Goal: Transaction & Acquisition: Purchase product/service

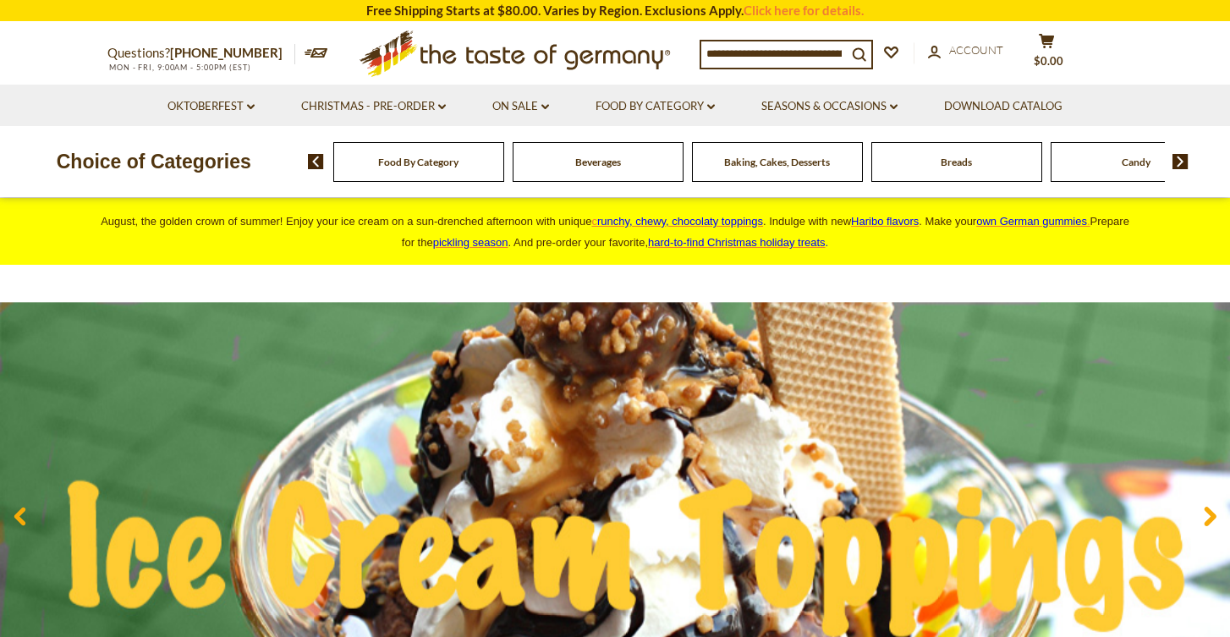
click at [1181, 160] on img at bounding box center [1180, 161] width 16 height 15
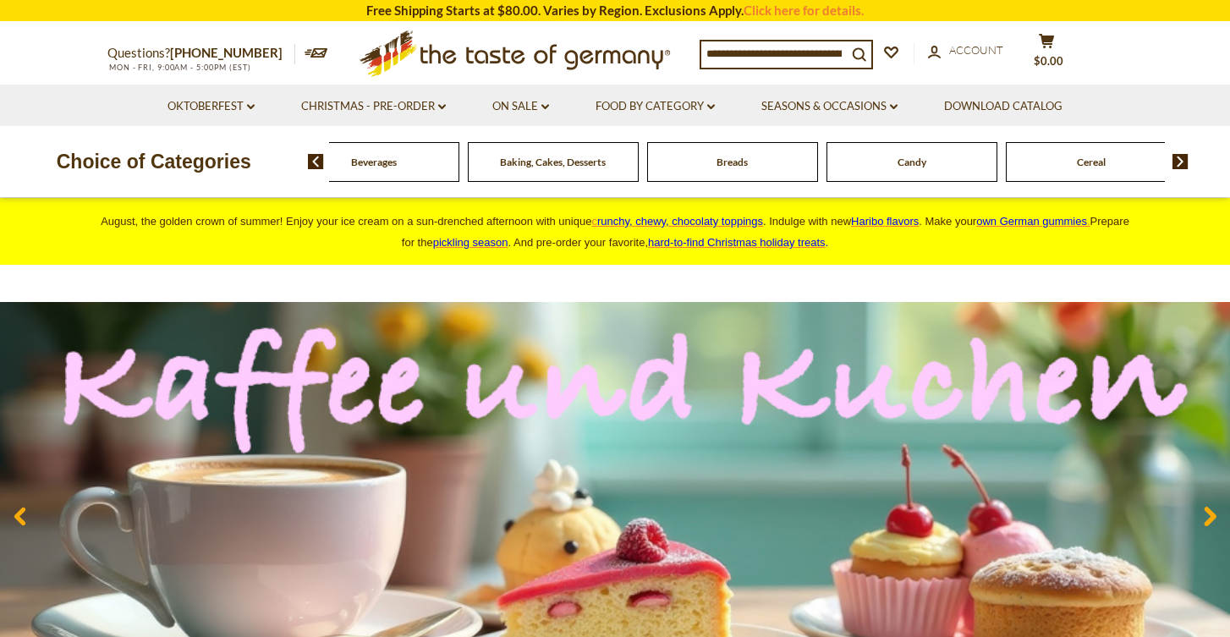
click at [1181, 160] on img at bounding box center [1180, 161] width 16 height 15
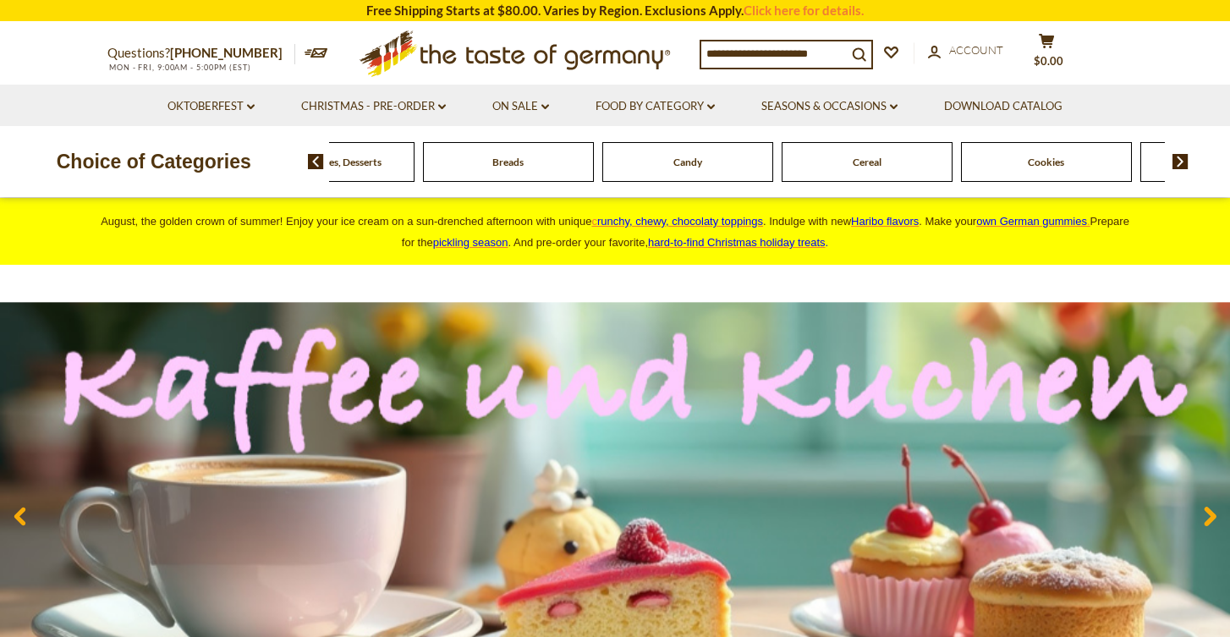
click at [1181, 160] on img at bounding box center [1180, 161] width 16 height 15
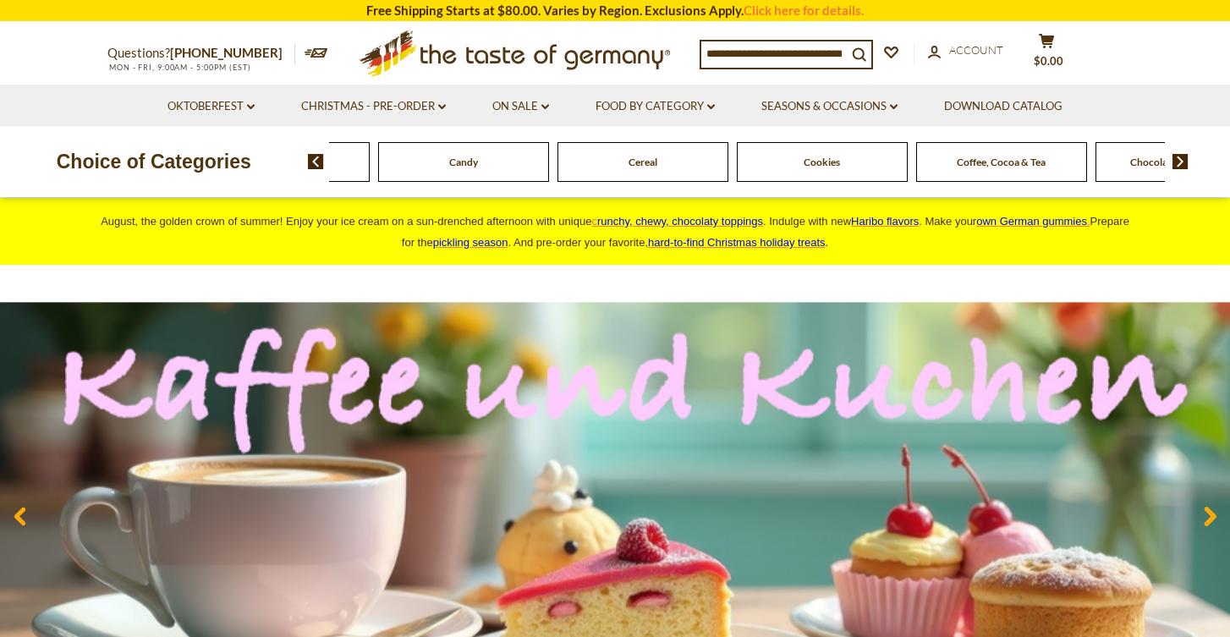
click at [1181, 161] on img at bounding box center [1180, 161] width 16 height 15
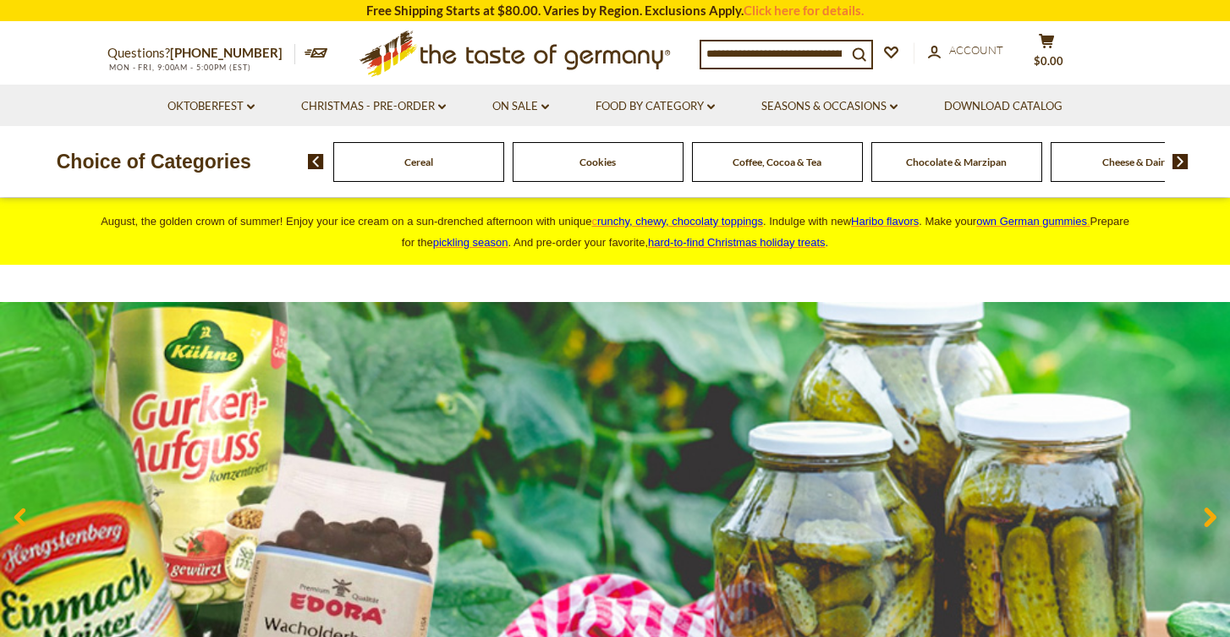
click at [1181, 162] on img at bounding box center [1180, 161] width 16 height 15
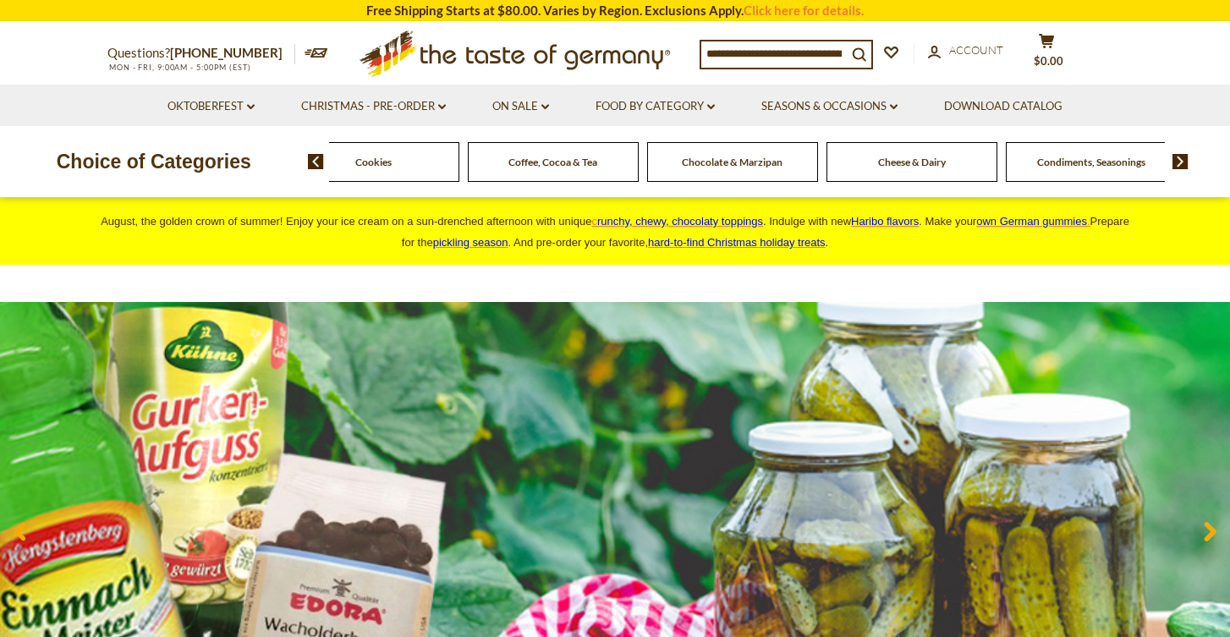
click at [1181, 162] on img at bounding box center [1180, 161] width 16 height 15
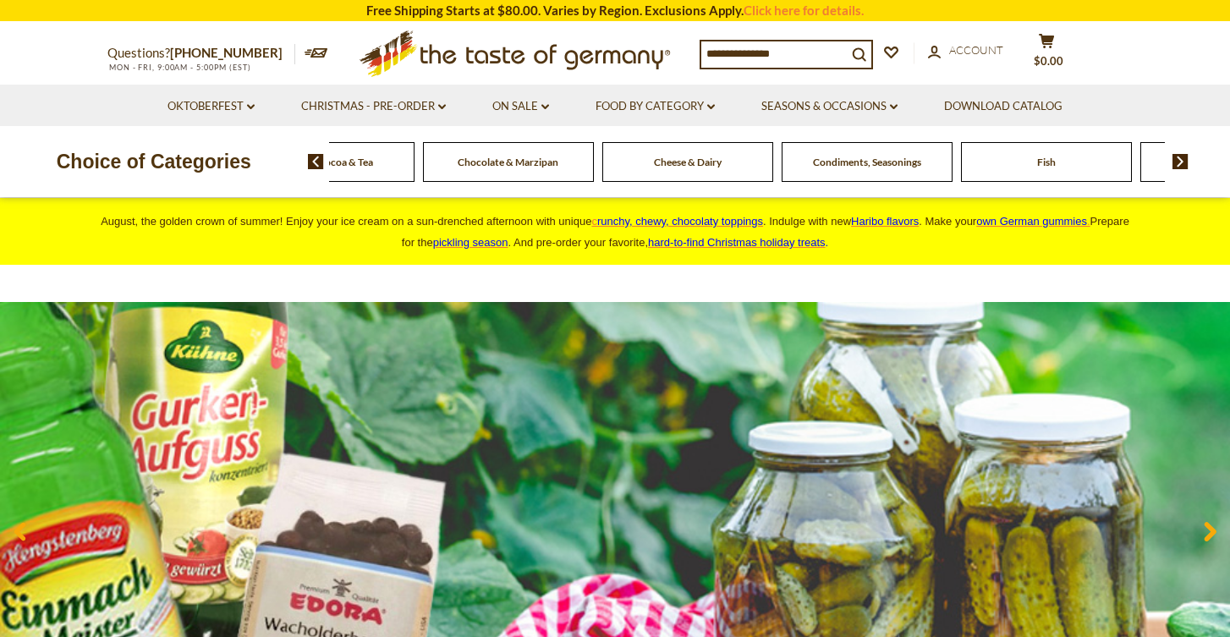
click at [1181, 162] on img at bounding box center [1180, 161] width 16 height 15
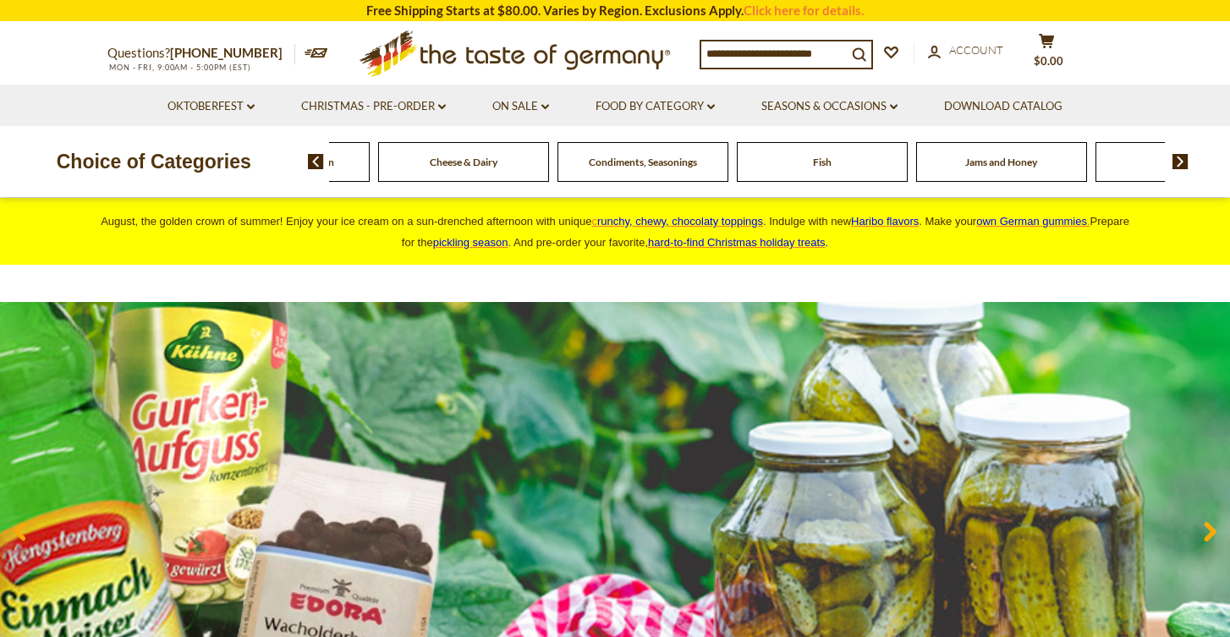
click at [1181, 162] on img at bounding box center [1180, 161] width 16 height 15
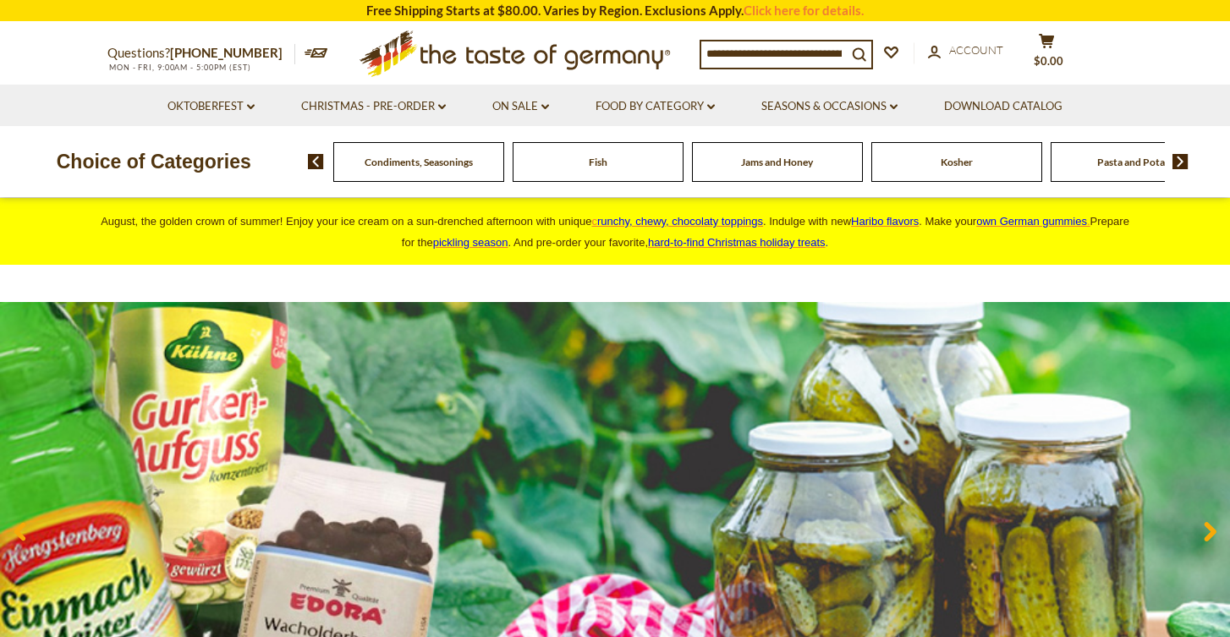
click at [1181, 163] on img at bounding box center [1180, 161] width 16 height 15
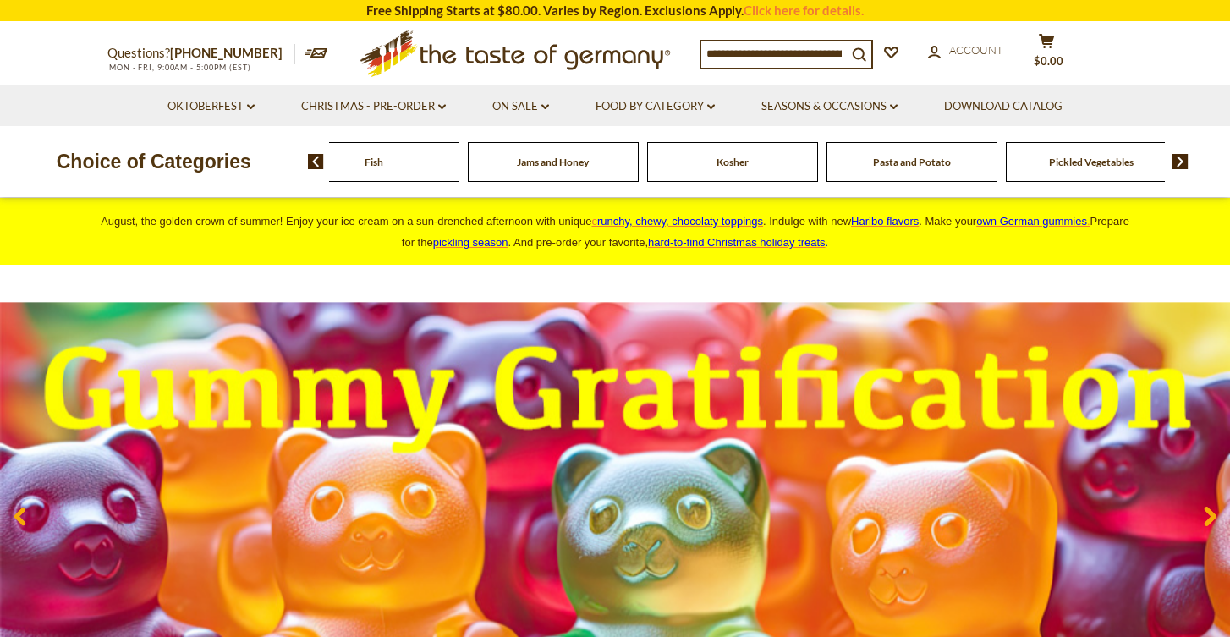
click at [1181, 164] on img at bounding box center [1180, 161] width 16 height 15
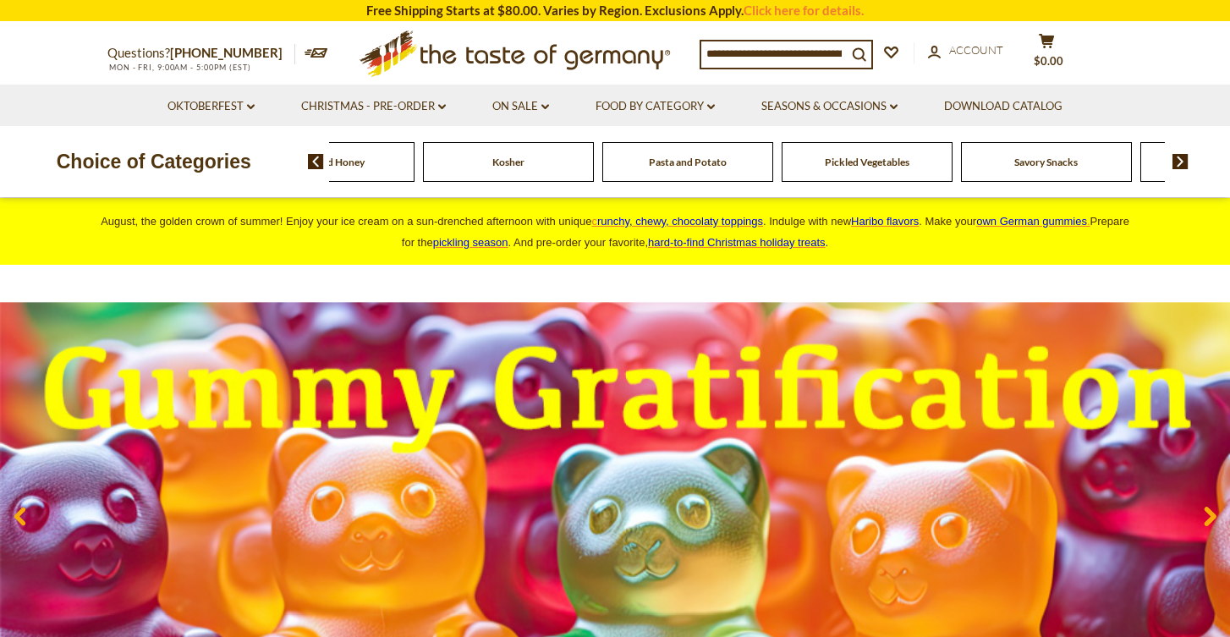
click at [1181, 164] on img at bounding box center [1180, 161] width 16 height 15
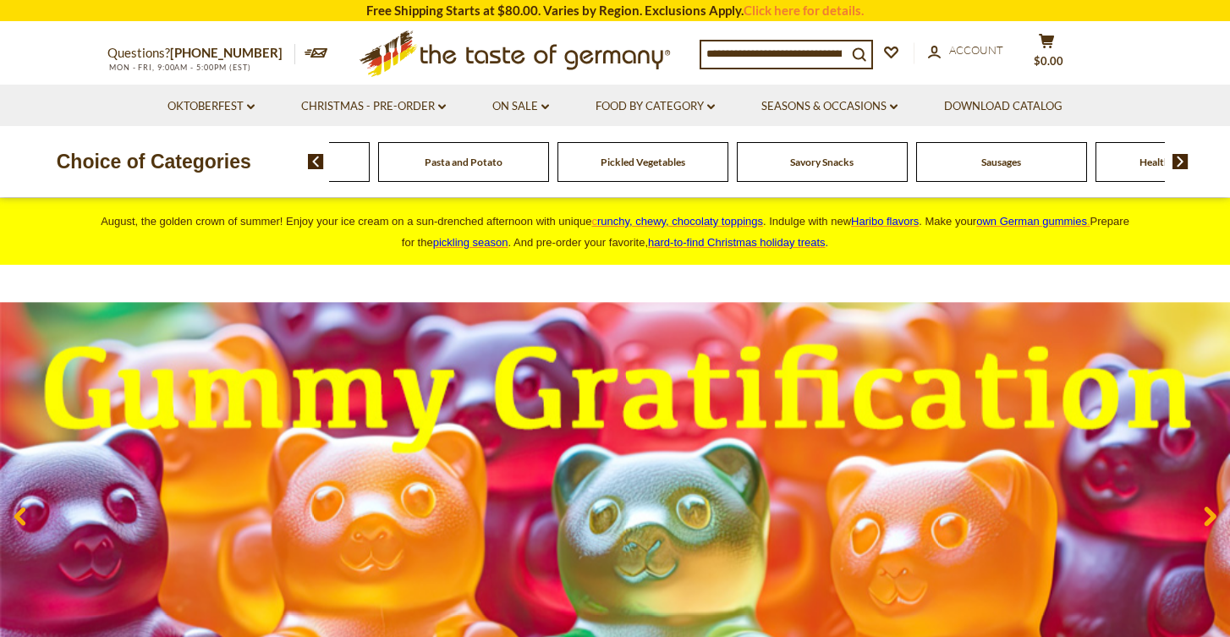
click at [1181, 167] on img at bounding box center [1180, 161] width 16 height 15
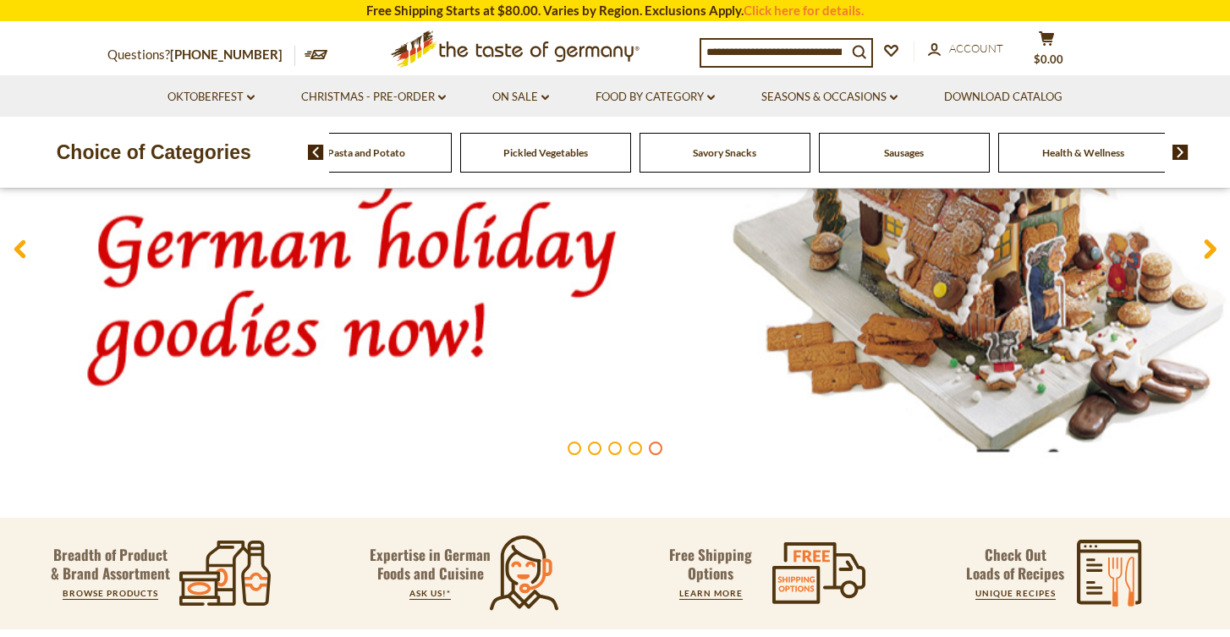
scroll to position [248, 0]
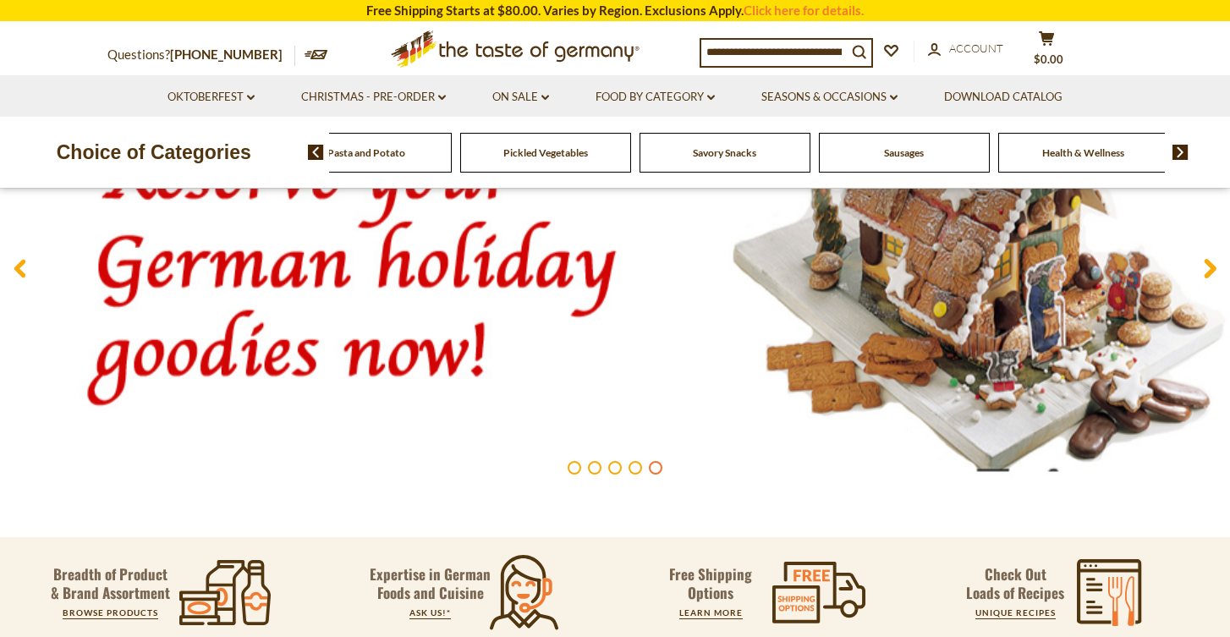
click at [705, 156] on span "Savory Snacks" at bounding box center [724, 152] width 63 height 13
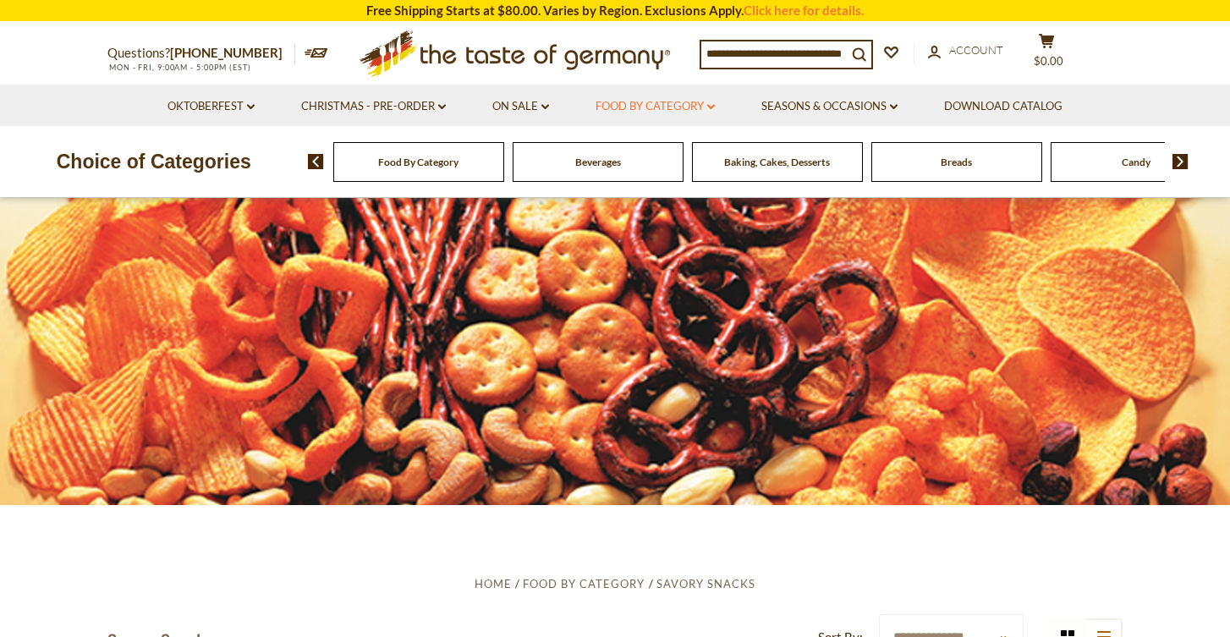
click at [632, 106] on link "Food By Category dropdown_arrow" at bounding box center [654, 106] width 119 height 19
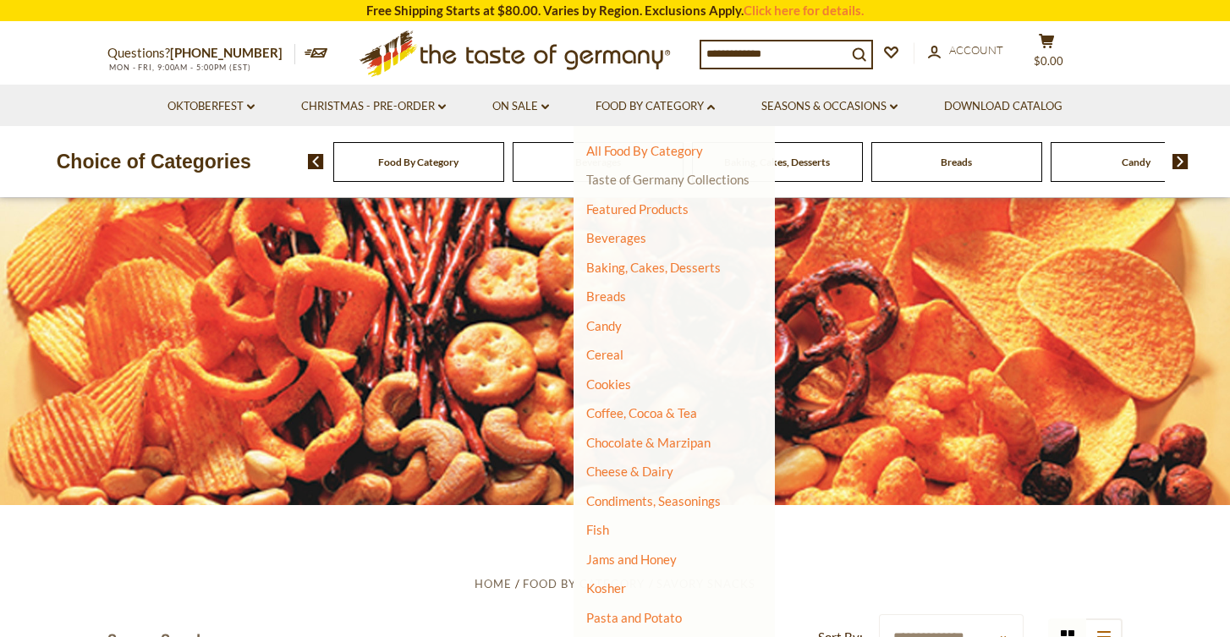
click at [687, 184] on link "Taste of Germany Collections" at bounding box center [667, 179] width 163 height 15
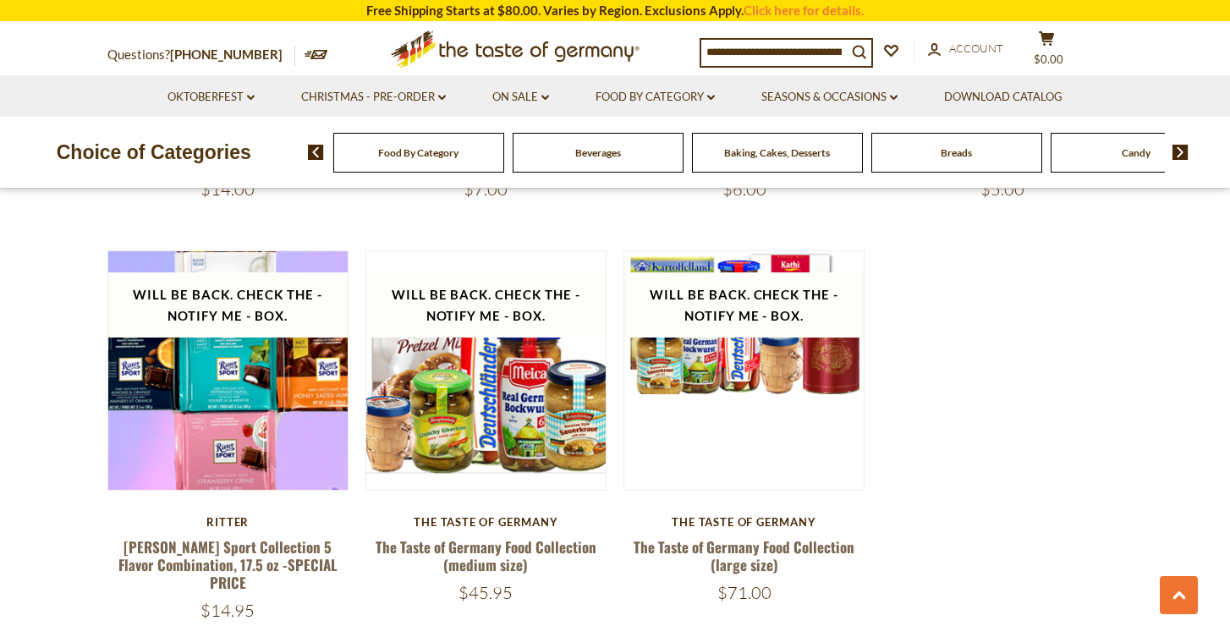
scroll to position [3410, 0]
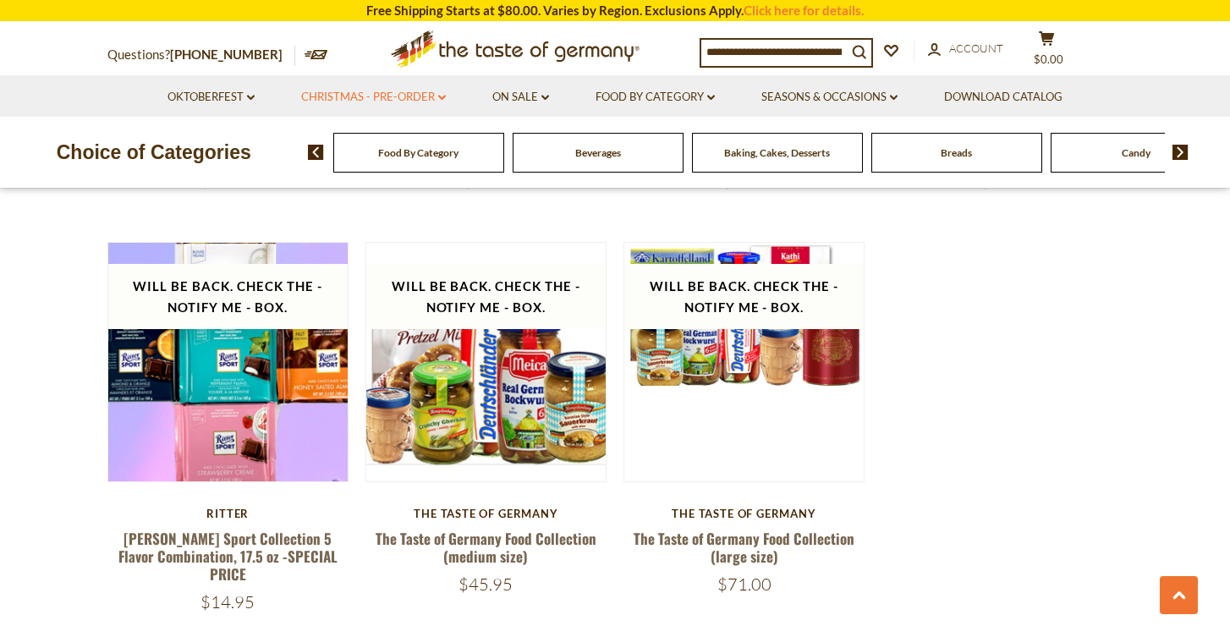
click at [390, 101] on link "Christmas - PRE-ORDER dropdown_arrow" at bounding box center [373, 97] width 145 height 19
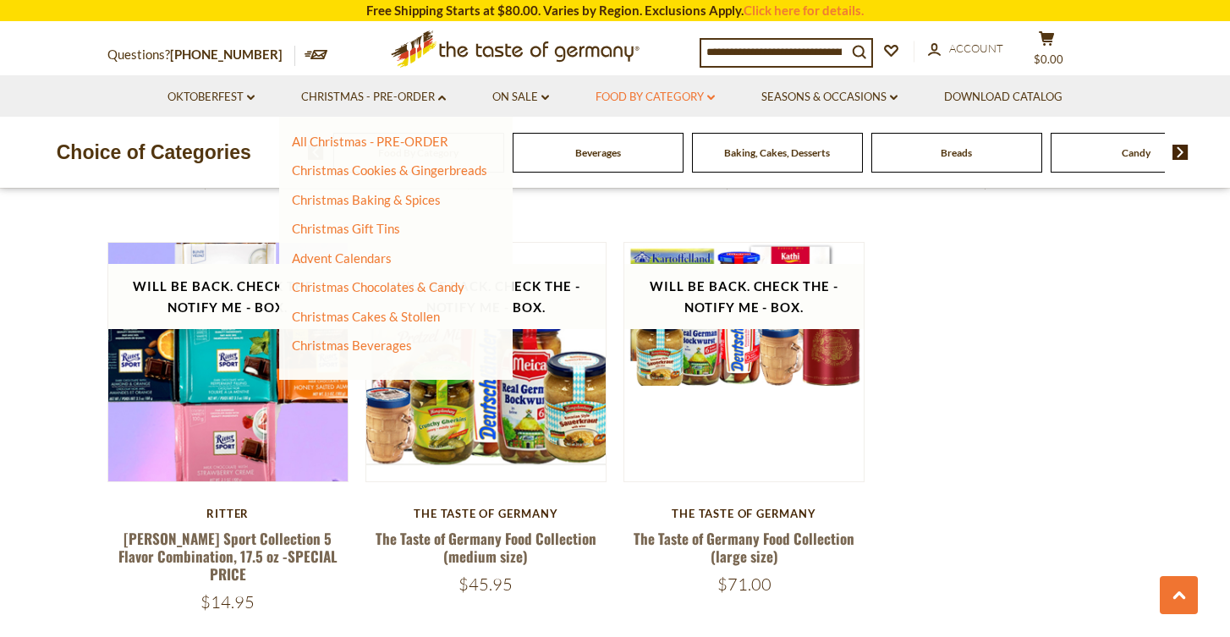
click at [649, 93] on link "Food By Category dropdown_arrow" at bounding box center [654, 97] width 119 height 19
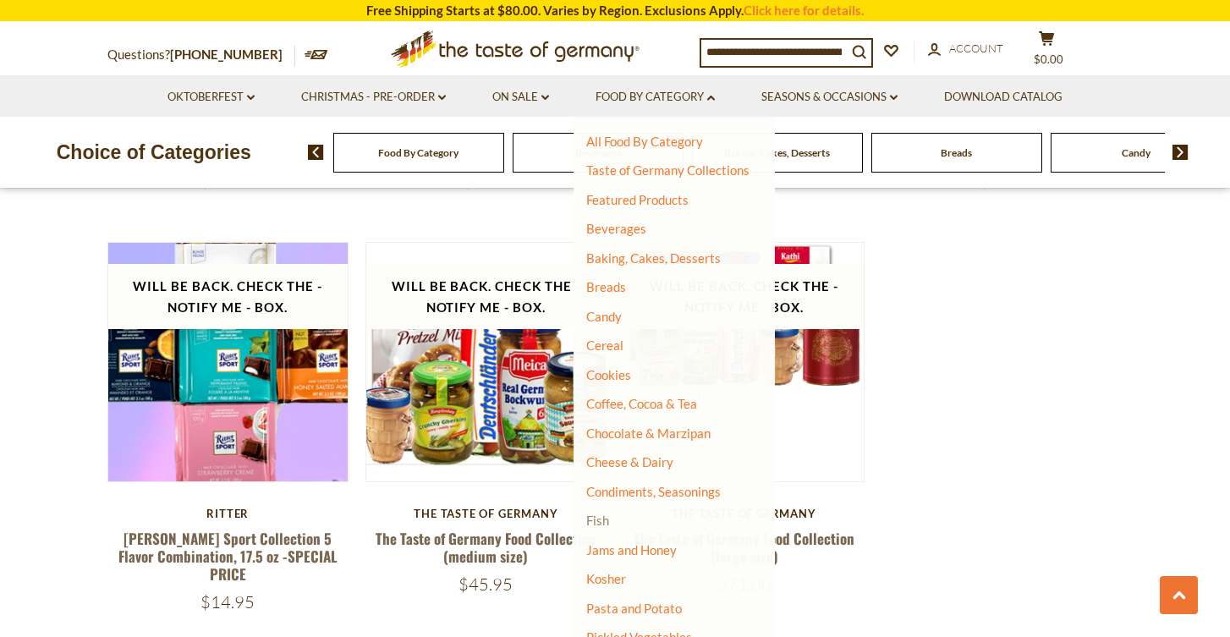
click at [606, 514] on link "Fish" at bounding box center [597, 519] width 23 height 15
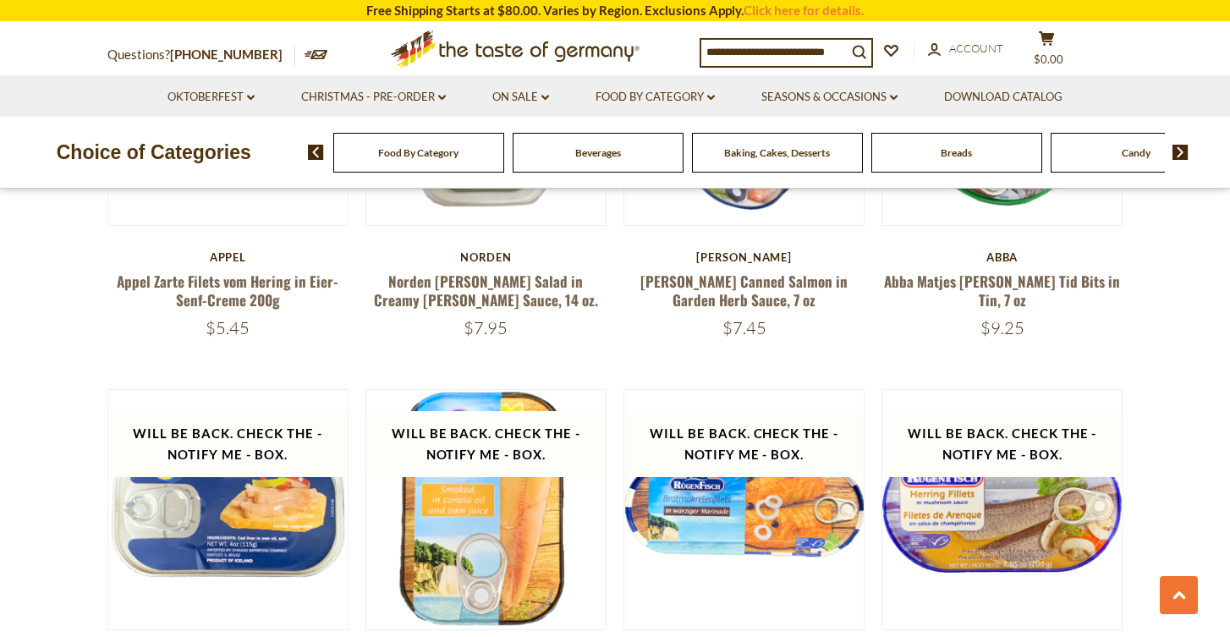
scroll to position [3553, 0]
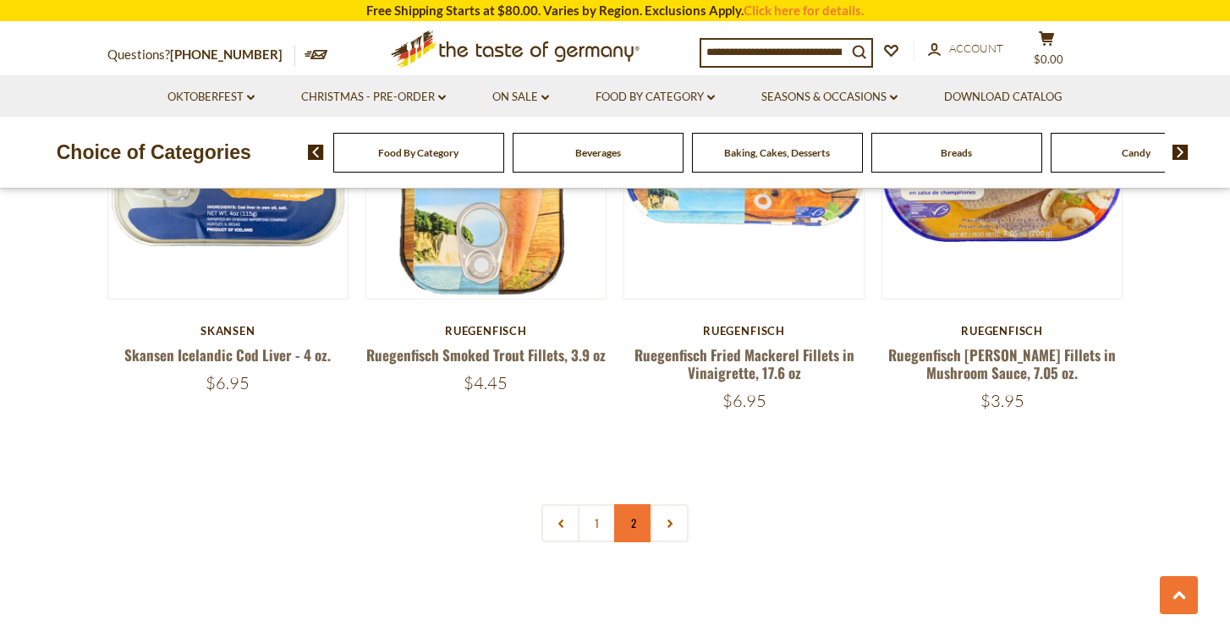
click at [633, 504] on link "2" at bounding box center [633, 523] width 38 height 38
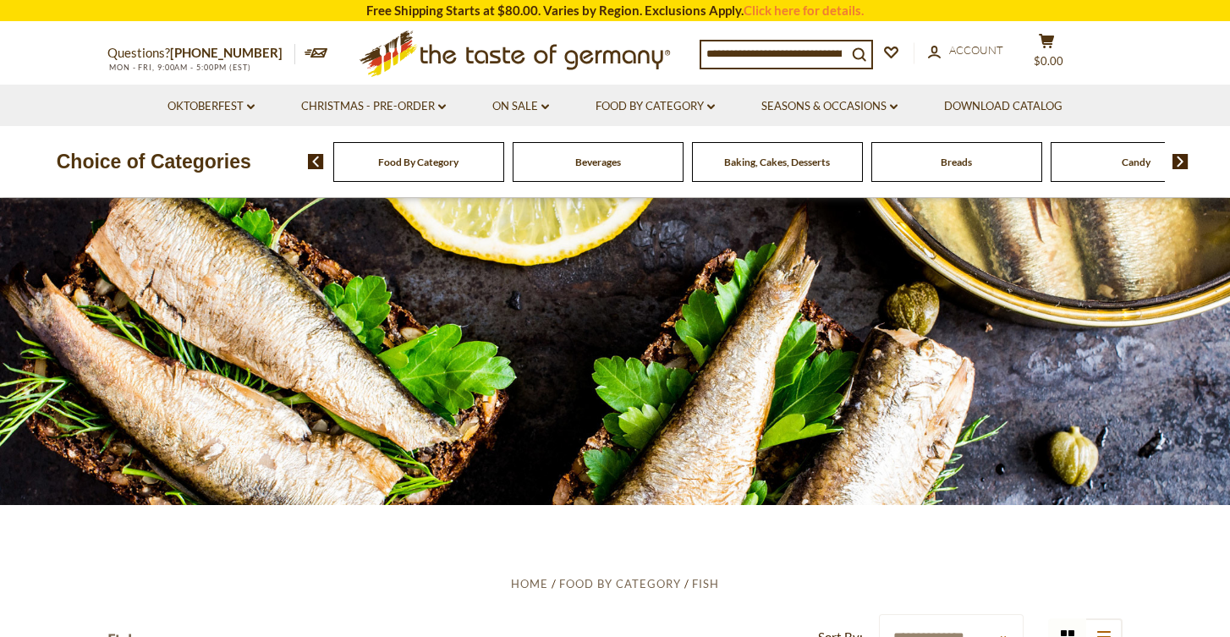
scroll to position [0, 0]
click at [667, 107] on link "Food By Category dropdown_arrow" at bounding box center [654, 106] width 119 height 19
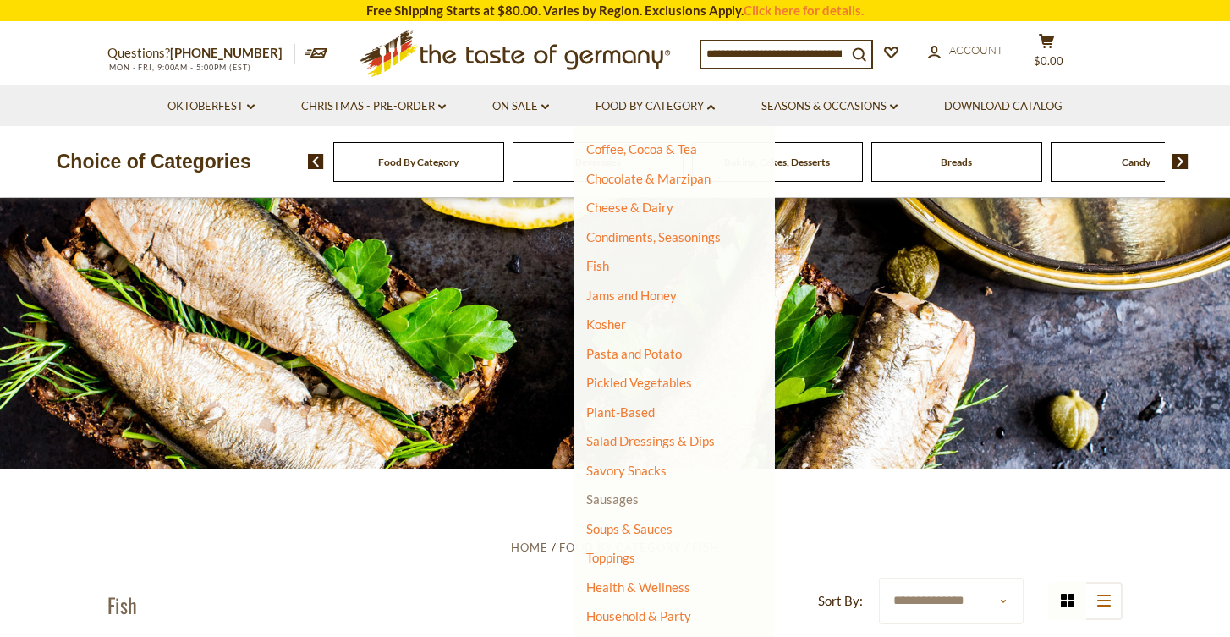
scroll to position [55, 0]
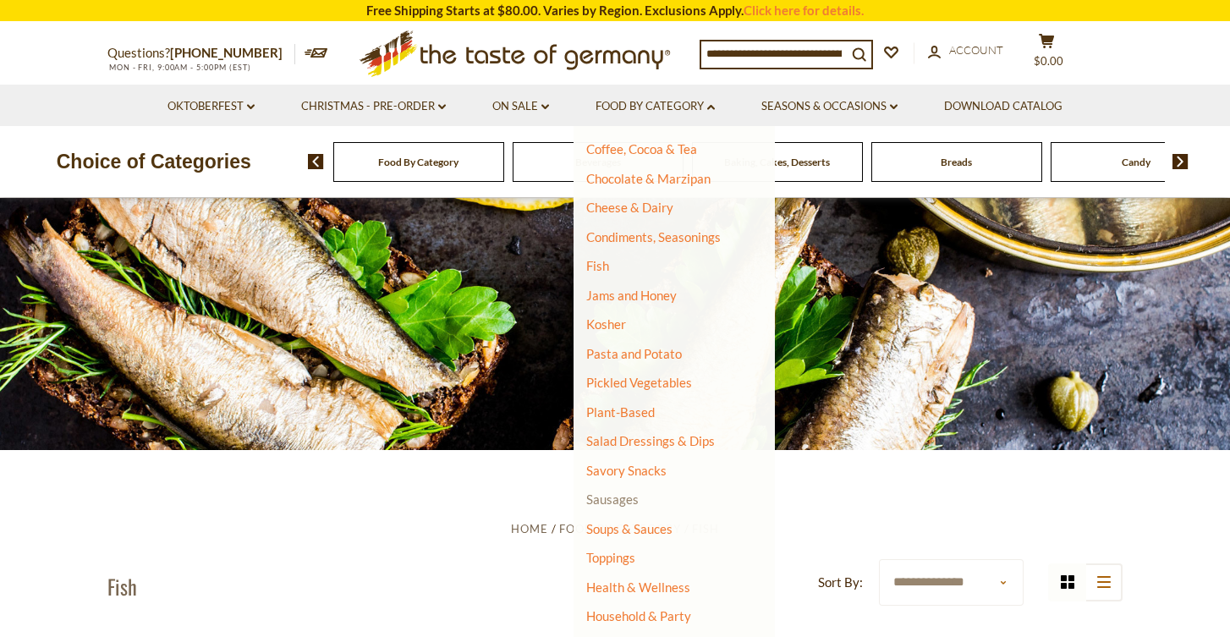
click at [625, 491] on link "Sausages" at bounding box center [612, 498] width 52 height 15
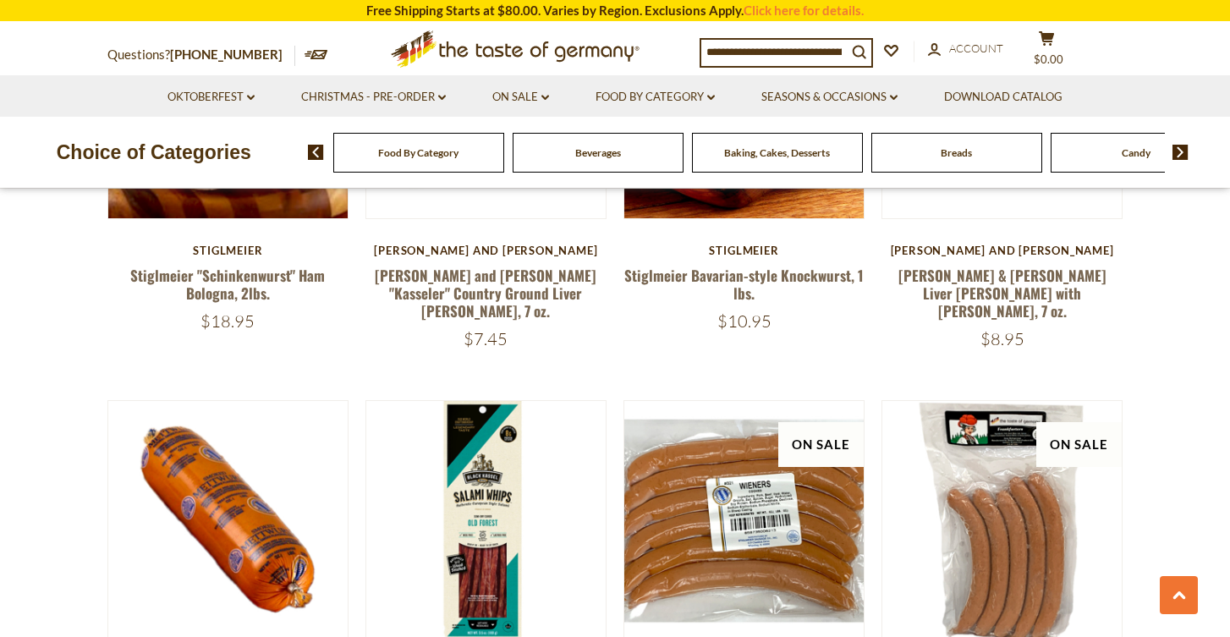
scroll to position [2106, 0]
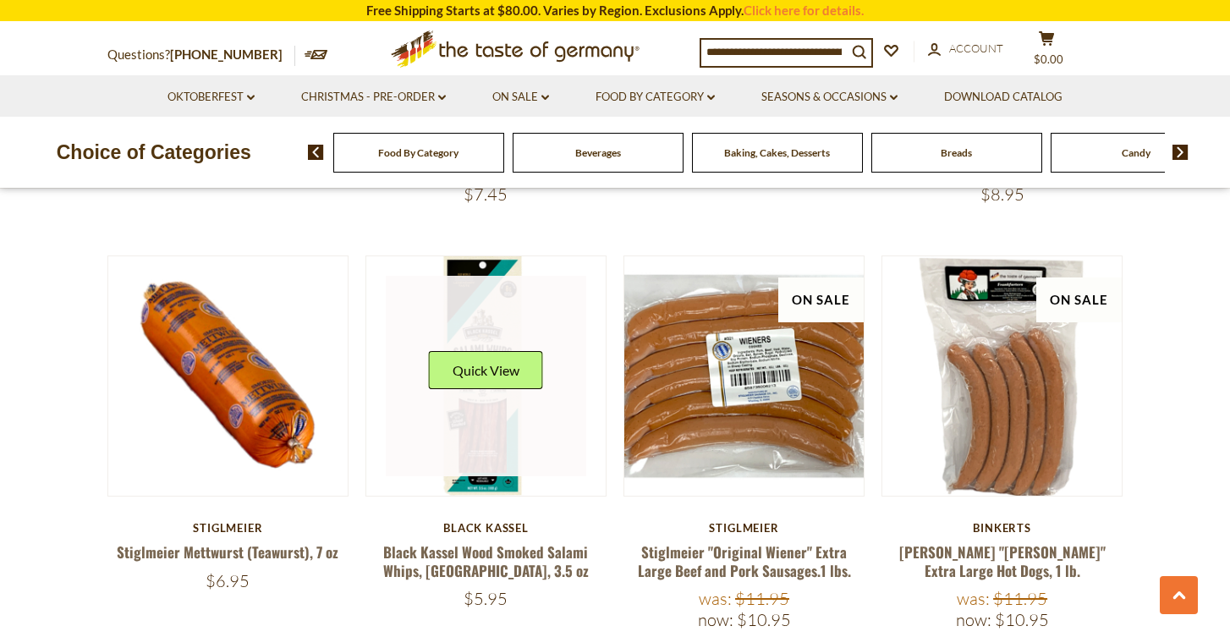
click at [494, 376] on link at bounding box center [486, 376] width 201 height 201
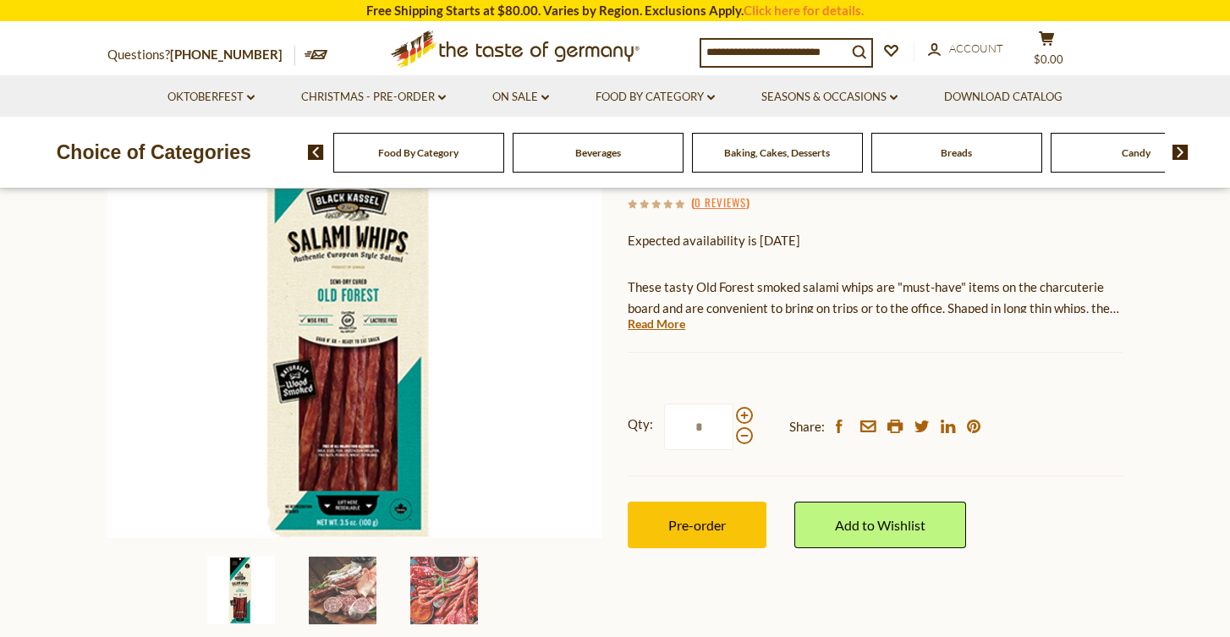
scroll to position [257, 0]
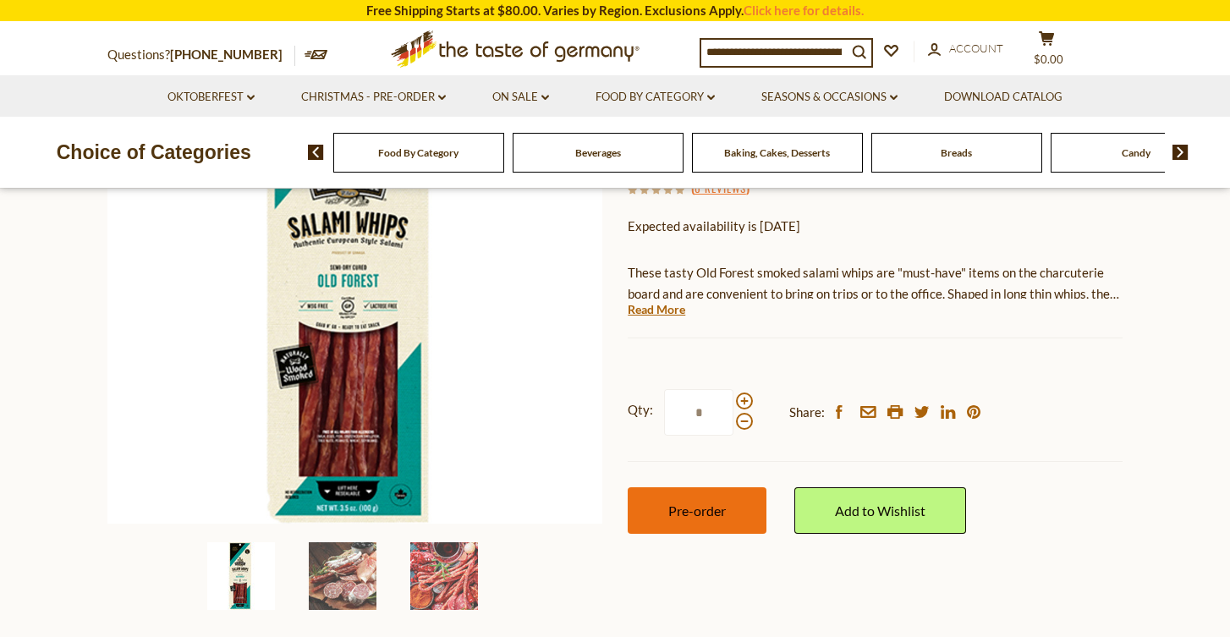
click at [723, 518] on button "Pre-order" at bounding box center [696, 510] width 139 height 47
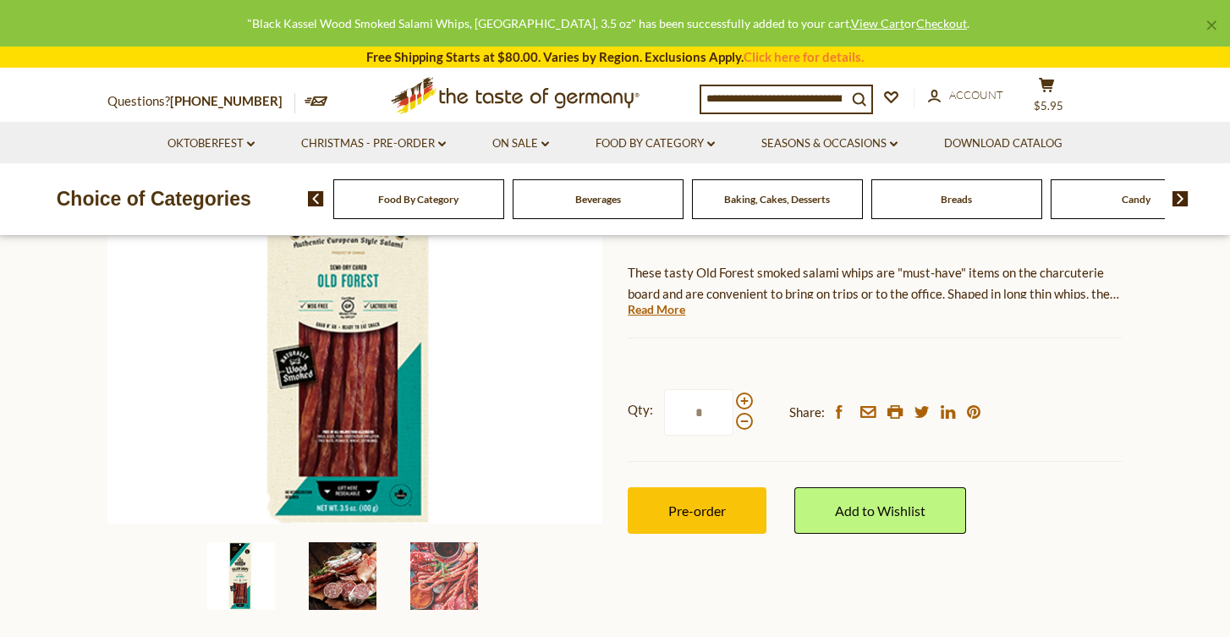
click at [326, 578] on img at bounding box center [343, 576] width 68 height 68
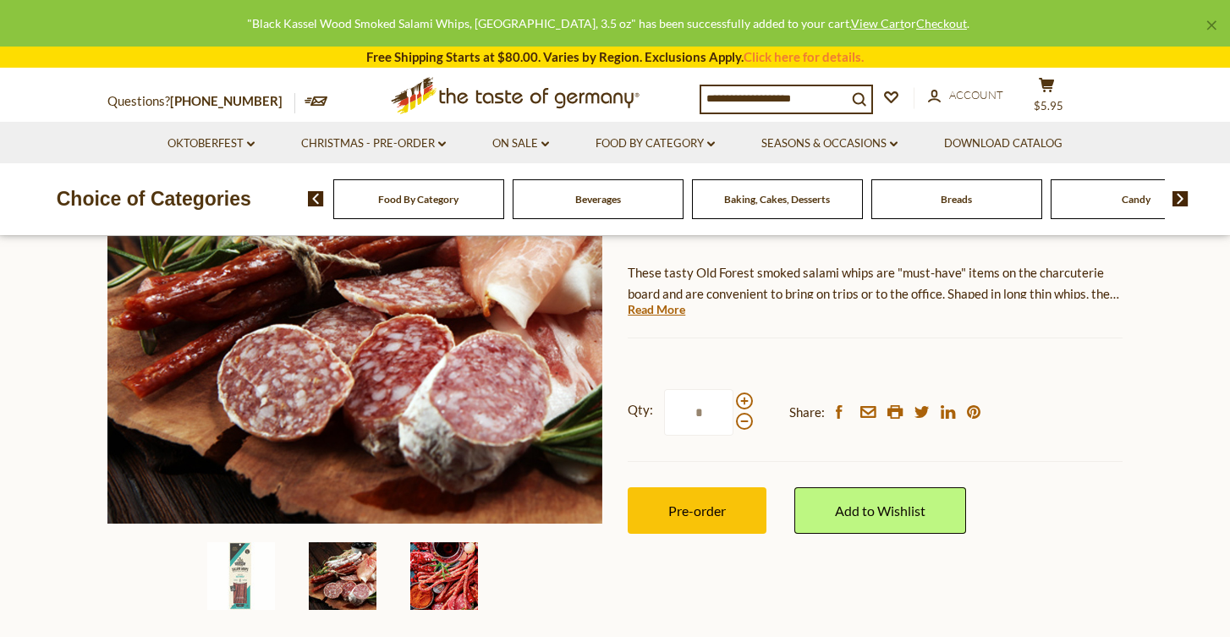
click at [436, 569] on img at bounding box center [444, 576] width 68 height 68
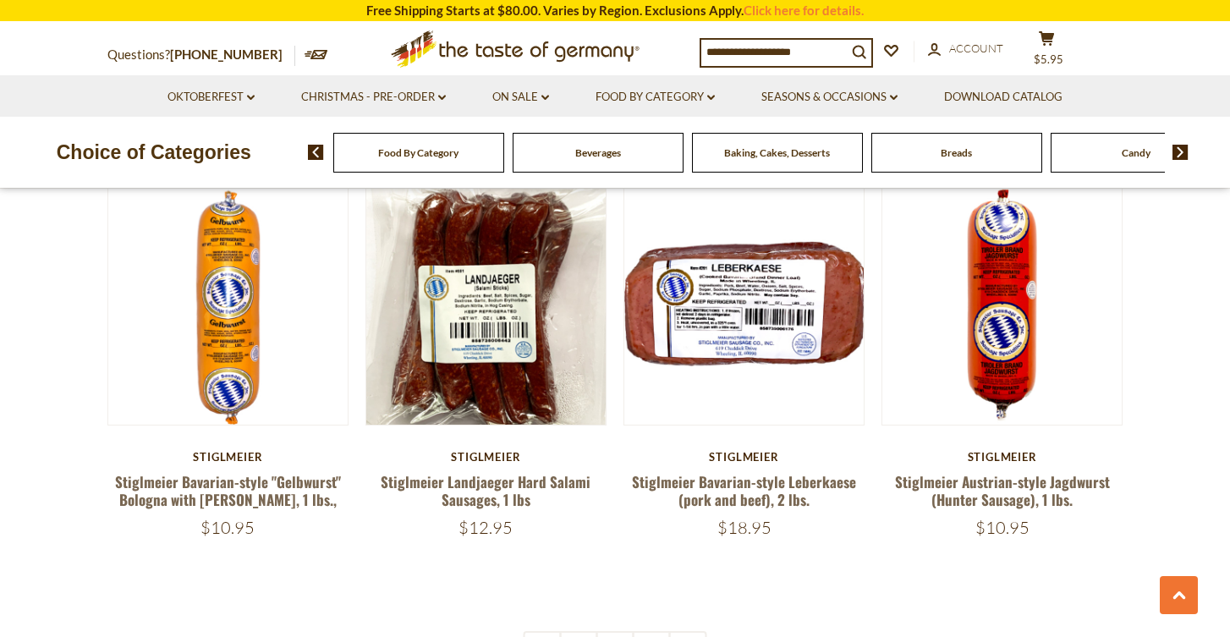
scroll to position [3826, 0]
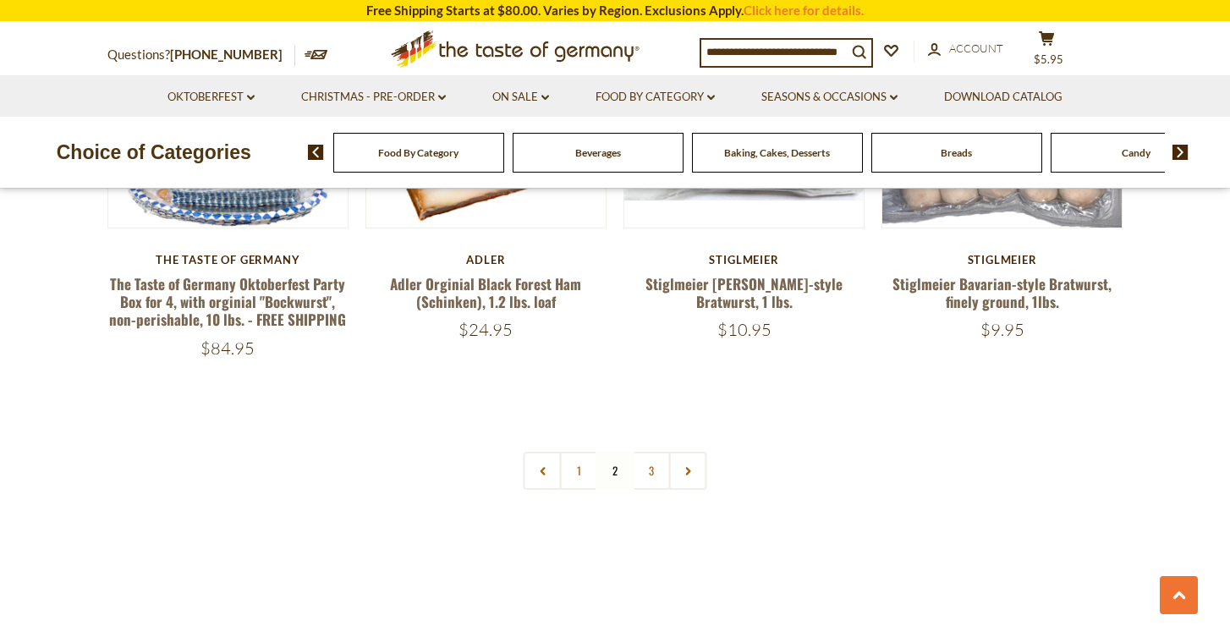
scroll to position [4023, 0]
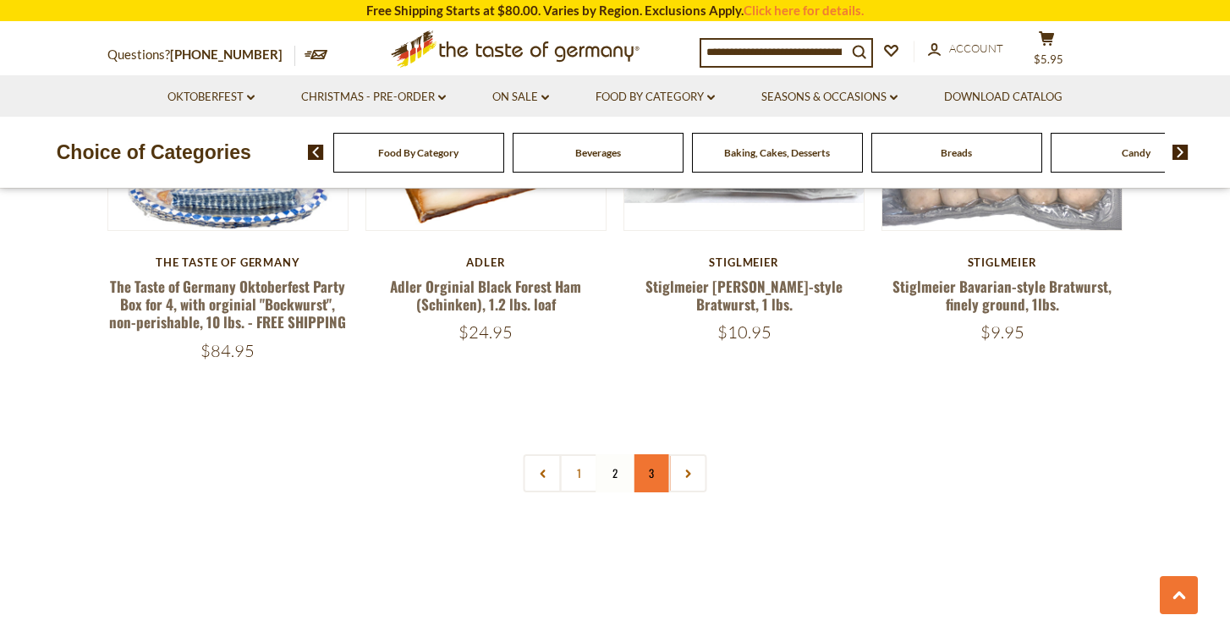
click at [648, 454] on link "3" at bounding box center [652, 473] width 38 height 38
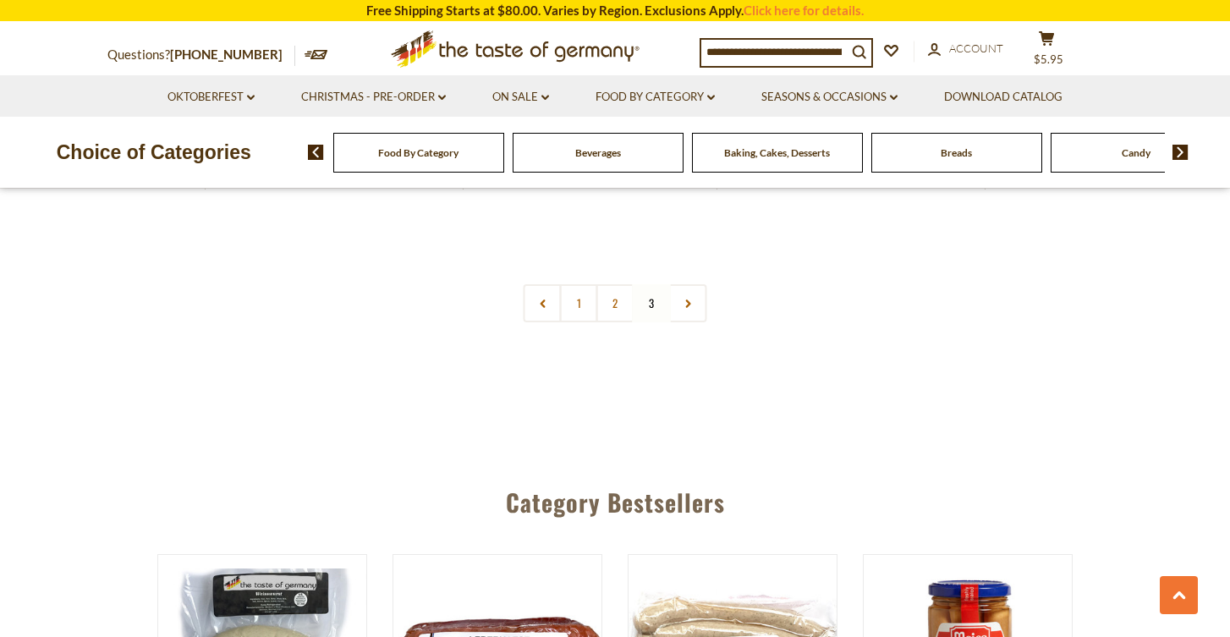
scroll to position [1296, 0]
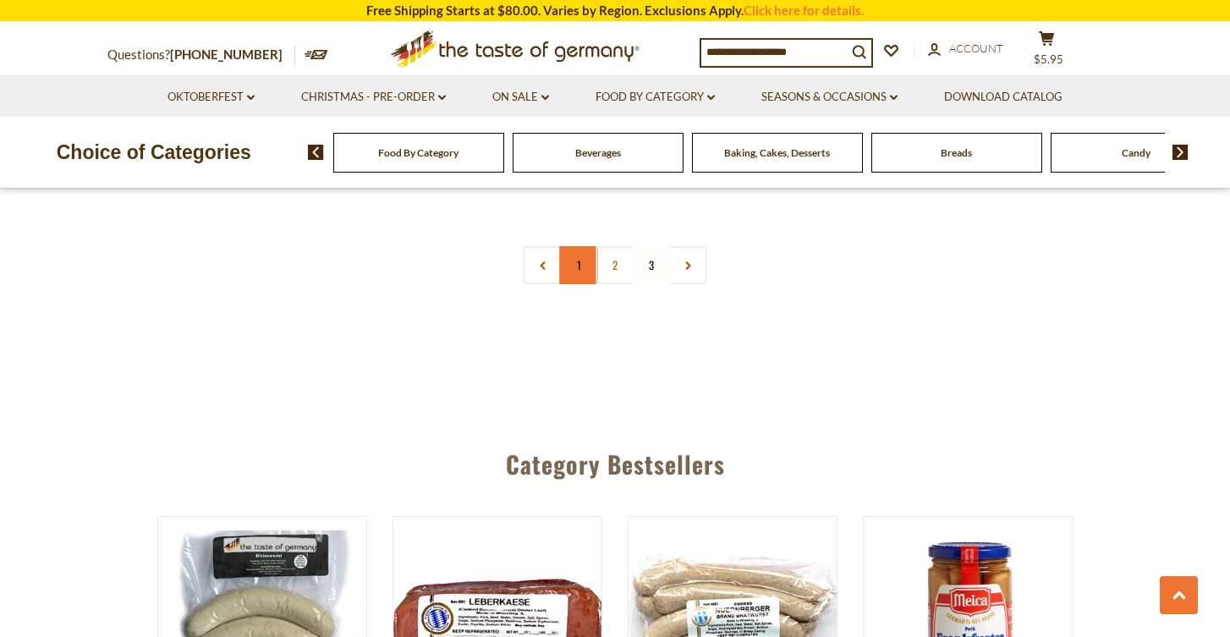
click at [578, 258] on link "1" at bounding box center [579, 265] width 38 height 38
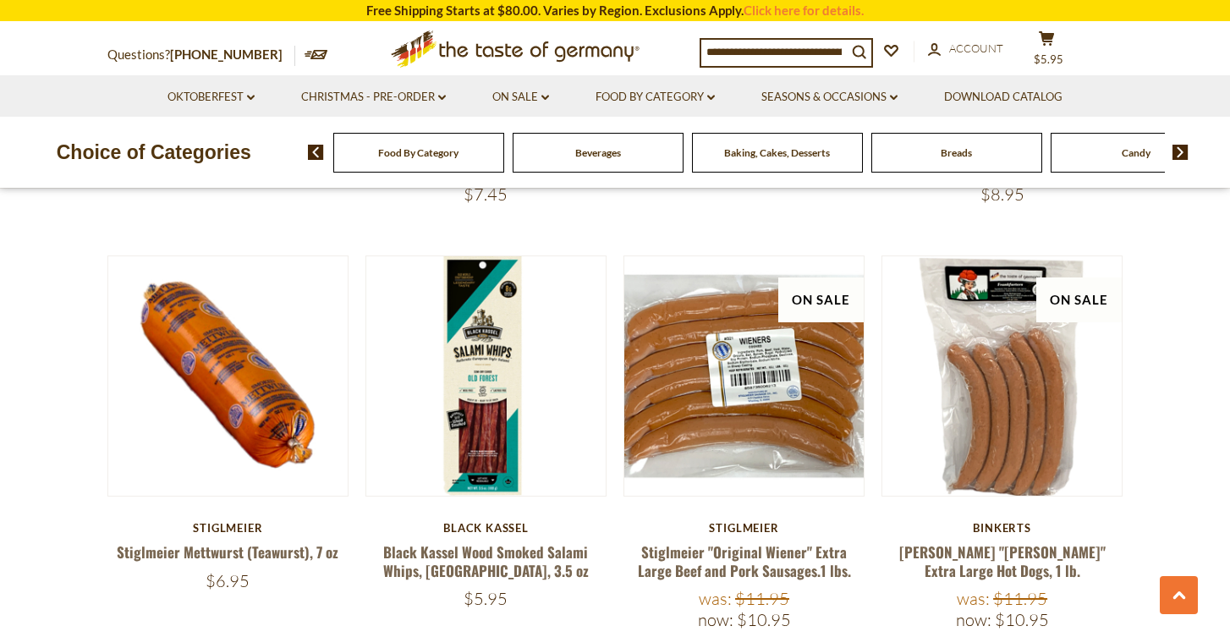
scroll to position [2118, 0]
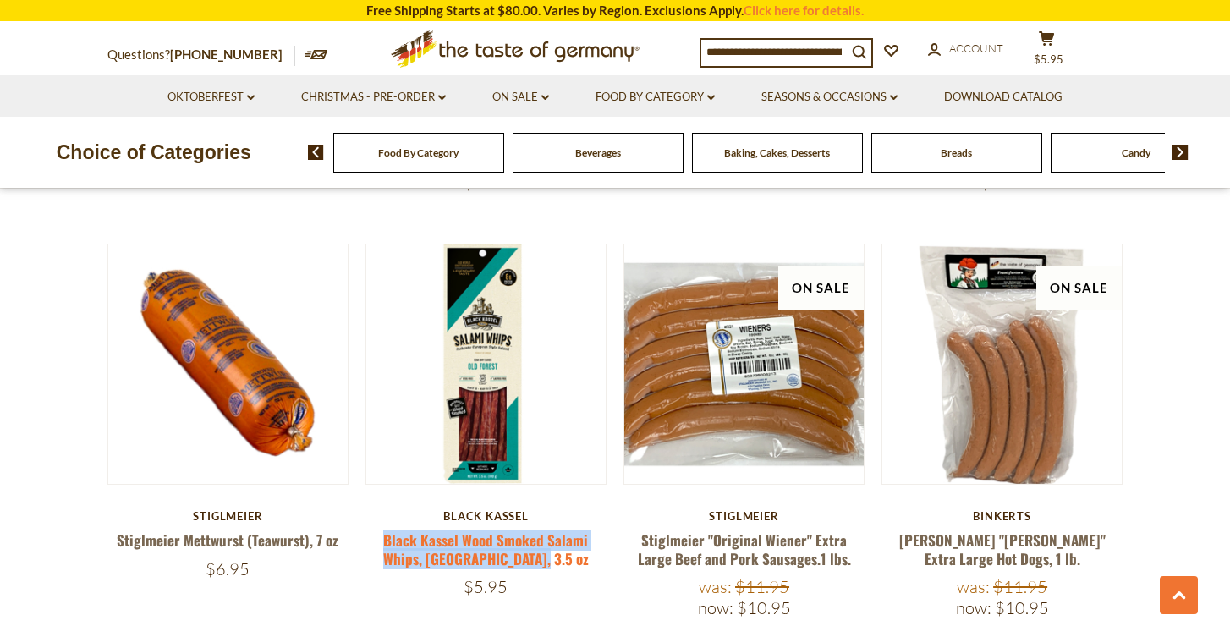
drag, startPoint x: 566, startPoint y: 520, endPoint x: 385, endPoint y: 500, distance: 182.1
click at [385, 531] on h5 "Black Kassel Wood Smoked Salami Whips, [GEOGRAPHIC_DATA], 3.5 oz" at bounding box center [485, 549] width 241 height 36
copy link "Black Kassel Wood Smoked Salami Whips, [GEOGRAPHIC_DATA], 3.5 oz"
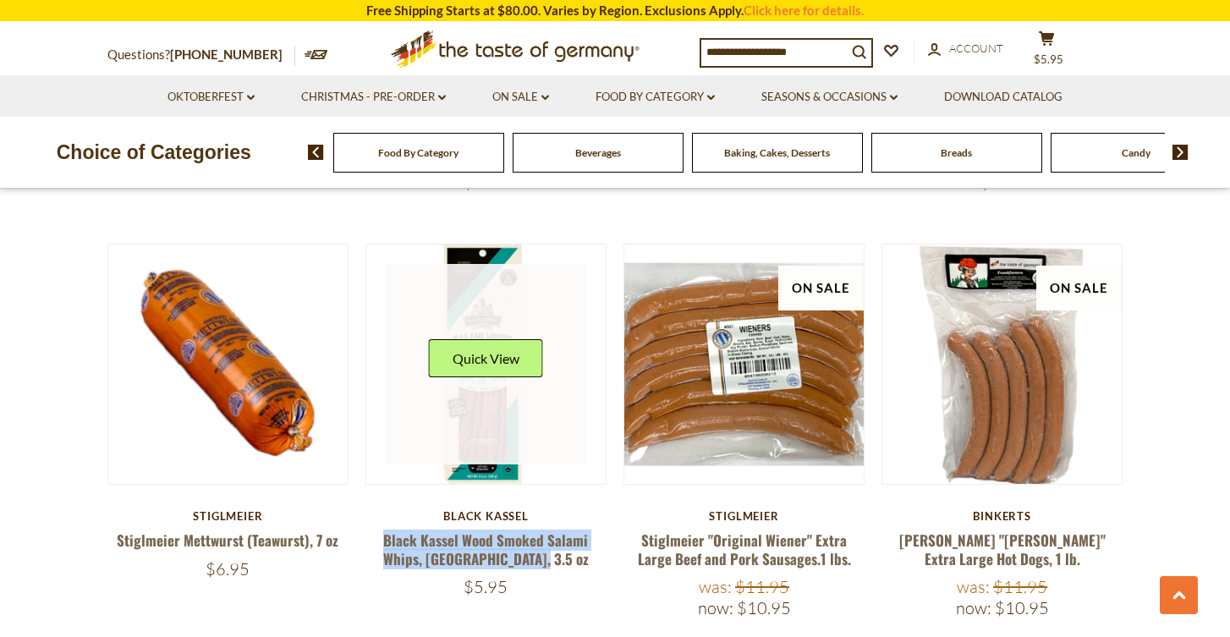
click at [501, 427] on img at bounding box center [485, 363] width 239 height 239
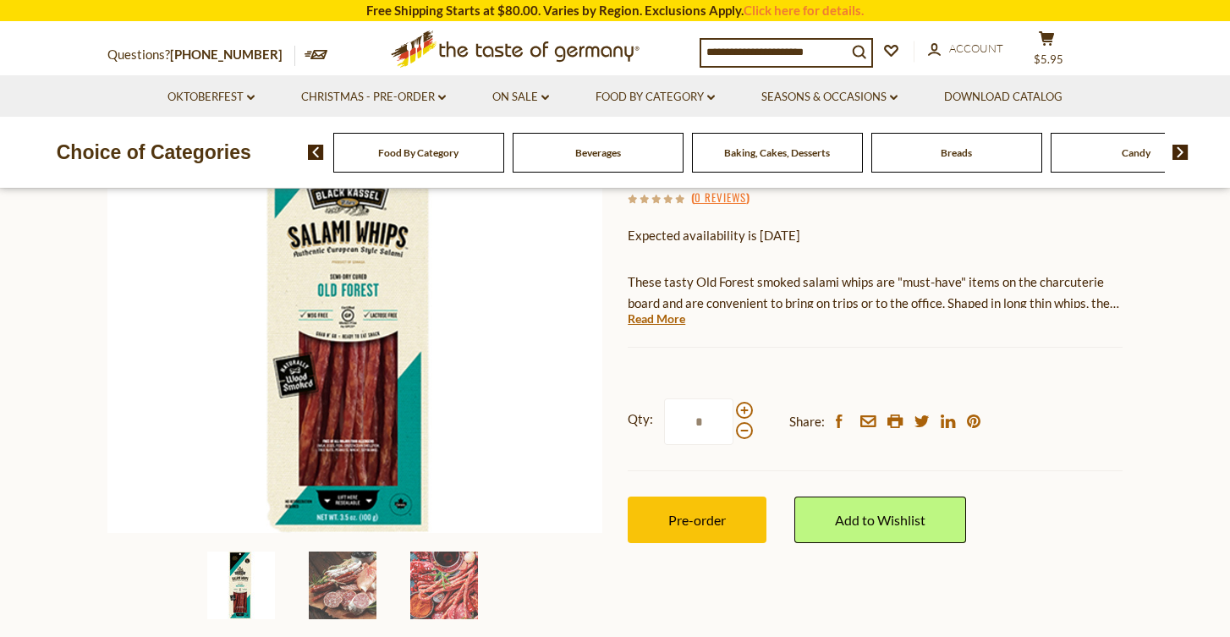
scroll to position [249, 0]
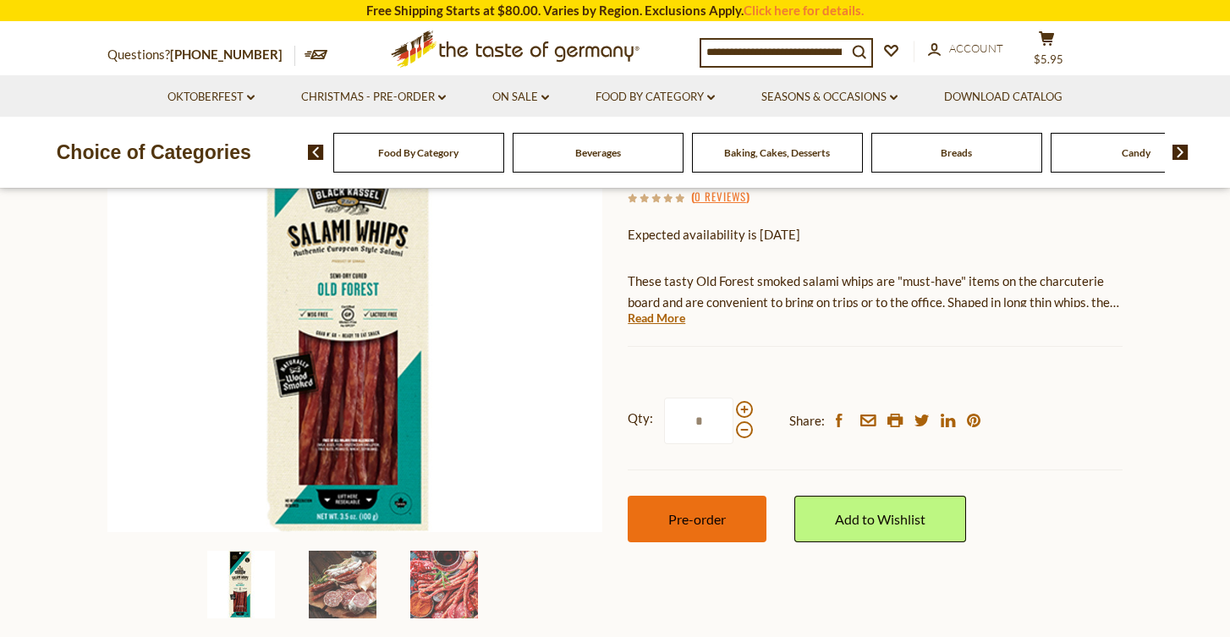
click at [731, 515] on button "Pre-order" at bounding box center [696, 519] width 139 height 47
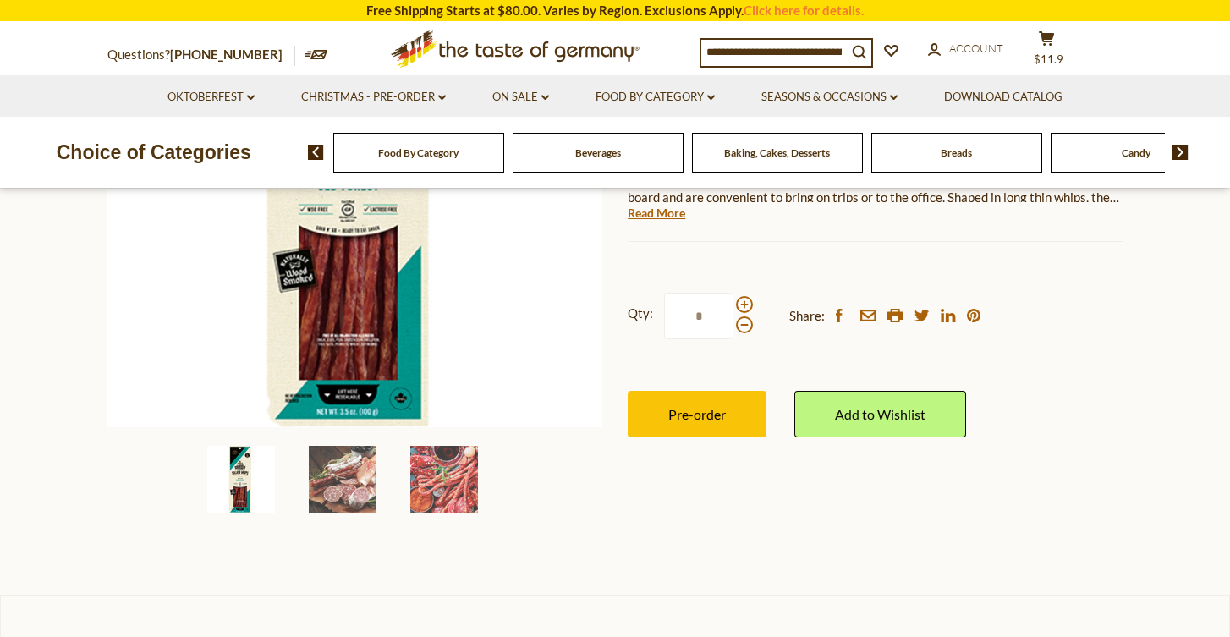
scroll to position [236, 0]
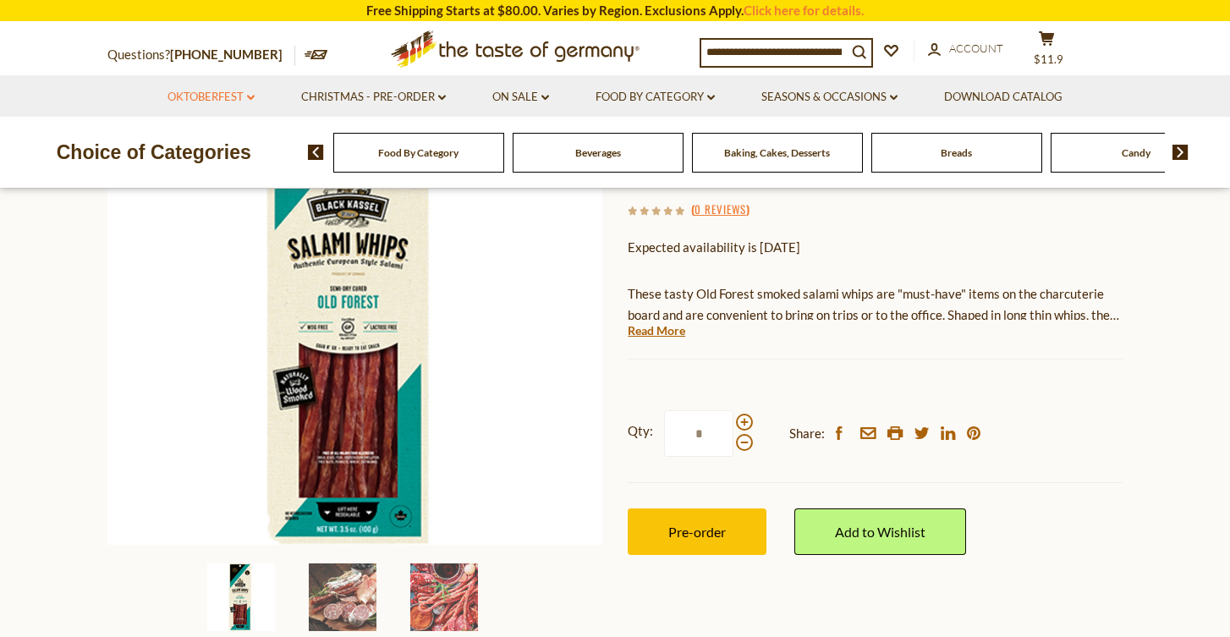
click at [229, 96] on link "Oktoberfest dropdown_arrow" at bounding box center [210, 97] width 87 height 19
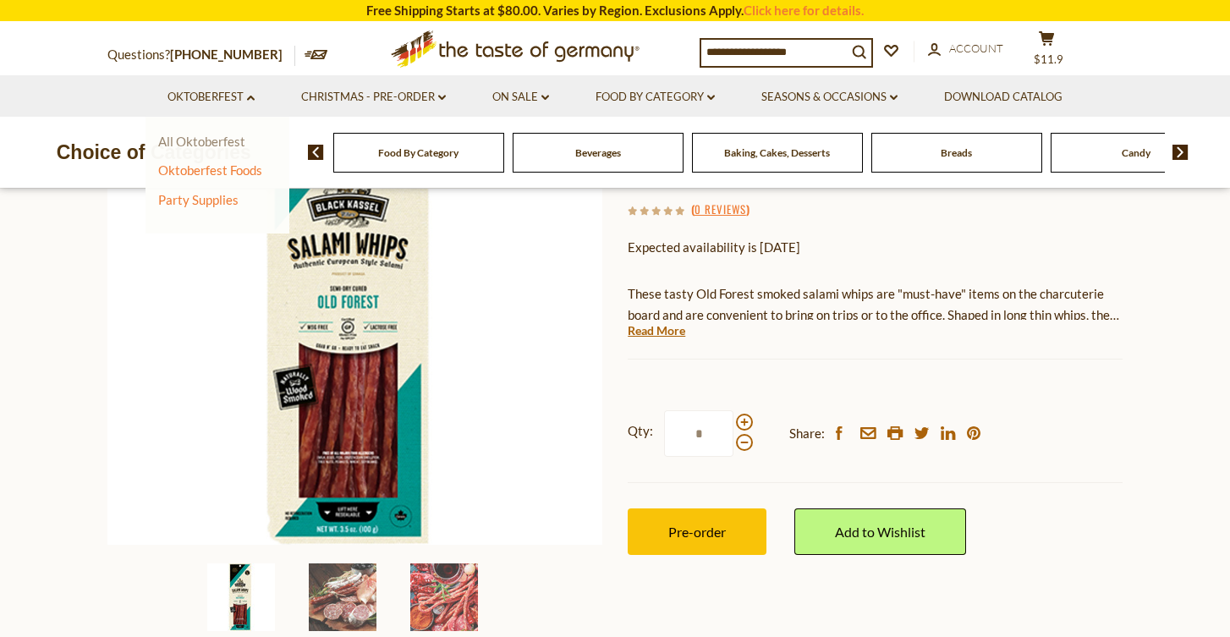
click at [200, 142] on link "All Oktoberfest" at bounding box center [201, 141] width 87 height 15
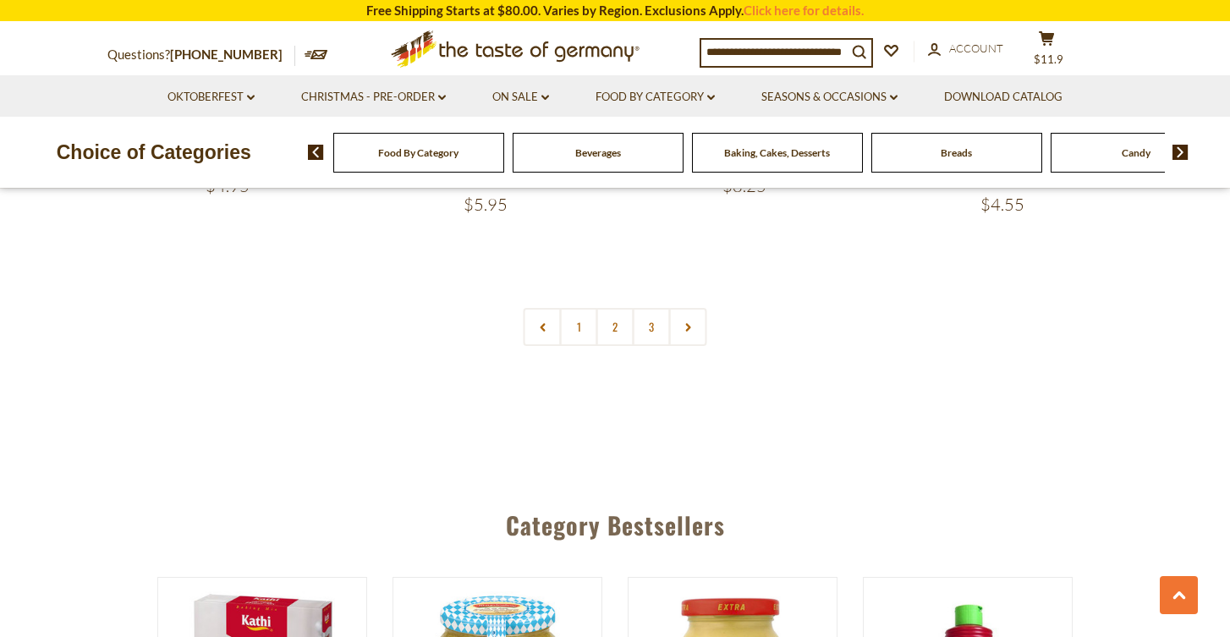
scroll to position [4230, 0]
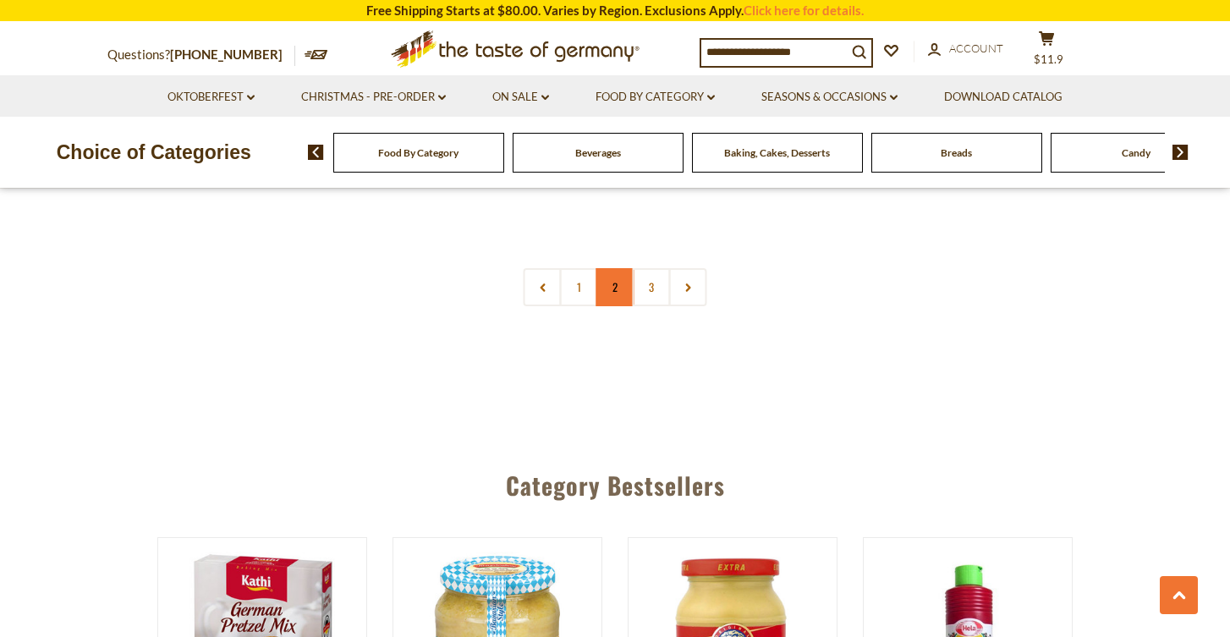
click at [607, 268] on link "2" at bounding box center [615, 287] width 38 height 38
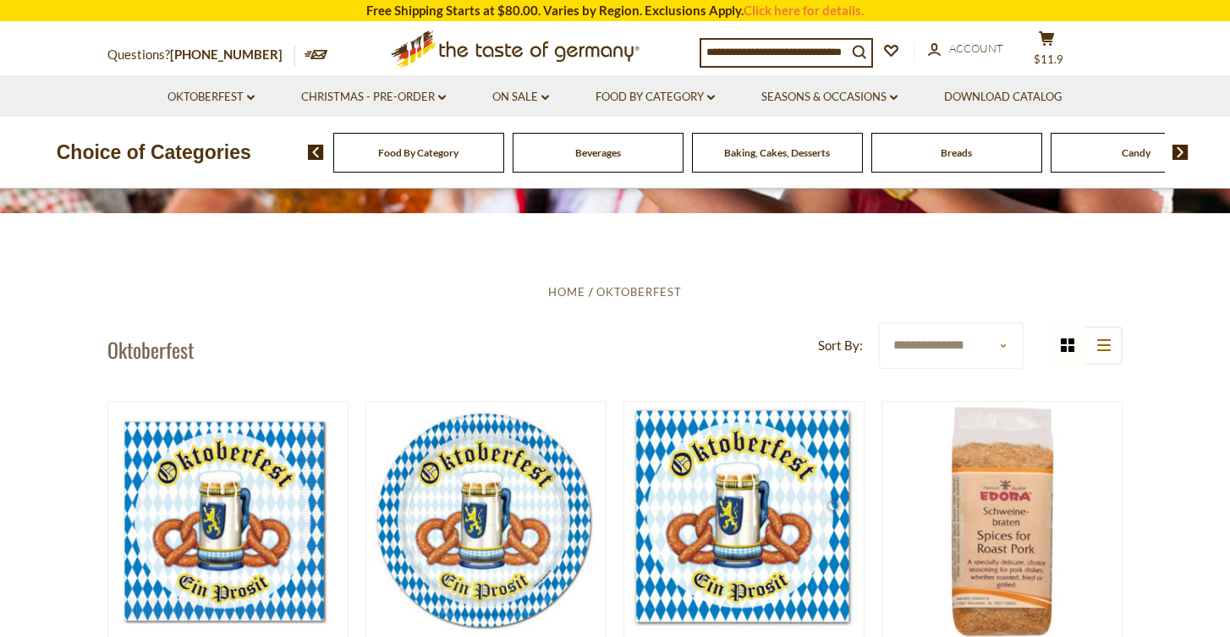
scroll to position [204, 0]
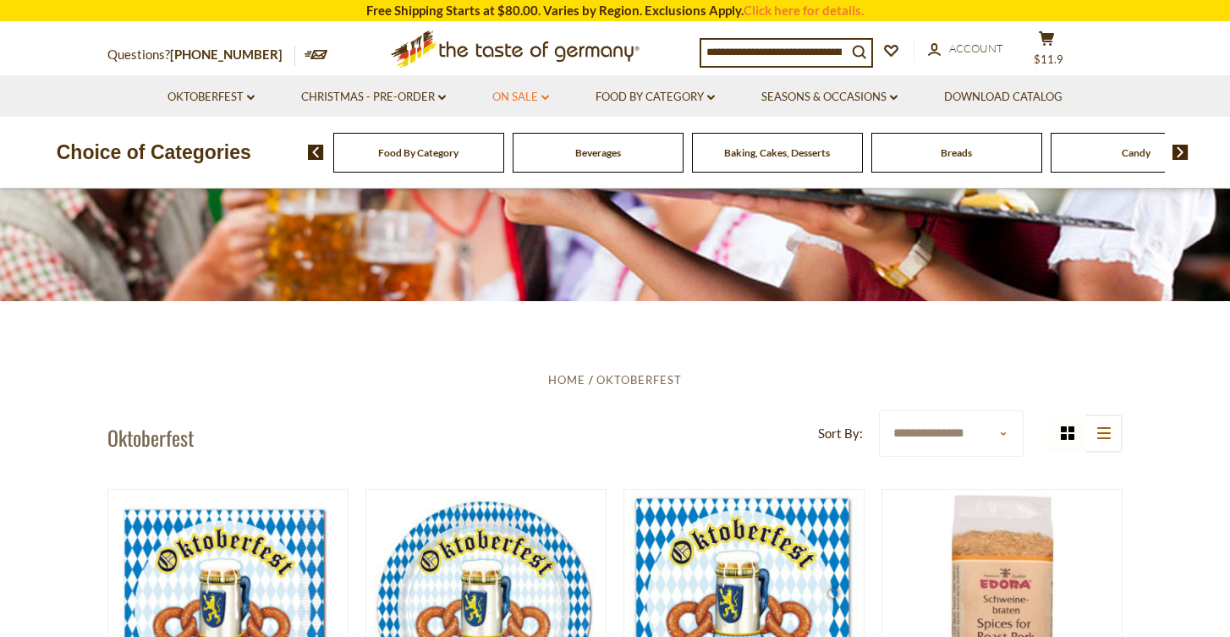
click at [516, 98] on link "On Sale dropdown_arrow" at bounding box center [520, 97] width 57 height 19
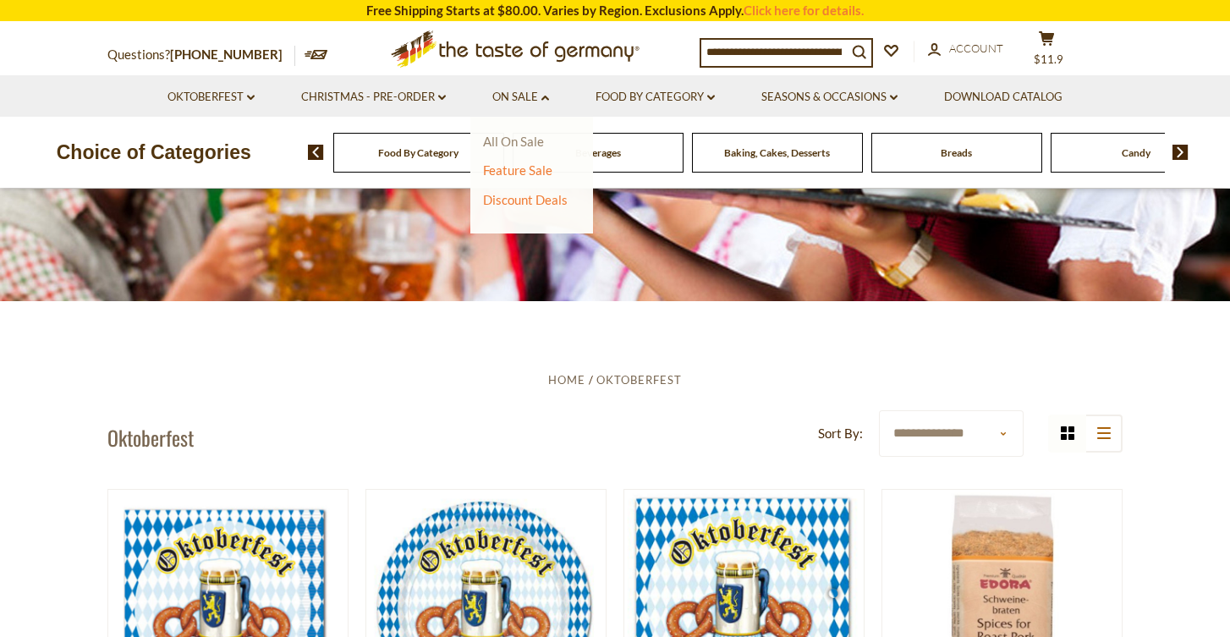
click at [516, 140] on link "All On Sale" at bounding box center [513, 141] width 61 height 15
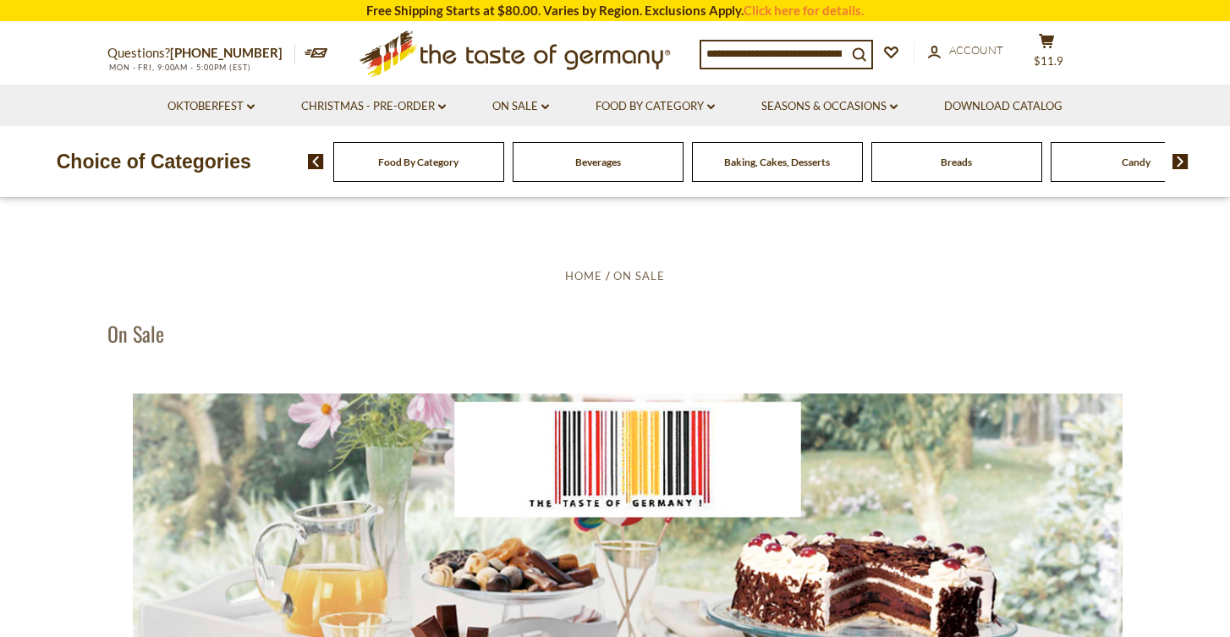
click at [504, 162] on div "Candy" at bounding box center [418, 162] width 171 height 40
click at [1127, 163] on span "Candy" at bounding box center [1135, 162] width 29 height 13
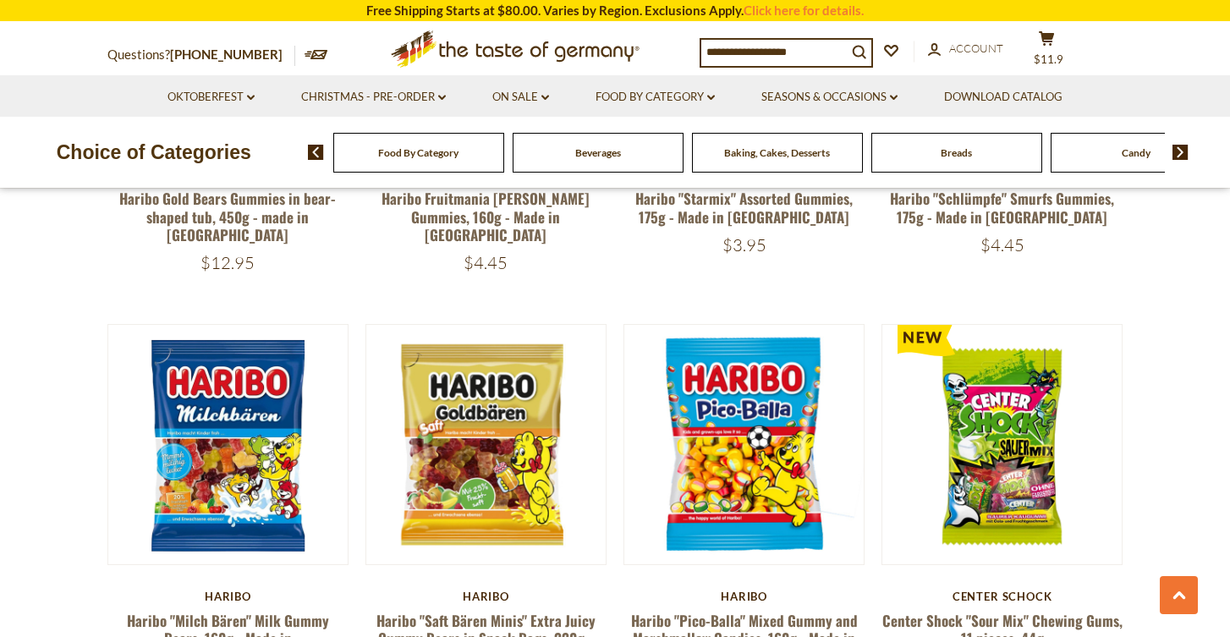
scroll to position [2921, 0]
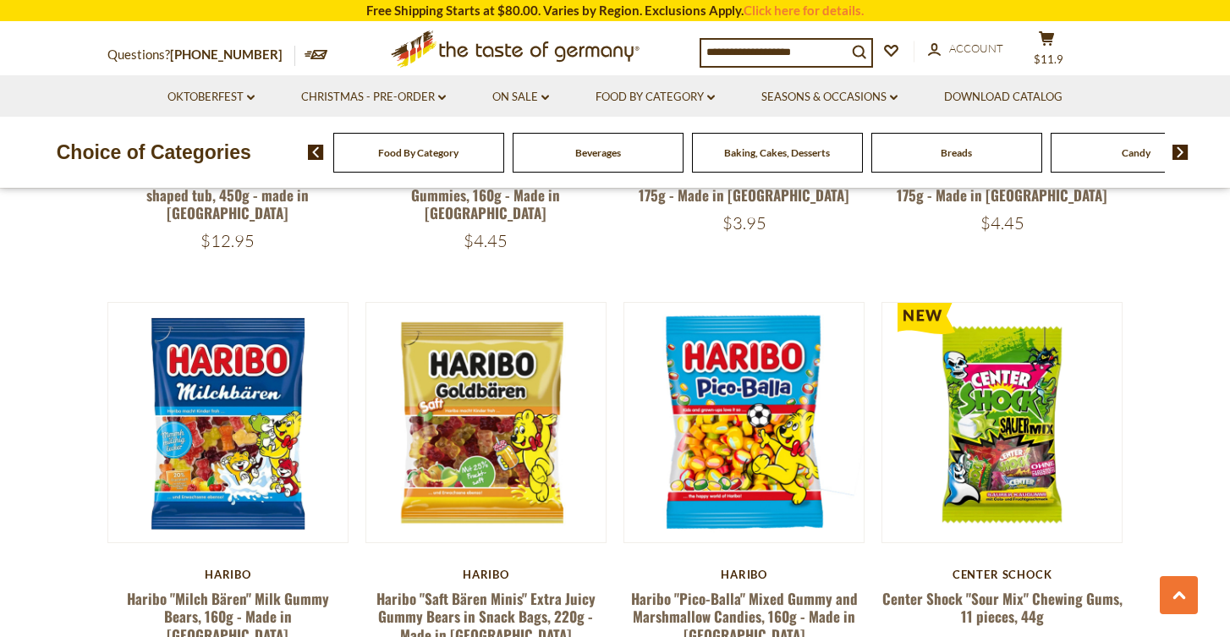
click at [1180, 157] on img at bounding box center [1180, 152] width 16 height 15
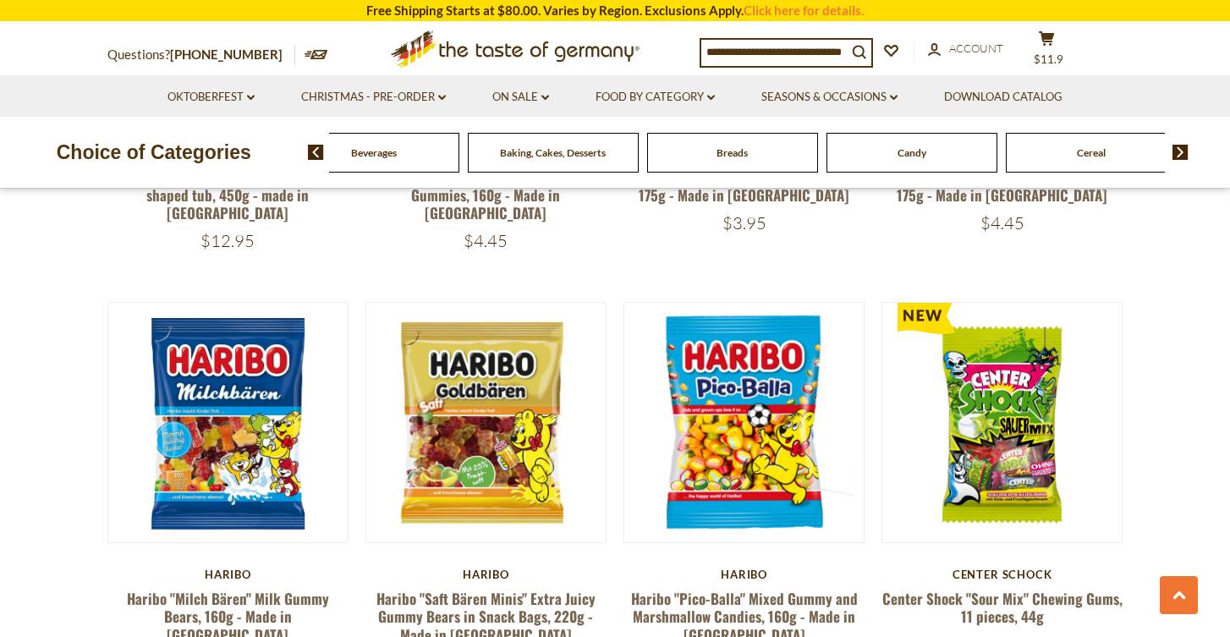
click at [1180, 157] on img at bounding box center [1180, 152] width 16 height 15
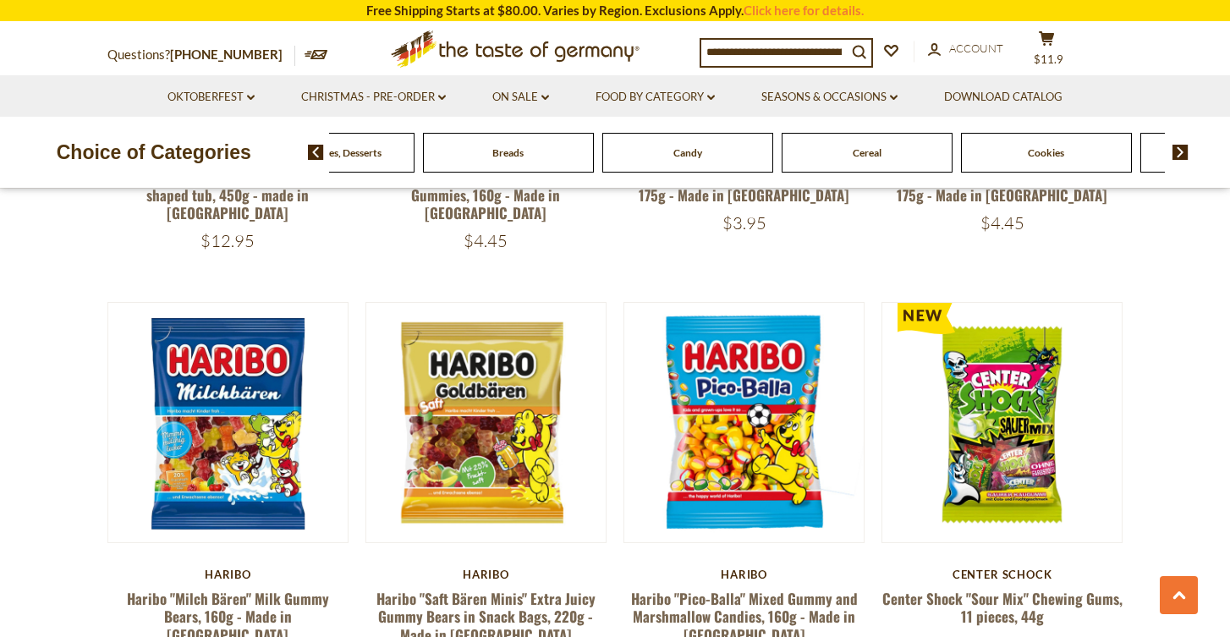
click at [874, 155] on span "Cereal" at bounding box center [866, 152] width 29 height 13
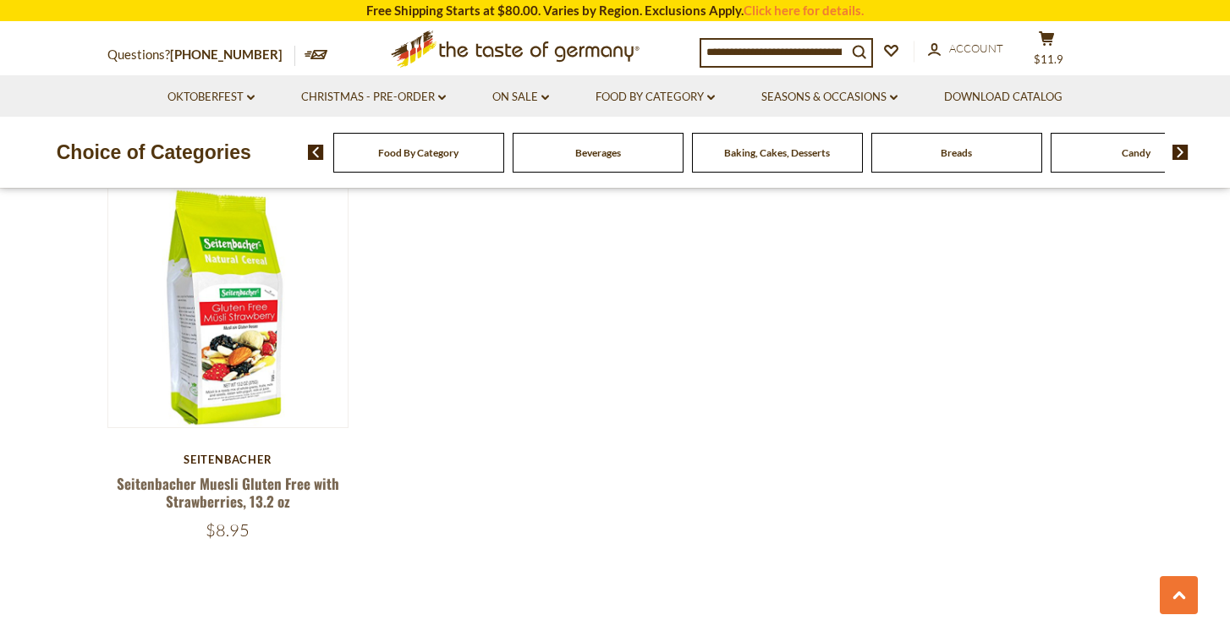
scroll to position [2145, 0]
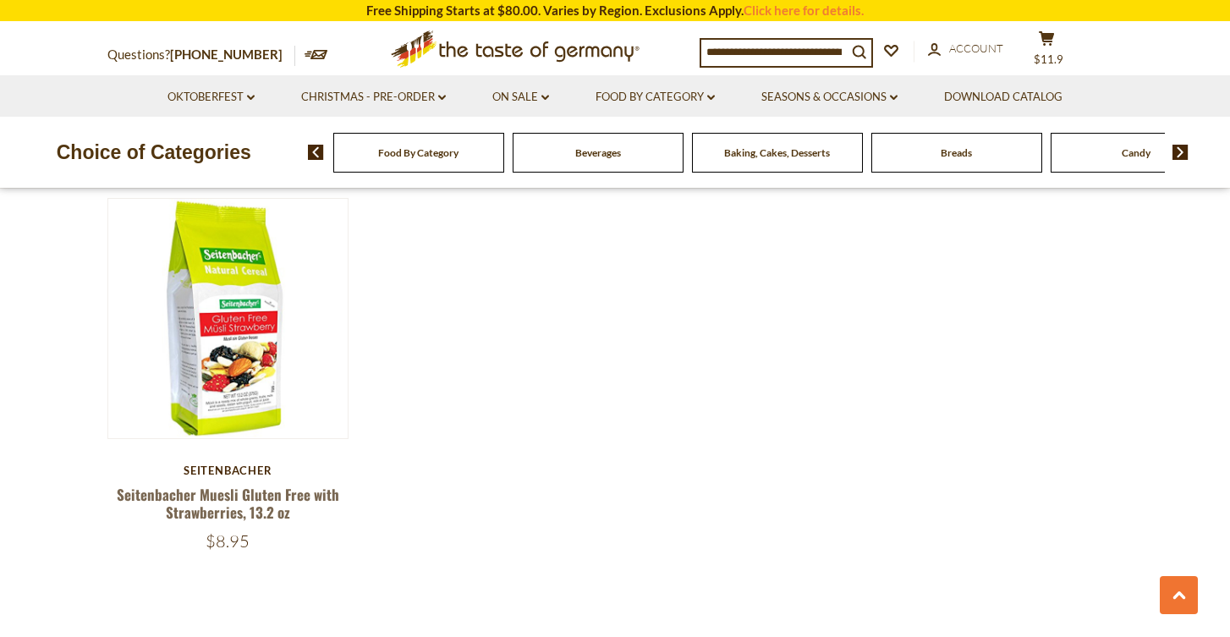
click at [1179, 156] on img at bounding box center [1180, 152] width 16 height 15
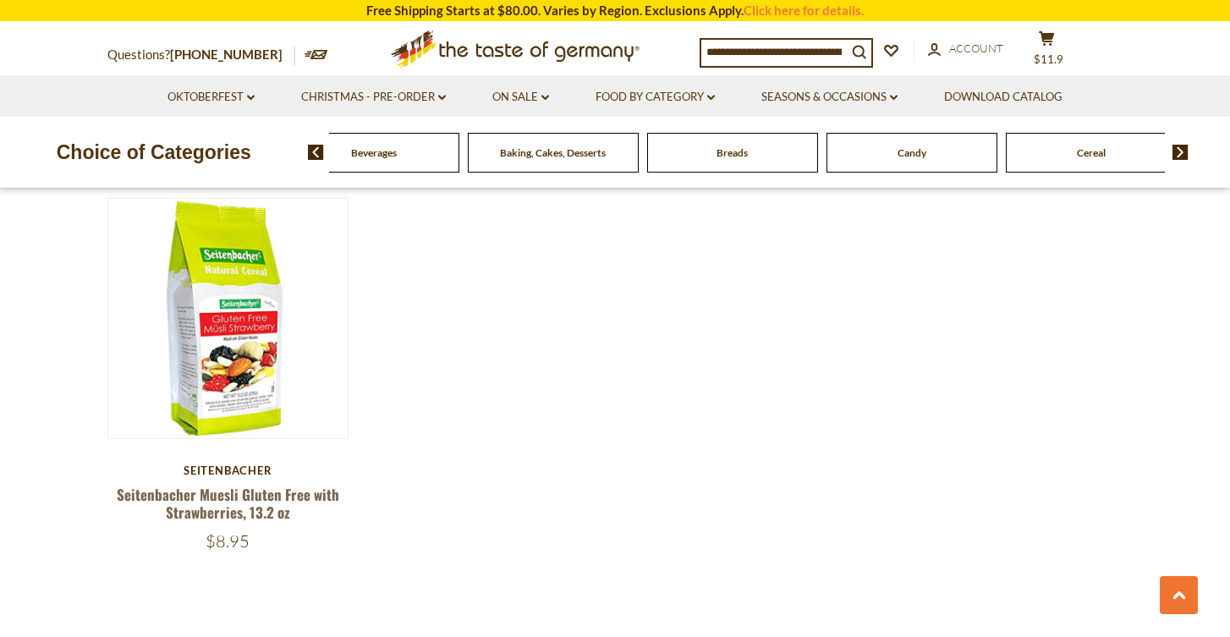
click at [1179, 156] on img at bounding box center [1180, 152] width 16 height 15
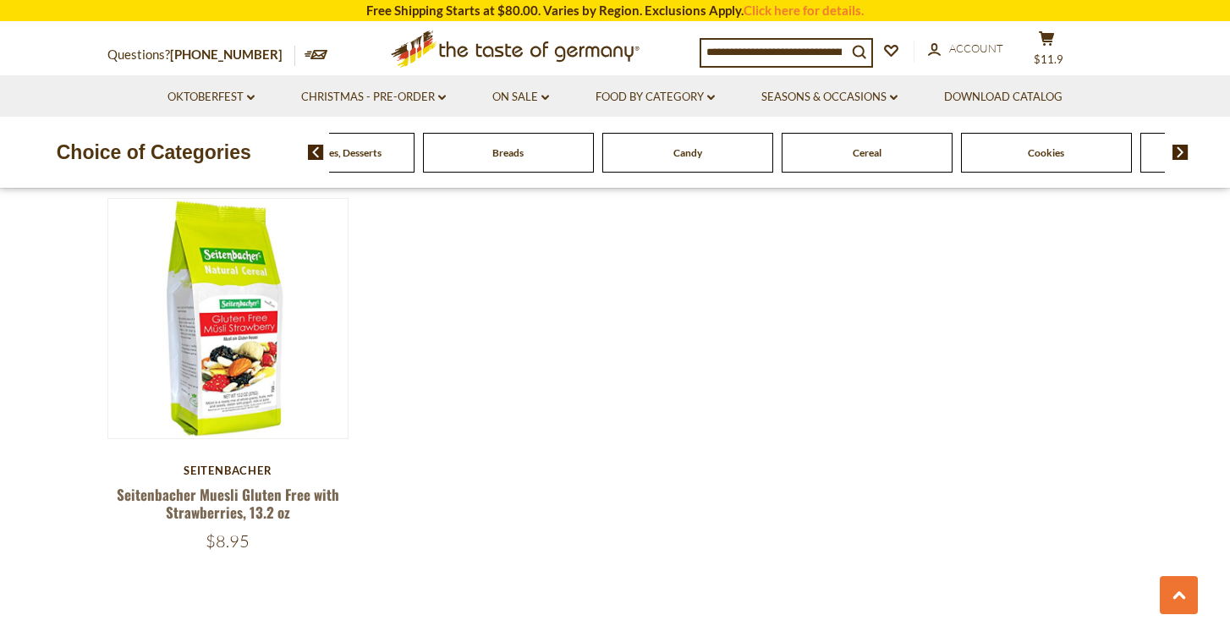
click at [1057, 155] on span "Cookies" at bounding box center [1045, 152] width 36 height 13
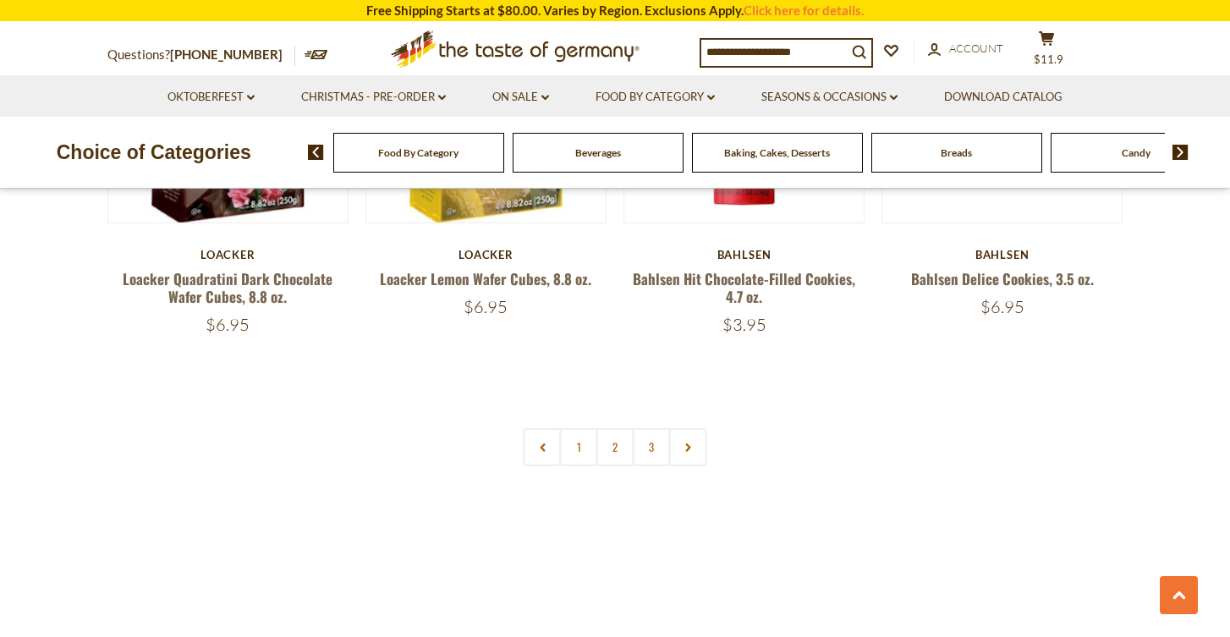
scroll to position [3999, 0]
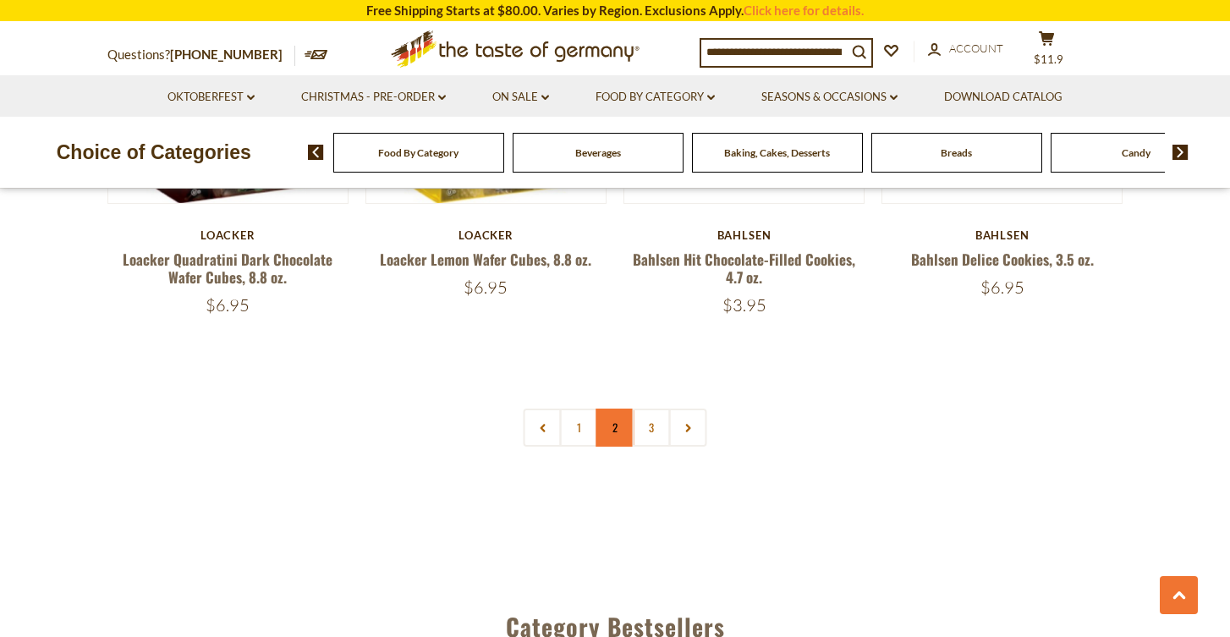
click at [612, 420] on link "2" at bounding box center [615, 427] width 38 height 38
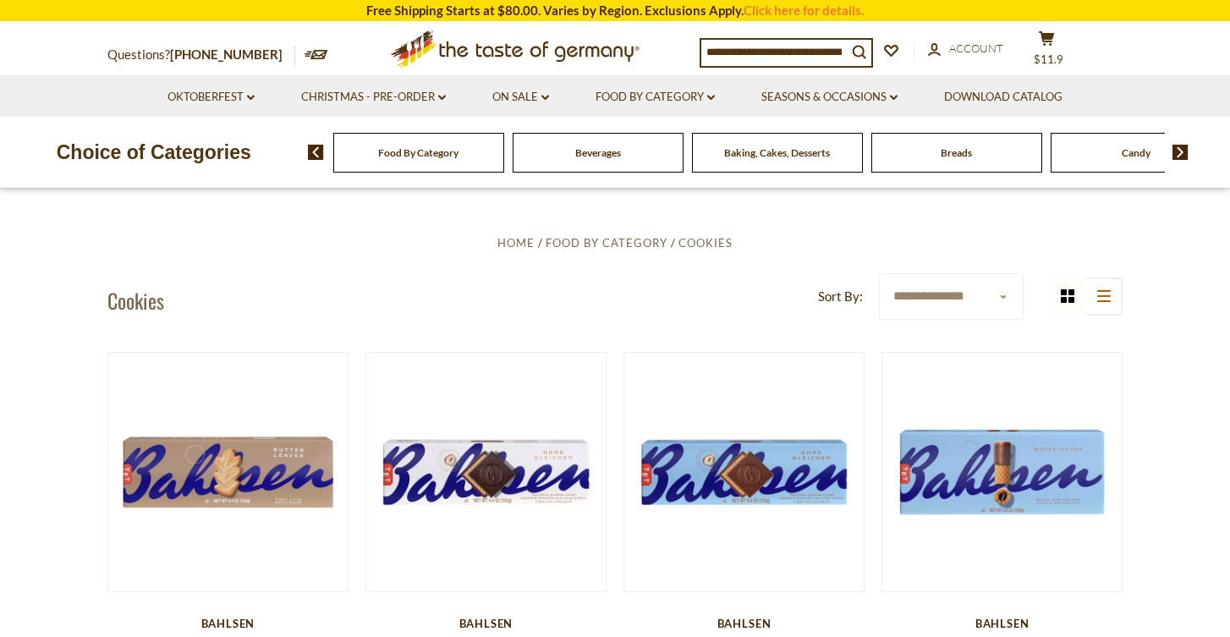
scroll to position [342, 0]
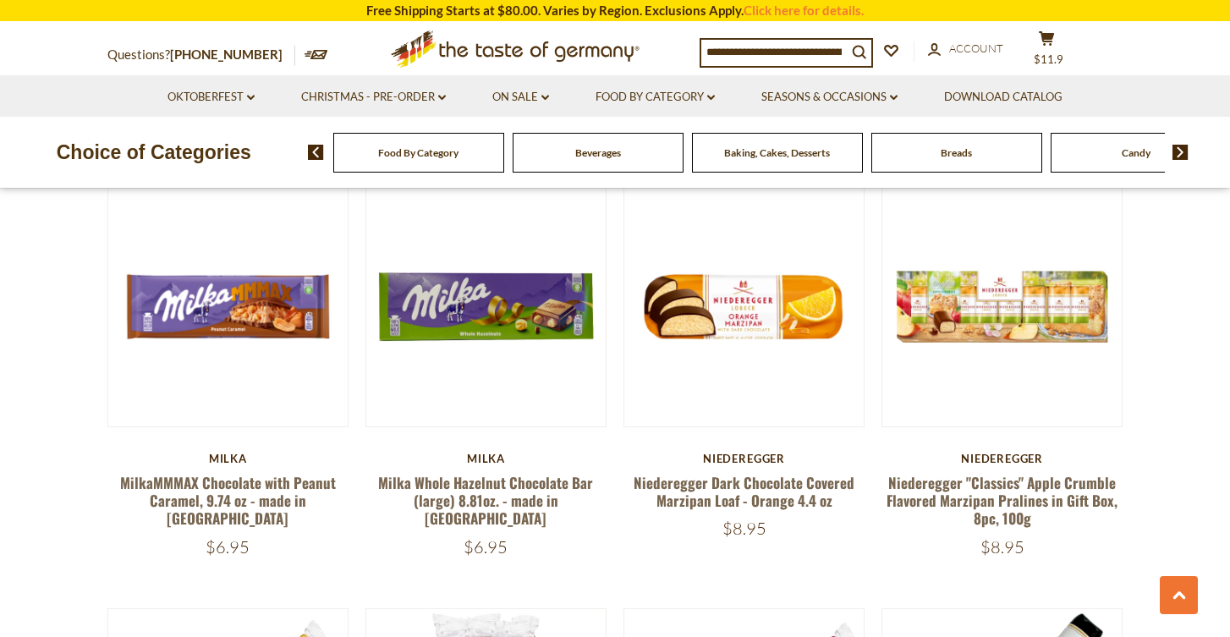
scroll to position [2571, 0]
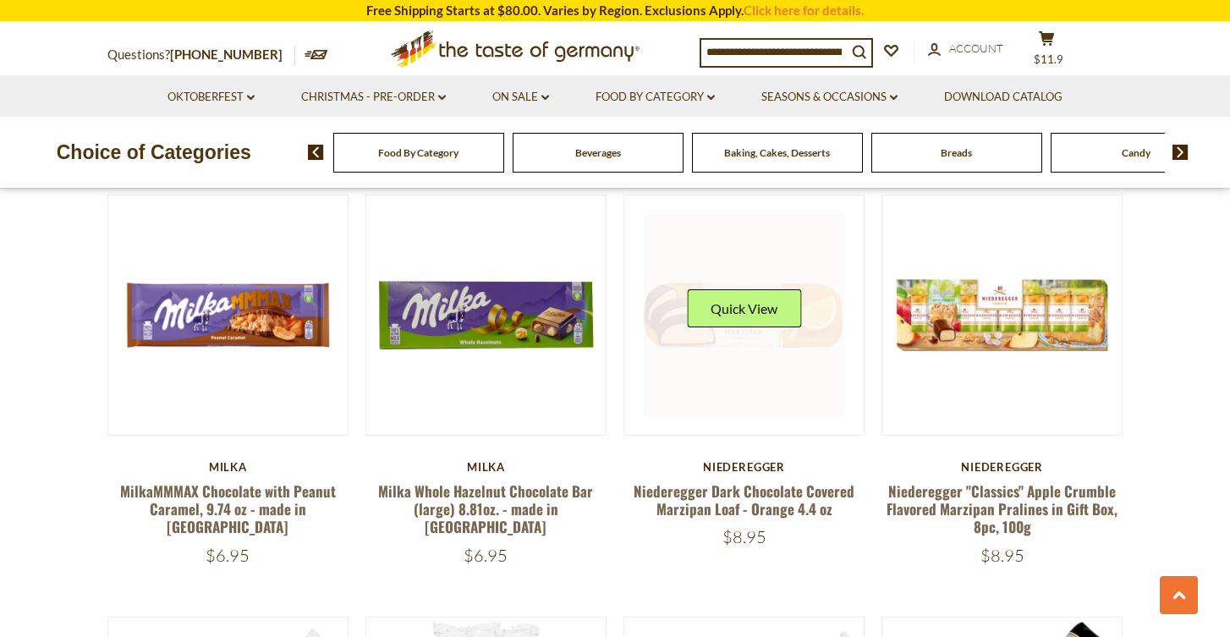
click at [743, 346] on link at bounding box center [744, 314] width 201 height 201
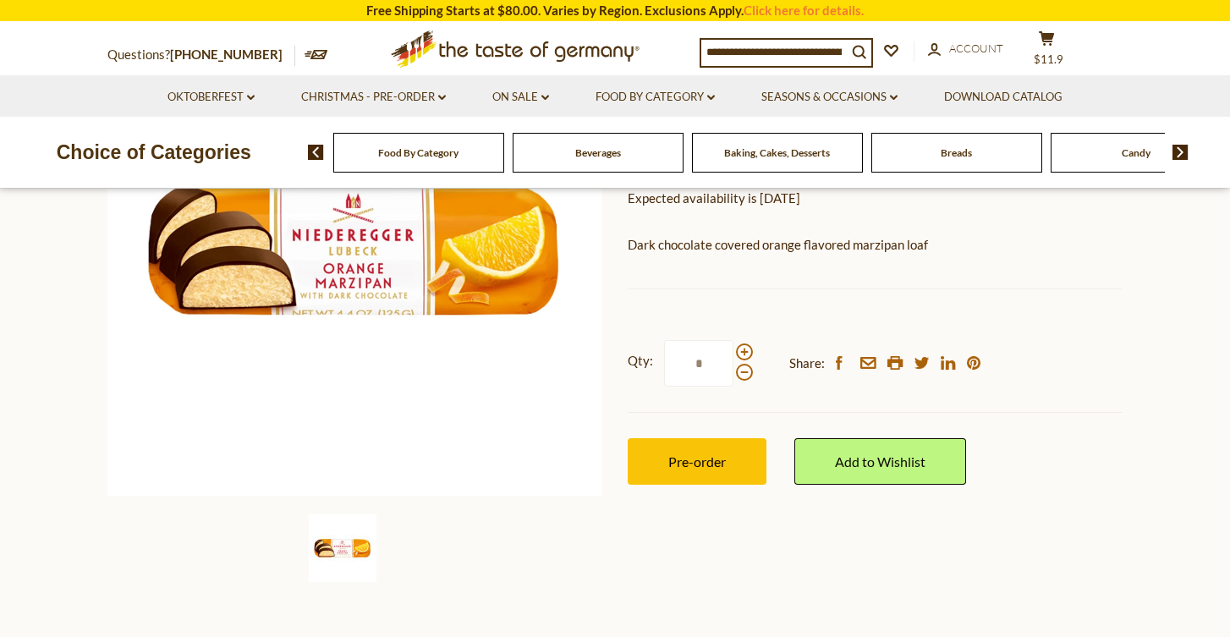
scroll to position [287, 0]
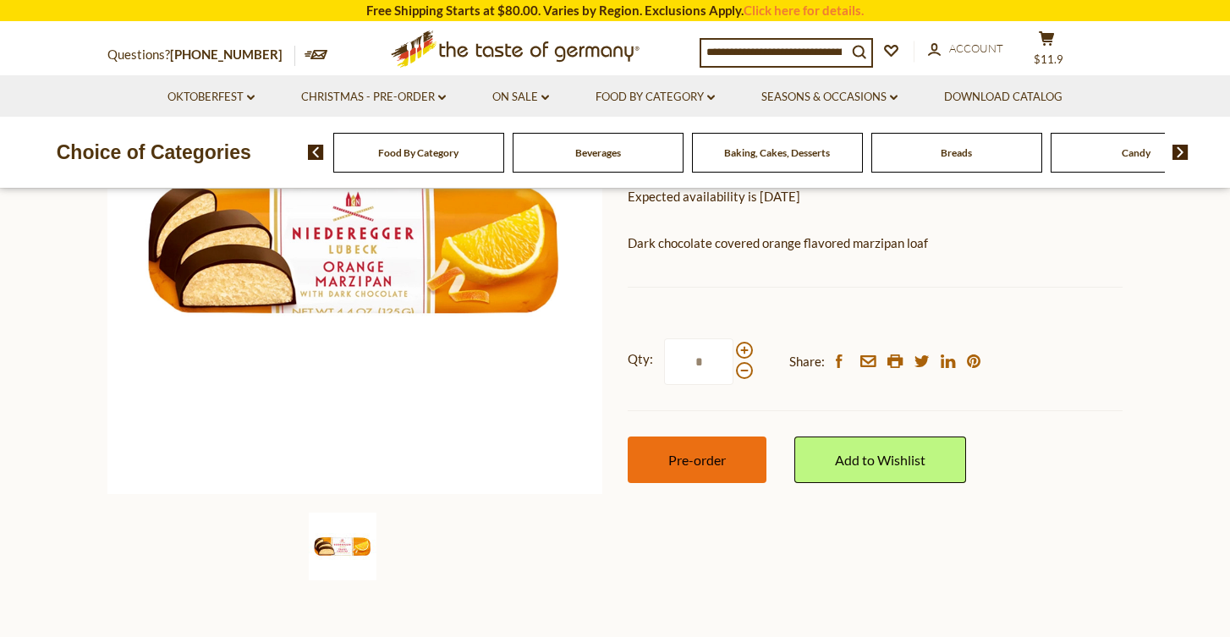
click at [732, 454] on button "Pre-order" at bounding box center [696, 459] width 139 height 47
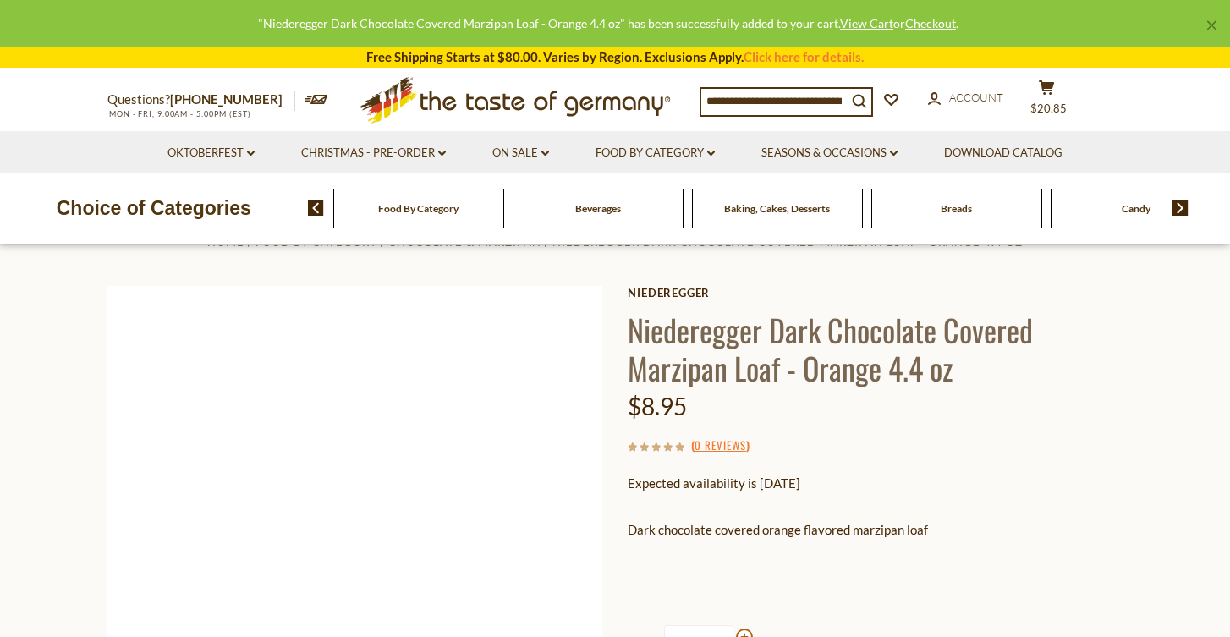
scroll to position [0, 0]
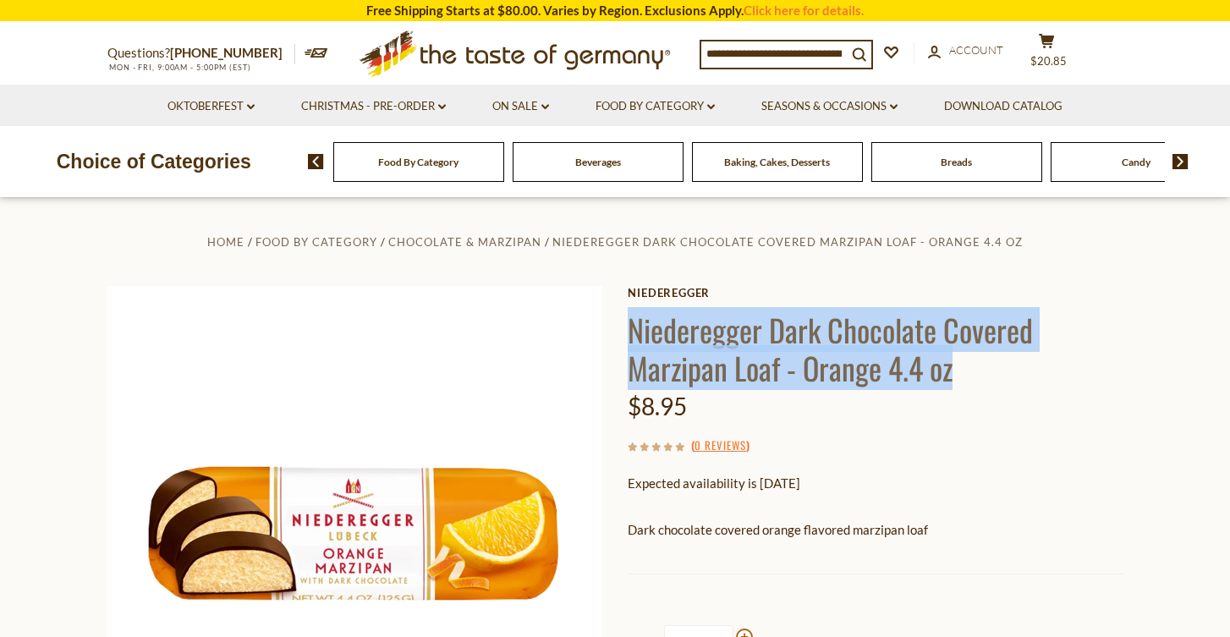
drag, startPoint x: 949, startPoint y: 367, endPoint x: 615, endPoint y: 328, distance: 336.3
click at [615, 328] on div "Home Food By Category Chocolate & Marzipan Niederegger Dark Chocolate Covered M…" at bounding box center [615, 555] width 1040 height 649
drag, startPoint x: 956, startPoint y: 375, endPoint x: 634, endPoint y: 321, distance: 326.8
click at [633, 321] on h1 "Niederegger Dark Chocolate Covered Marzipan Loaf - Orange 4.4 oz" at bounding box center [874, 348] width 495 height 76
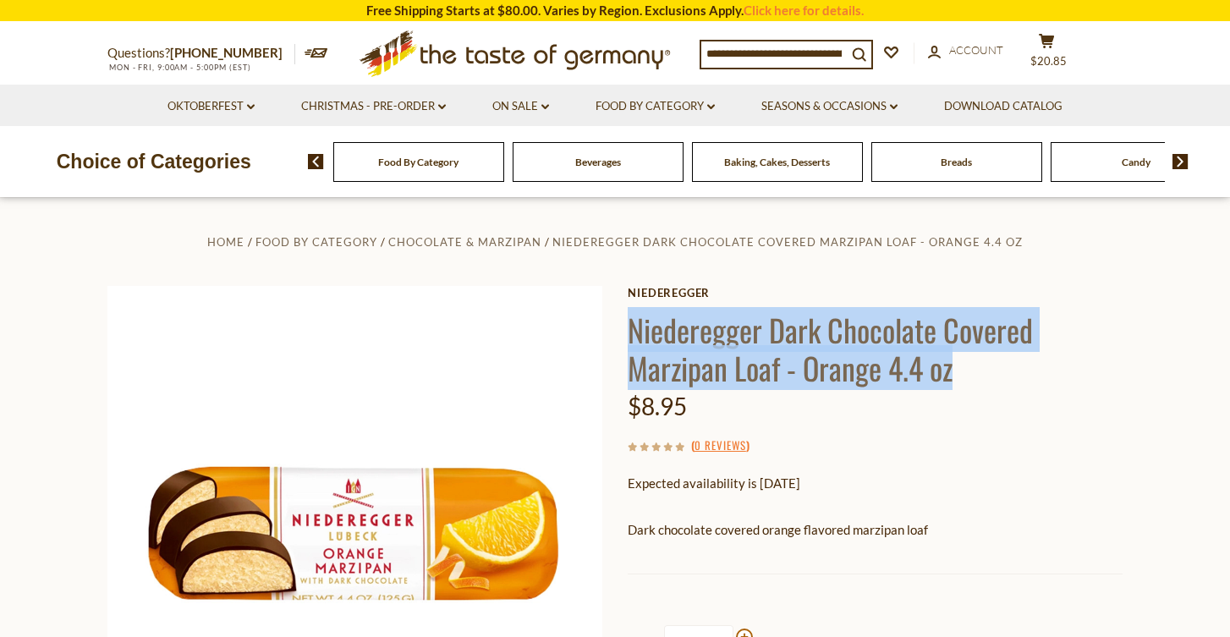
copy h1 "Niederegger Dark Chocolate Covered Marzipan Loaf - Orange 4.4 oz"
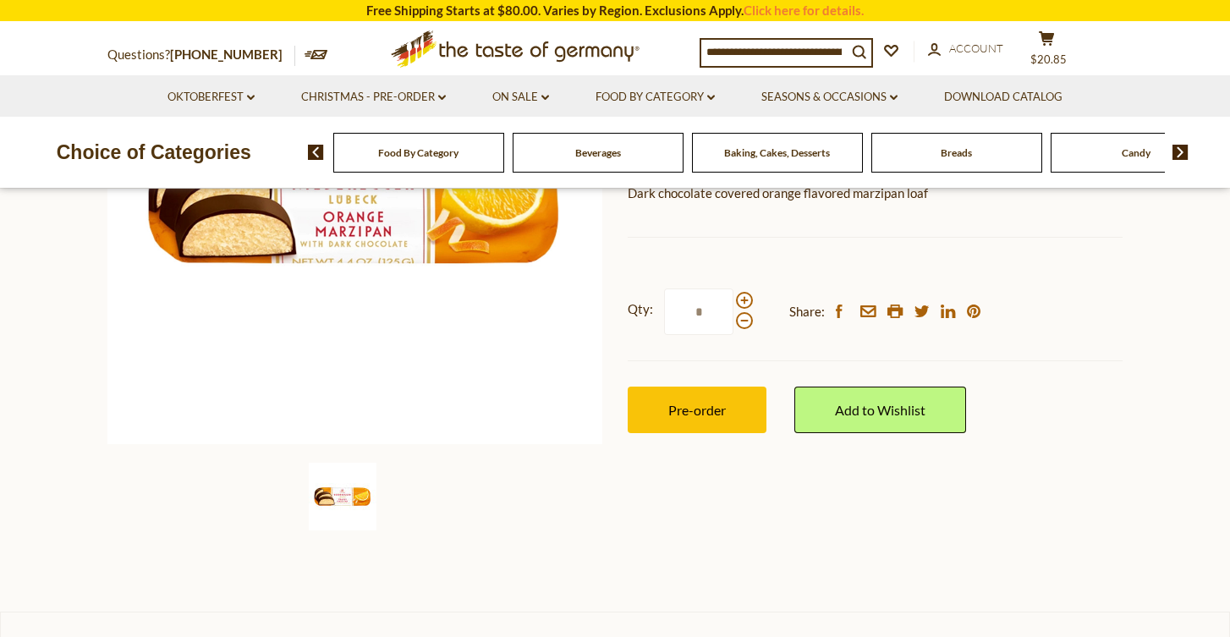
scroll to position [342, 0]
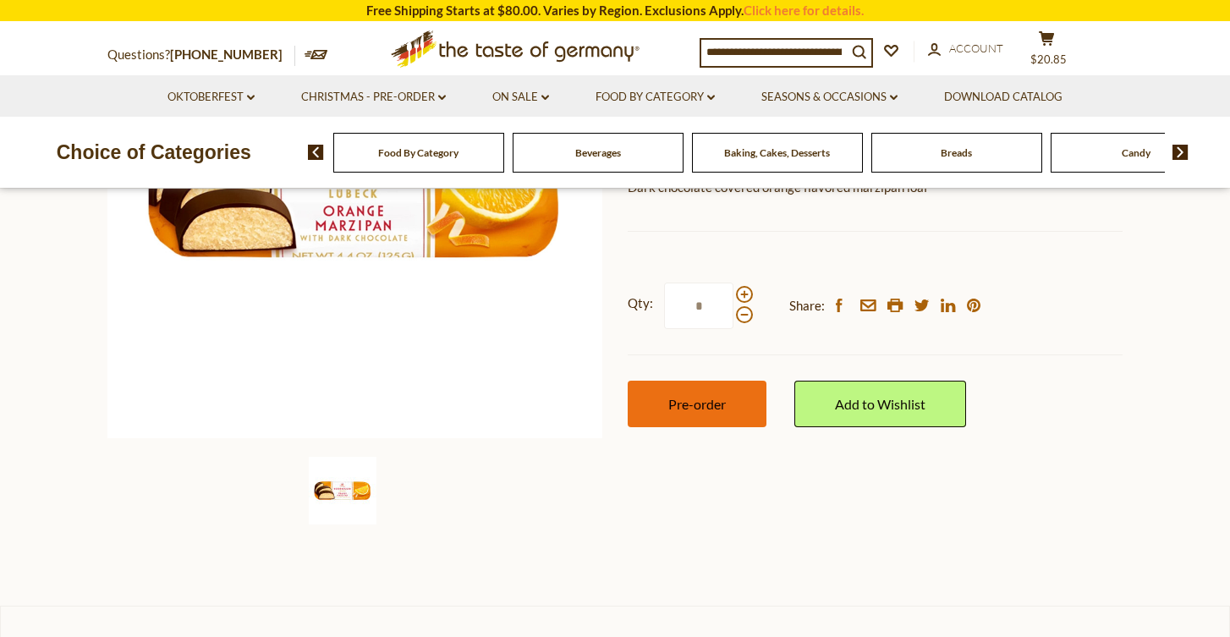
click at [686, 406] on span "Pre-order" at bounding box center [697, 404] width 58 height 16
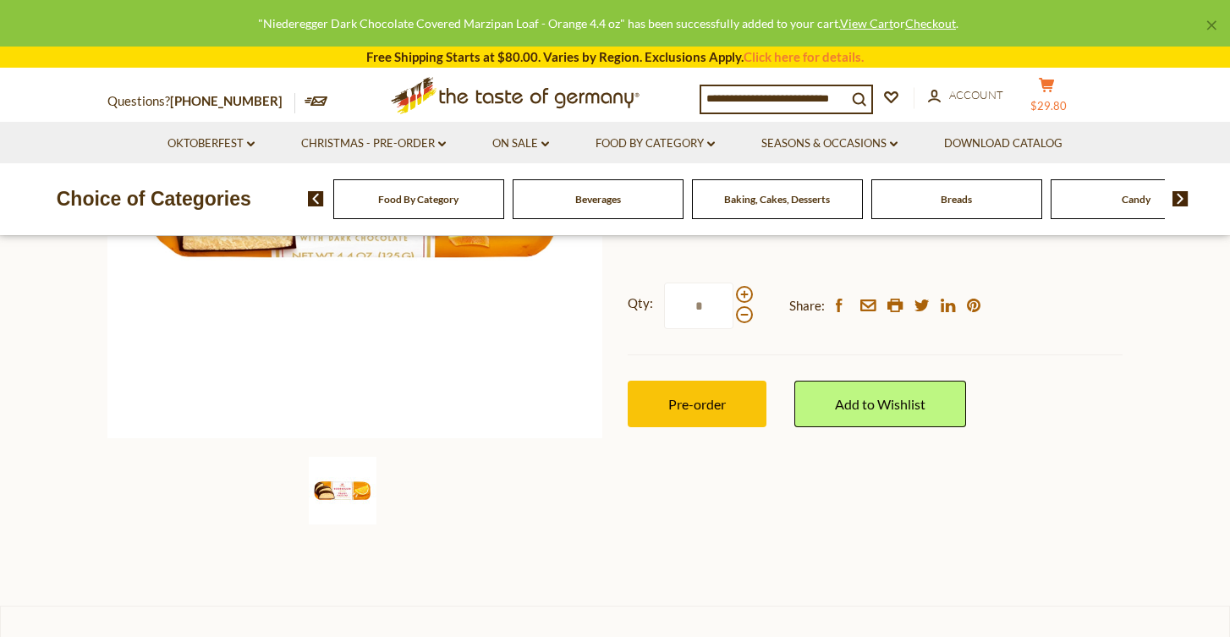
click at [1060, 91] on button "cart $29.80" at bounding box center [1046, 98] width 51 height 42
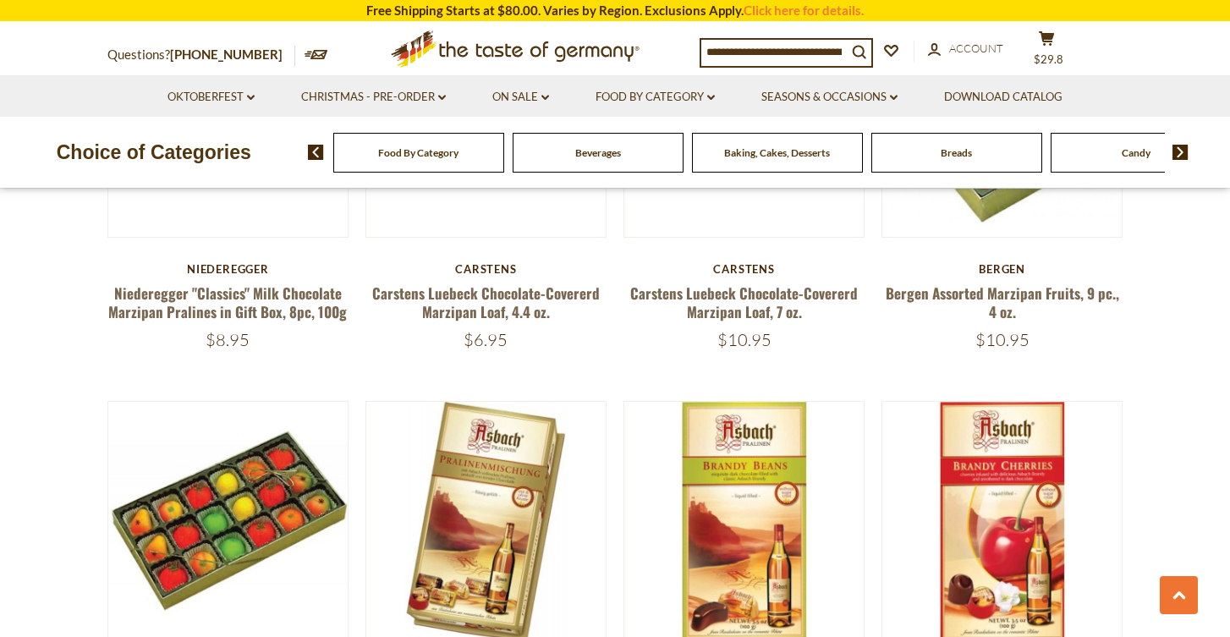
scroll to position [4017, 0]
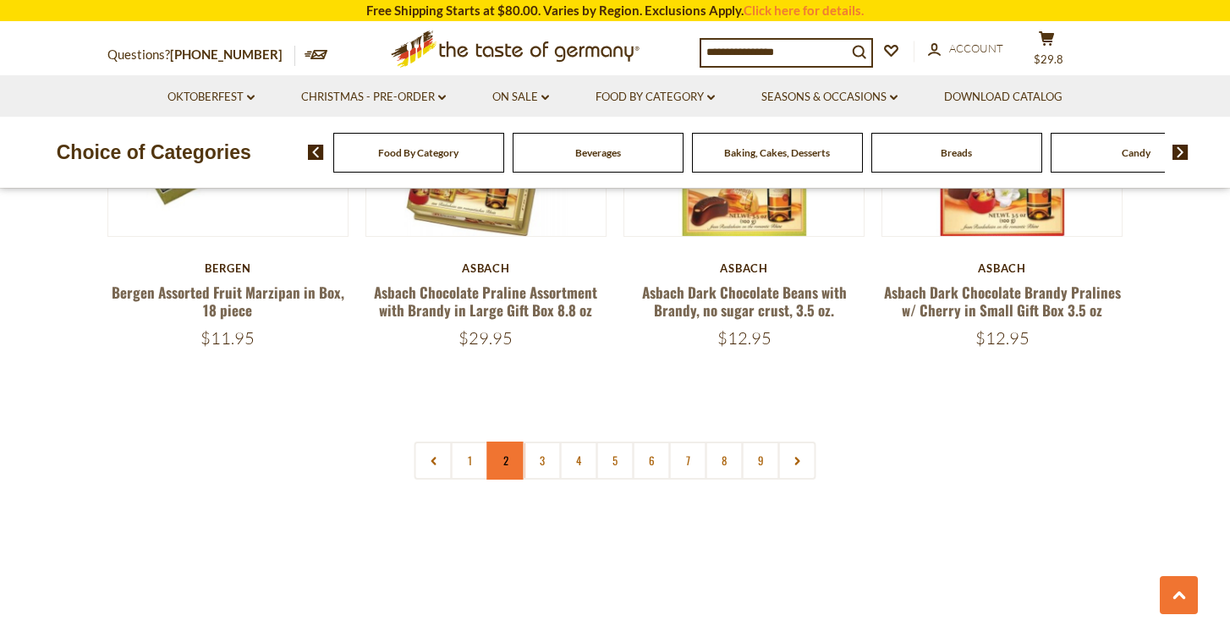
click at [509, 460] on link "2" at bounding box center [506, 460] width 38 height 38
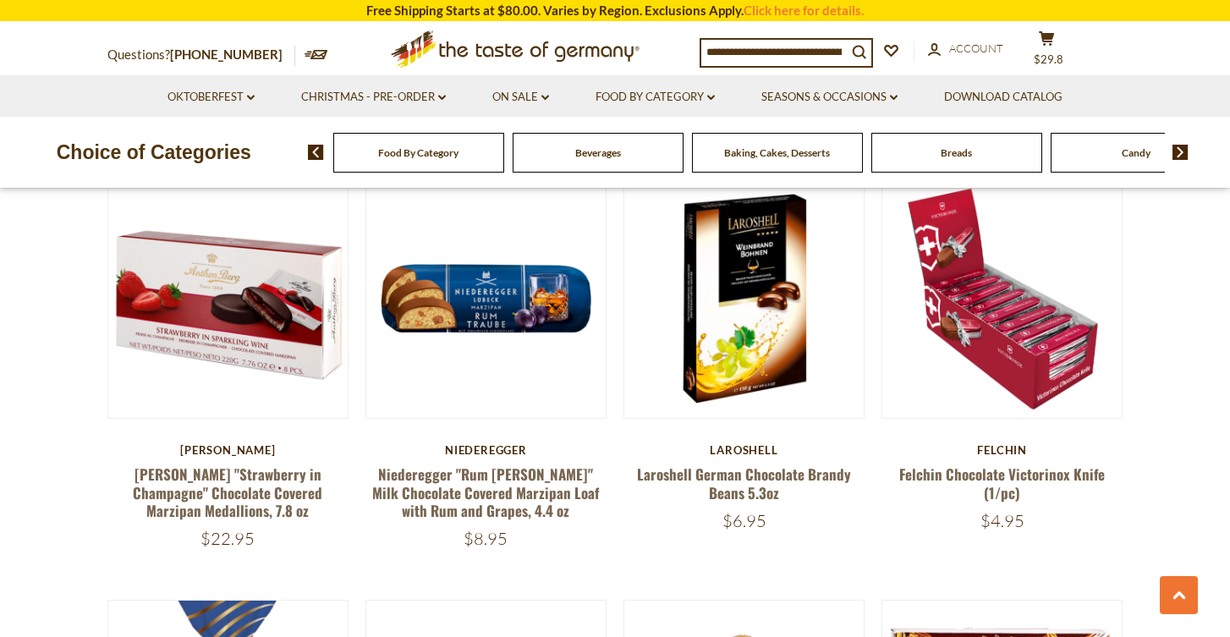
scroll to position [941, 0]
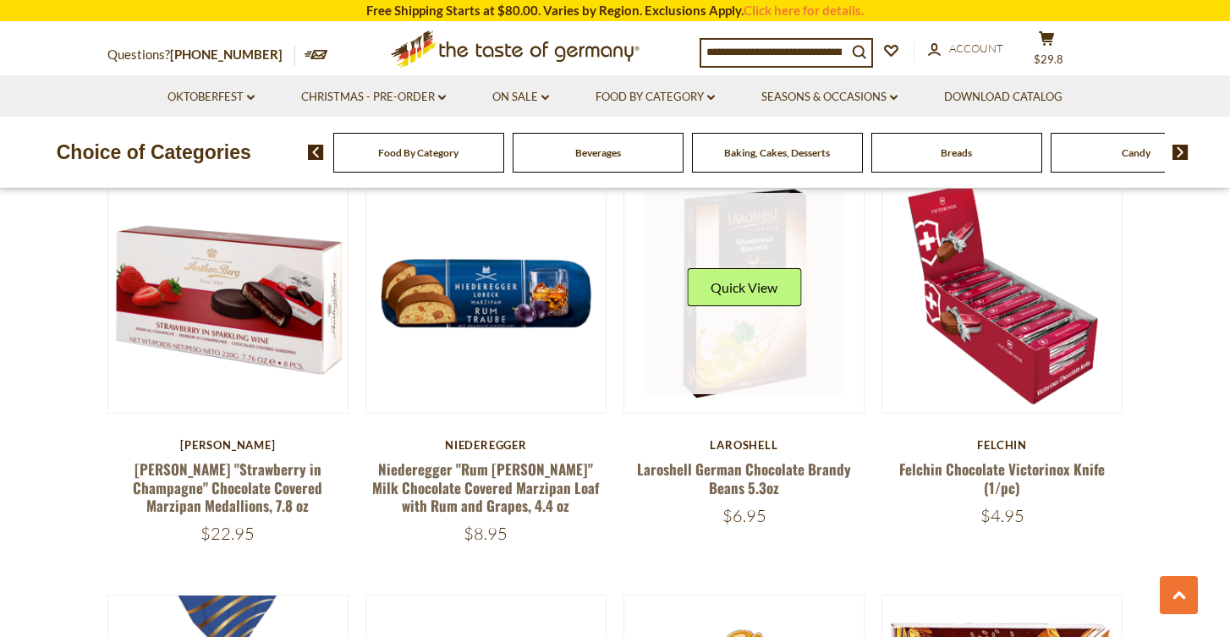
click at [737, 377] on link at bounding box center [744, 293] width 201 height 201
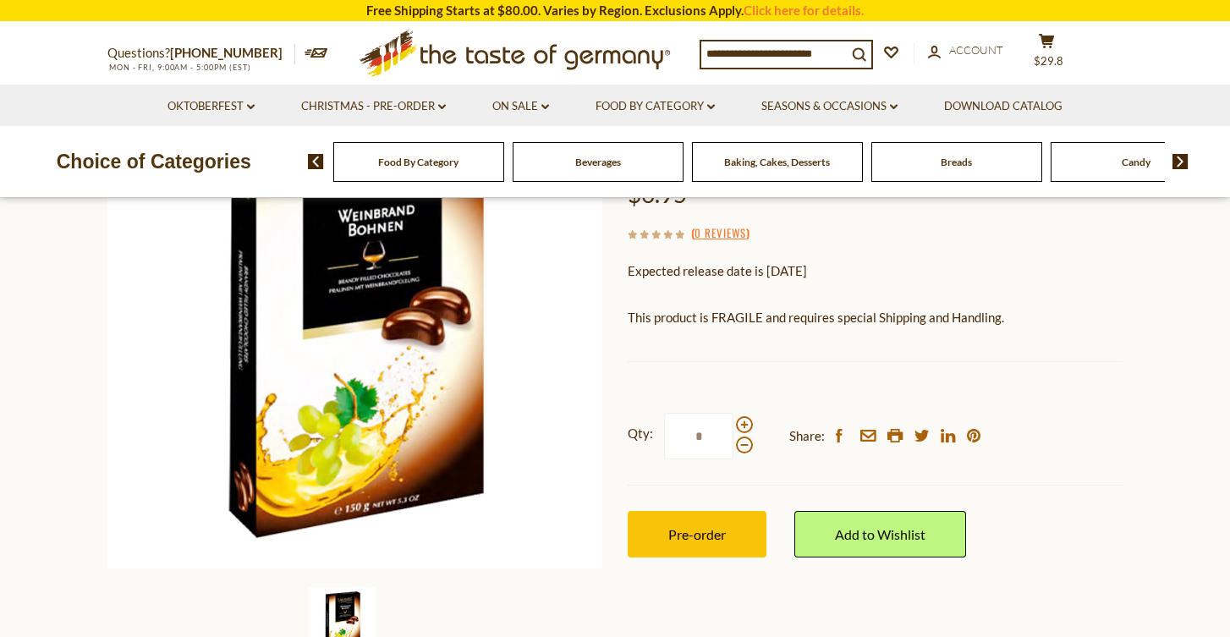
scroll to position [214, 0]
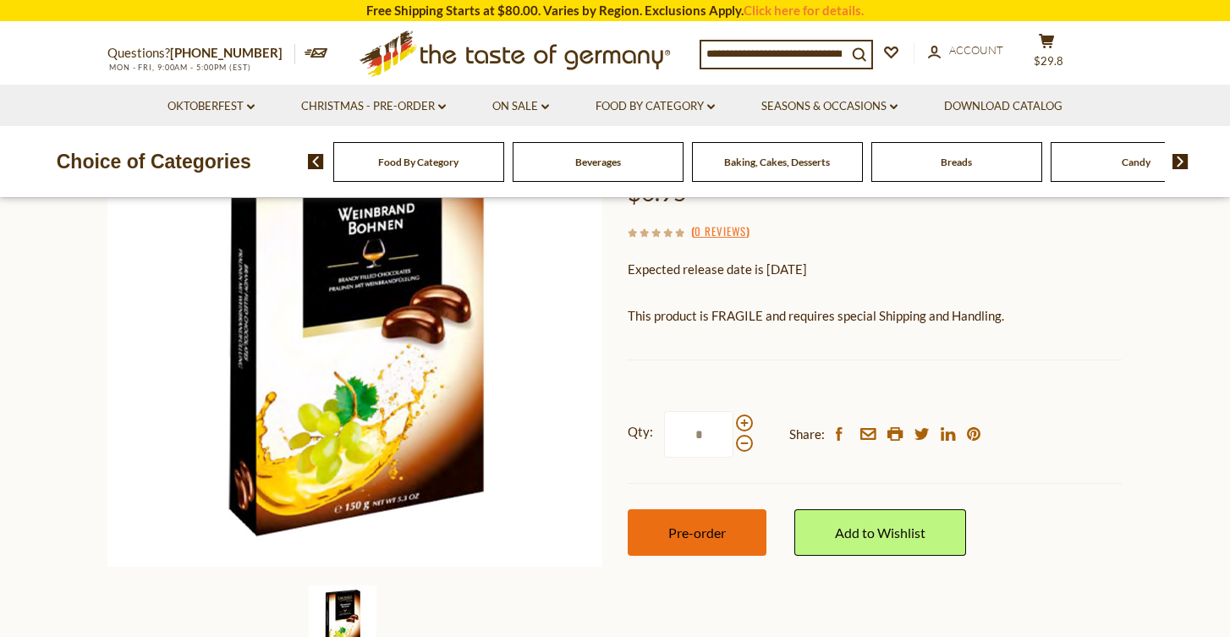
click at [713, 539] on button "Pre-order" at bounding box center [696, 532] width 139 height 47
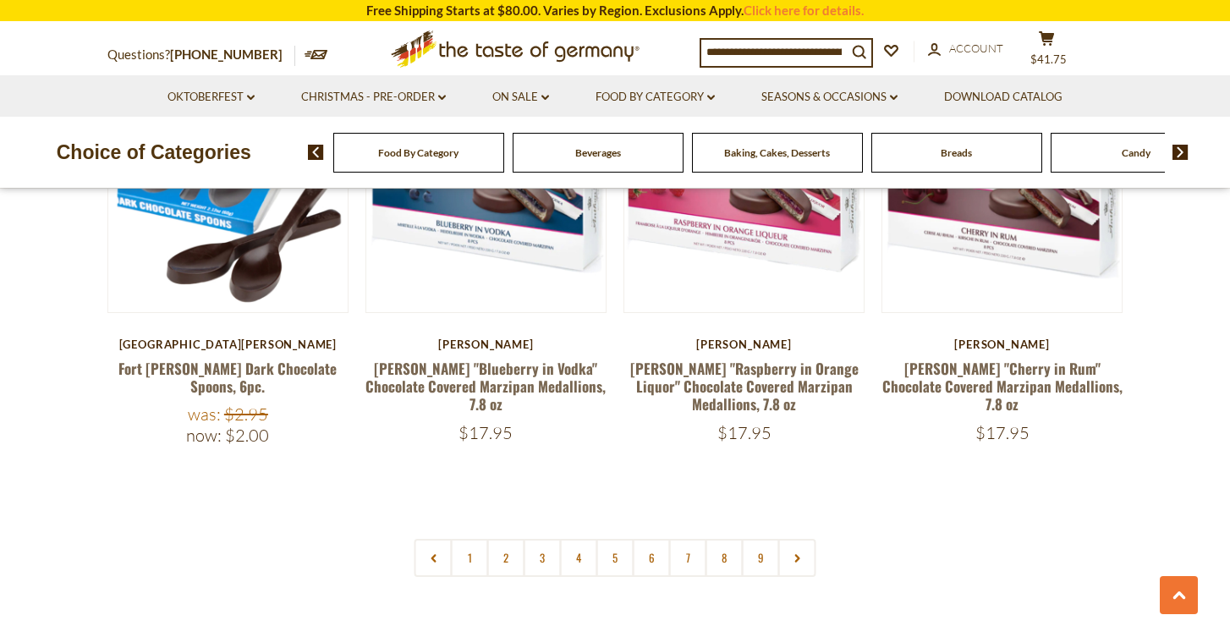
scroll to position [4024, 0]
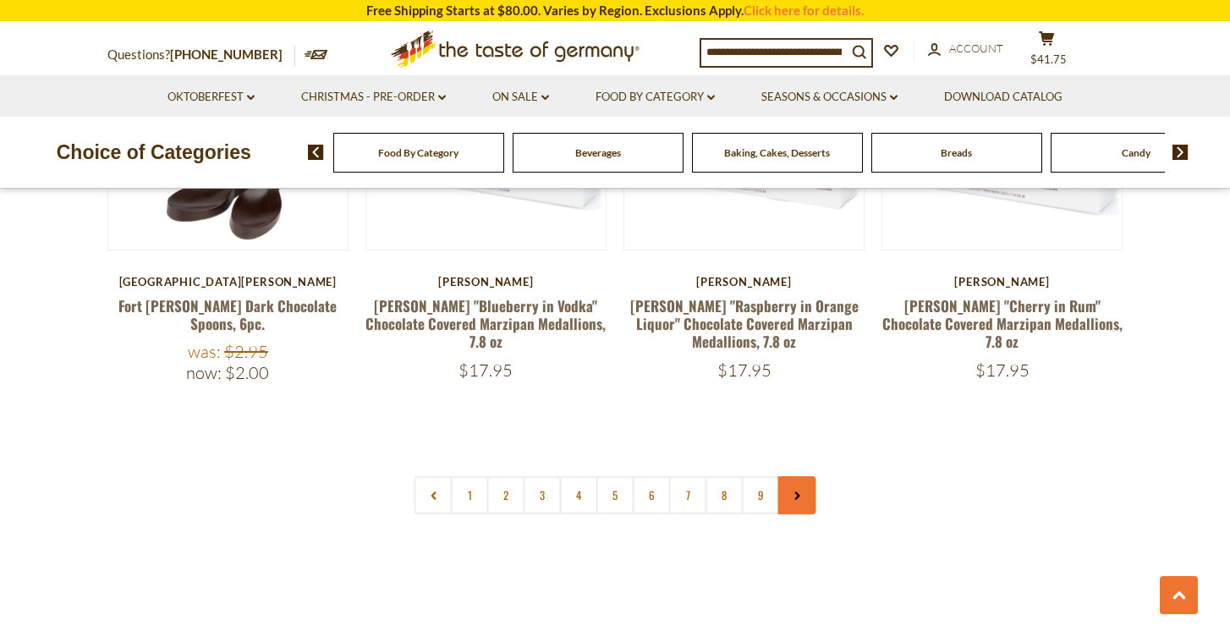
click at [804, 476] on link at bounding box center [797, 495] width 38 height 38
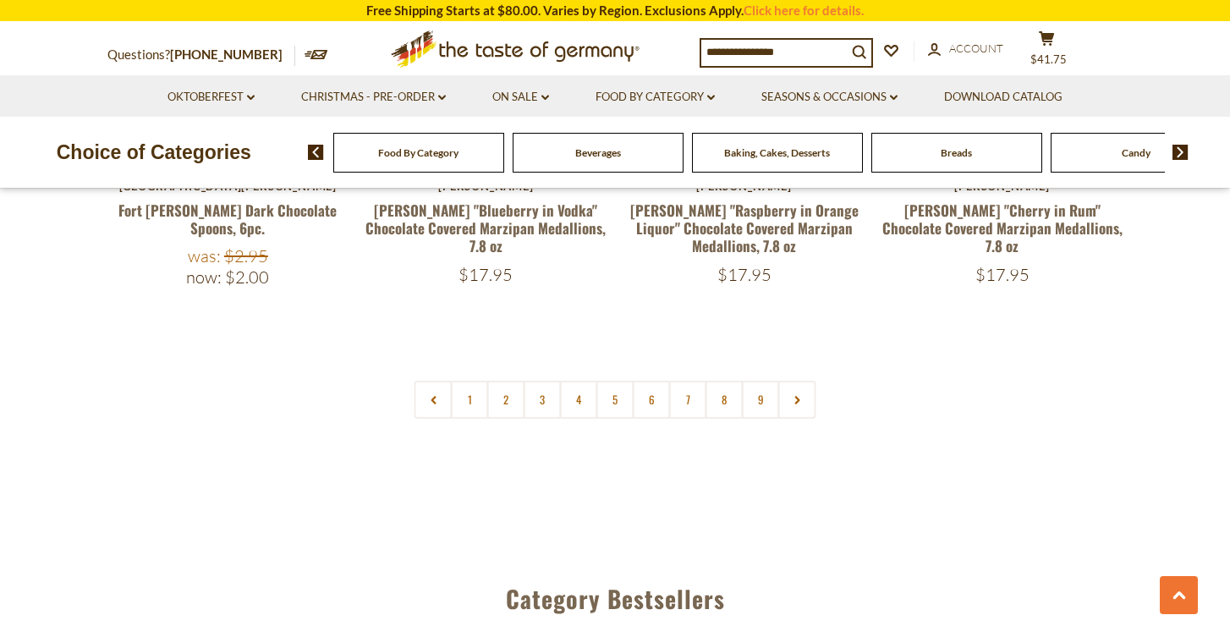
scroll to position [4096, 0]
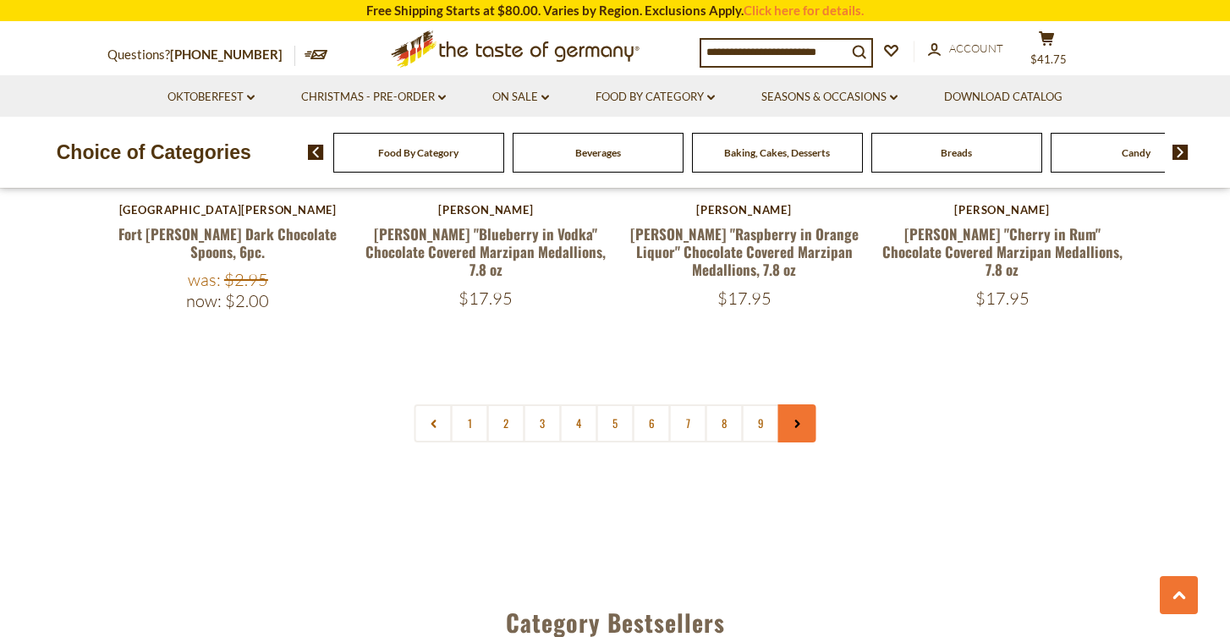
click at [797, 419] on use at bounding box center [796, 423] width 5 height 8
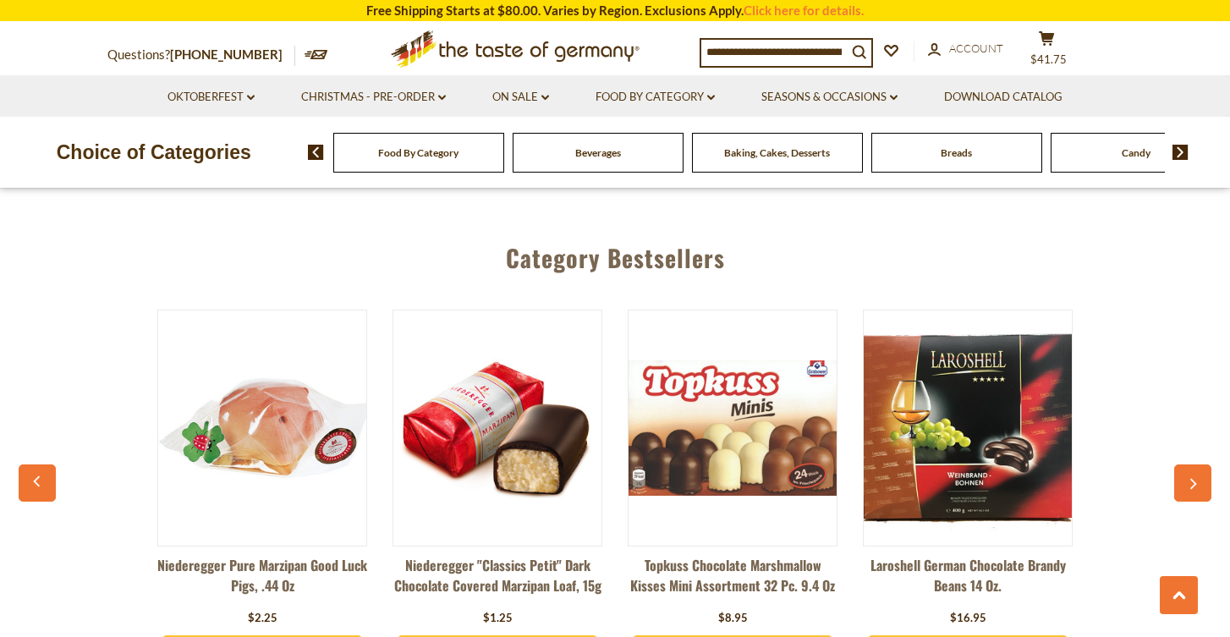
scroll to position [4460, 0]
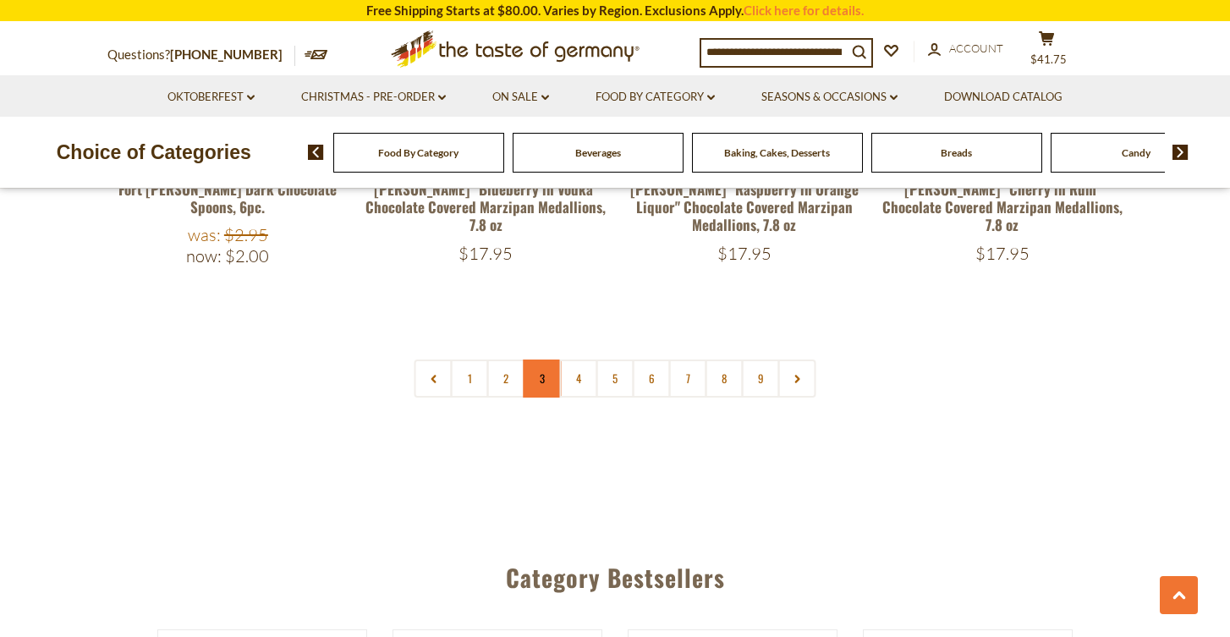
click at [548, 359] on link "3" at bounding box center [542, 378] width 38 height 38
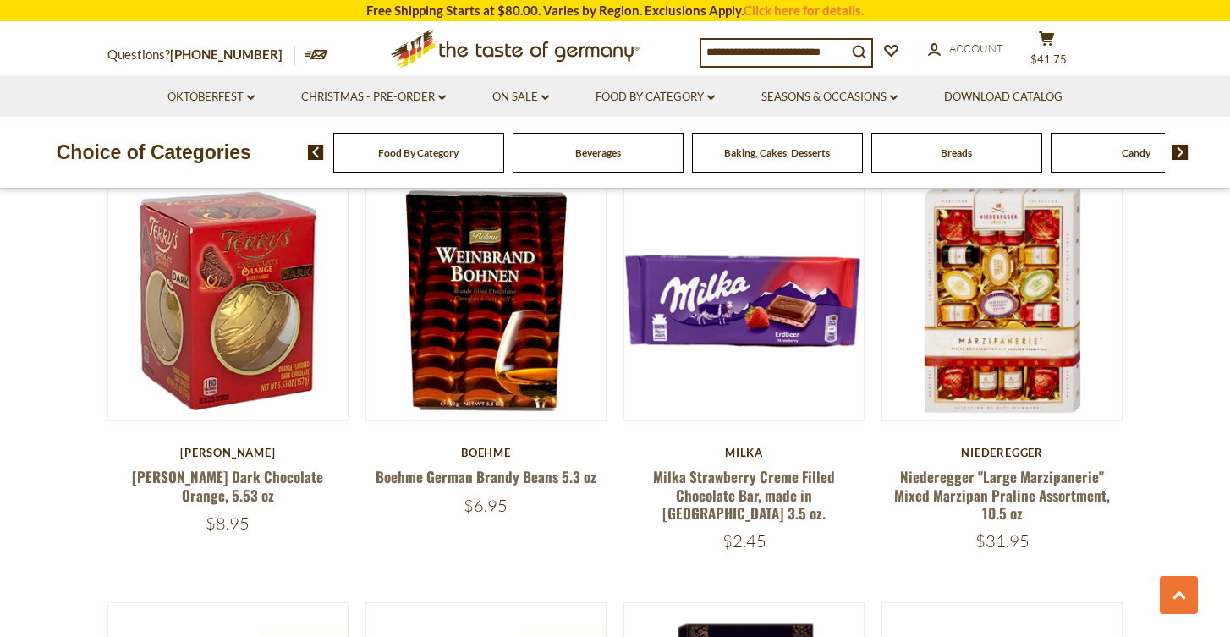
scroll to position [3503, 0]
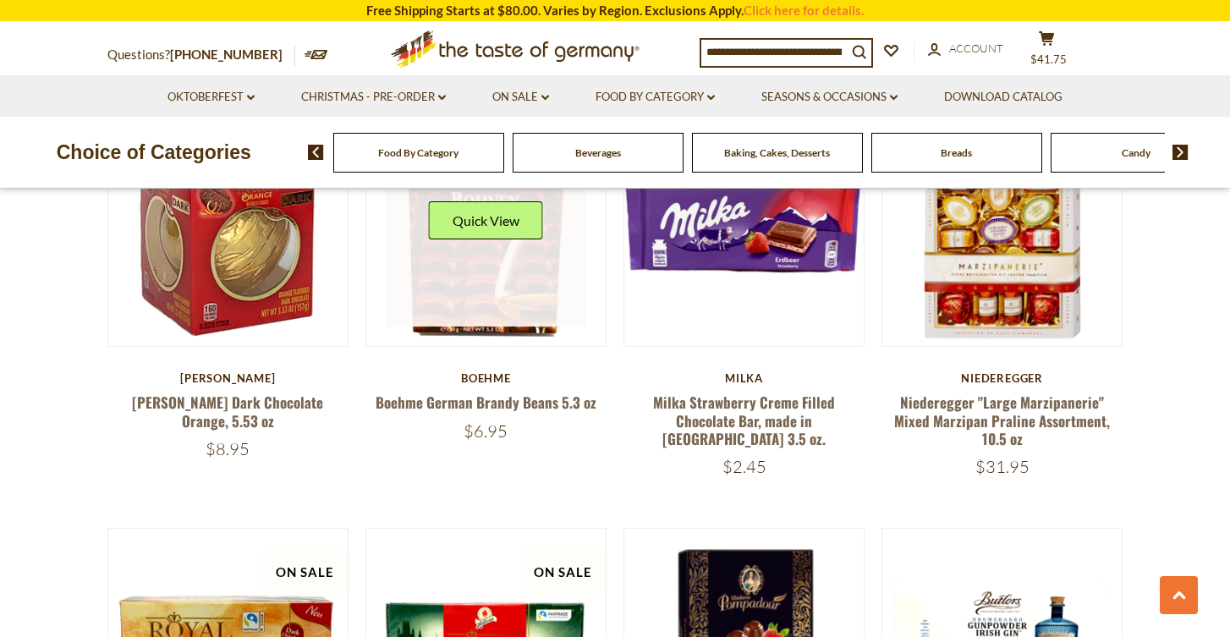
click at [447, 255] on link at bounding box center [486, 226] width 201 height 201
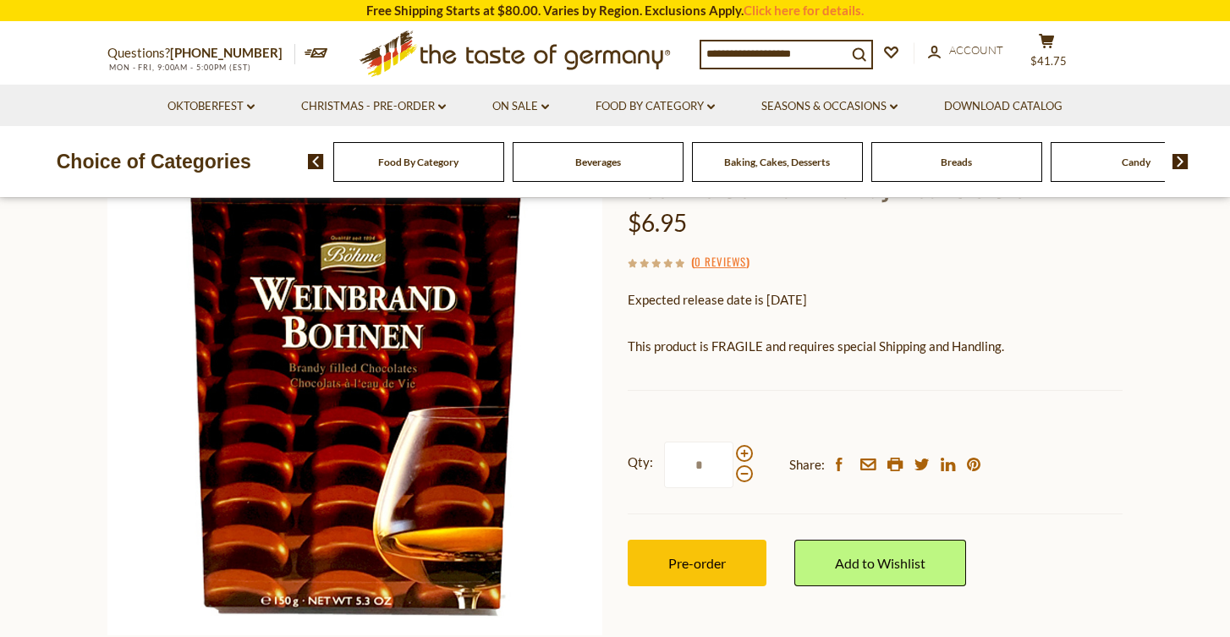
scroll to position [197, 0]
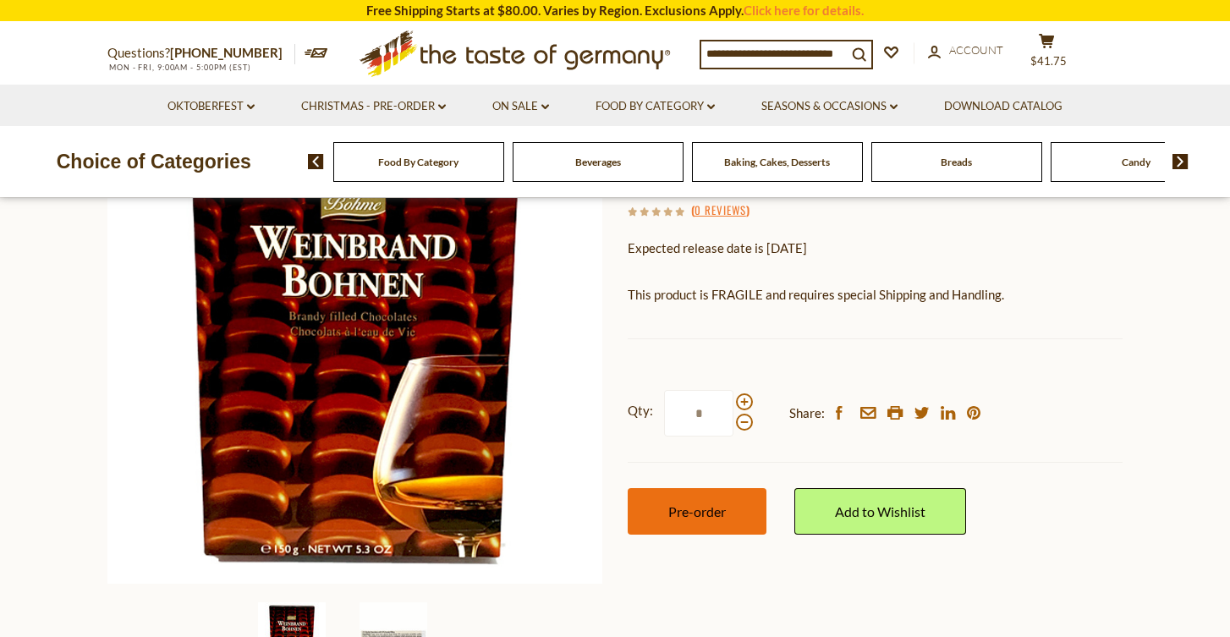
click at [680, 498] on button "Pre-order" at bounding box center [696, 511] width 139 height 47
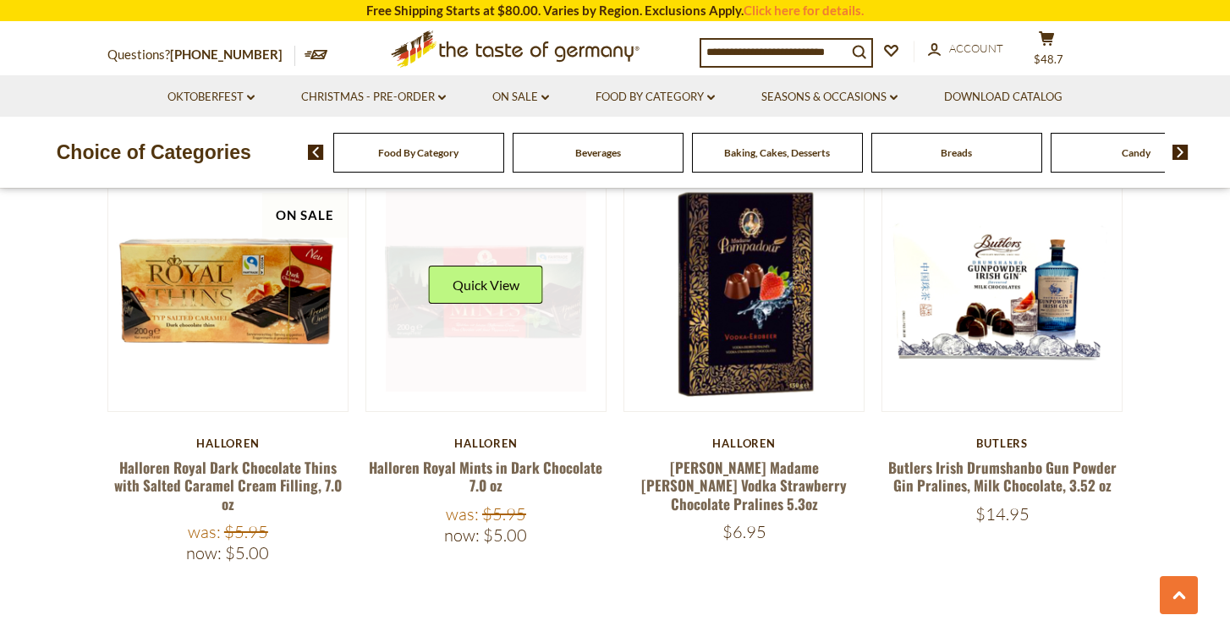
scroll to position [3860, 0]
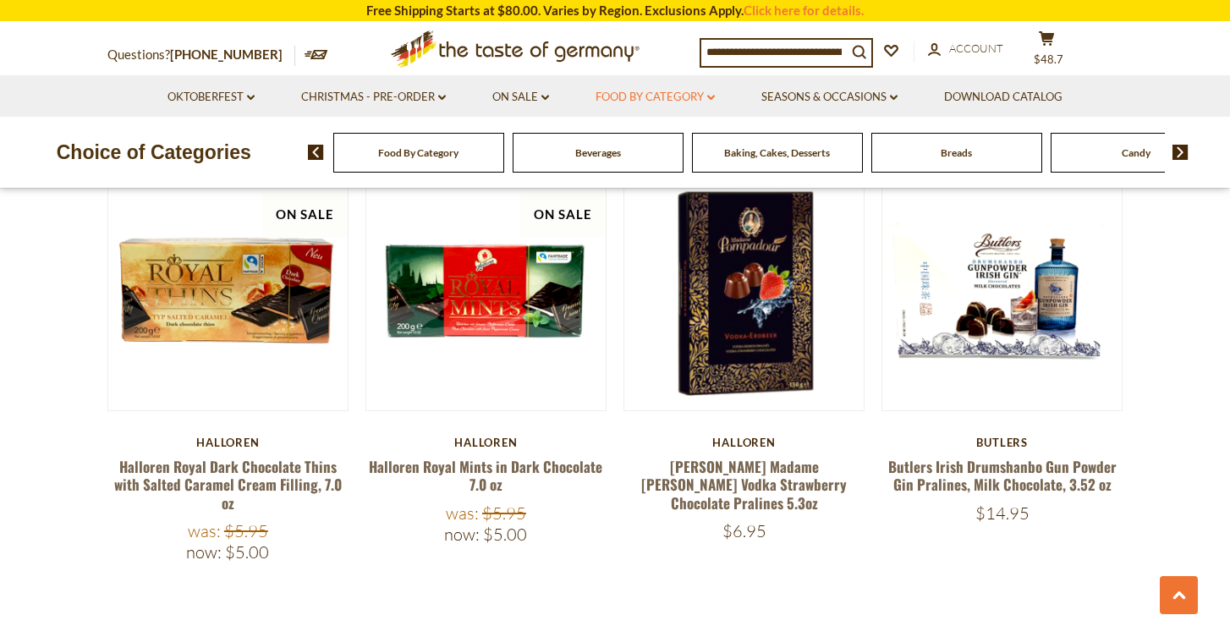
click at [700, 96] on link "Food By Category dropdown_arrow" at bounding box center [654, 97] width 119 height 19
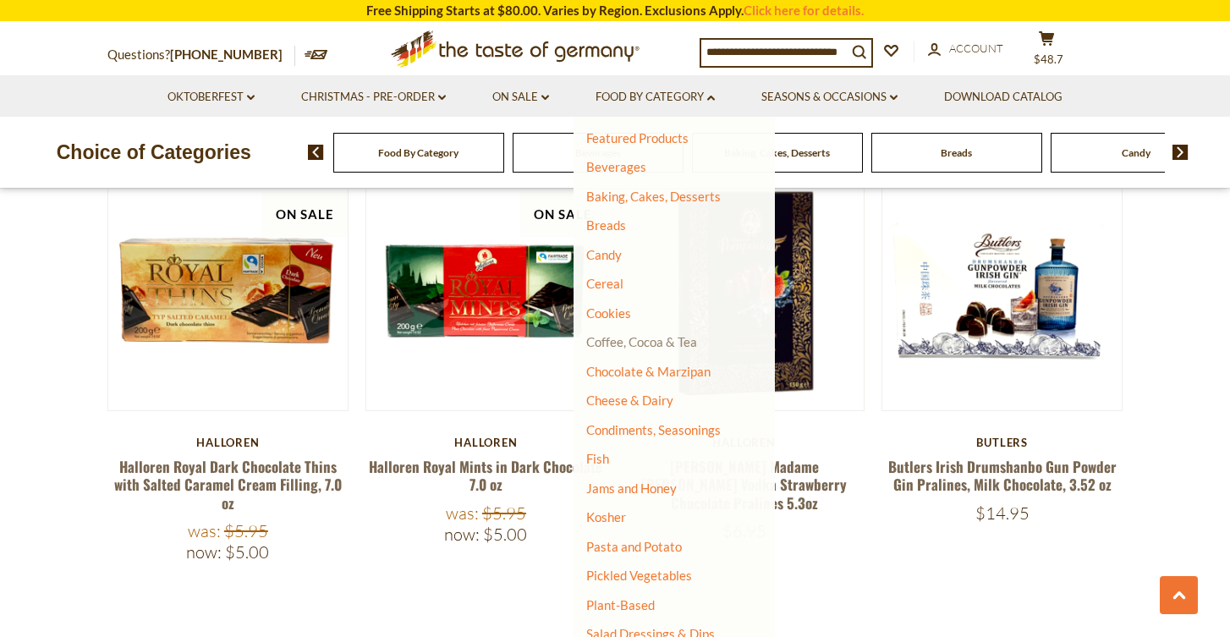
scroll to position [63, 0]
click at [631, 340] on link "Coffee, Cocoa & Tea" at bounding box center [641, 339] width 111 height 15
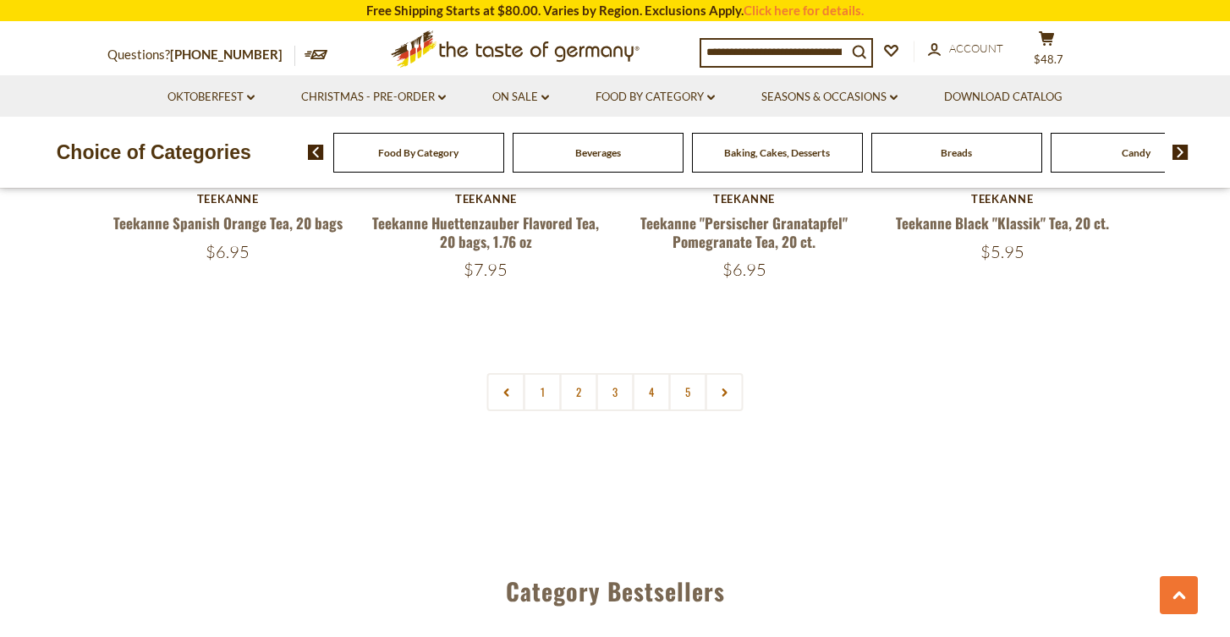
scroll to position [4060, 0]
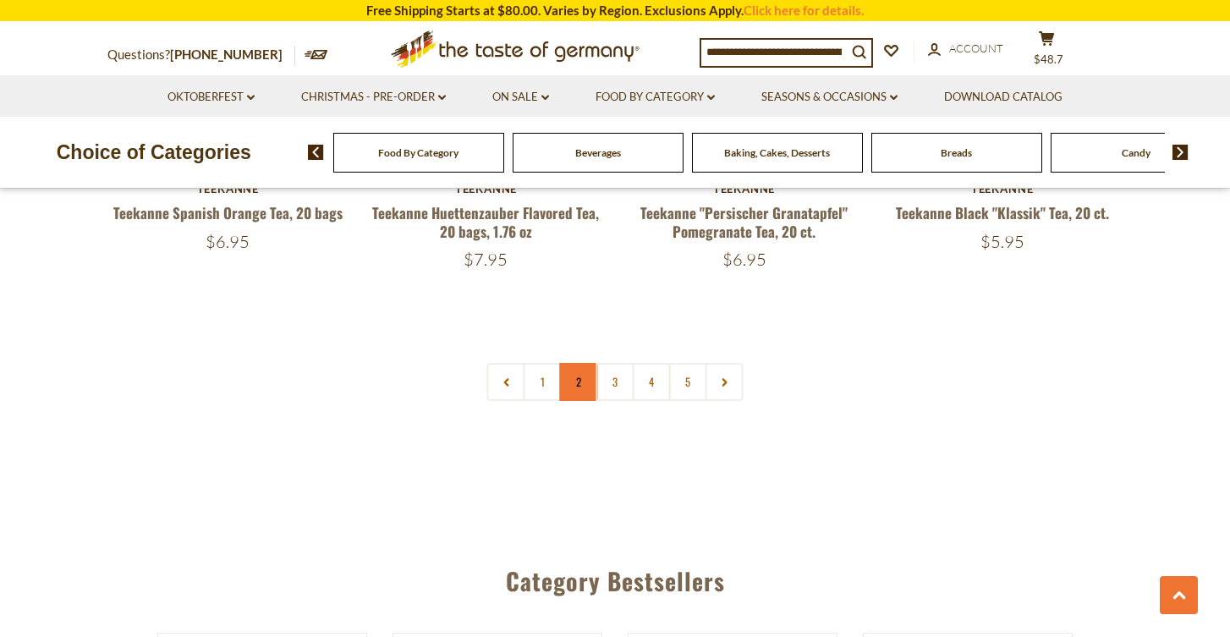
click at [574, 364] on link "2" at bounding box center [579, 382] width 38 height 38
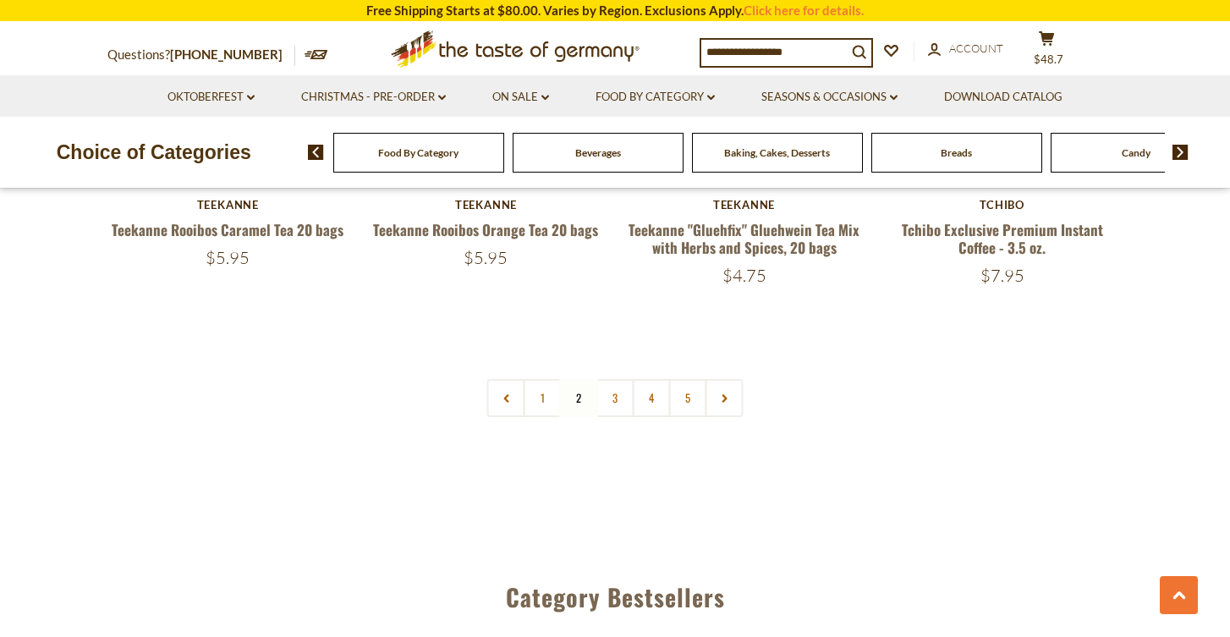
scroll to position [4096, 0]
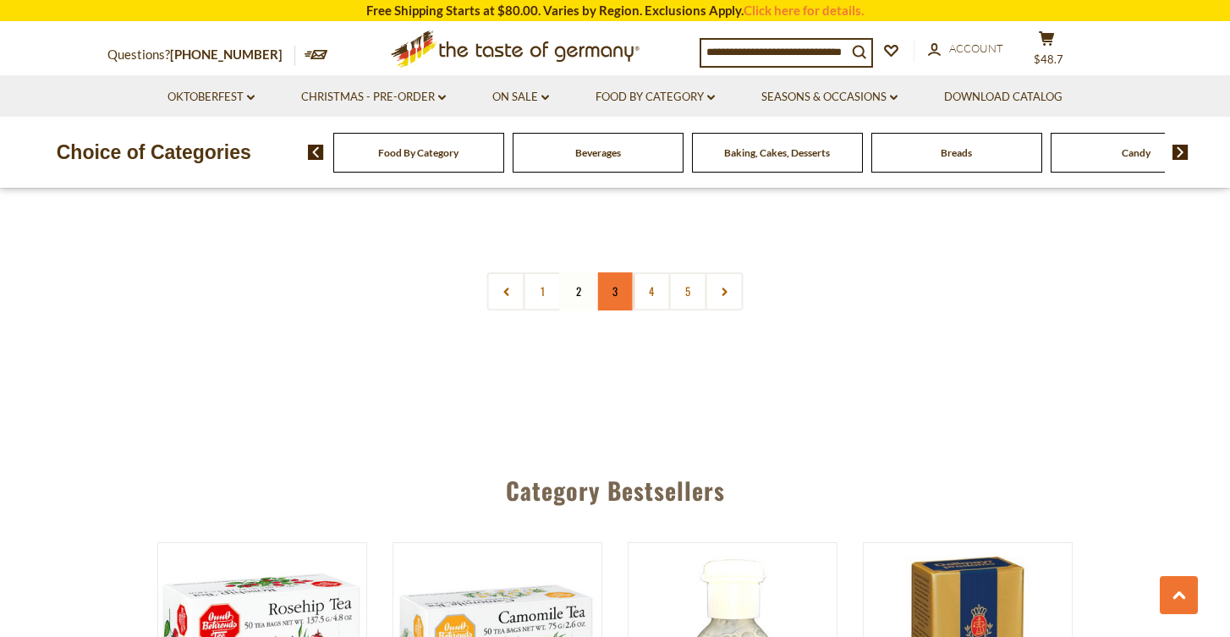
click at [613, 283] on link "3" at bounding box center [615, 291] width 38 height 38
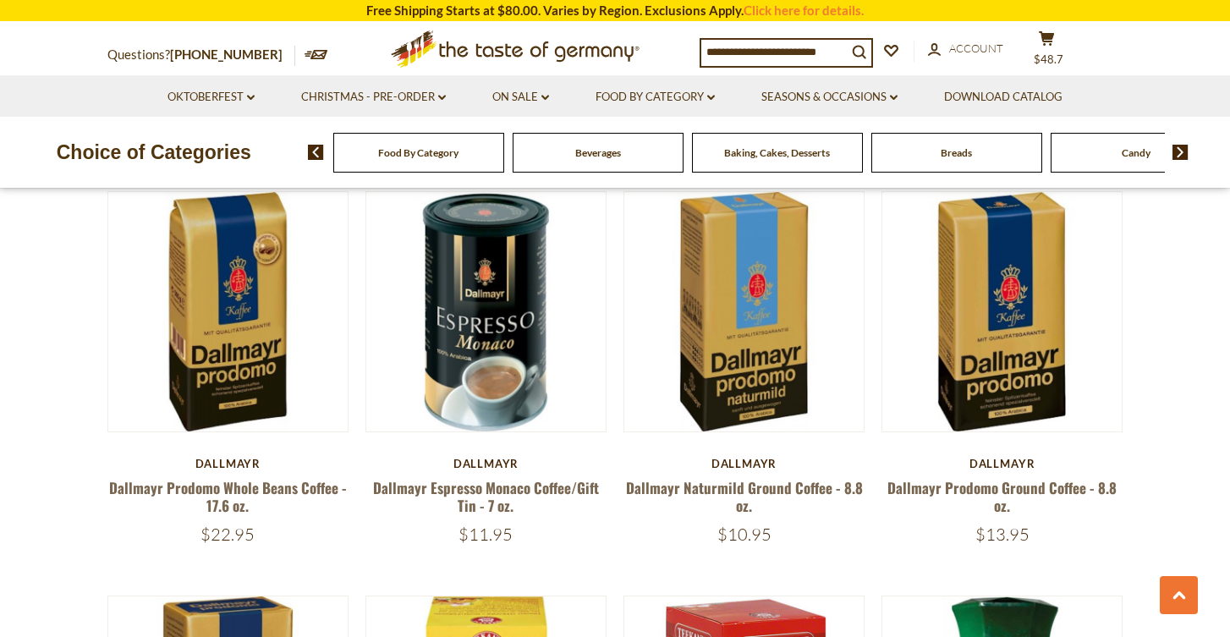
scroll to position [890, 0]
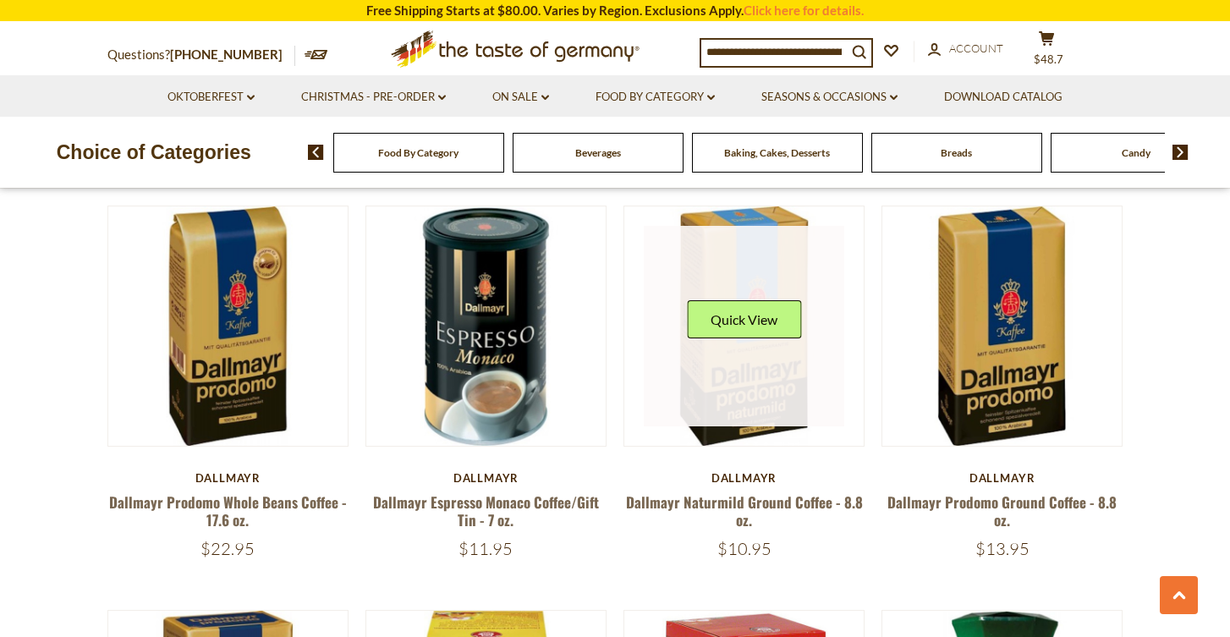
click at [749, 367] on link at bounding box center [744, 326] width 201 height 201
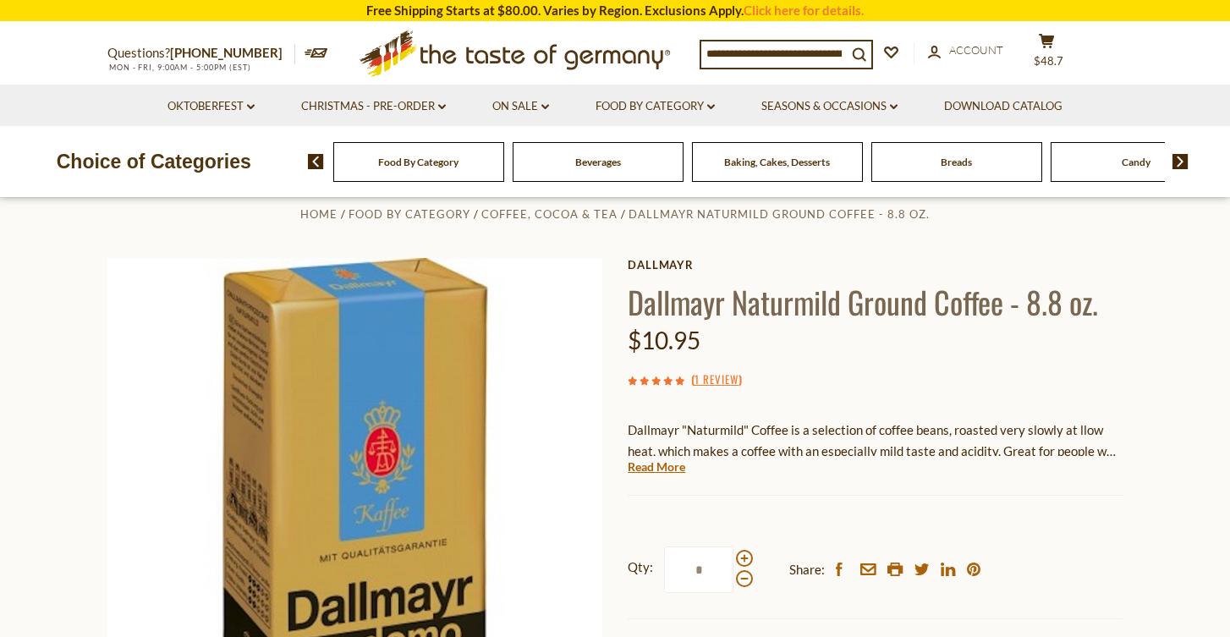
scroll to position [29, 0]
click at [649, 465] on link "Read More" at bounding box center [656, 465] width 58 height 17
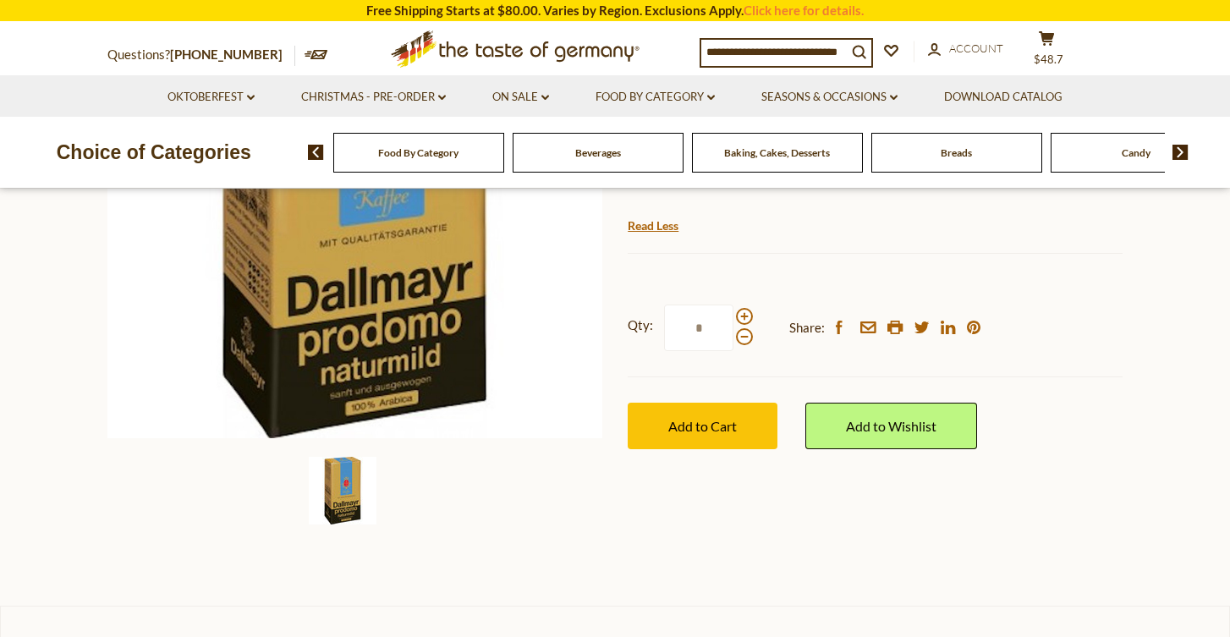
scroll to position [347, 0]
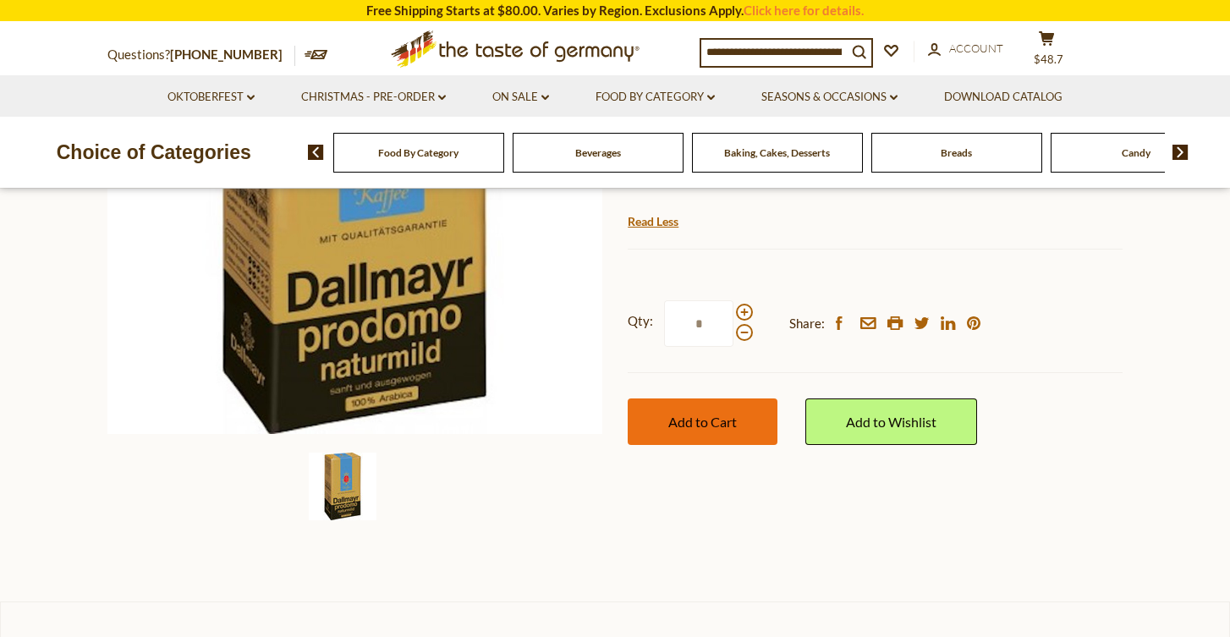
click at [720, 430] on button "Add to Cart" at bounding box center [702, 421] width 150 height 47
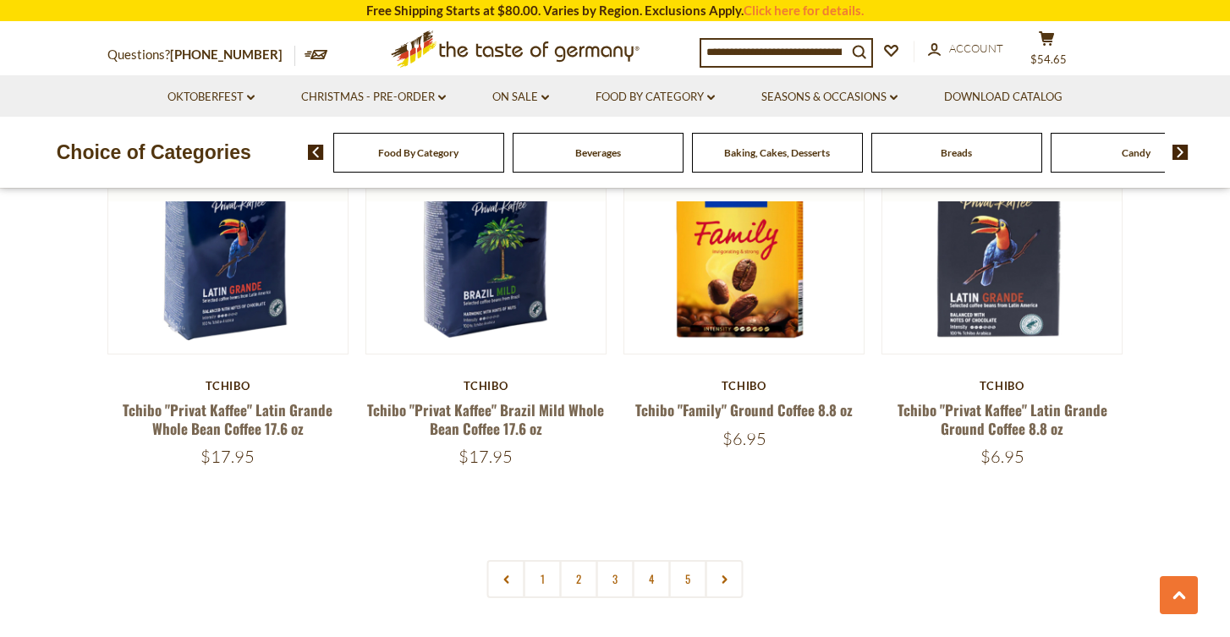
scroll to position [3974, 0]
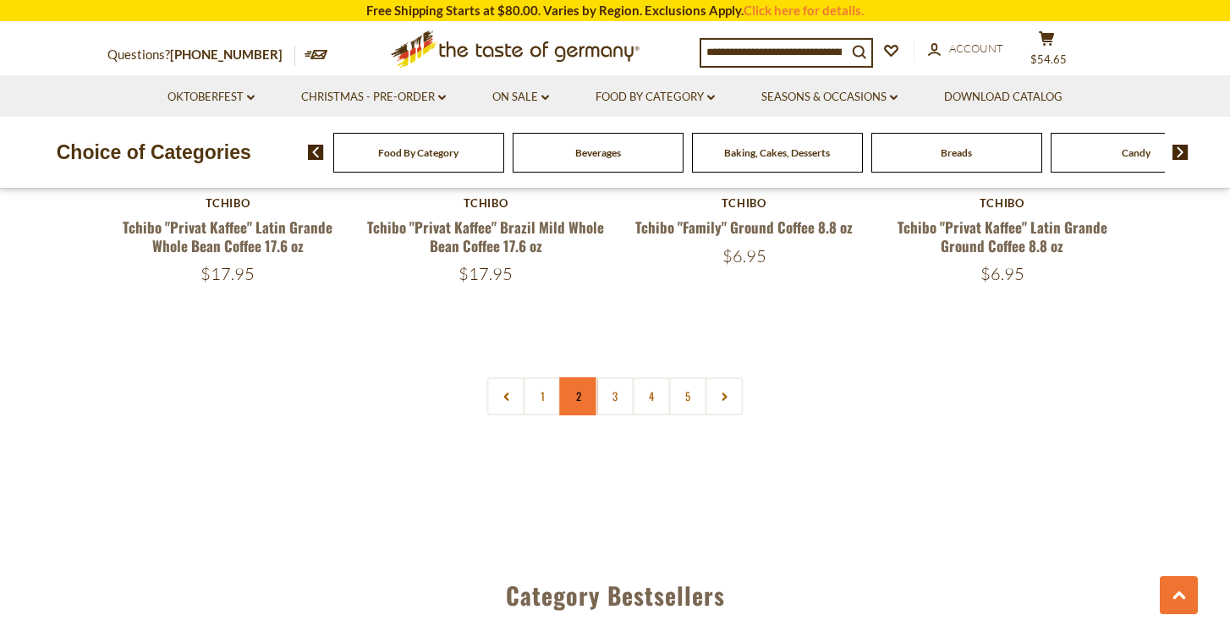
click at [575, 394] on link "2" at bounding box center [579, 396] width 38 height 38
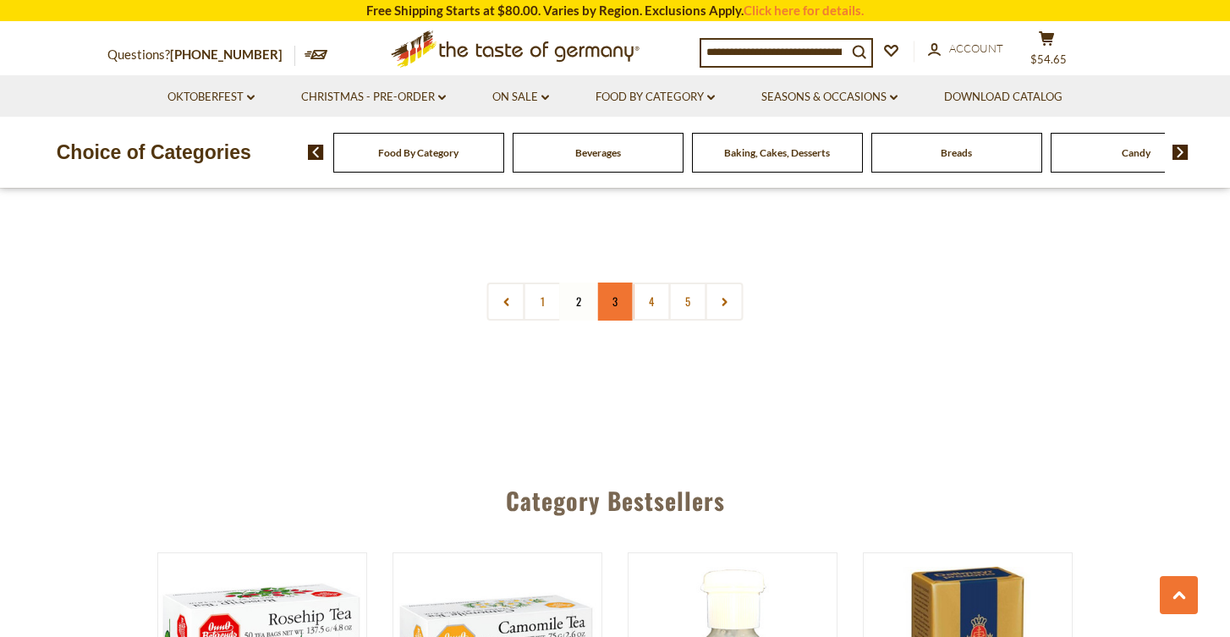
click at [611, 296] on link "3" at bounding box center [615, 301] width 38 height 38
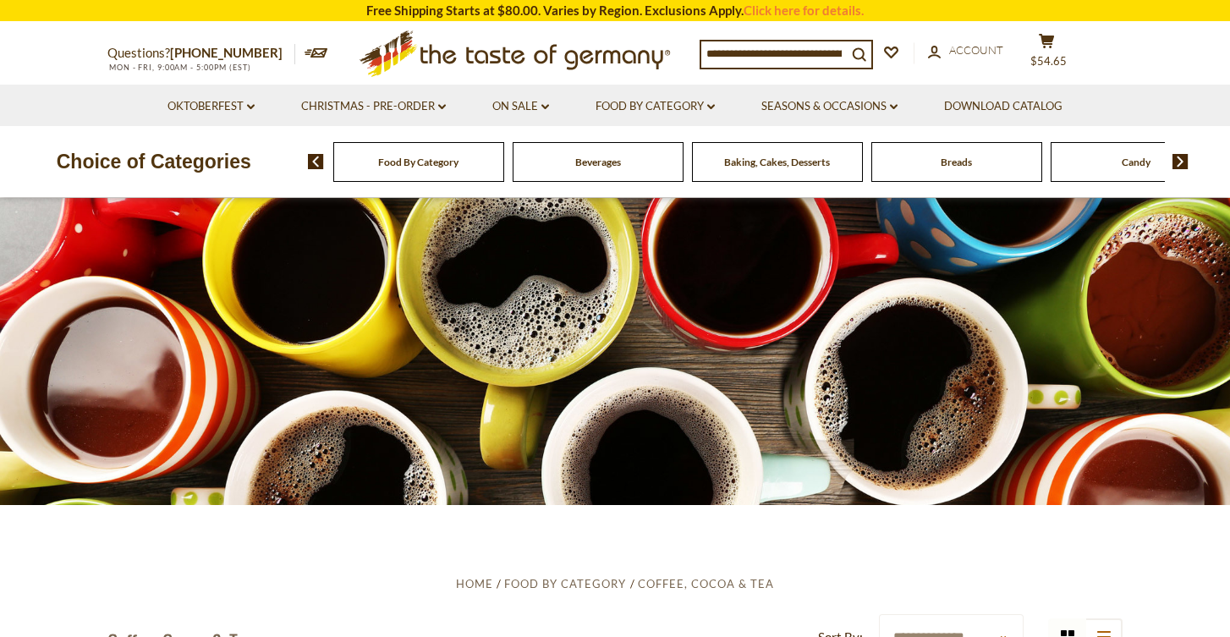
scroll to position [0, 0]
click at [667, 106] on link "Food By Category dropdown_arrow" at bounding box center [654, 106] width 119 height 19
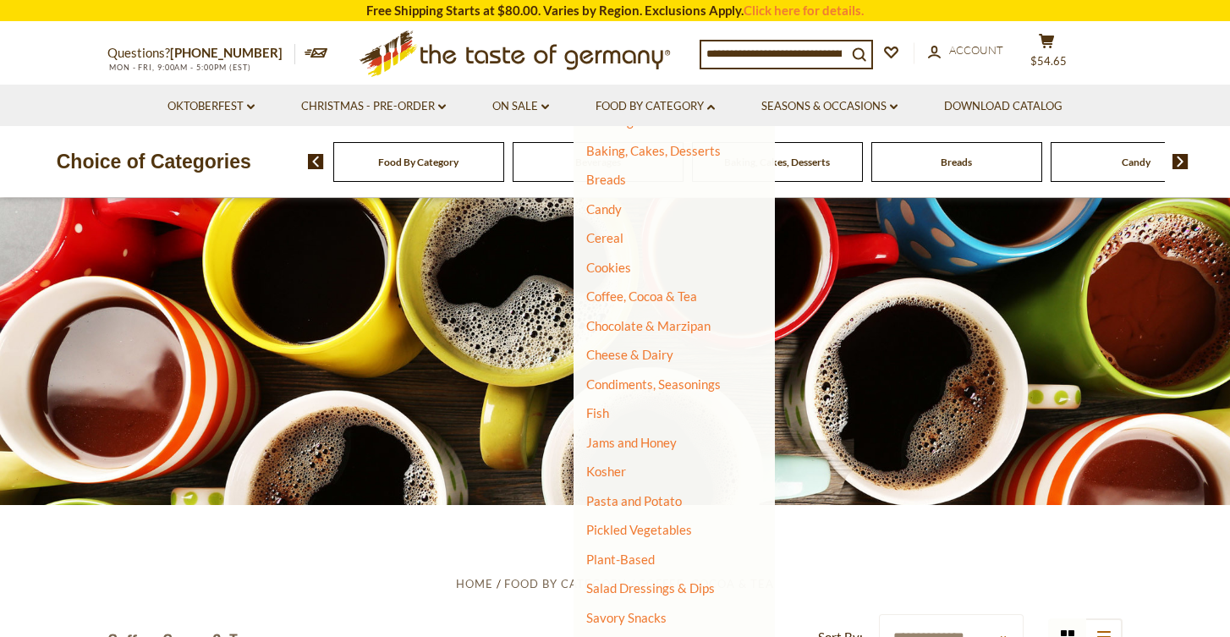
scroll to position [124, 0]
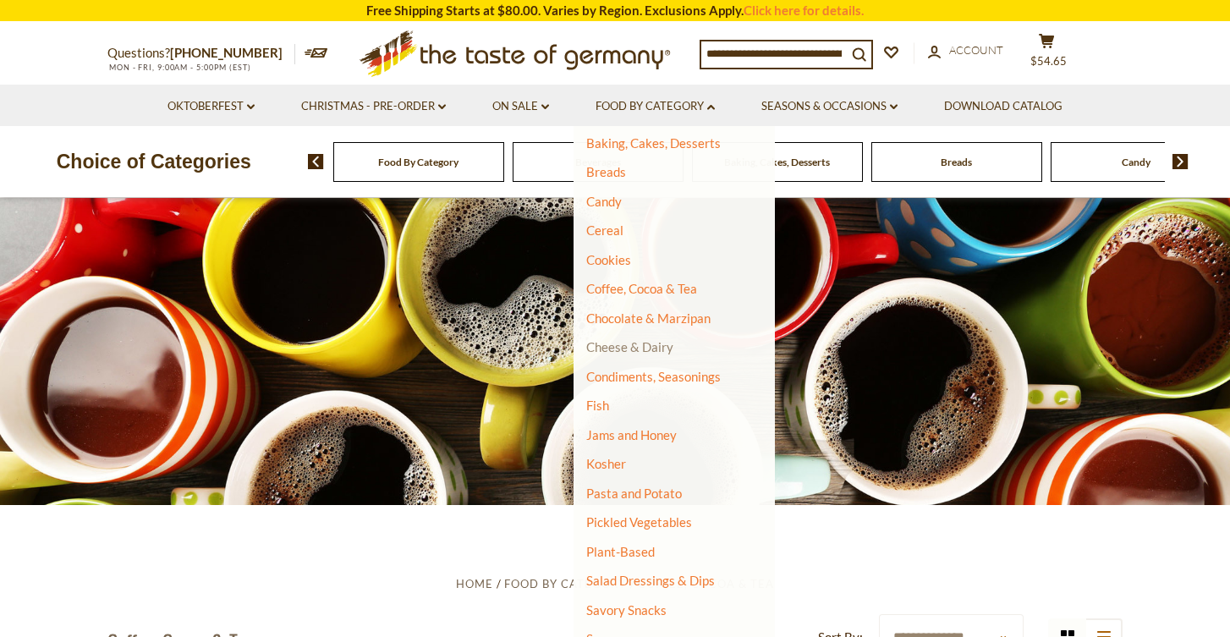
click at [643, 344] on link "Cheese & Dairy" at bounding box center [629, 346] width 87 height 15
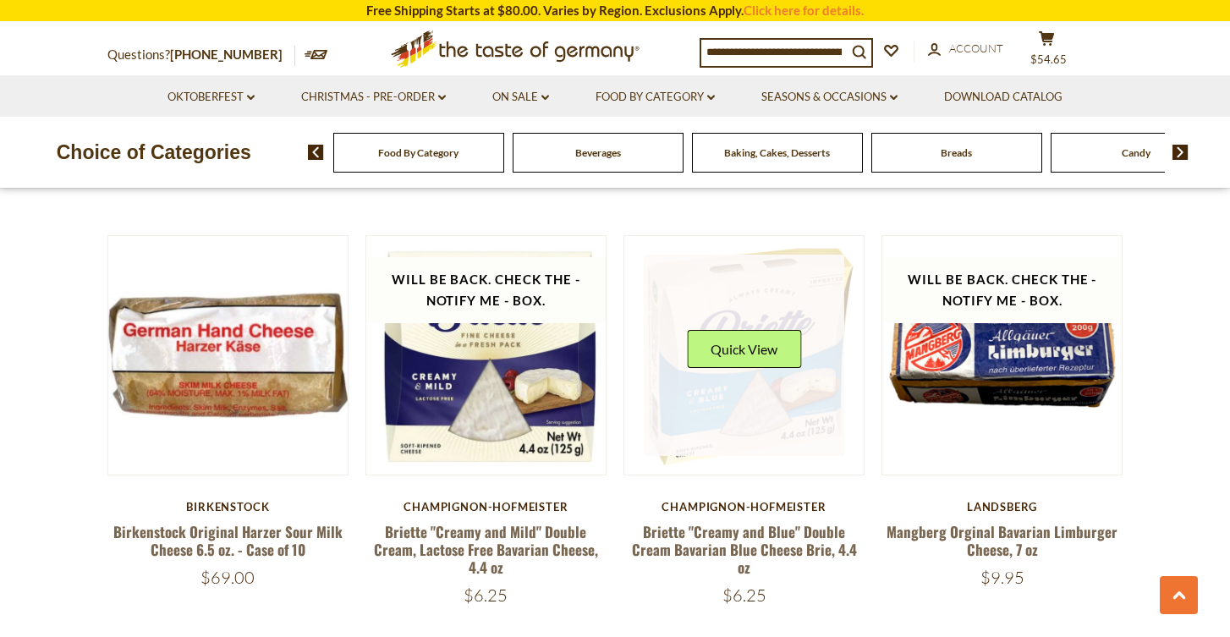
scroll to position [1649, 0]
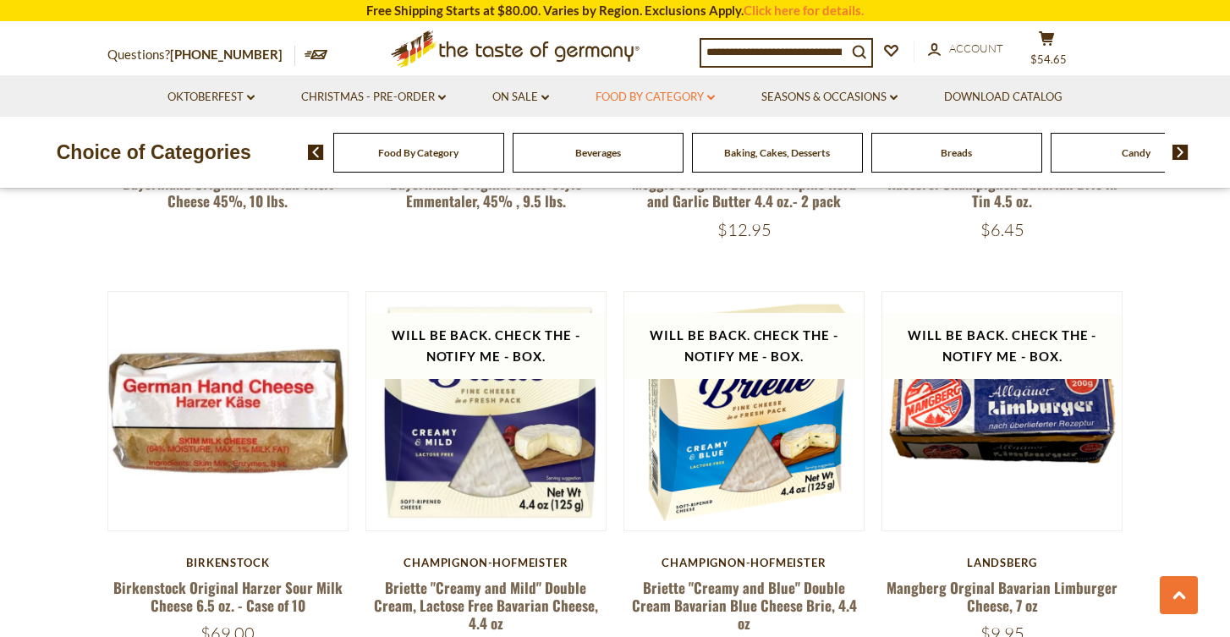
click at [681, 99] on link "Food By Category dropdown_arrow" at bounding box center [654, 97] width 119 height 19
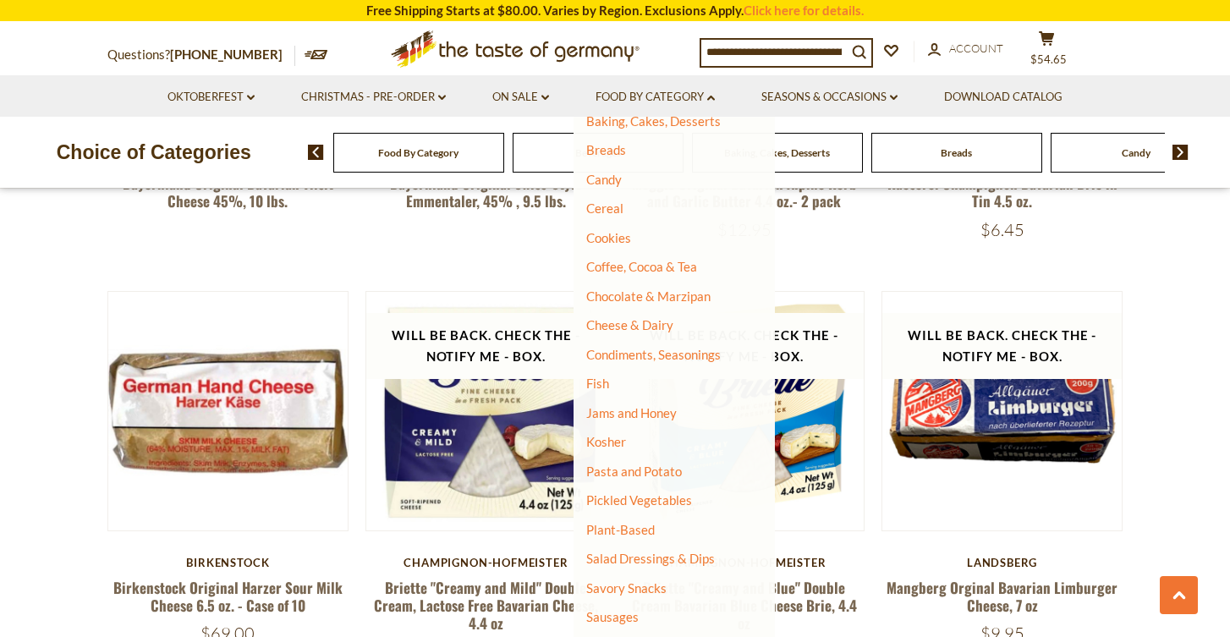
scroll to position [141, 0]
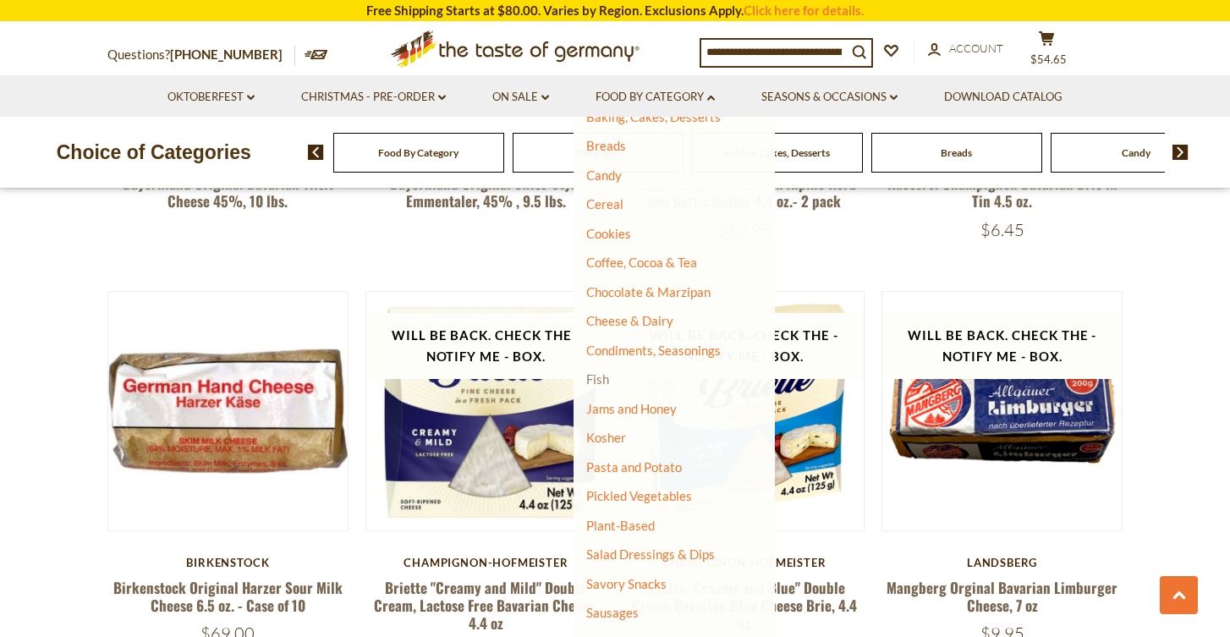
click at [594, 373] on link "Fish" at bounding box center [597, 378] width 23 height 15
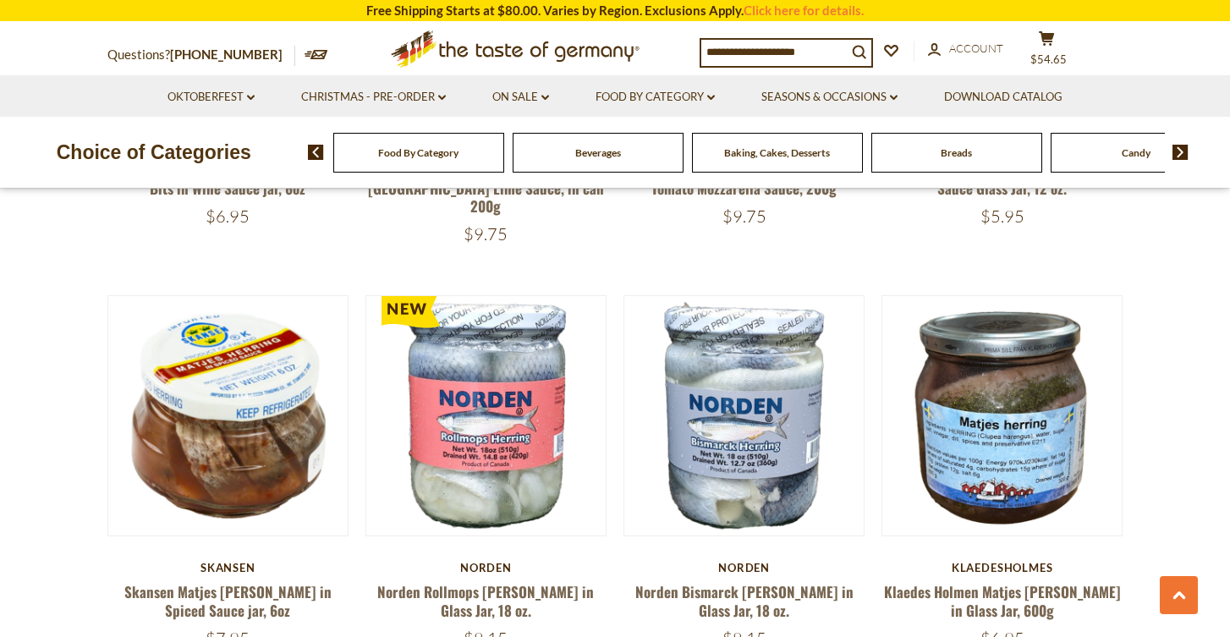
scroll to position [893, 0]
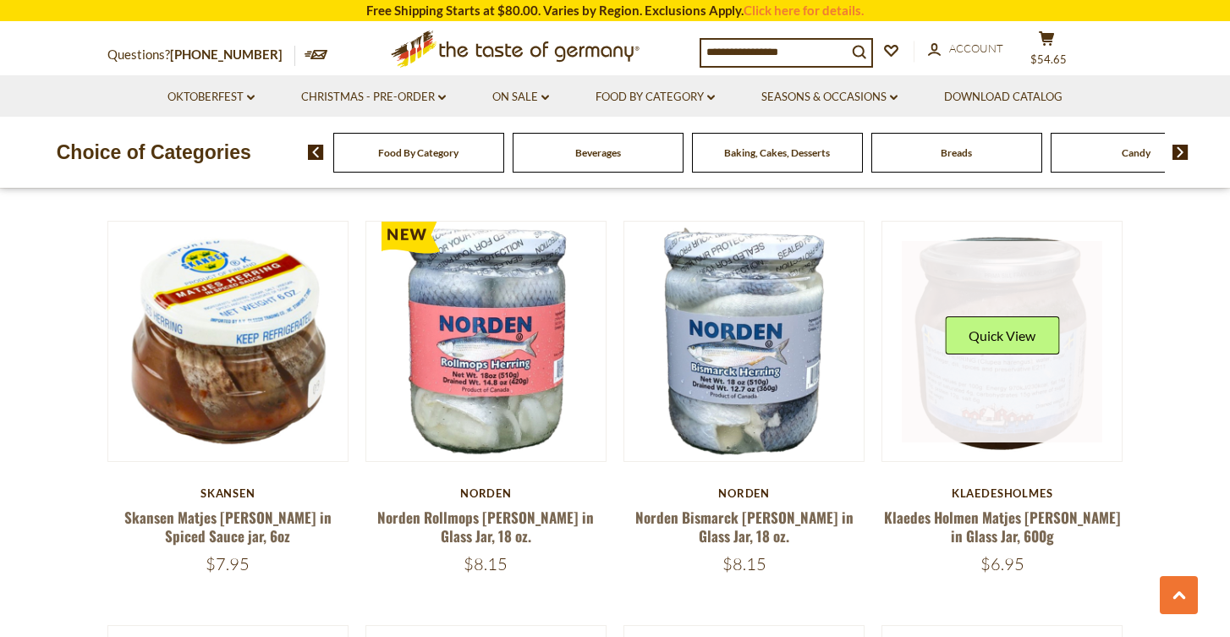
click at [1010, 368] on link at bounding box center [1001, 341] width 201 height 201
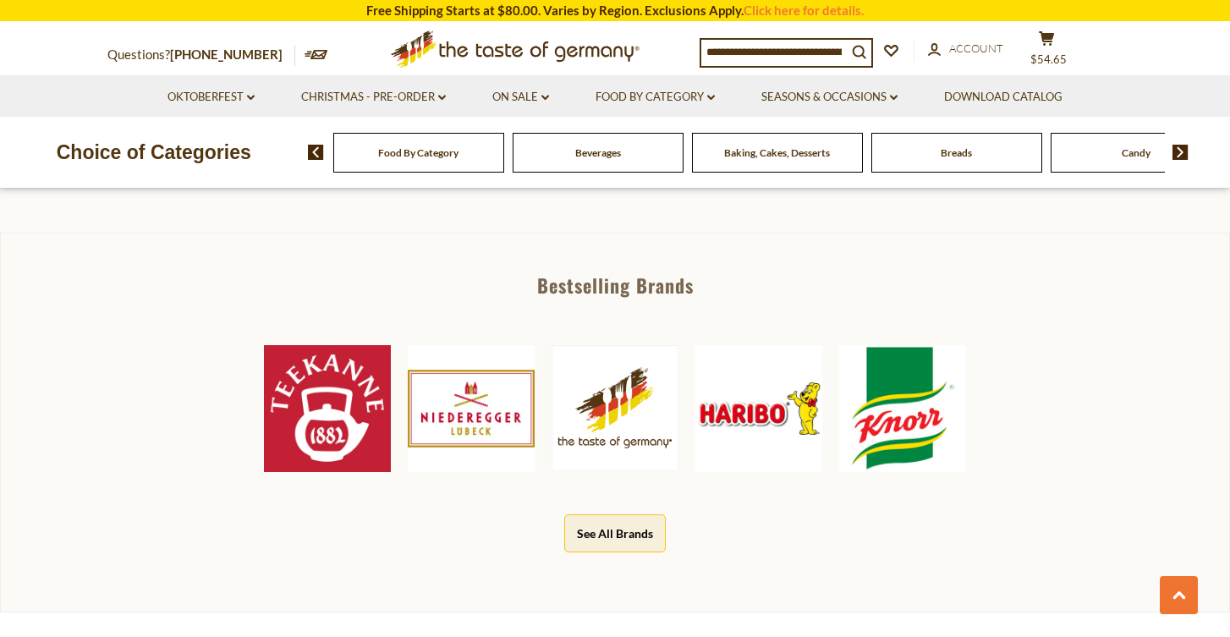
scroll to position [719, 0]
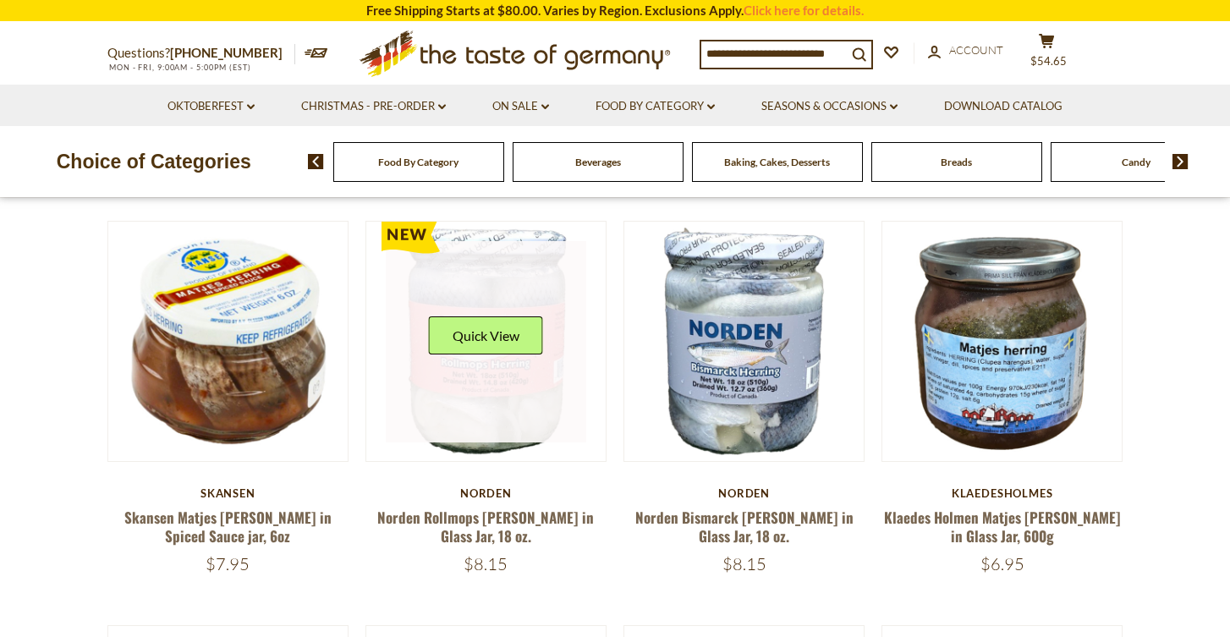
click at [481, 349] on link at bounding box center [486, 341] width 201 height 201
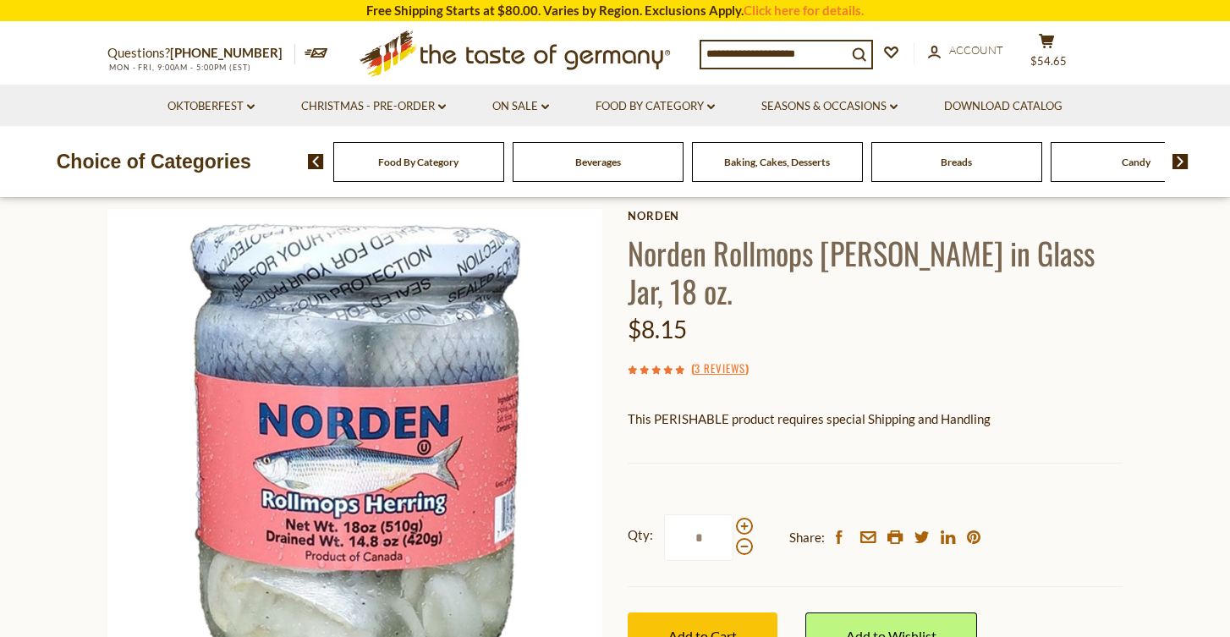
scroll to position [79, 0]
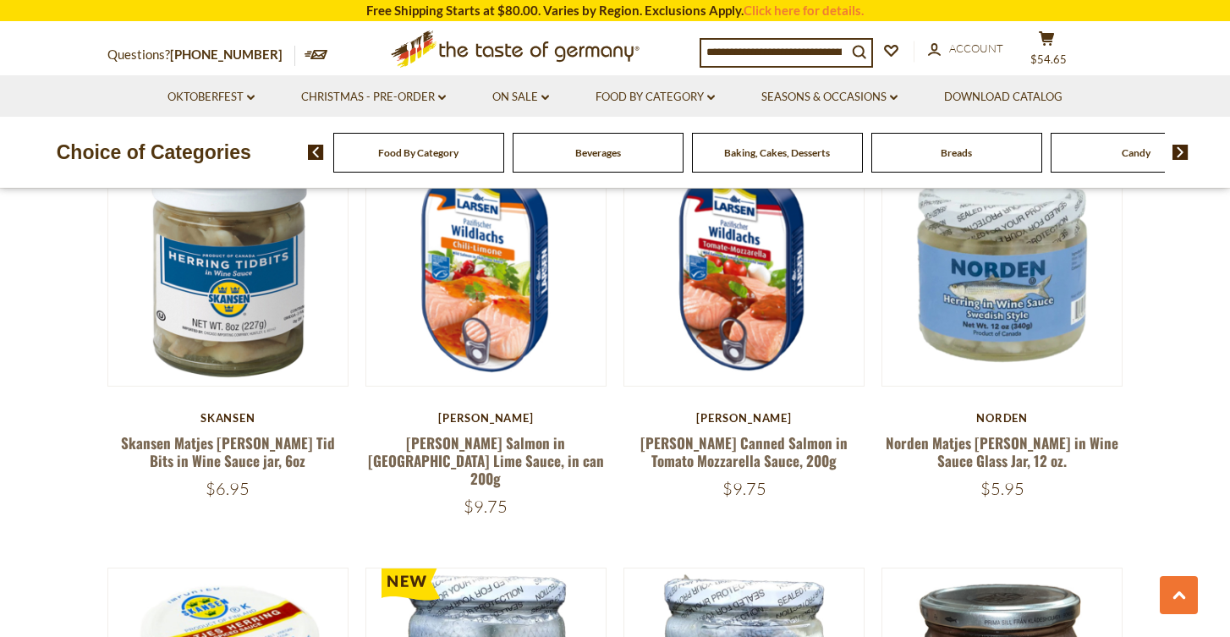
scroll to position [503, 0]
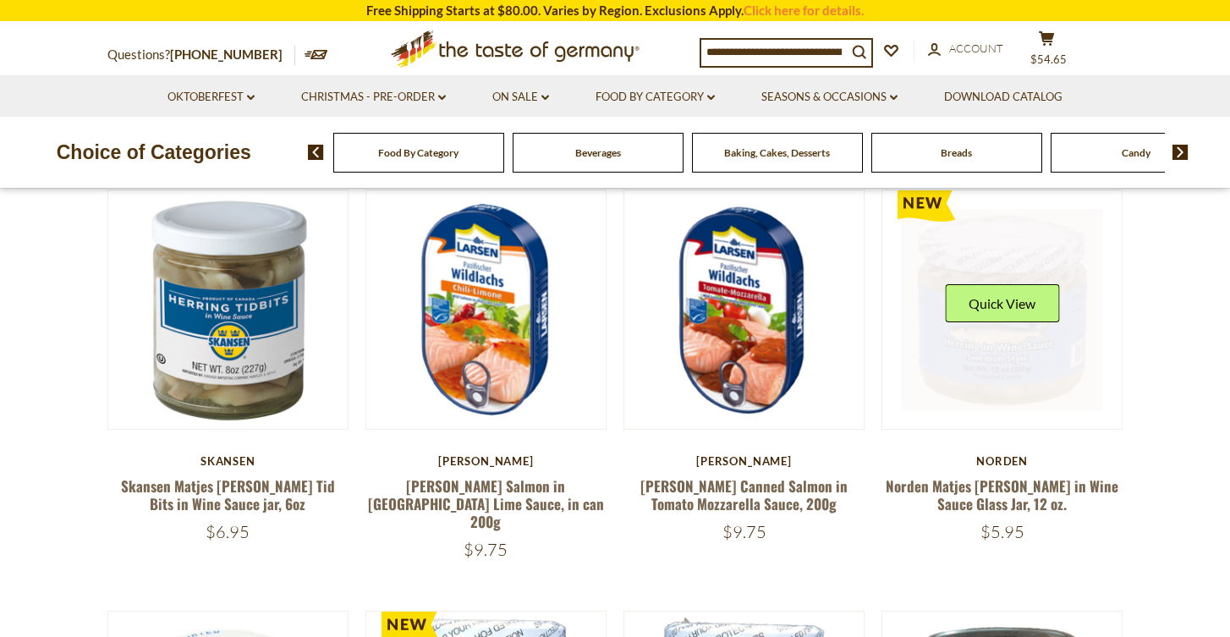
click at [1026, 343] on link at bounding box center [1001, 309] width 201 height 201
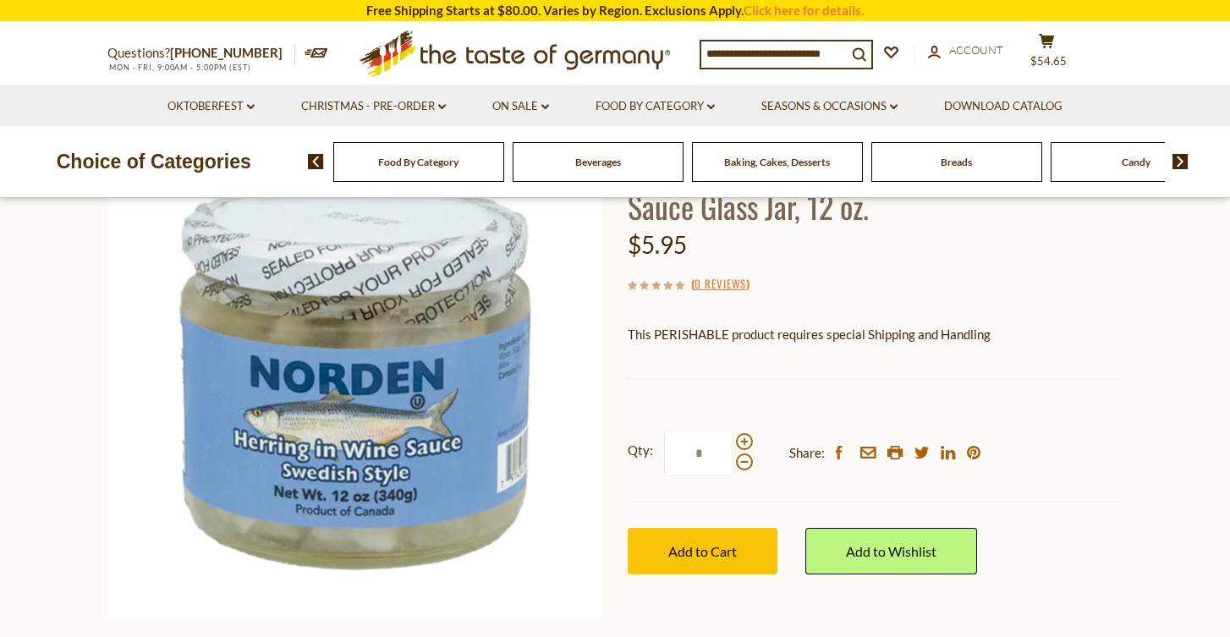
scroll to position [164, 0]
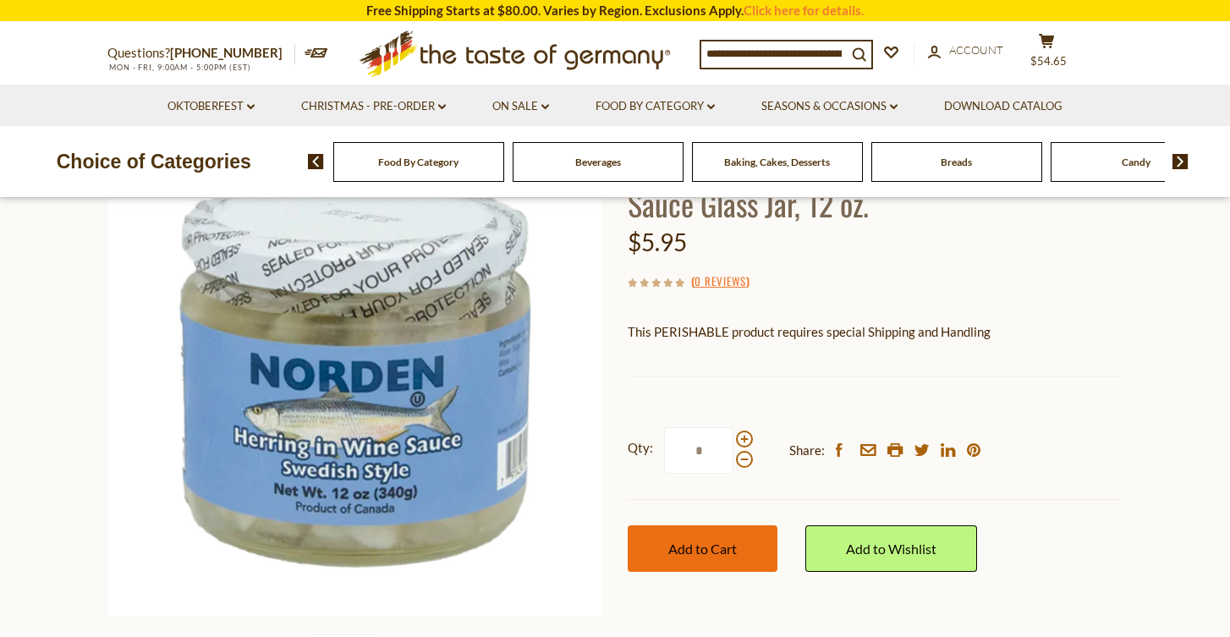
click at [711, 543] on span "Add to Cart" at bounding box center [702, 548] width 68 height 16
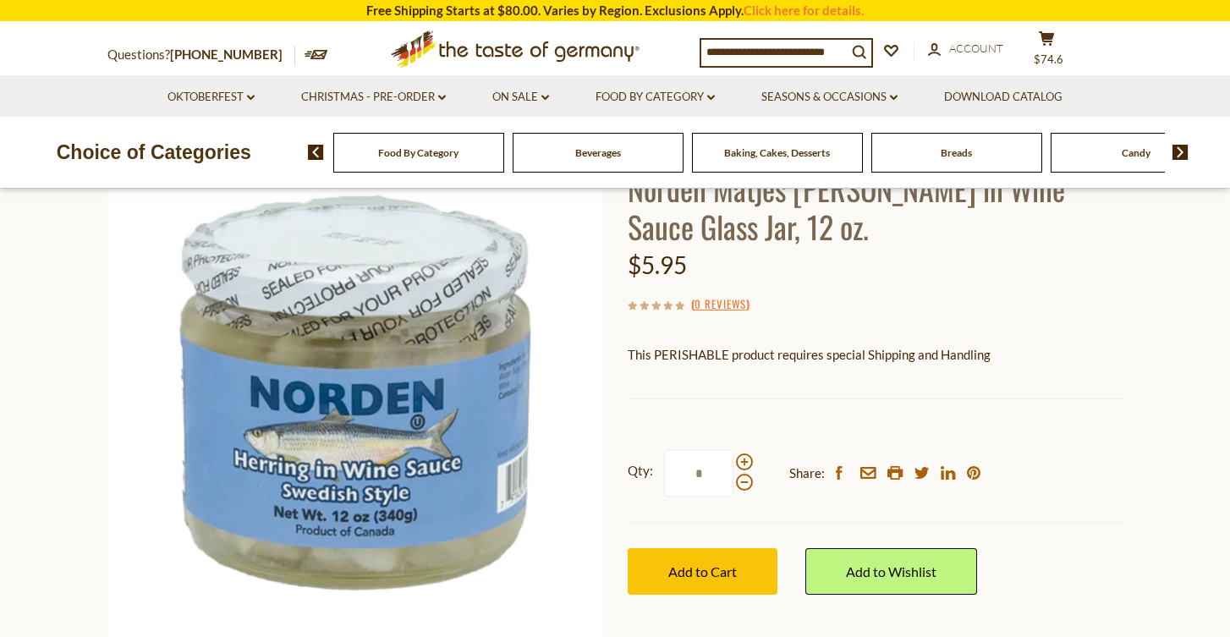
scroll to position [138, 0]
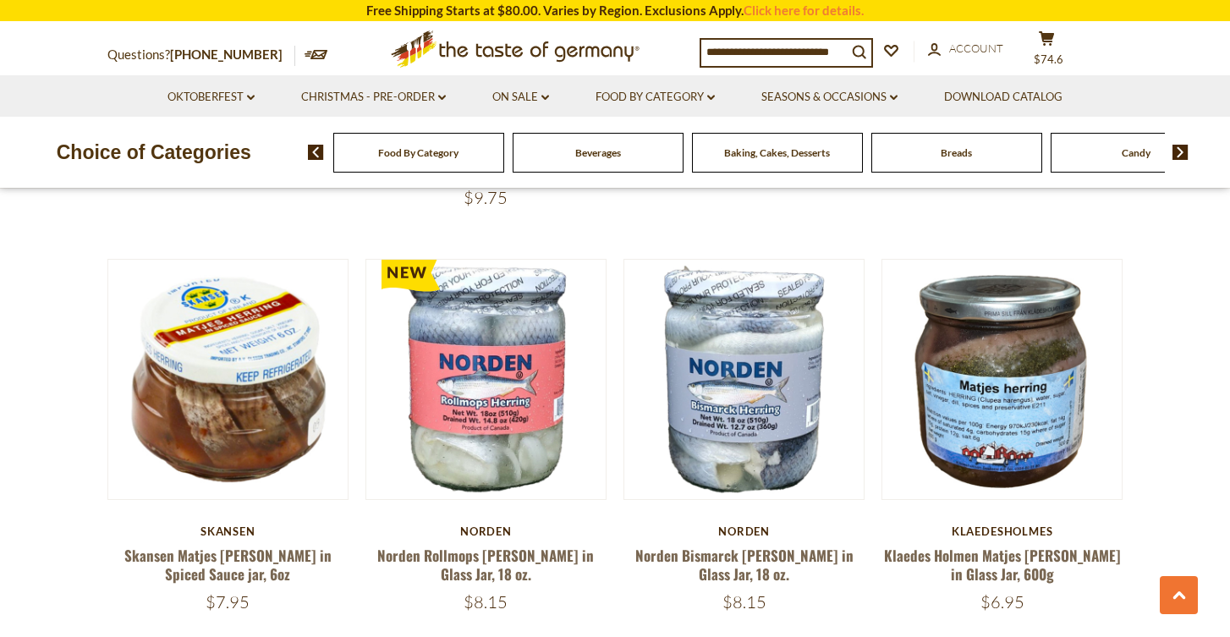
scroll to position [874, 0]
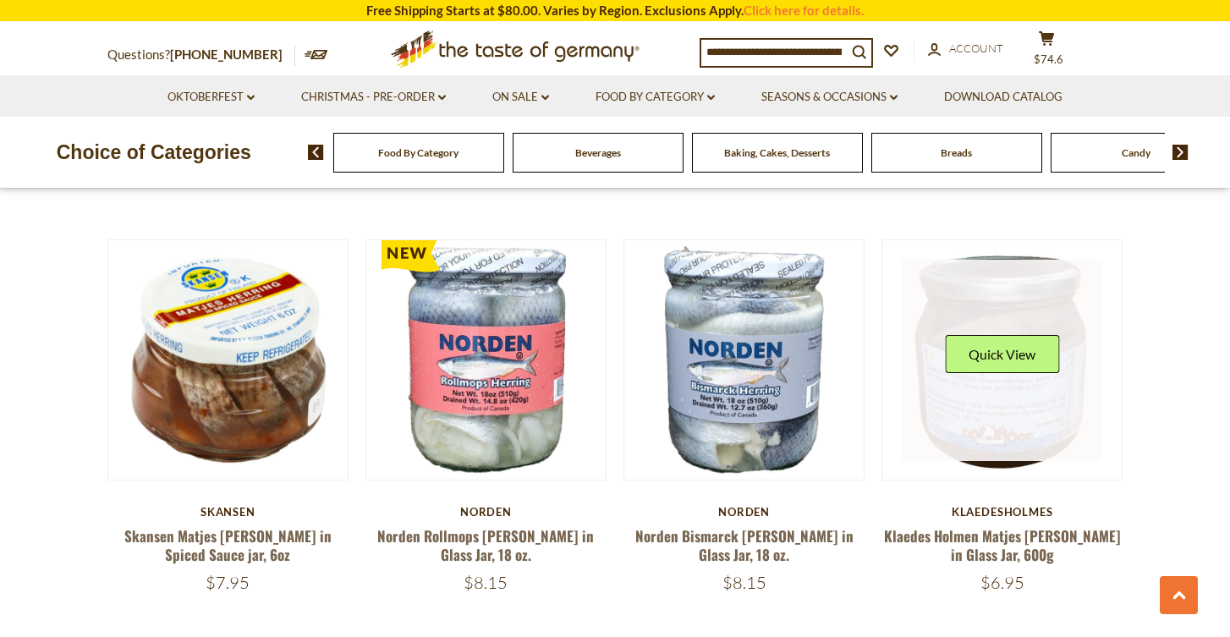
click at [992, 417] on link at bounding box center [1001, 360] width 201 height 201
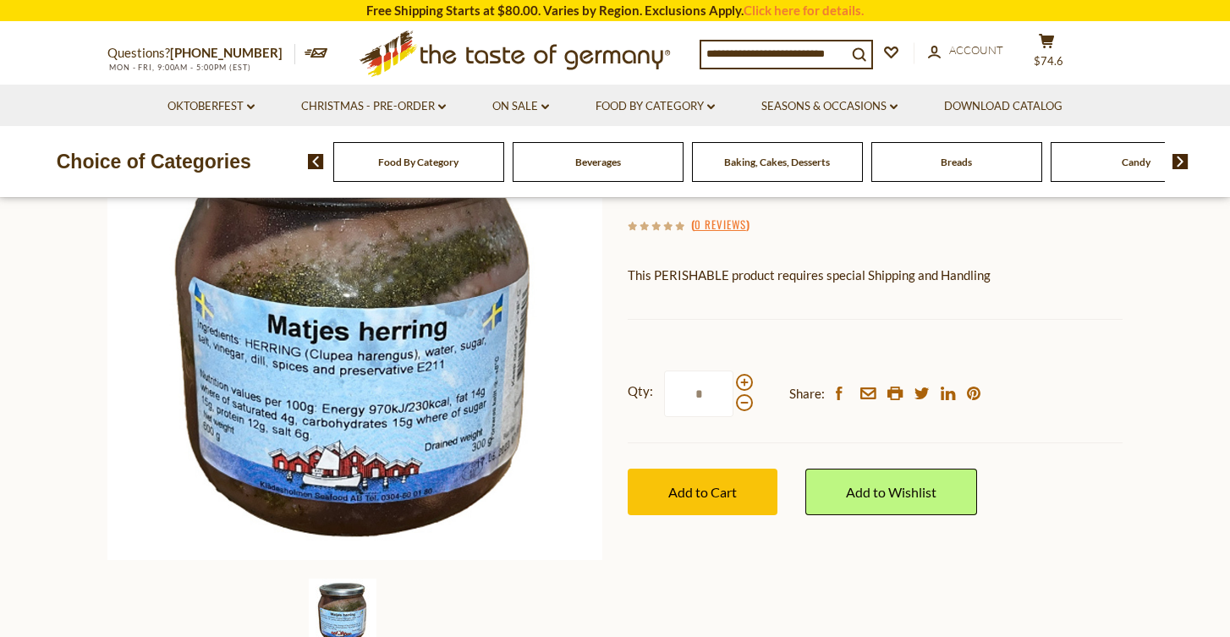
scroll to position [237, 0]
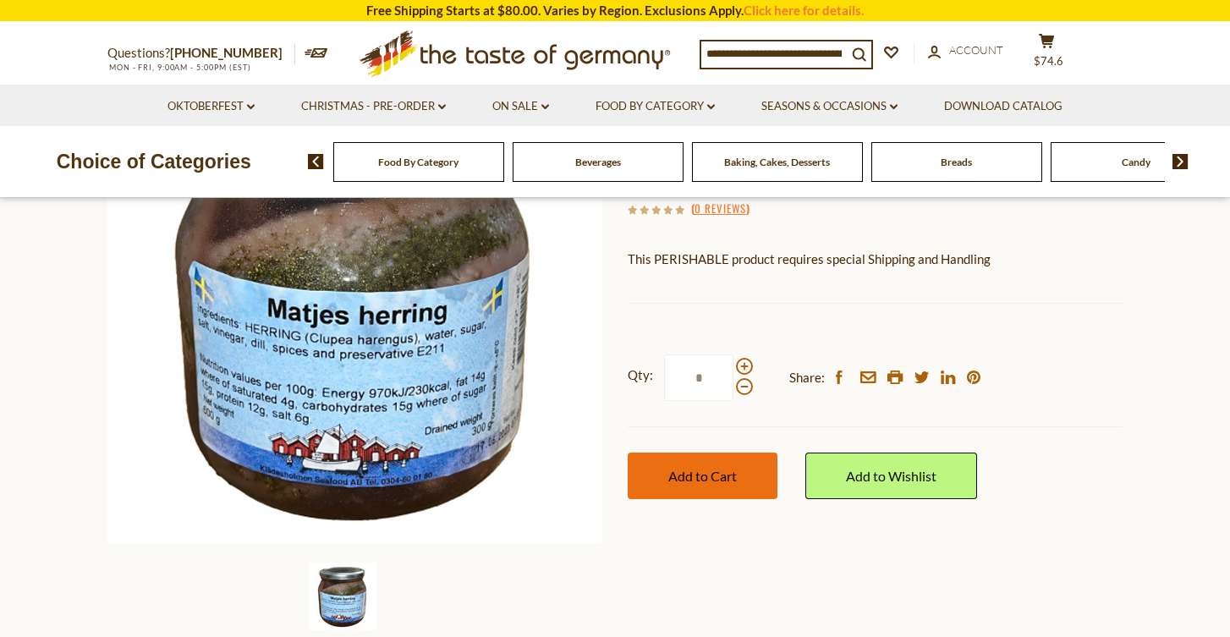
click at [713, 477] on span "Add to Cart" at bounding box center [702, 476] width 68 height 16
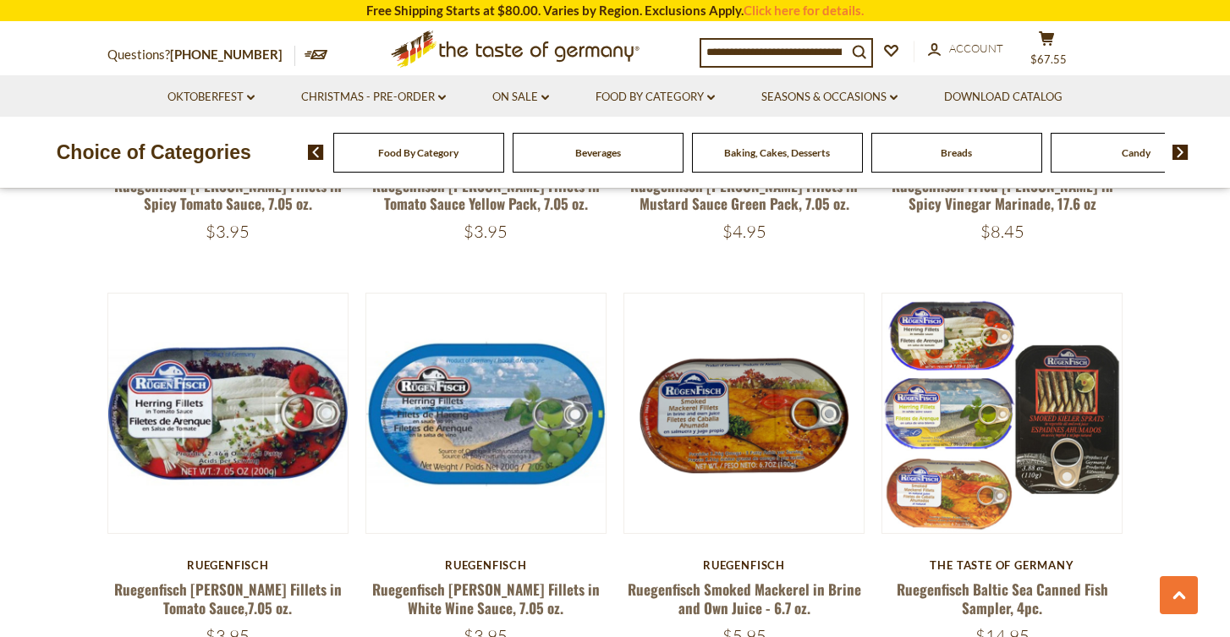
scroll to position [2471, 0]
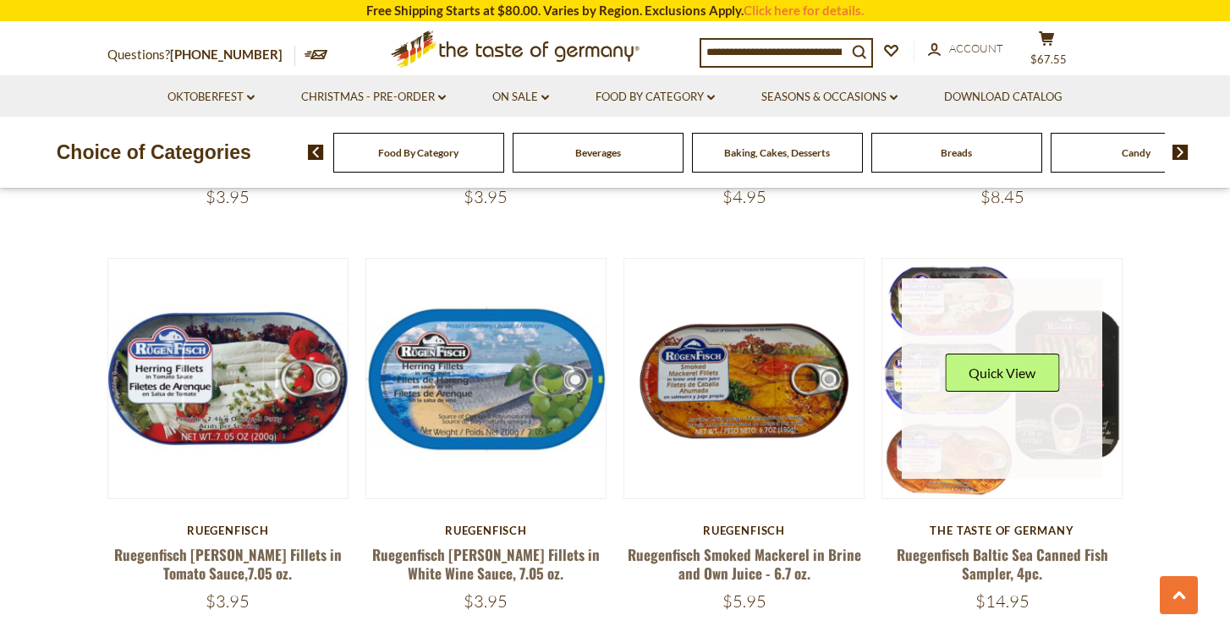
click at [998, 416] on link at bounding box center [1001, 378] width 201 height 201
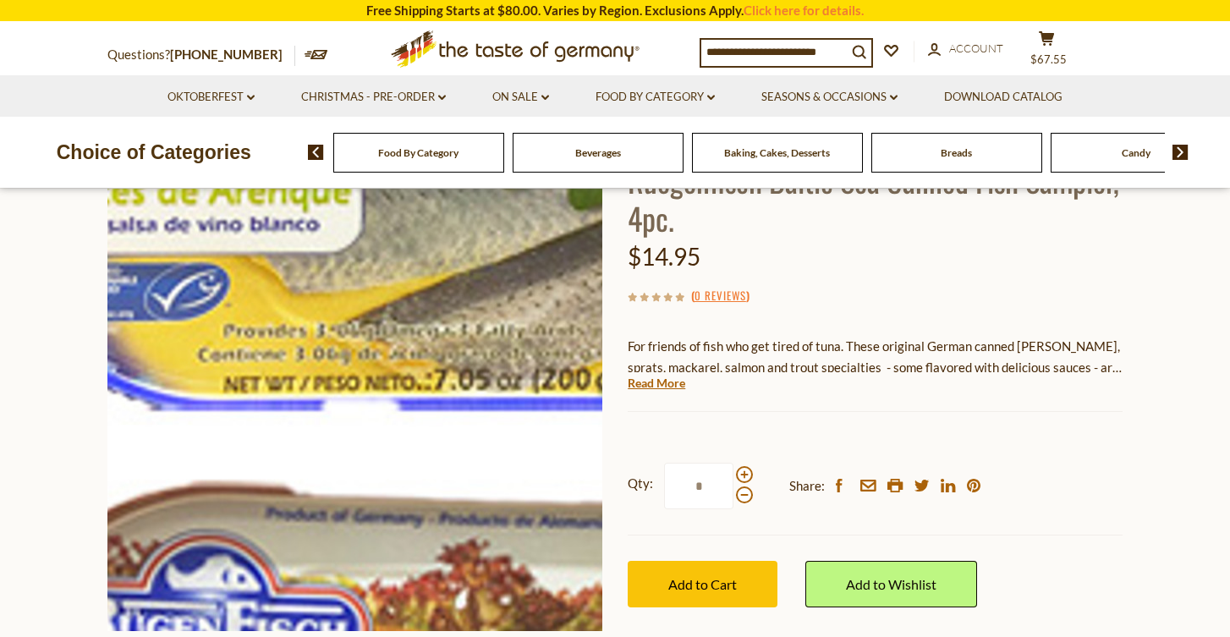
scroll to position [138, 0]
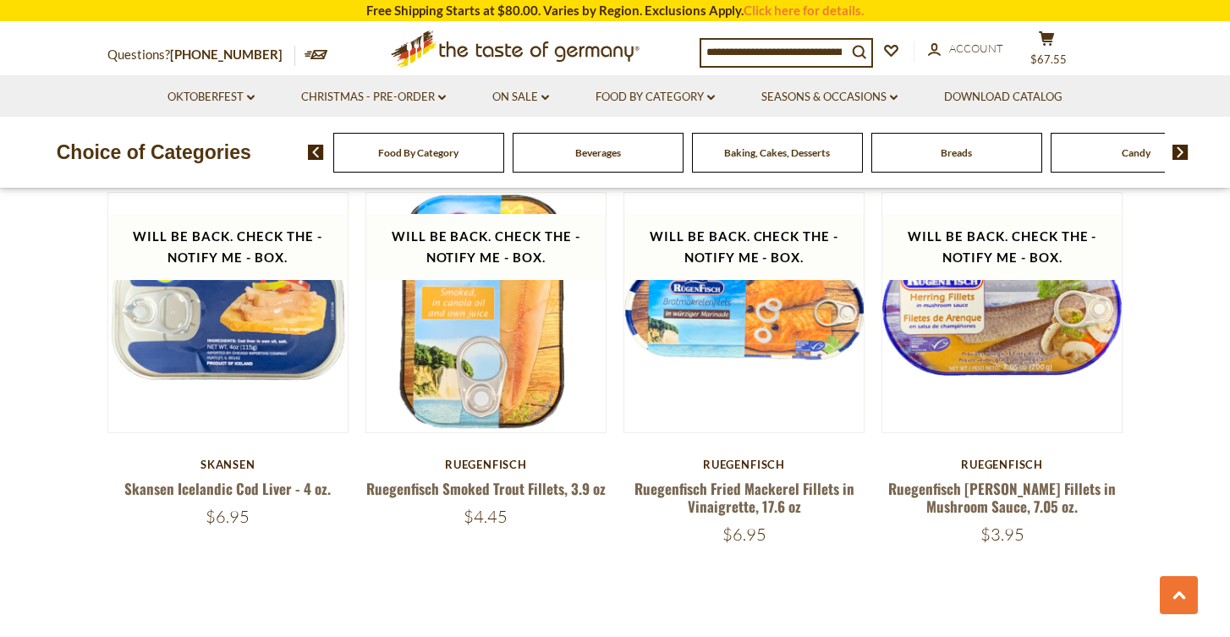
scroll to position [3798, 0]
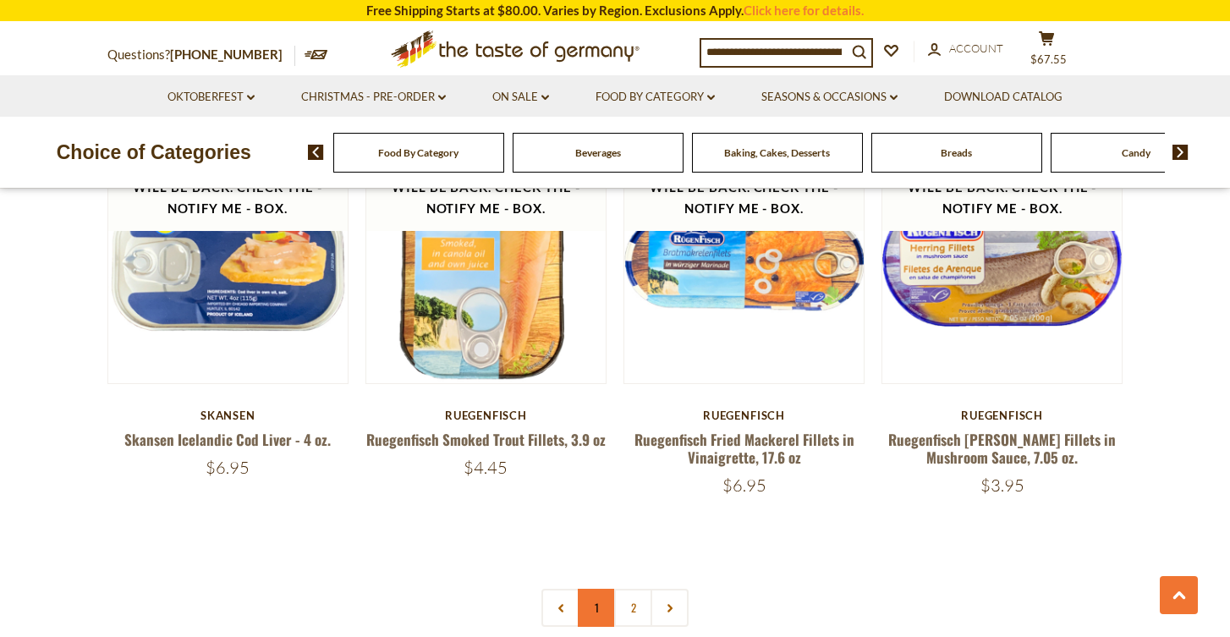
click at [600, 589] on link "1" at bounding box center [597, 608] width 38 height 38
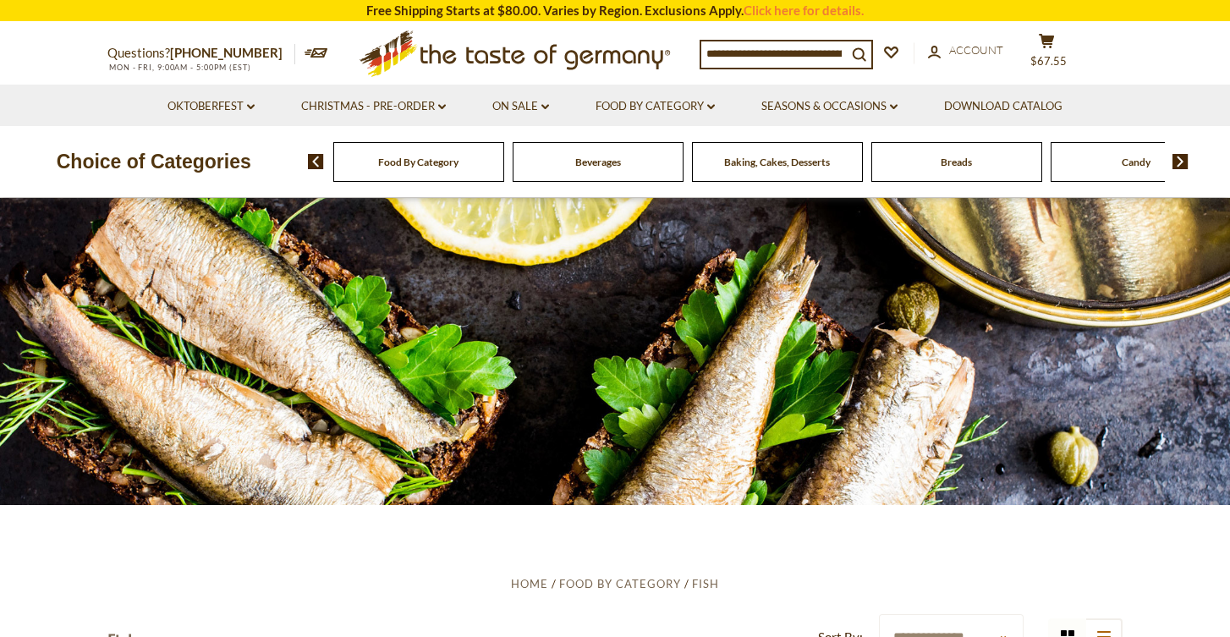
scroll to position [0, 0]
click at [830, 107] on link "Seasons & Occasions dropdown_arrow" at bounding box center [829, 106] width 136 height 19
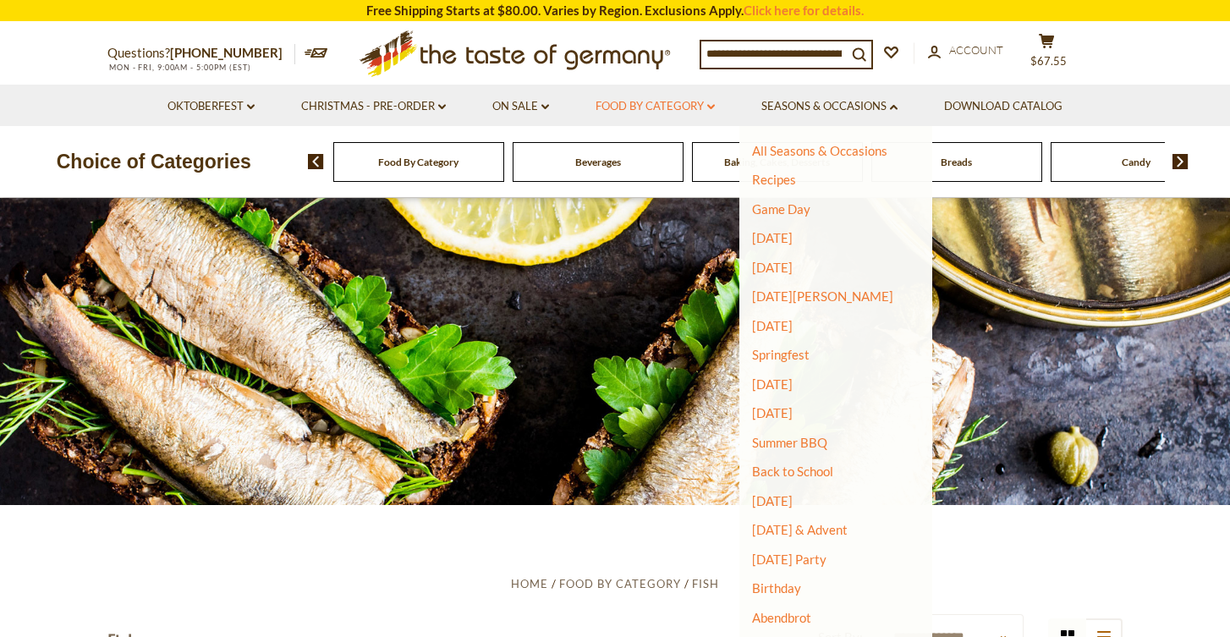
click at [649, 110] on link "Food By Category dropdown_arrow" at bounding box center [654, 106] width 119 height 19
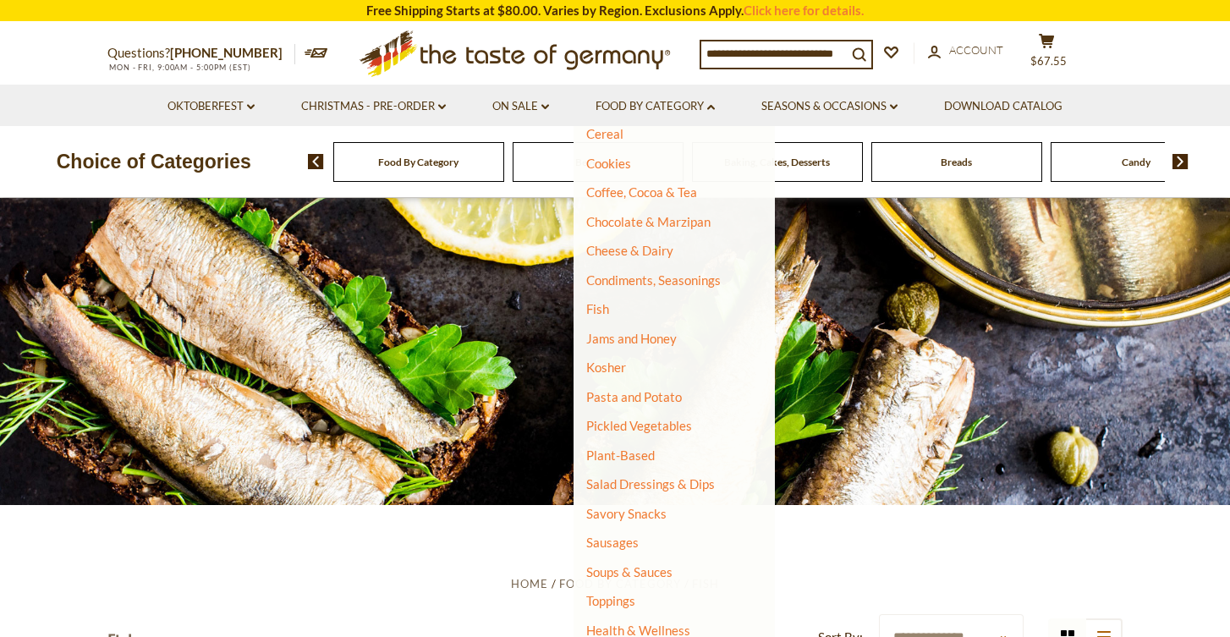
scroll to position [247, 0]
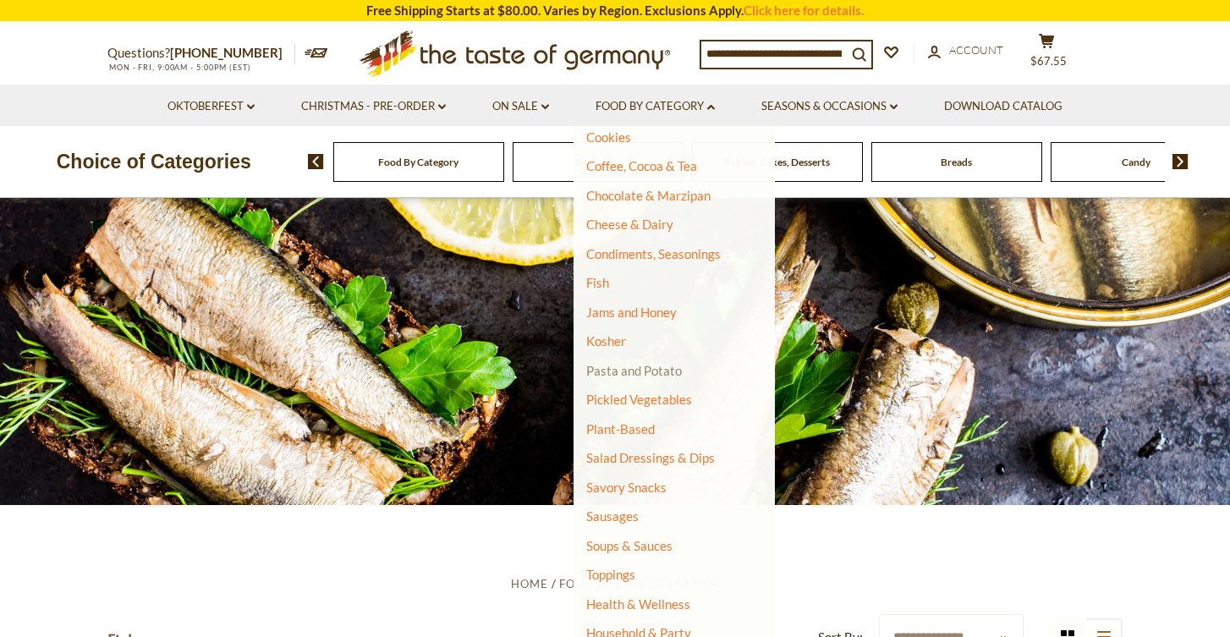
click at [625, 364] on link "Pasta and Potato" at bounding box center [634, 370] width 96 height 15
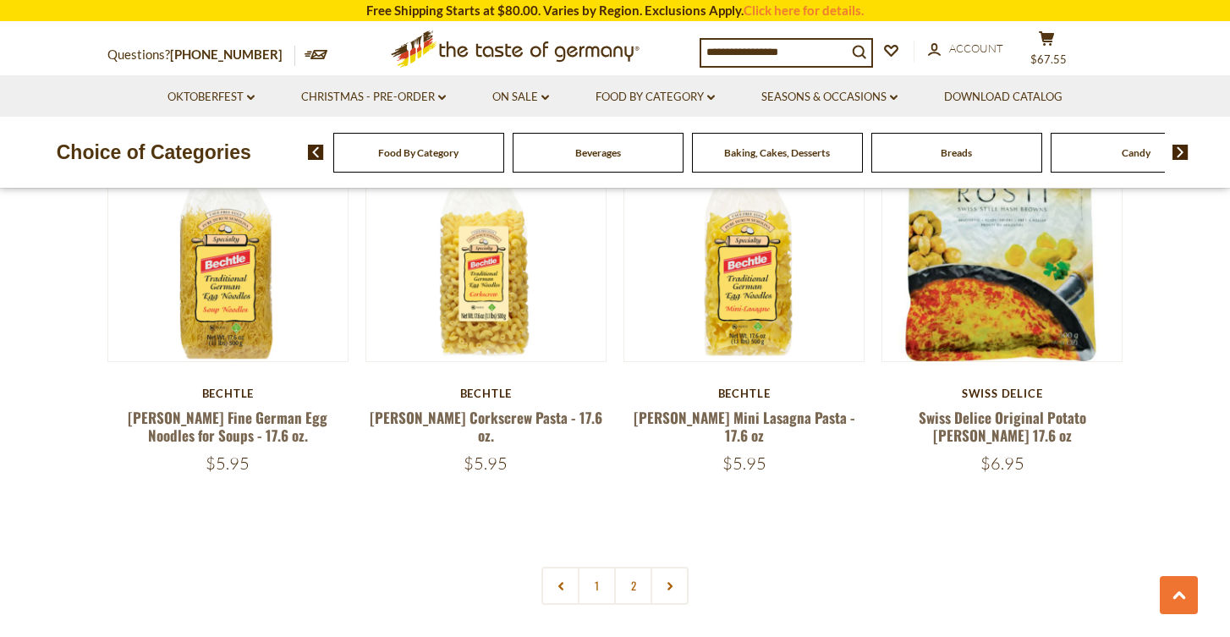
scroll to position [3833, 0]
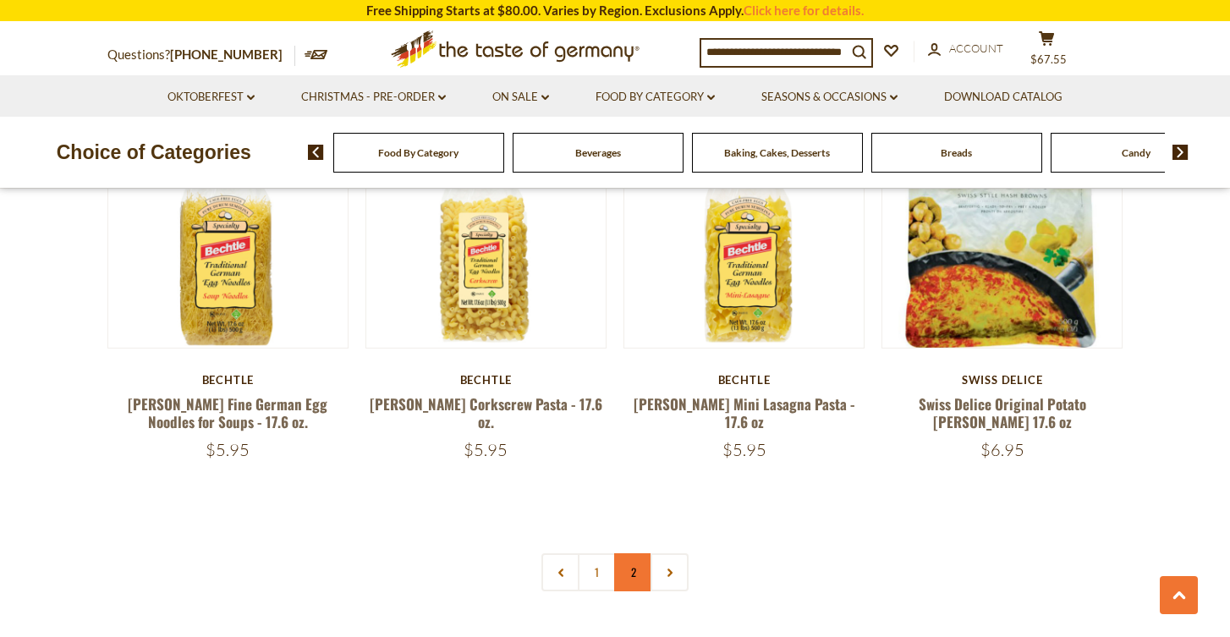
click at [638, 570] on link "2" at bounding box center [633, 572] width 38 height 38
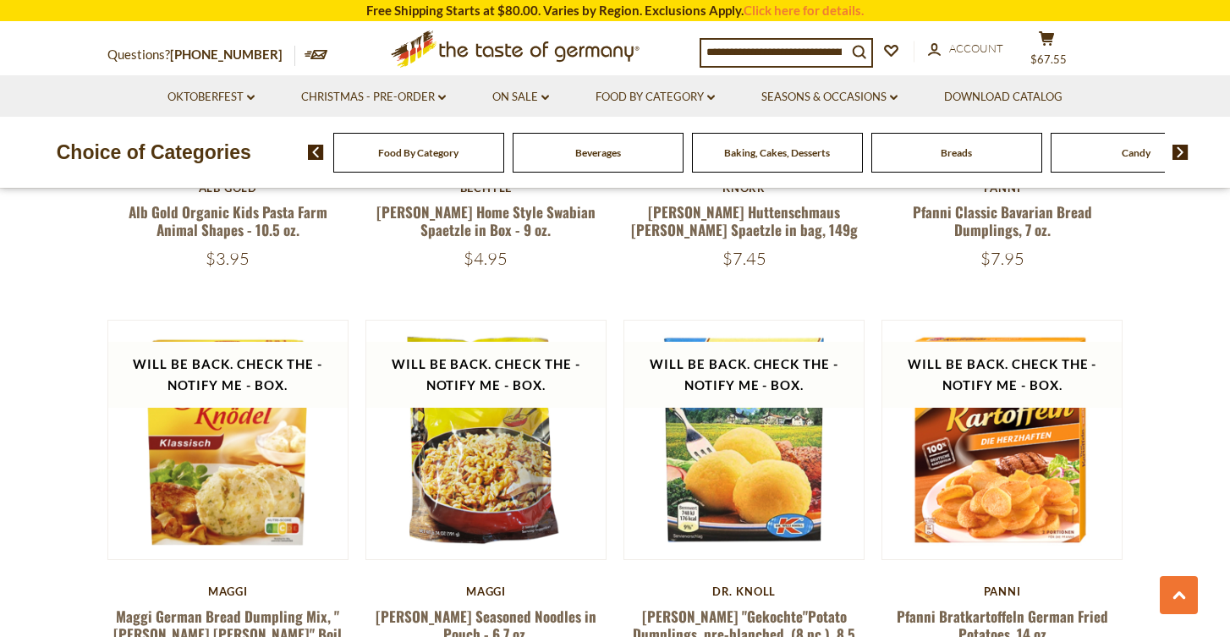
scroll to position [1203, 0]
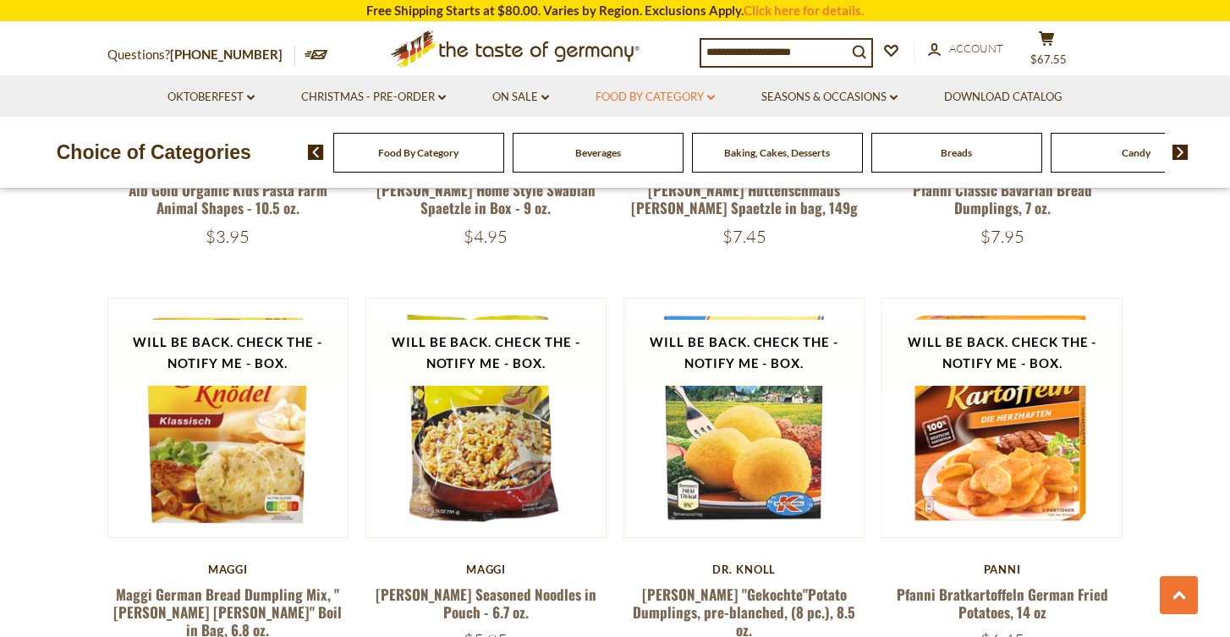
click at [662, 101] on link "Food By Category dropdown_arrow" at bounding box center [654, 97] width 119 height 19
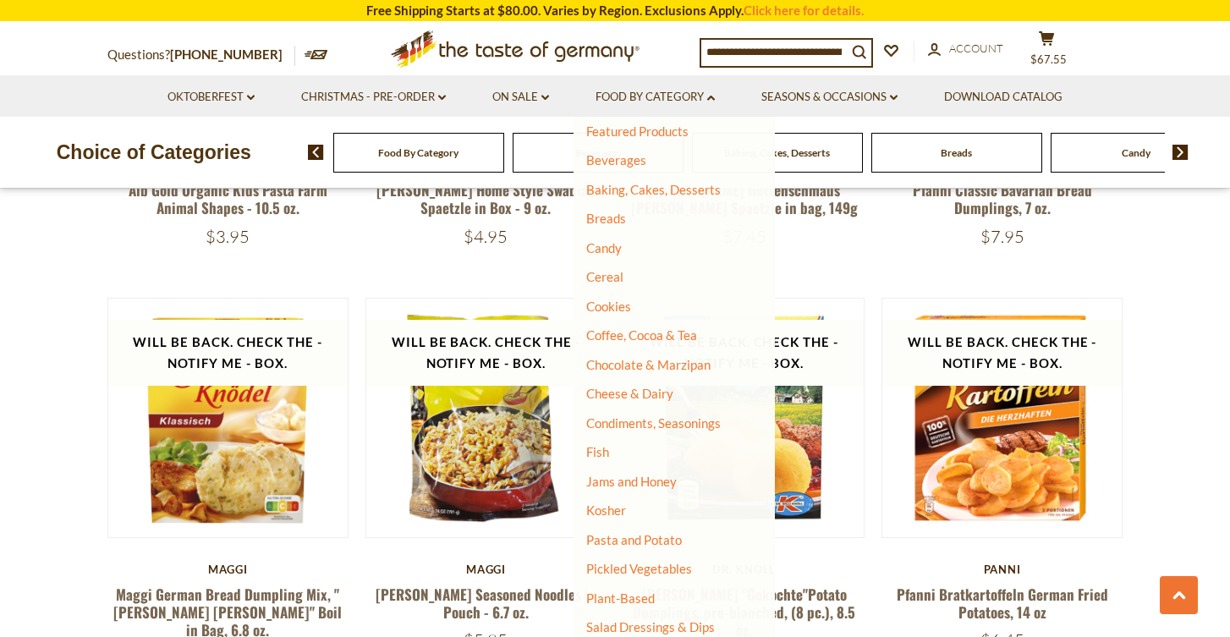
scroll to position [70, 0]
click at [622, 473] on link "Jams and Honey" at bounding box center [631, 479] width 90 height 15
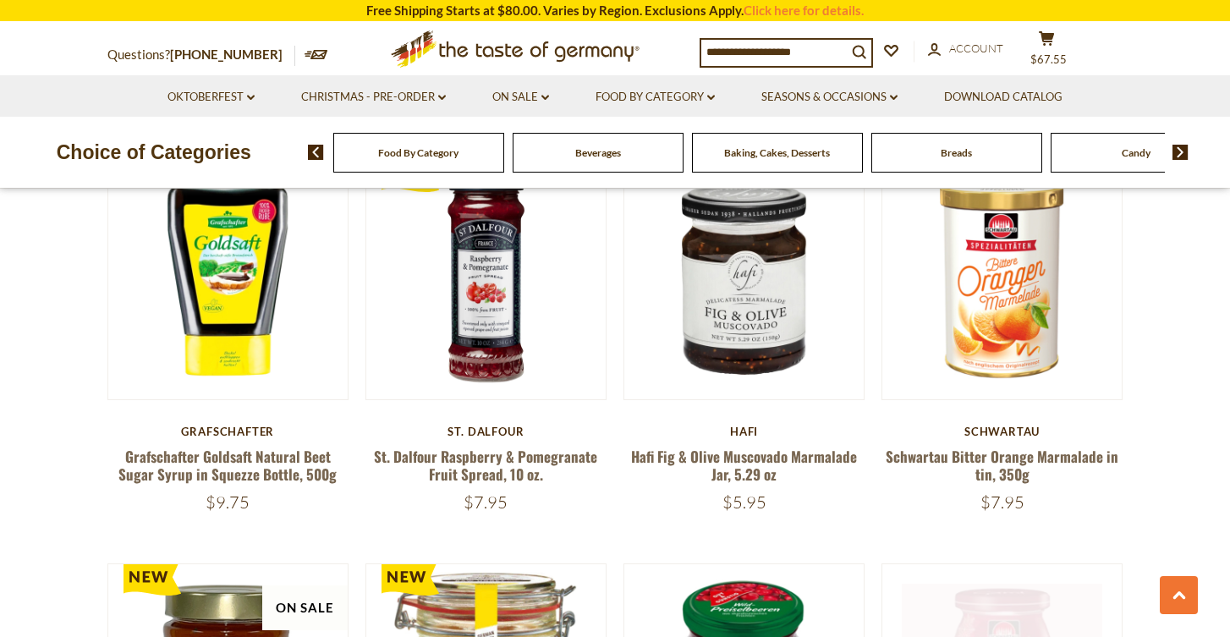
scroll to position [1347, 0]
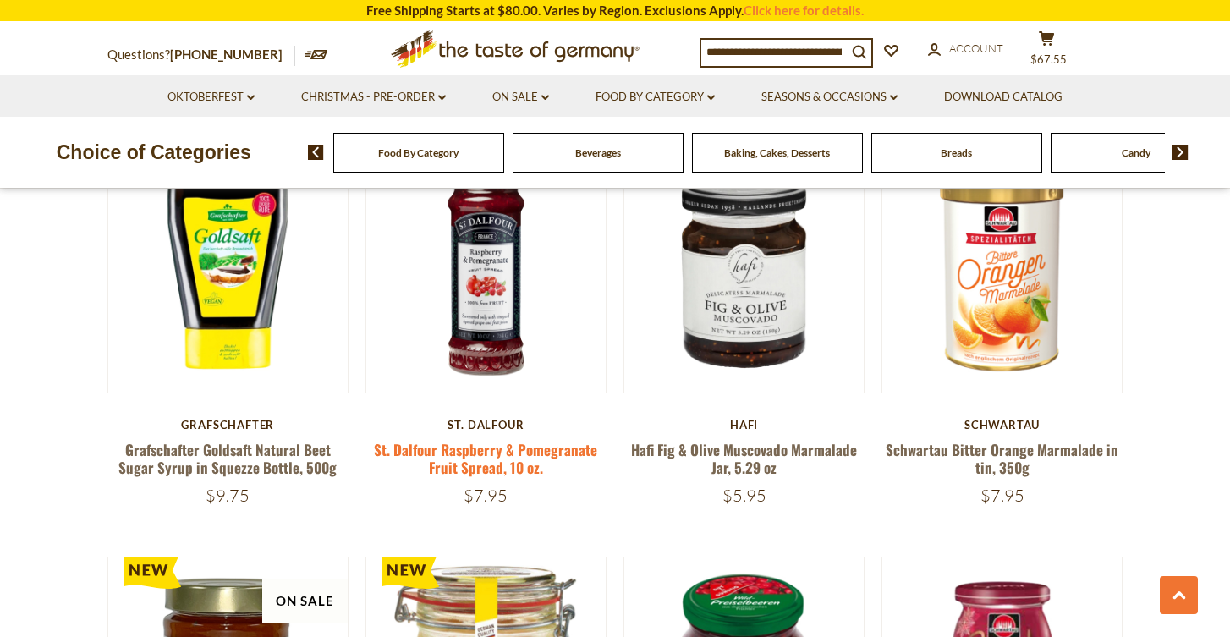
drag, startPoint x: 541, startPoint y: 468, endPoint x: 501, endPoint y: 464, distance: 39.9
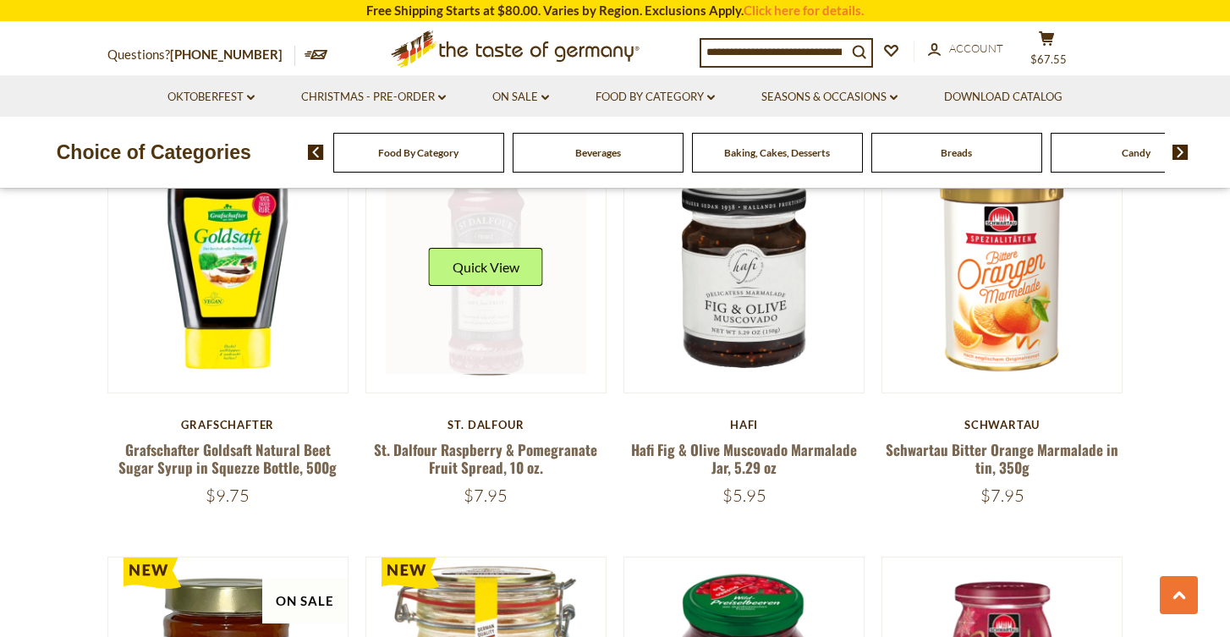
click at [496, 338] on link at bounding box center [486, 273] width 201 height 201
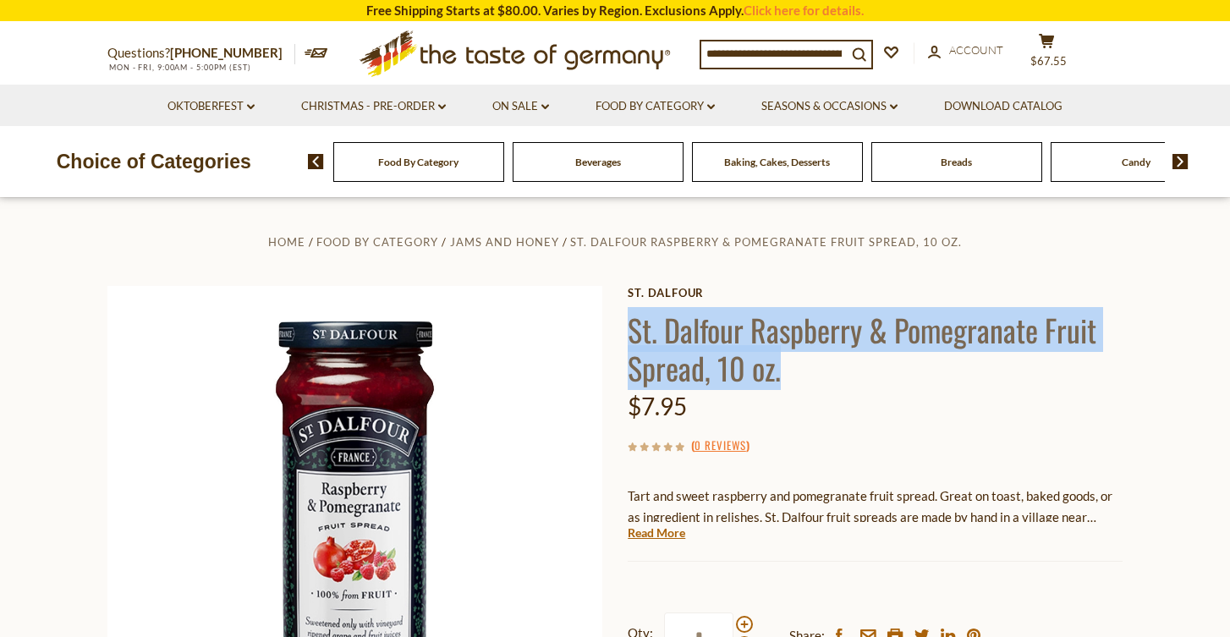
drag, startPoint x: 783, startPoint y: 380, endPoint x: 624, endPoint y: 326, distance: 167.7
click at [622, 326] on div "Home Food By Category Jams and Honey St. Dalfour Raspberry & Pomegranate Fruit …" at bounding box center [615, 555] width 1040 height 649
copy h1 "St. Dalfour Raspberry & Pomegranate Fruit Spread, 10 oz."
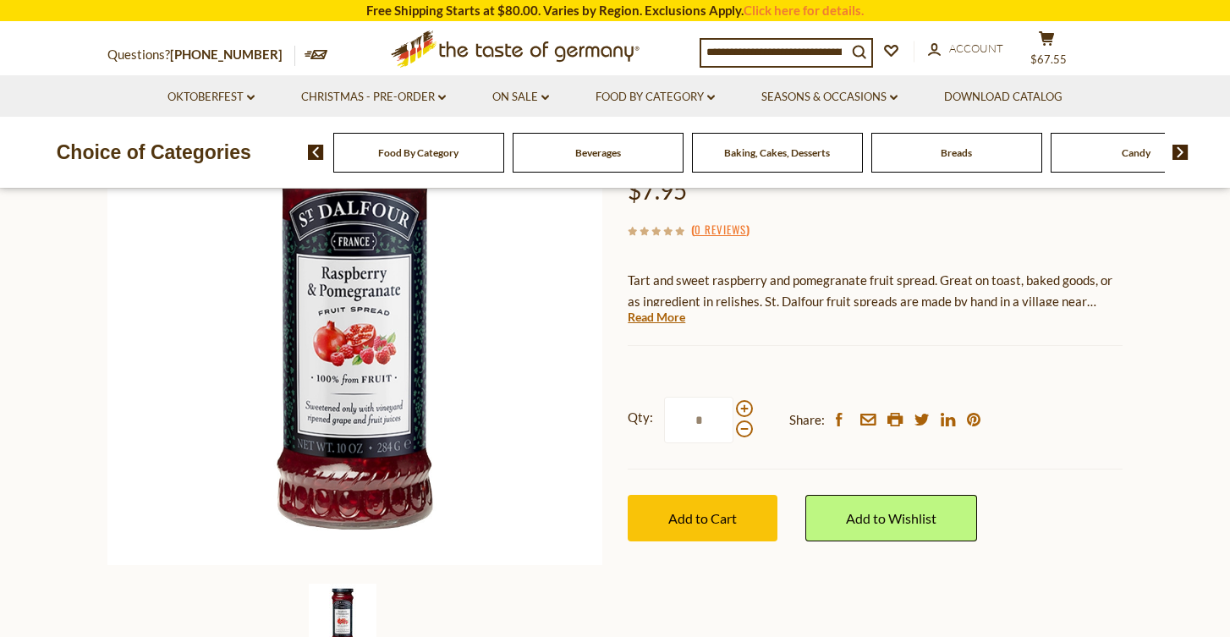
scroll to position [222, 0]
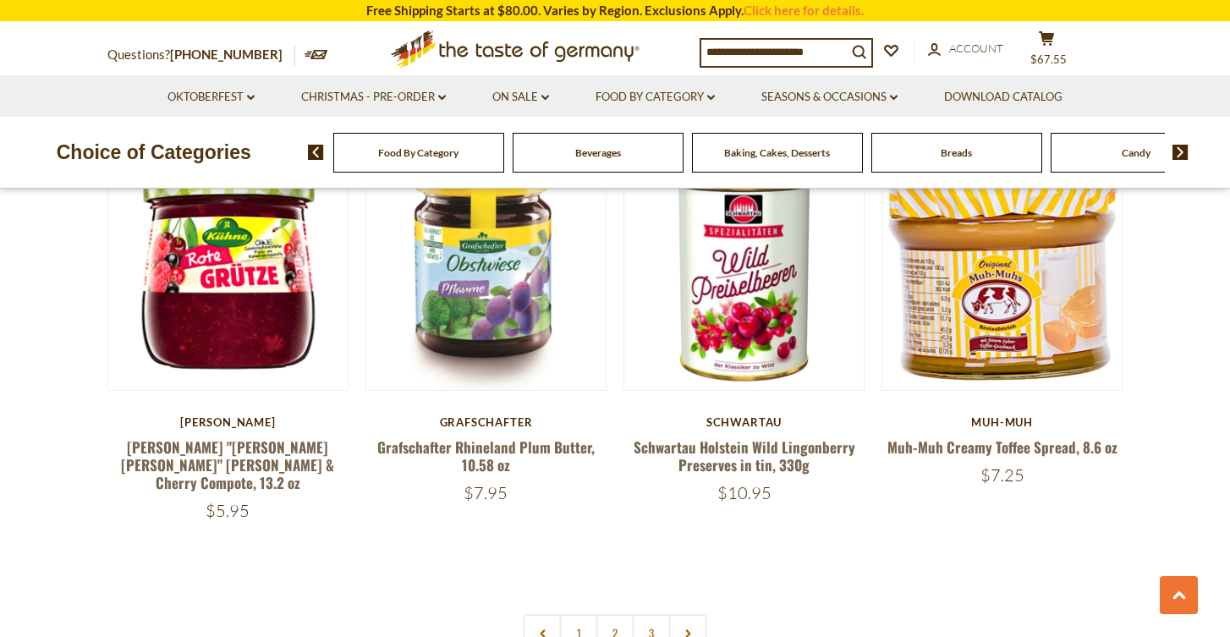
scroll to position [3799, 0]
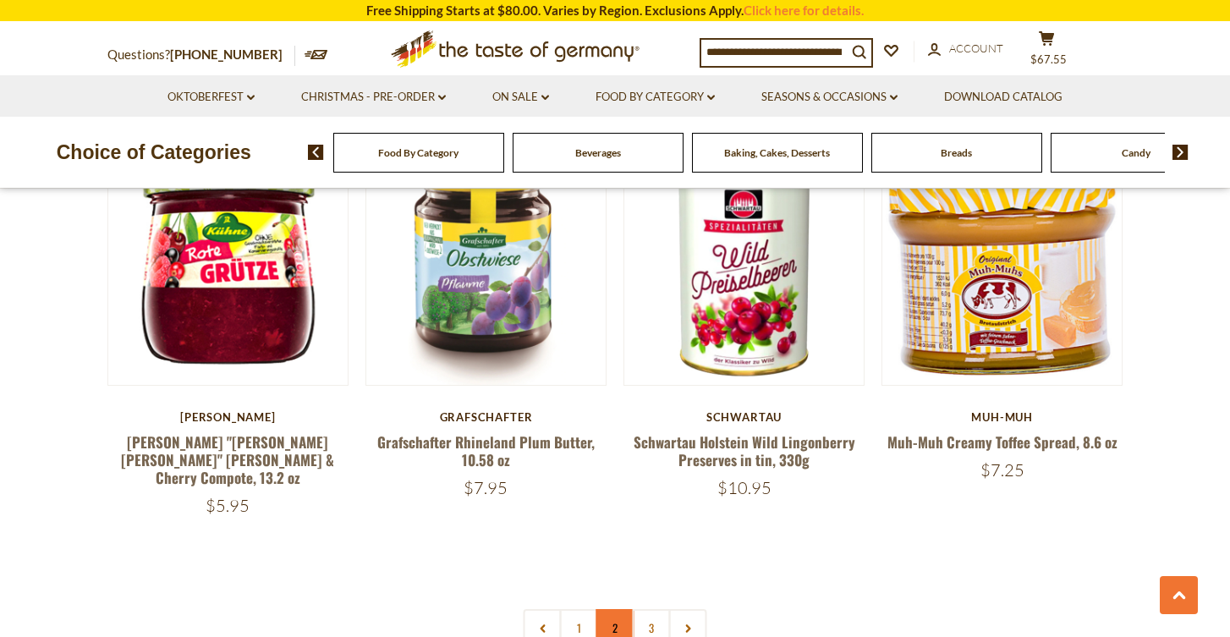
click at [613, 609] on link "2" at bounding box center [615, 628] width 38 height 38
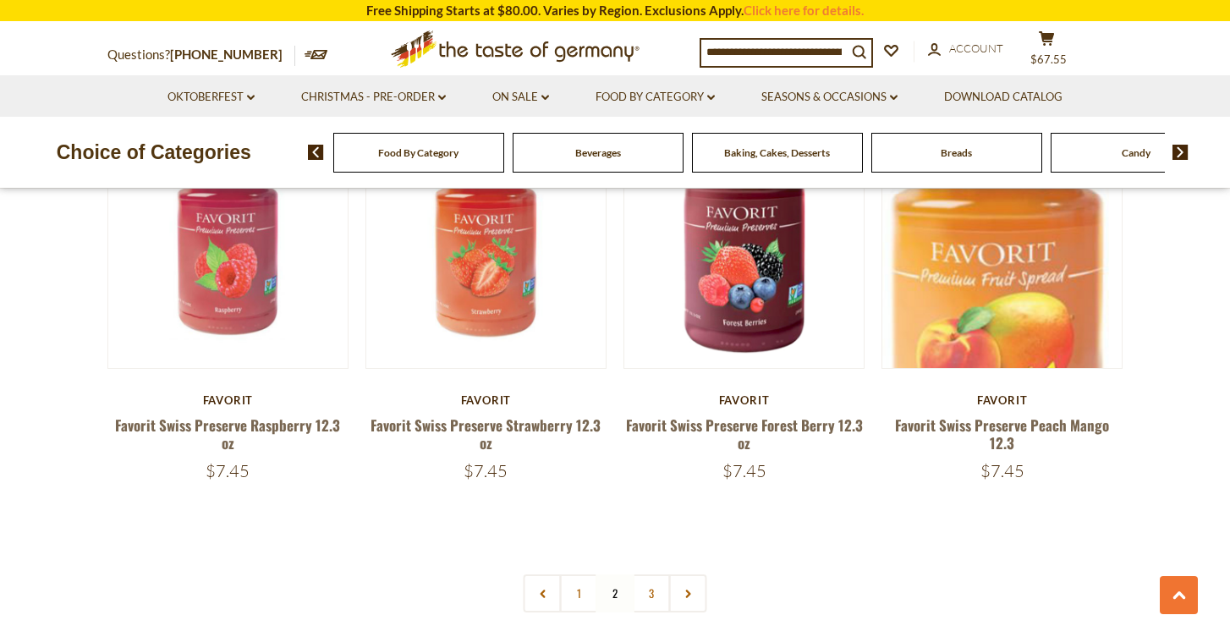
scroll to position [3827, 0]
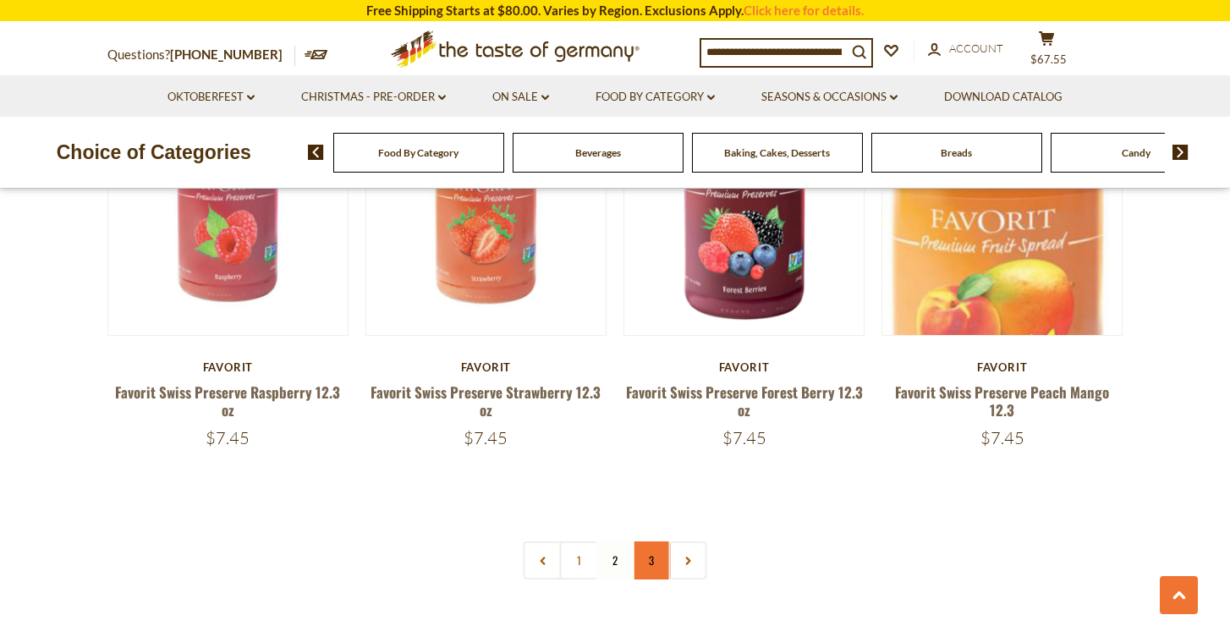
click at [649, 557] on link "3" at bounding box center [652, 560] width 38 height 38
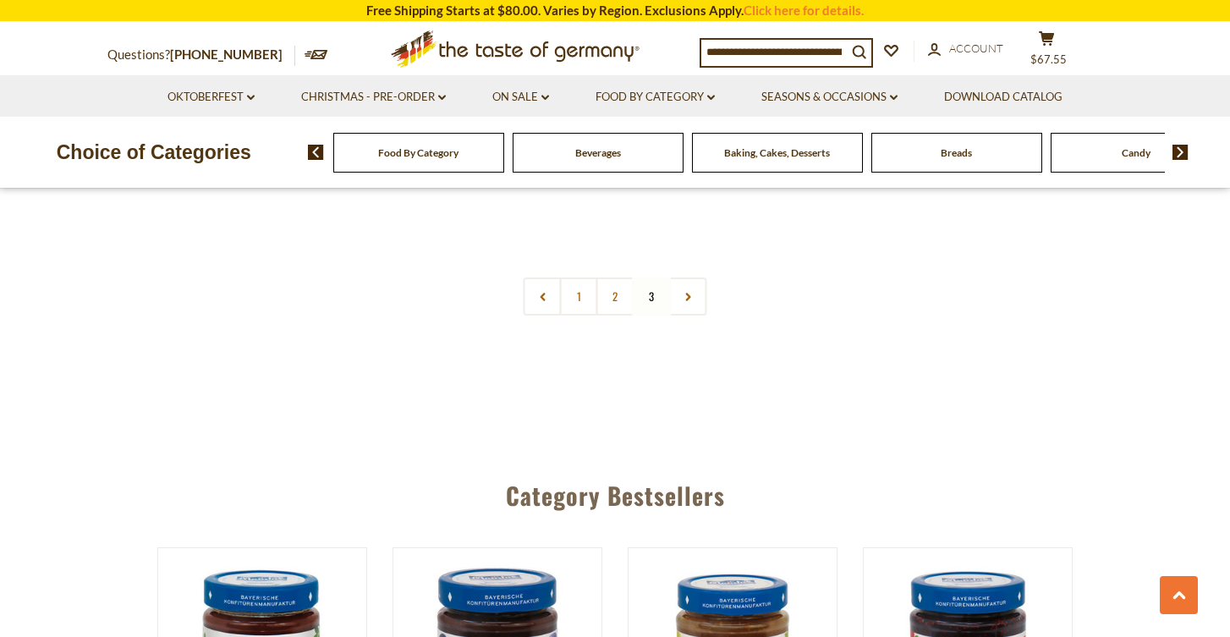
scroll to position [3706, 0]
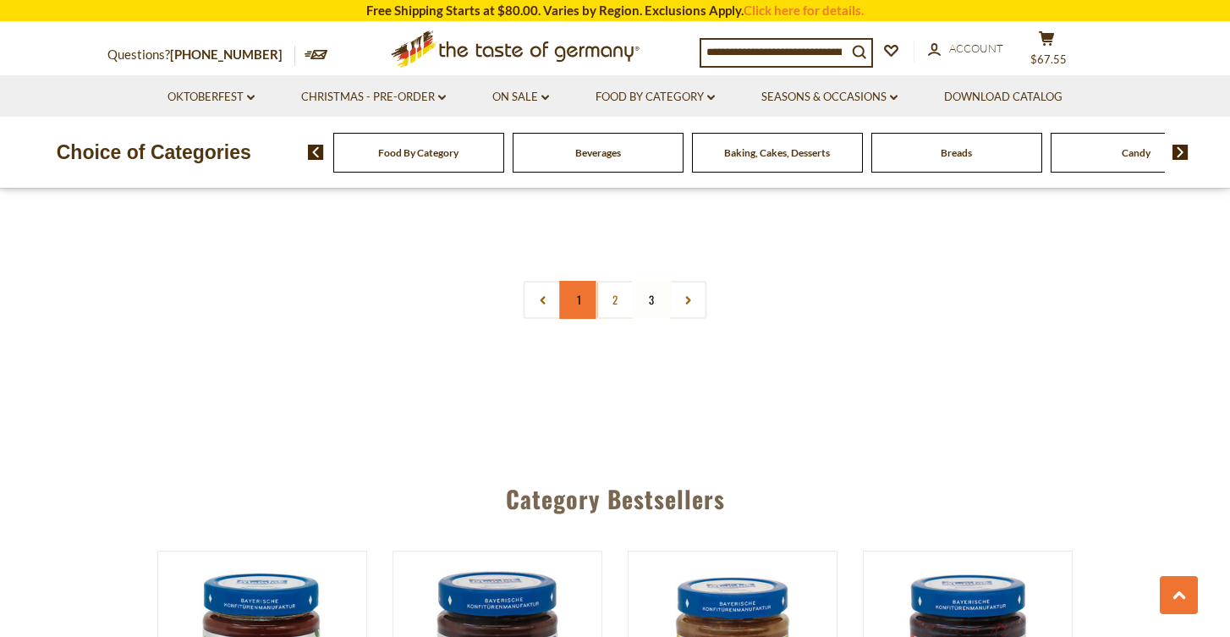
click at [578, 294] on link "1" at bounding box center [579, 300] width 38 height 38
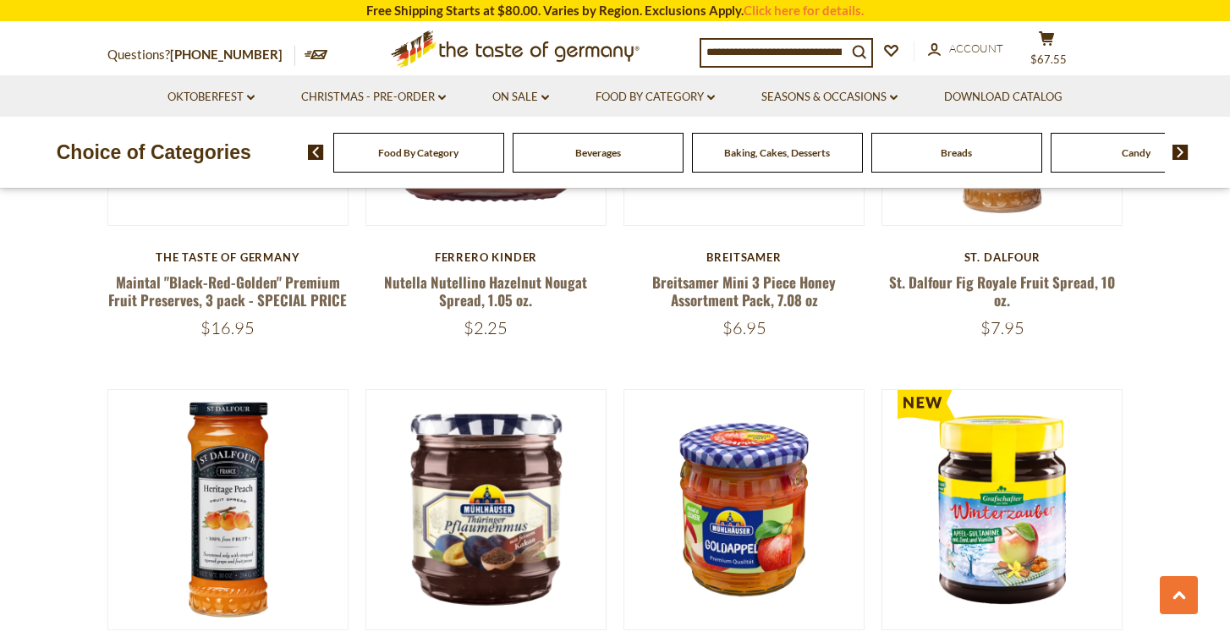
scroll to position [627, 0]
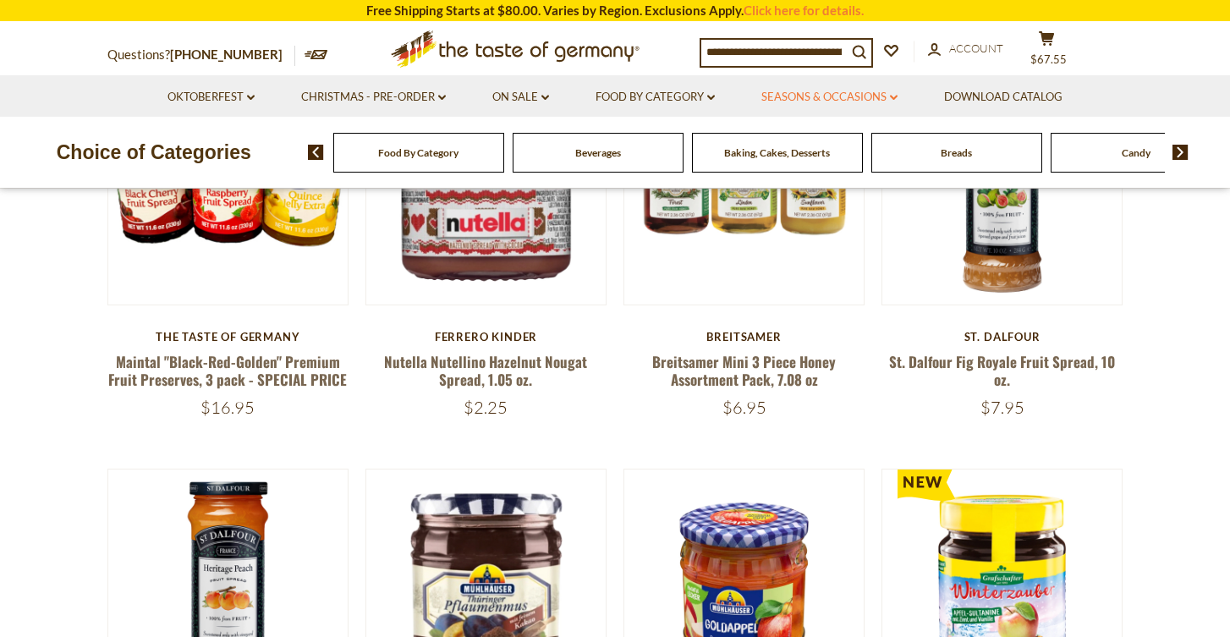
click at [830, 98] on link "Seasons & Occasions dropdown_arrow" at bounding box center [829, 97] width 136 height 19
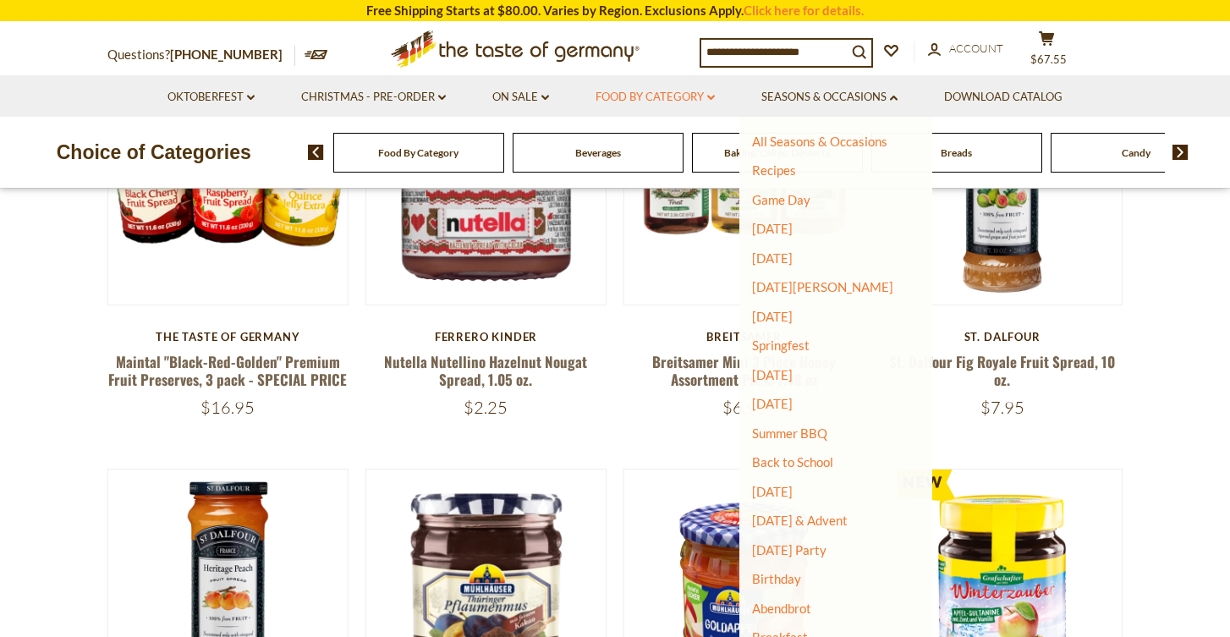
click at [671, 93] on link "Food By Category dropdown_arrow" at bounding box center [654, 97] width 119 height 19
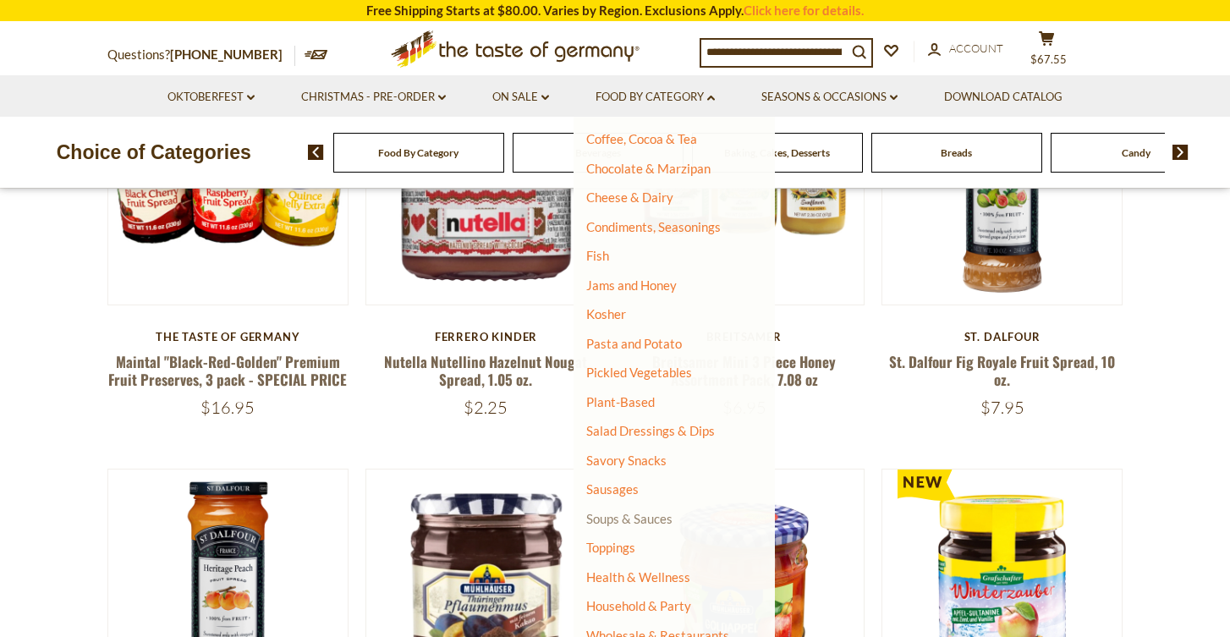
scroll to position [264, 0]
click at [634, 453] on link "Savory Snacks" at bounding box center [626, 460] width 80 height 15
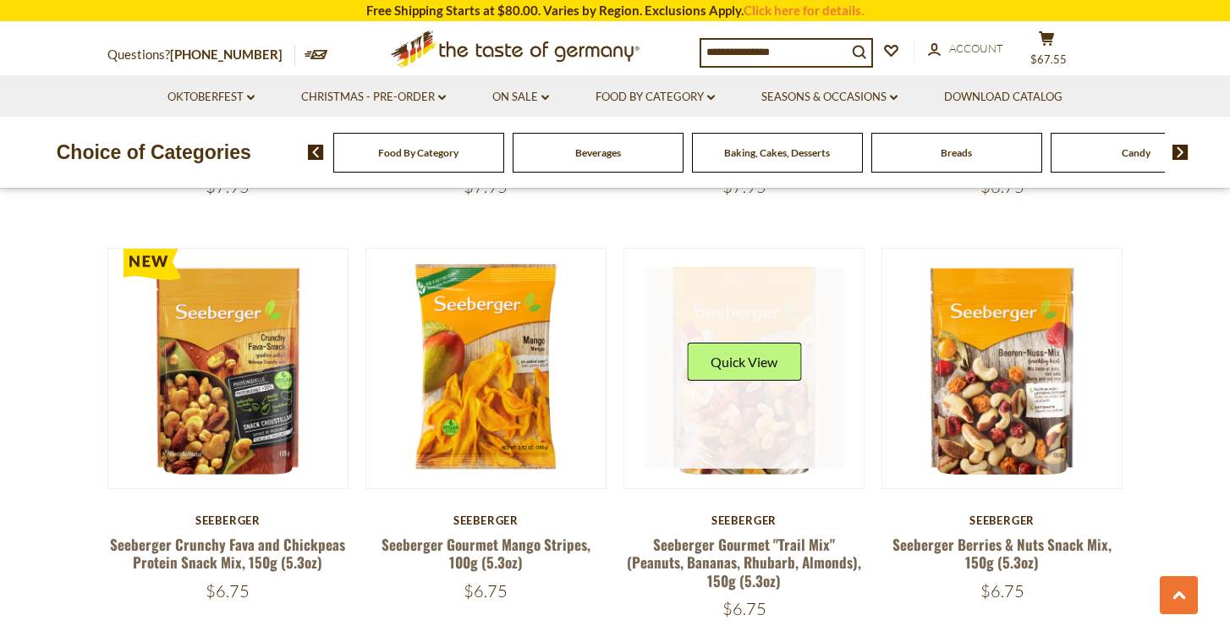
scroll to position [781, 0]
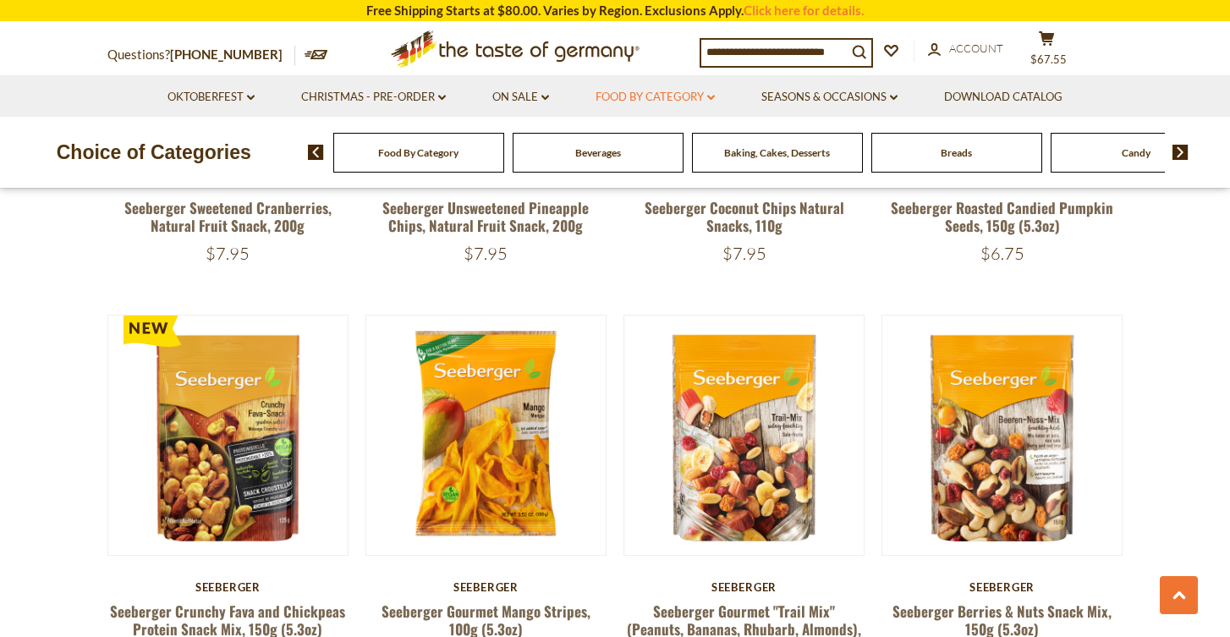
click at [649, 93] on link "Food By Category dropdown_arrow" at bounding box center [654, 97] width 119 height 19
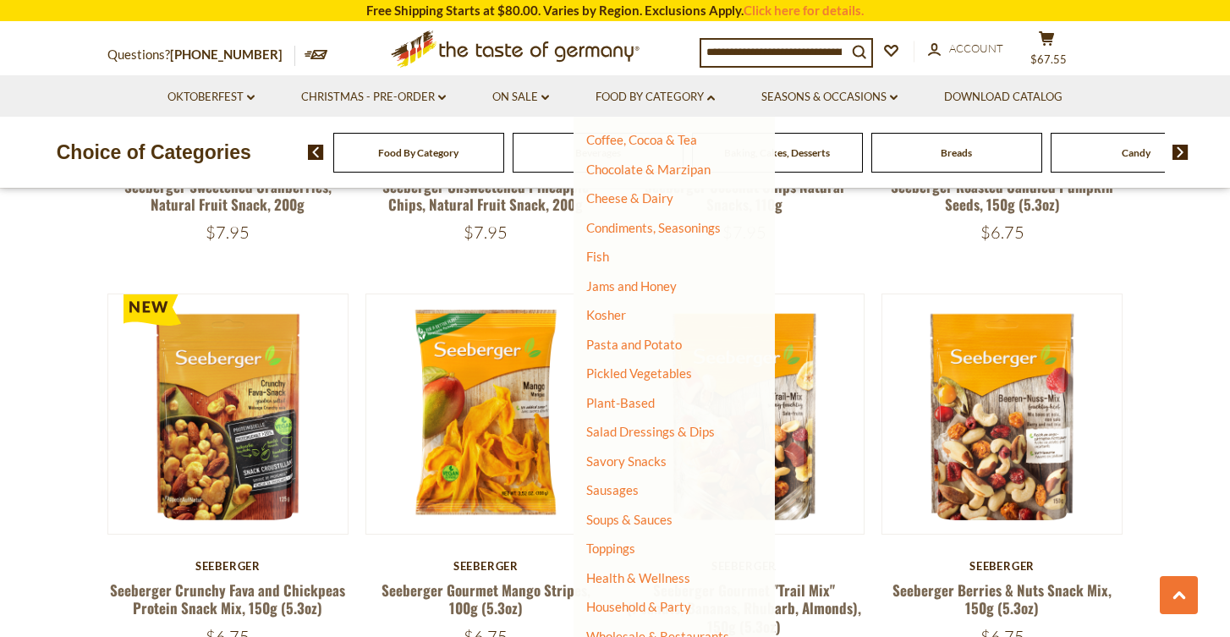
scroll to position [803, 0]
click at [643, 624] on link "Wholesale & Restaurants" at bounding box center [657, 636] width 143 height 24
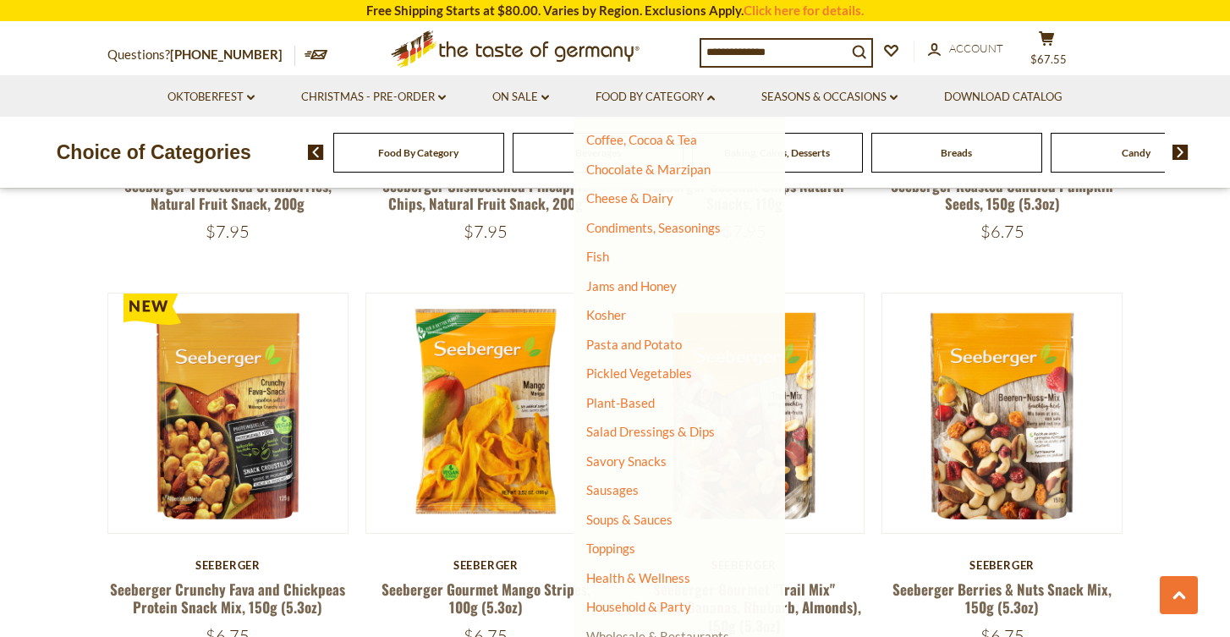
click at [633, 626] on link "Wholesale & Restaurants" at bounding box center [657, 636] width 143 height 24
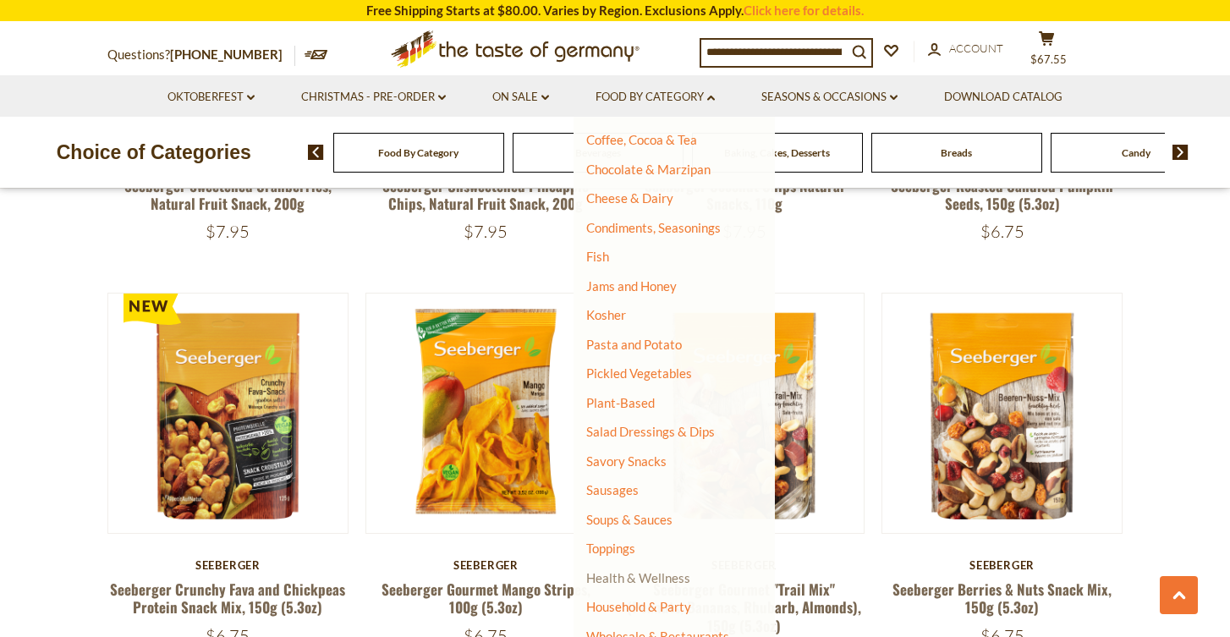
click at [619, 568] on link "Health & Wellness" at bounding box center [638, 578] width 104 height 24
click at [613, 485] on link "Sausages" at bounding box center [612, 489] width 52 height 15
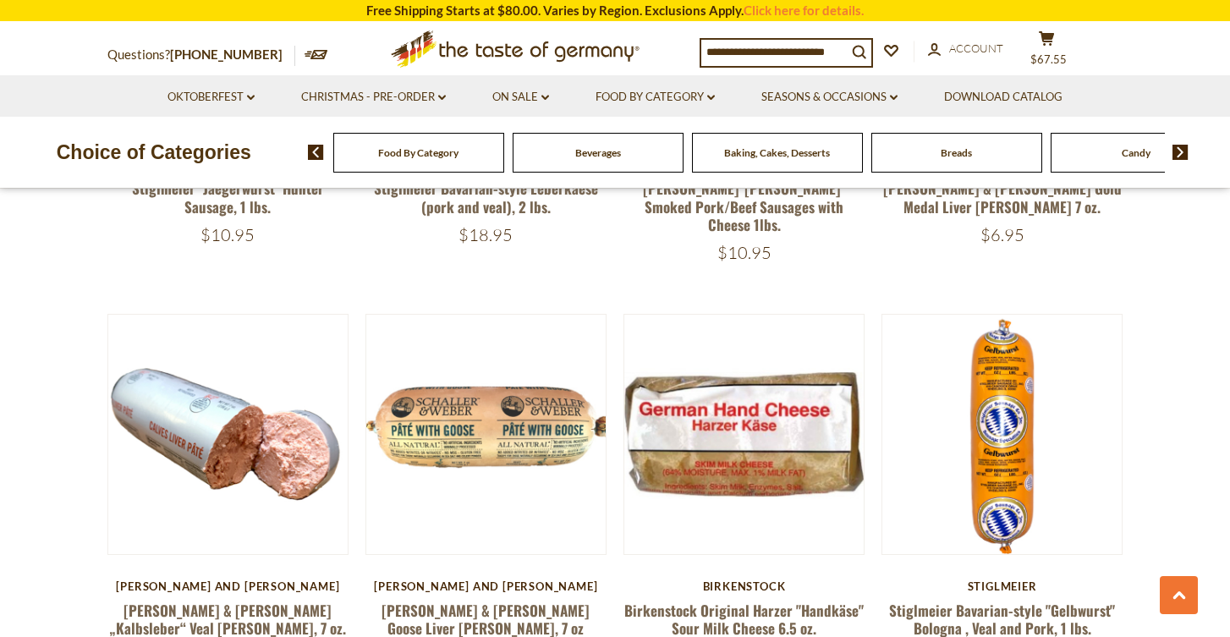
scroll to position [3301, 0]
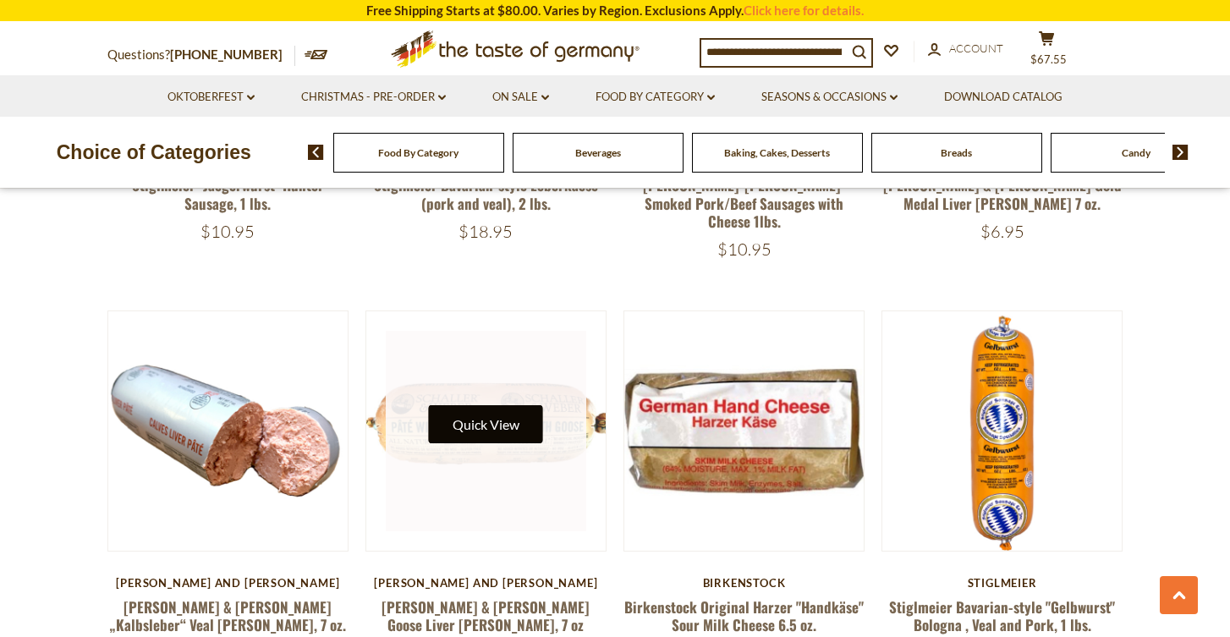
click at [493, 405] on button "Quick View" at bounding box center [486, 424] width 114 height 38
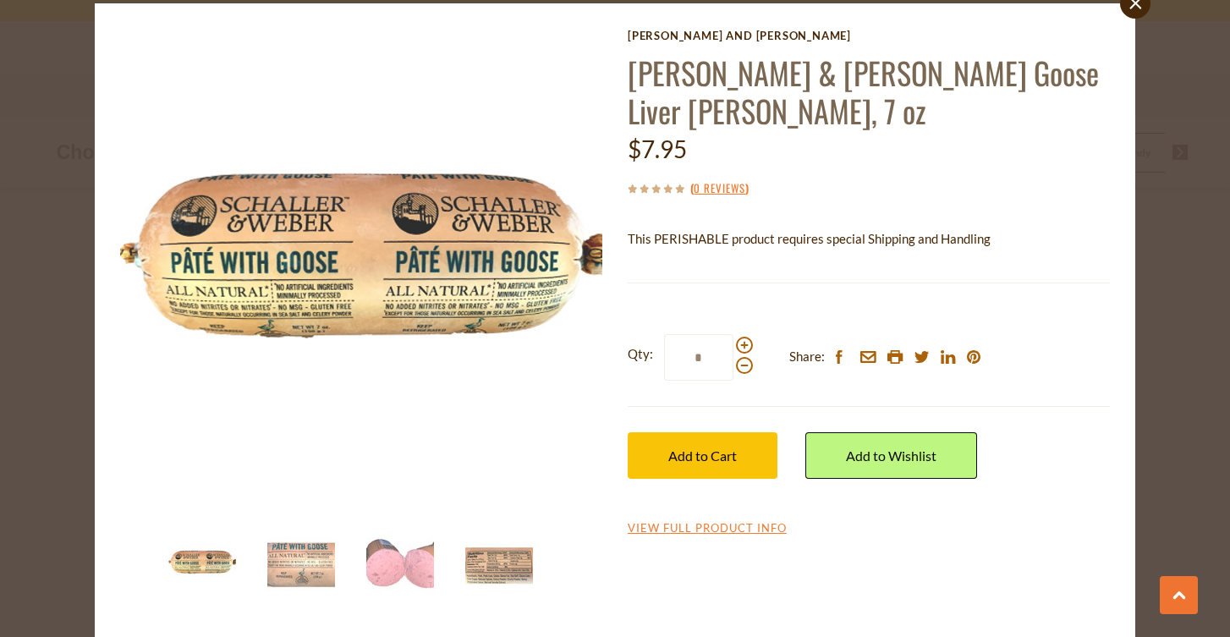
scroll to position [58, 0]
click at [402, 575] on img at bounding box center [400, 564] width 68 height 68
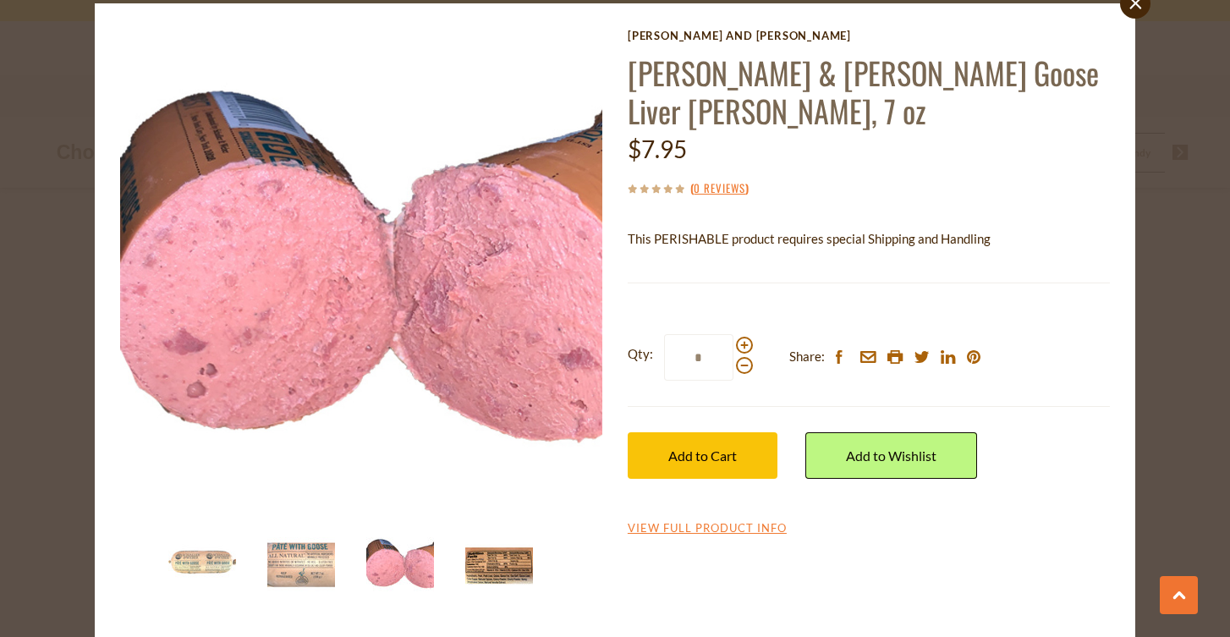
click at [493, 567] on img at bounding box center [499, 564] width 68 height 68
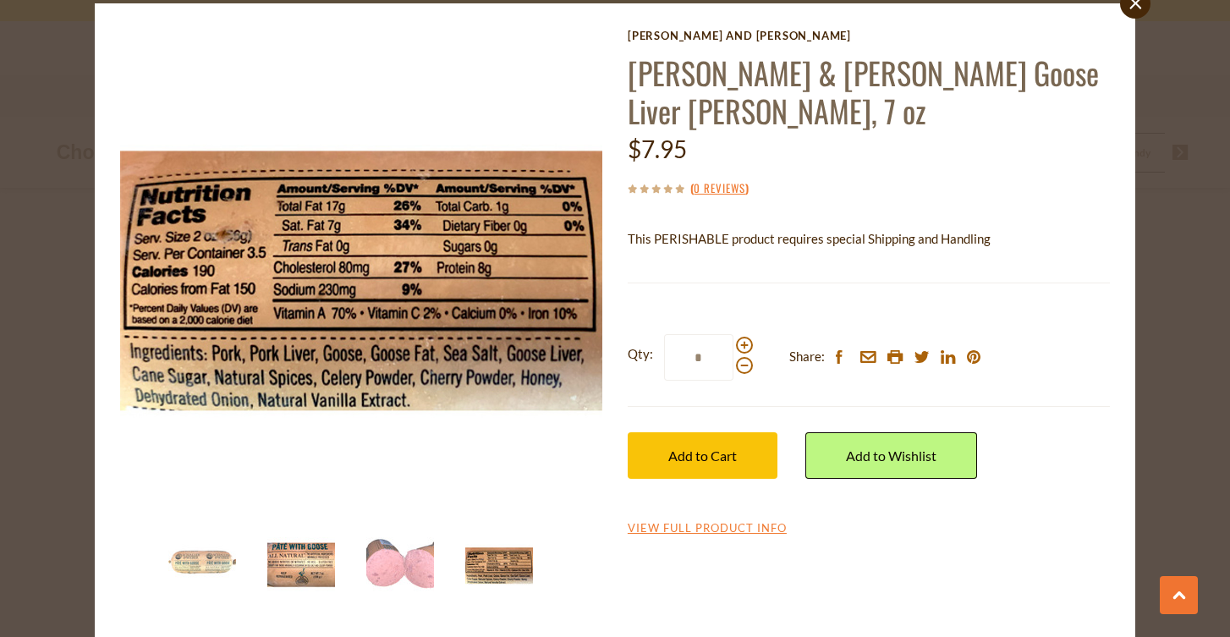
click at [296, 557] on img at bounding box center [301, 564] width 68 height 68
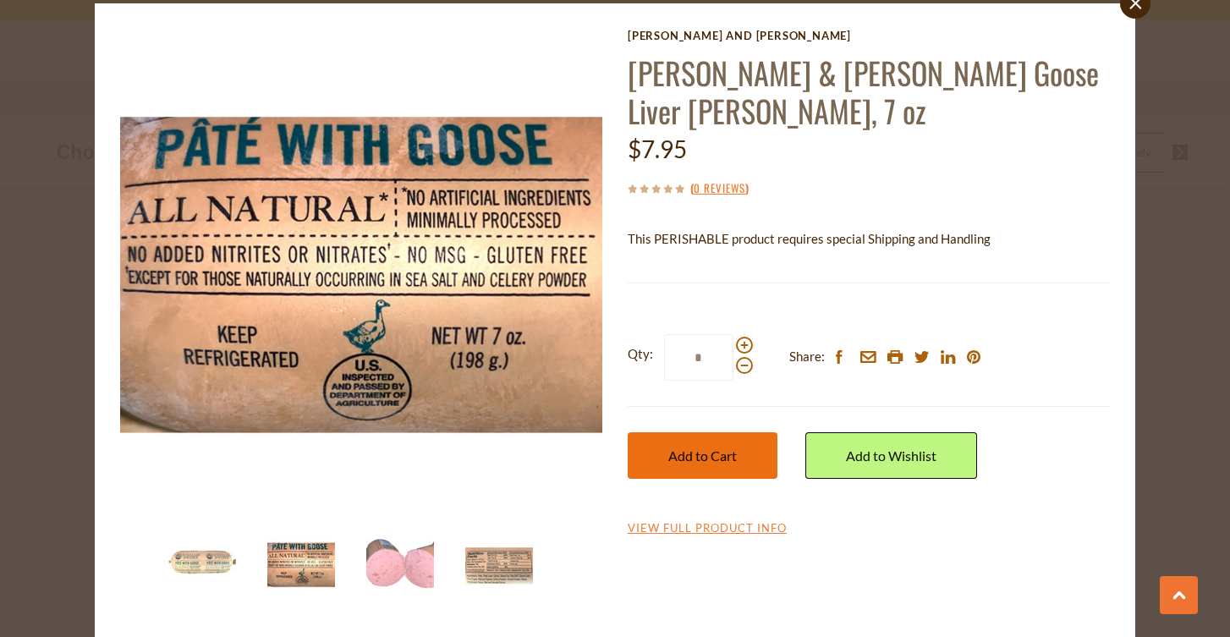
click at [731, 447] on span "Add to Cart" at bounding box center [702, 455] width 68 height 16
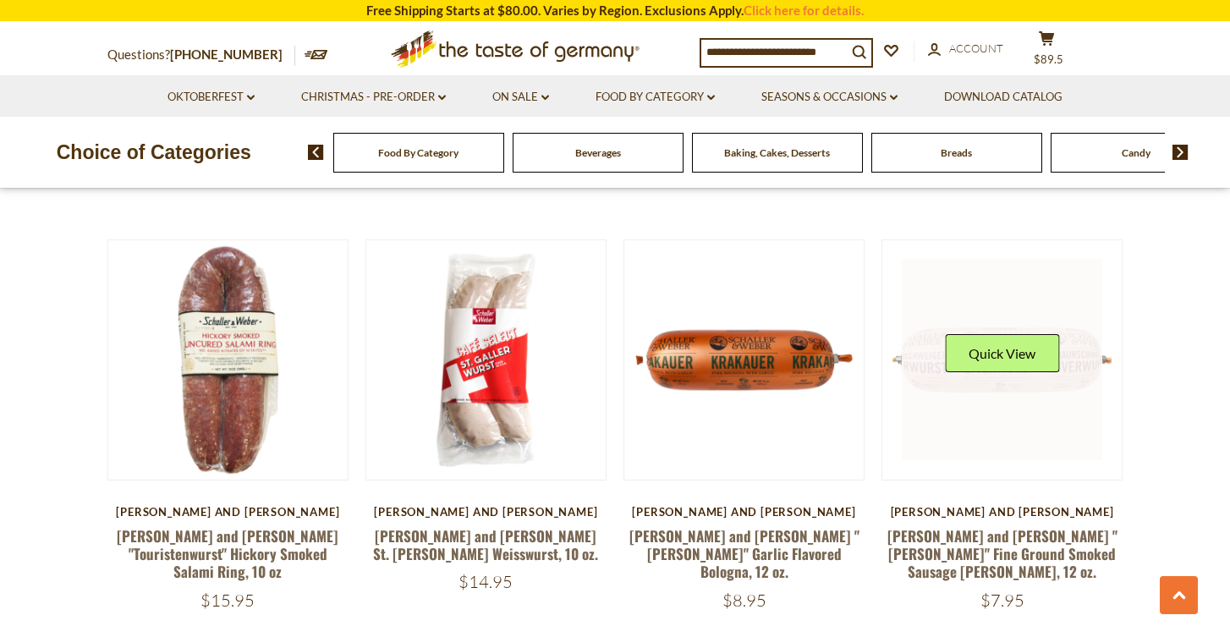
scroll to position [1285, 0]
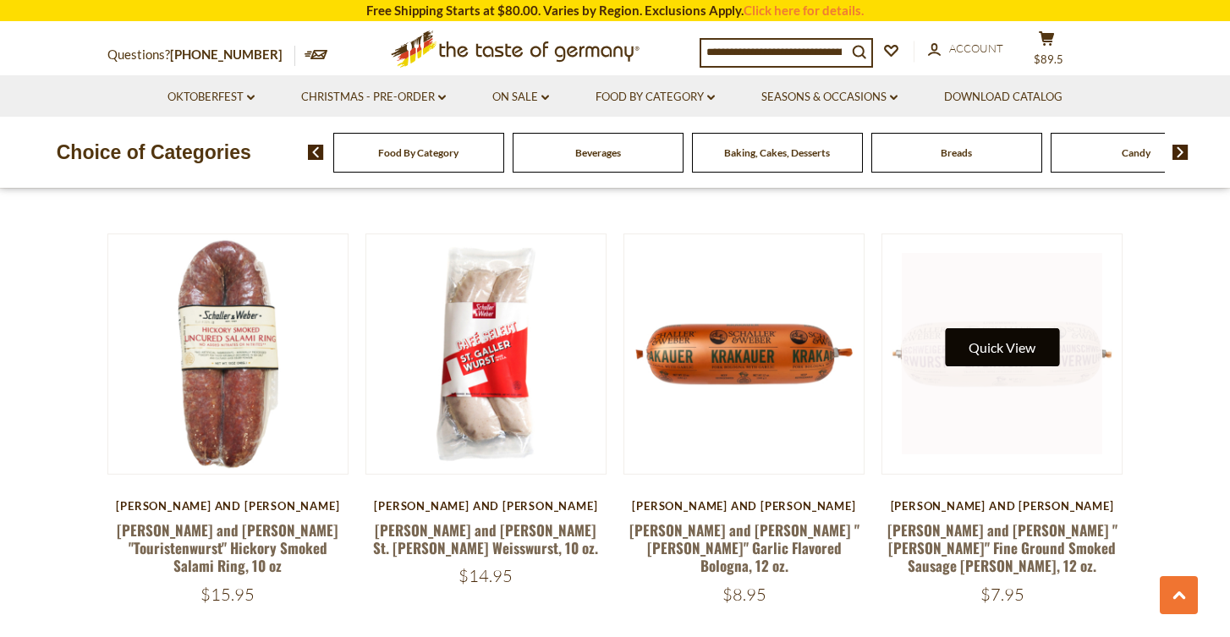
click at [1011, 330] on button "Quick View" at bounding box center [1002, 347] width 114 height 38
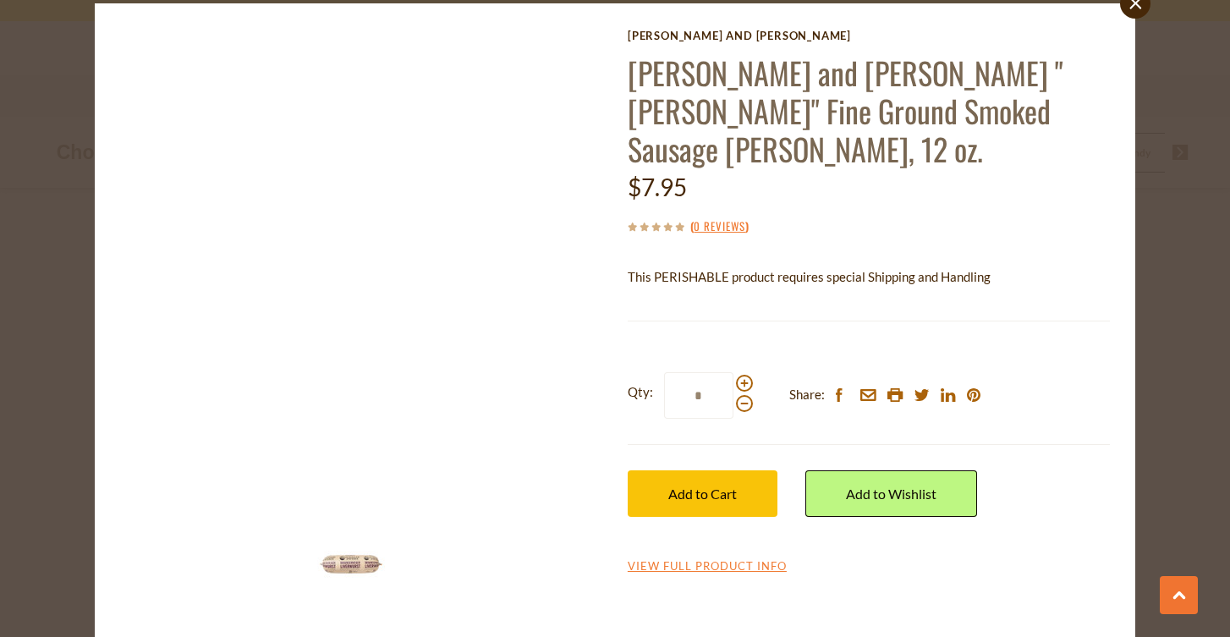
scroll to position [58, 0]
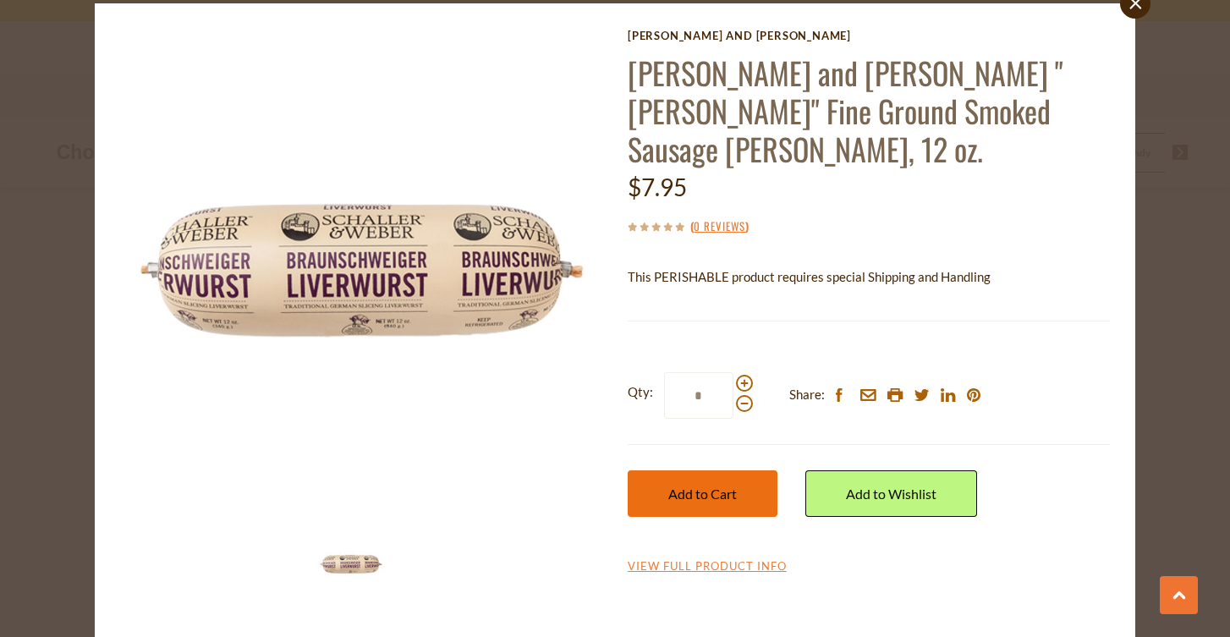
click at [721, 470] on button "Add to Cart" at bounding box center [702, 493] width 150 height 47
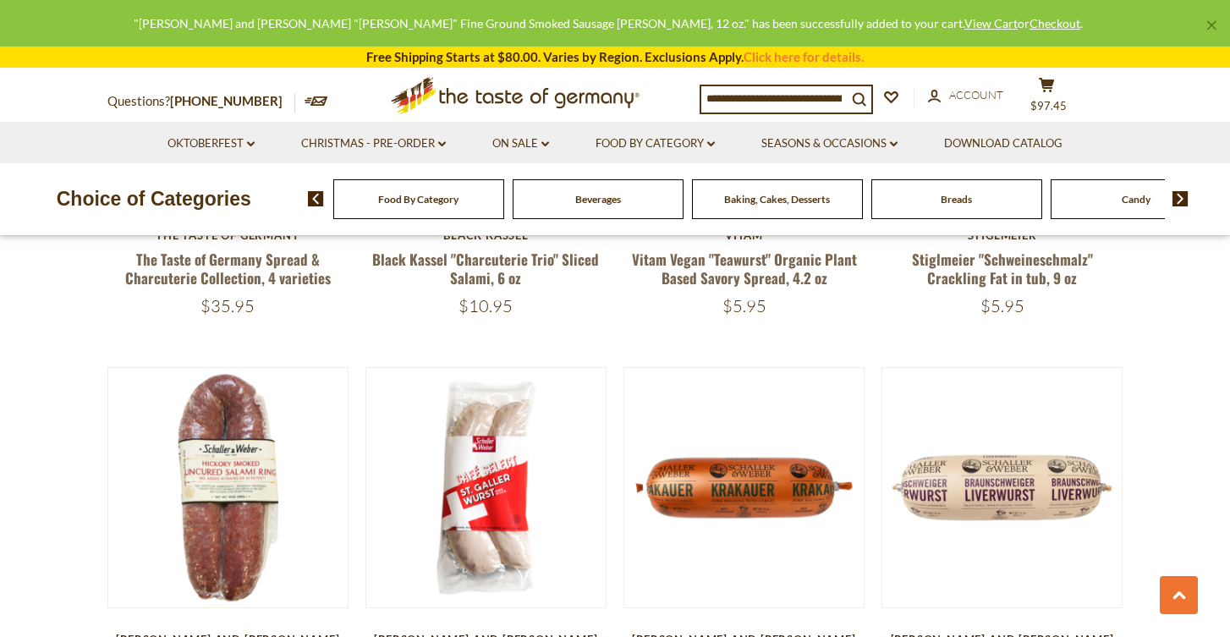
scroll to position [1119, 0]
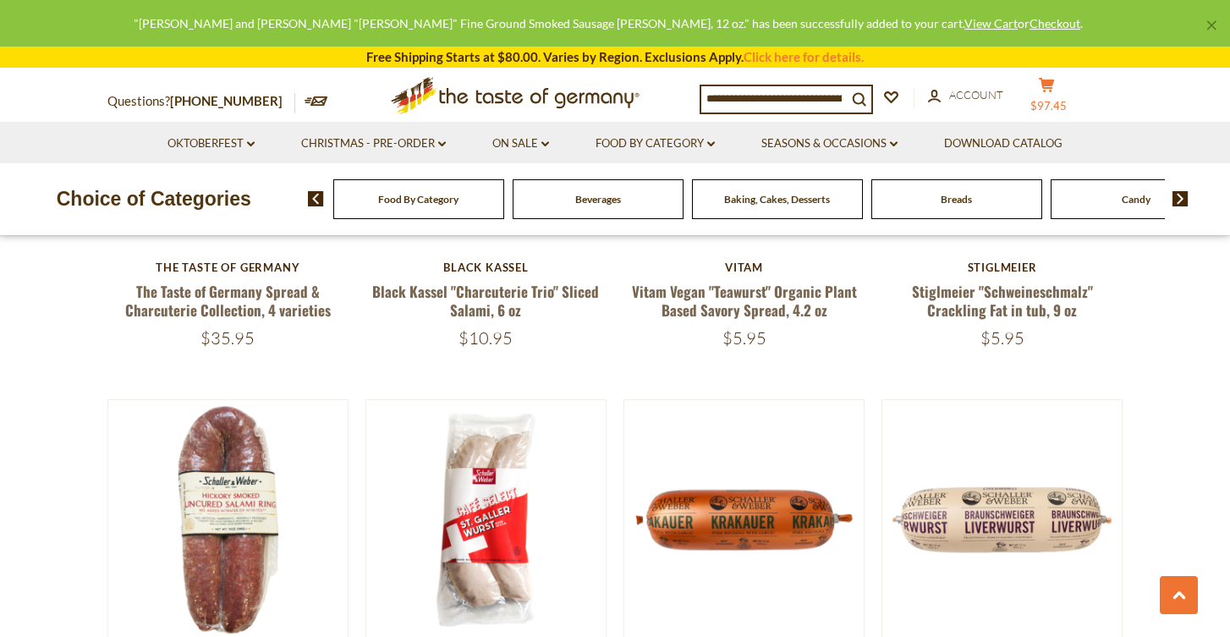
click at [1054, 88] on icon at bounding box center [1045, 85] width 15 height 14
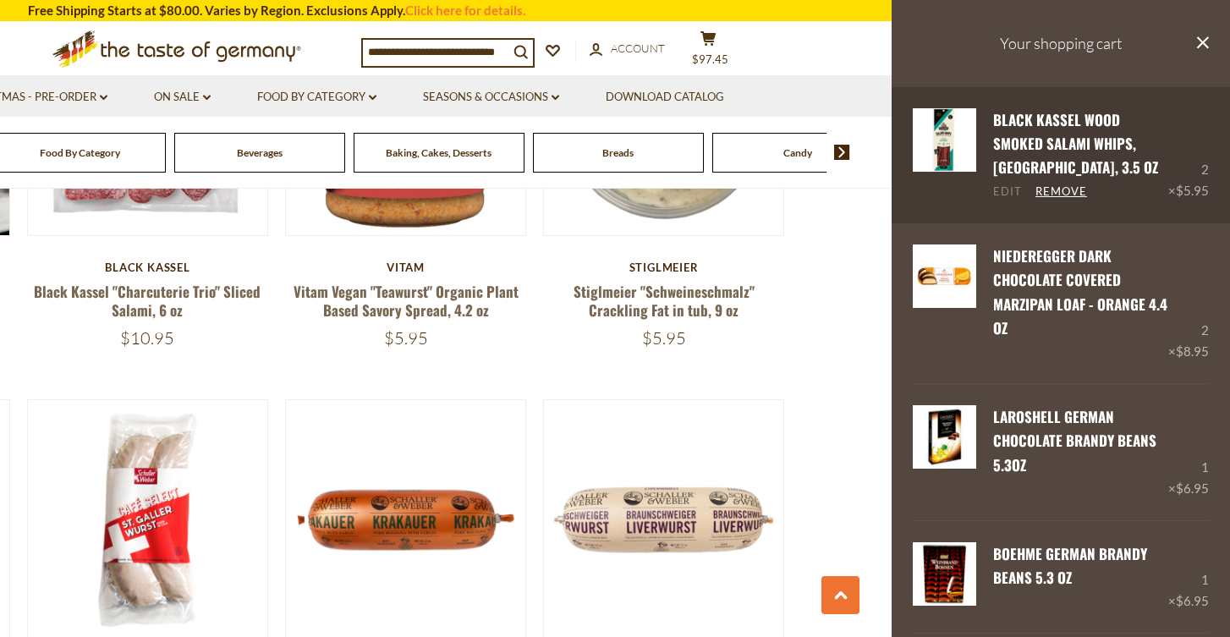
click at [1008, 189] on link "Edit" at bounding box center [1007, 191] width 29 height 15
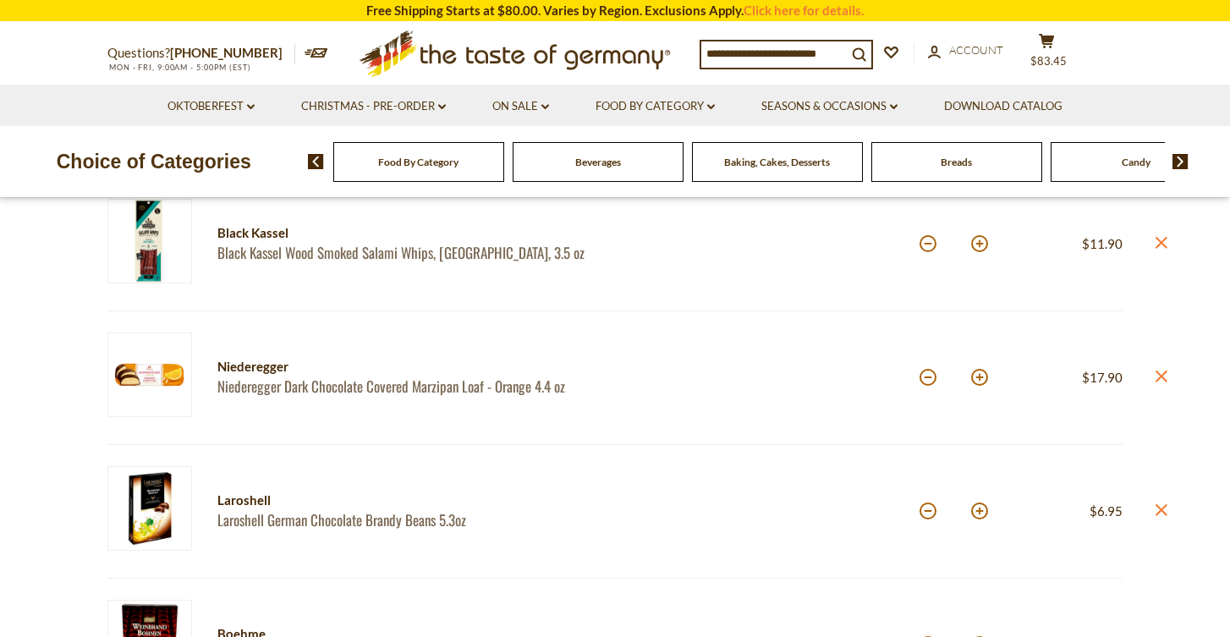
scroll to position [194, 0]
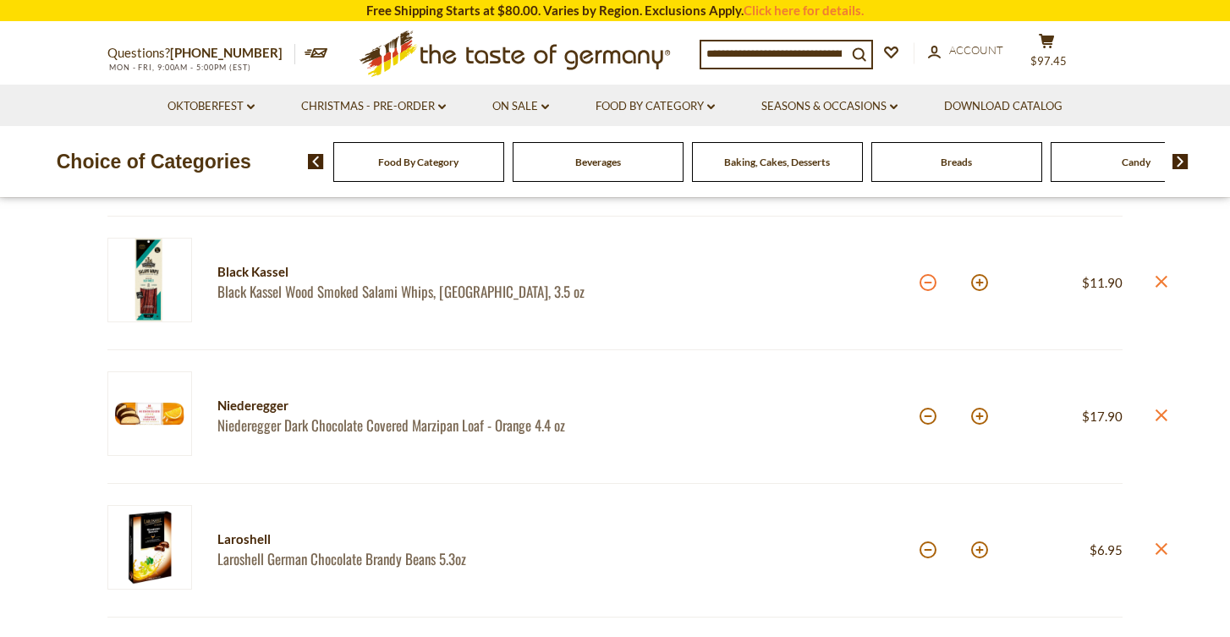
click at [929, 286] on button at bounding box center [927, 282] width 17 height 17
type input "*"
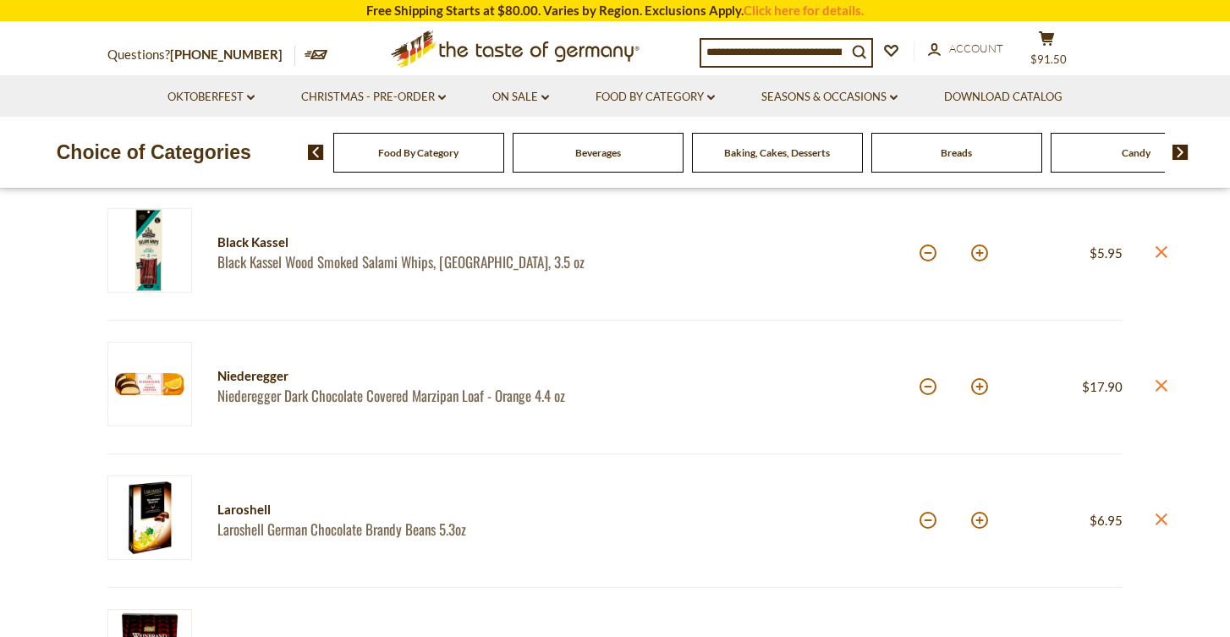
scroll to position [227, 0]
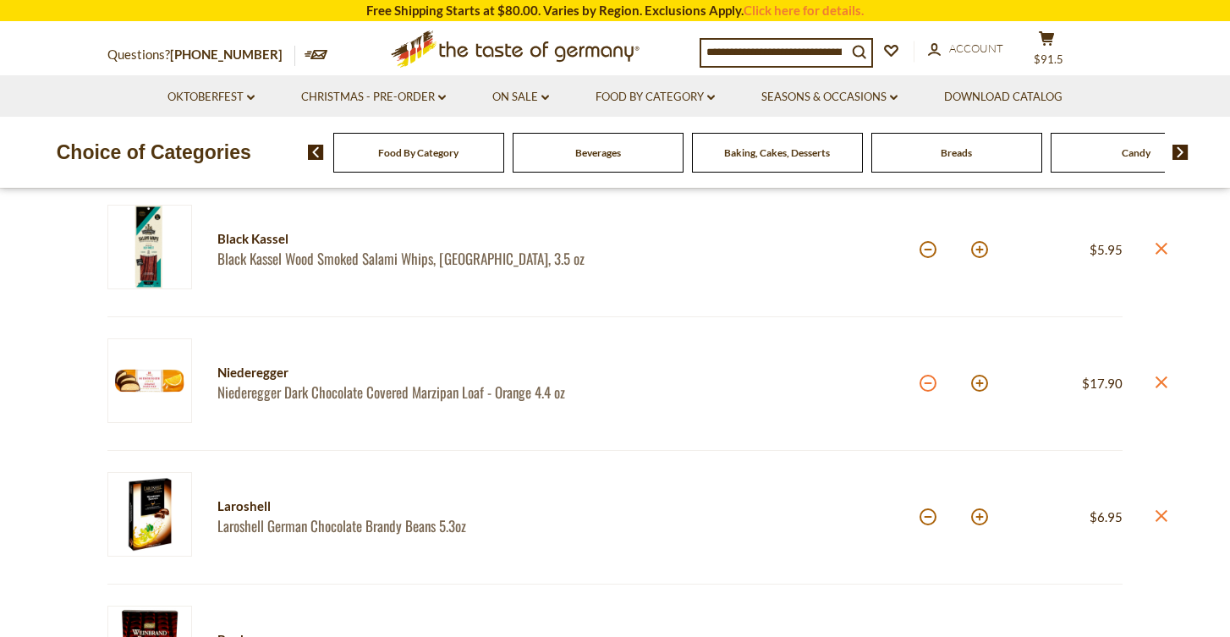
click at [929, 386] on button at bounding box center [927, 383] width 17 height 17
type input "*"
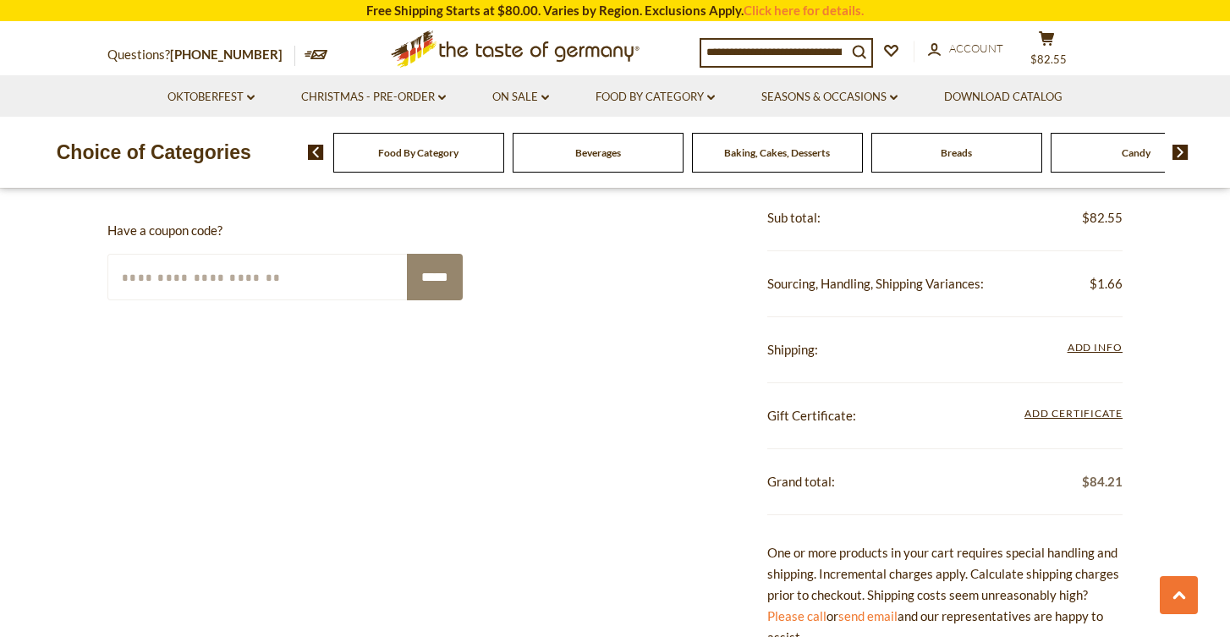
scroll to position [1552, 0]
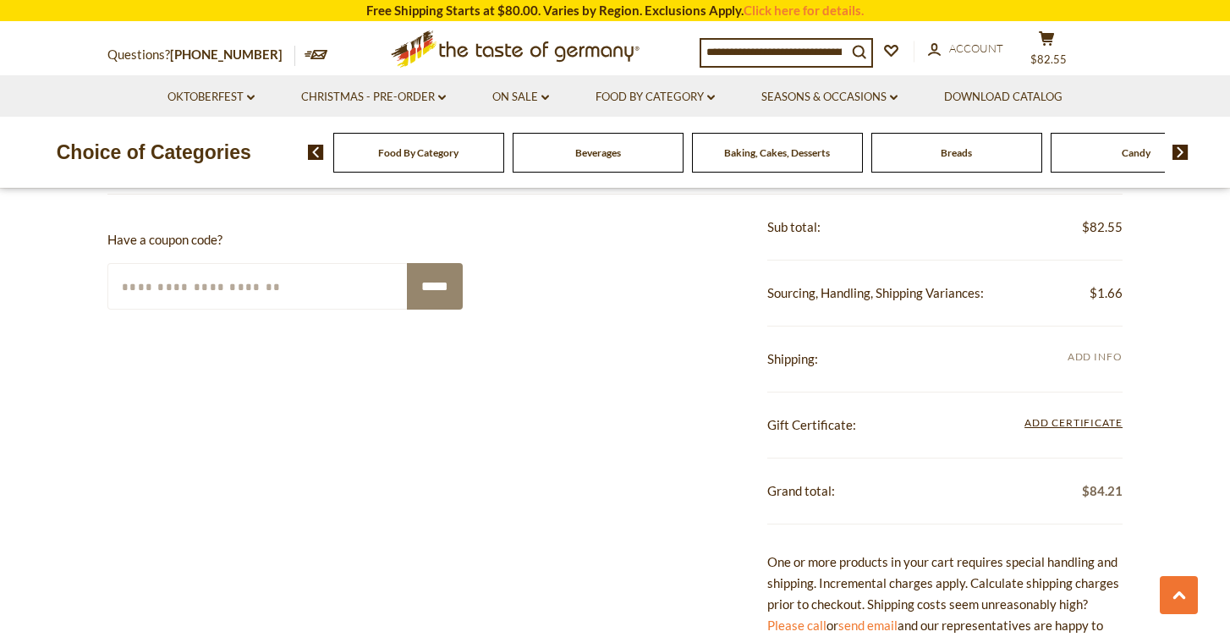
click at [1094, 350] on span "Add Info" at bounding box center [1094, 356] width 55 height 13
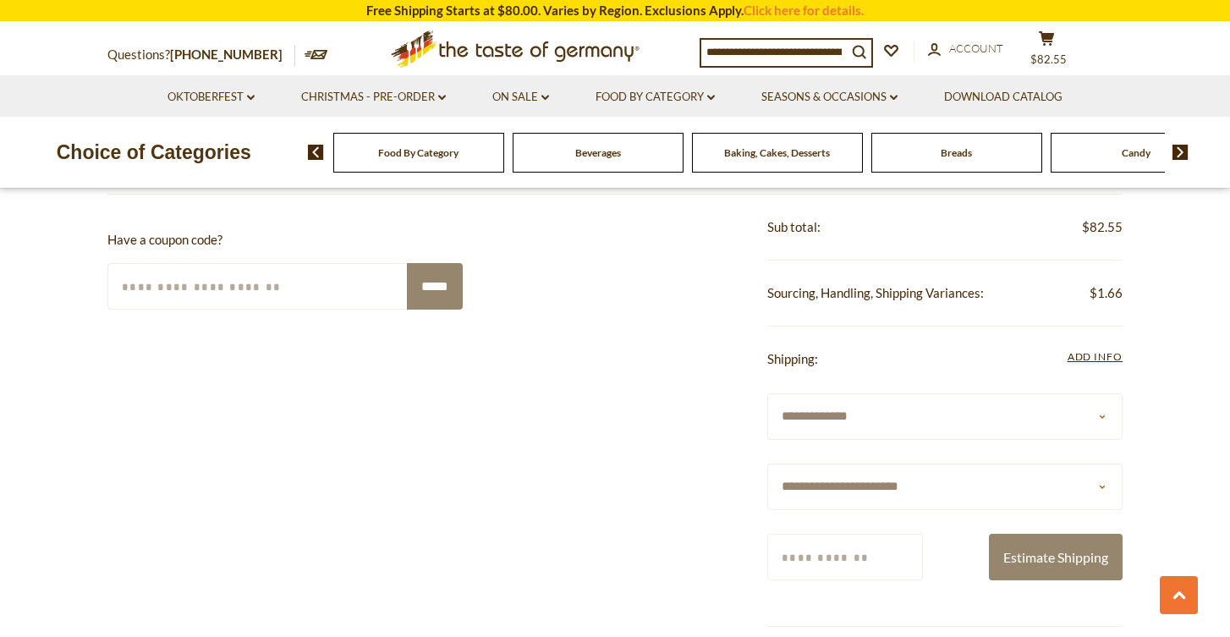
select select "**"
type input "*****"
click at [1047, 541] on button "Estimate Shipping" at bounding box center [1056, 557] width 134 height 47
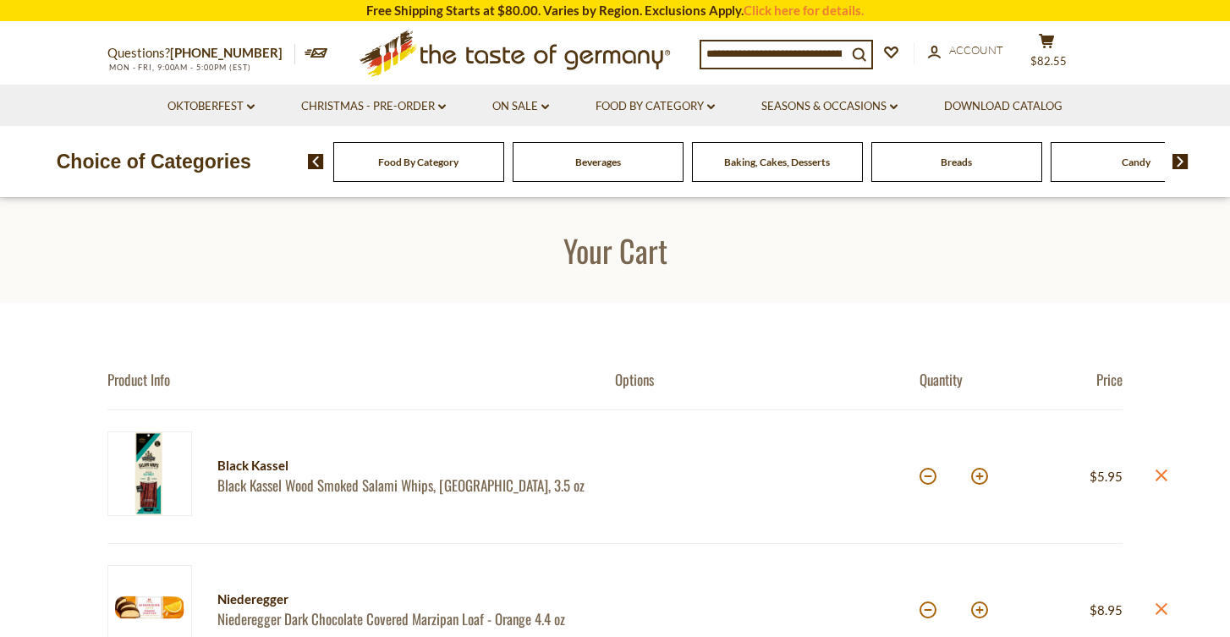
scroll to position [0, 0]
click at [798, 163] on span "Baking, Cakes, Desserts" at bounding box center [777, 162] width 106 height 13
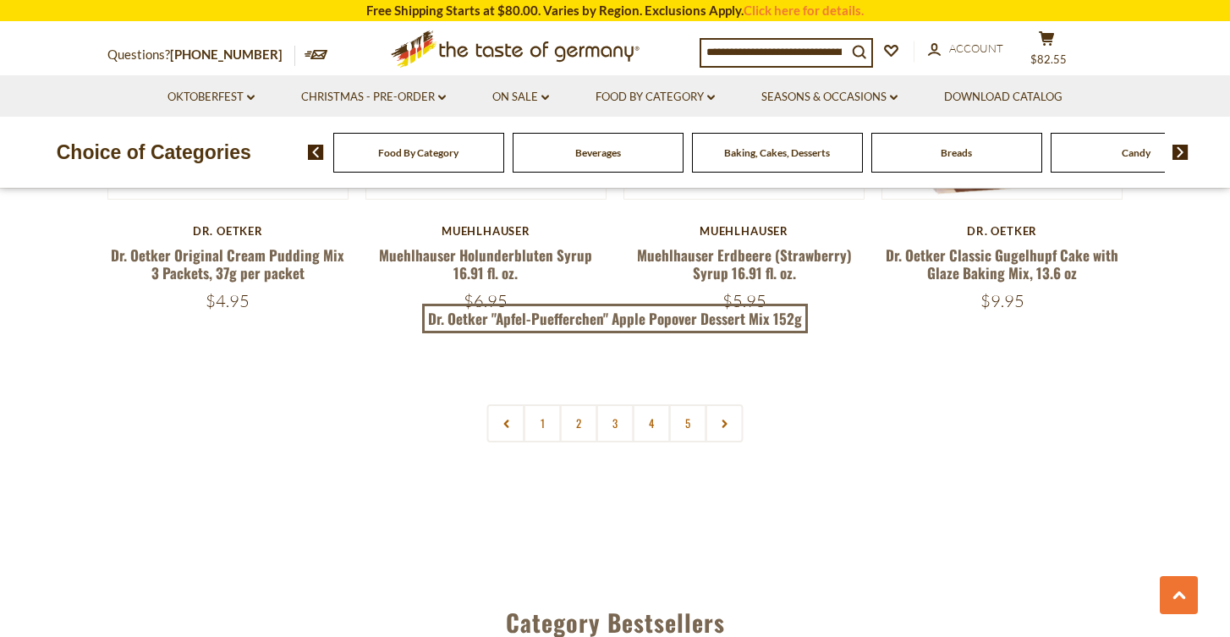
scroll to position [3990, 0]
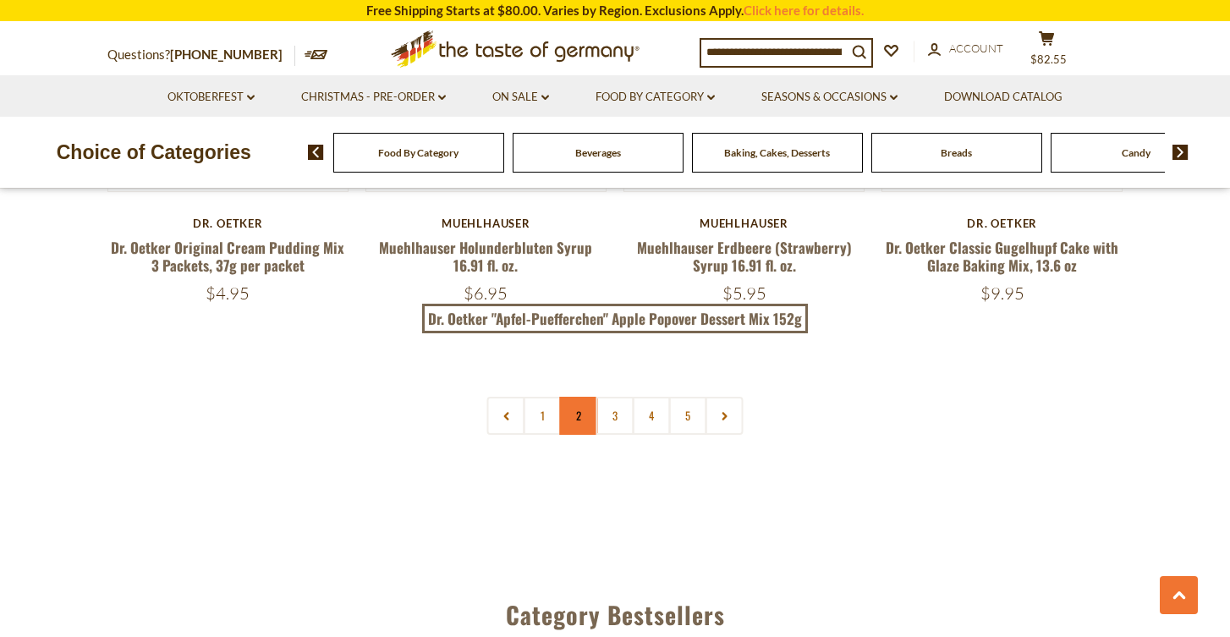
click at [578, 397] on link "2" at bounding box center [579, 416] width 38 height 38
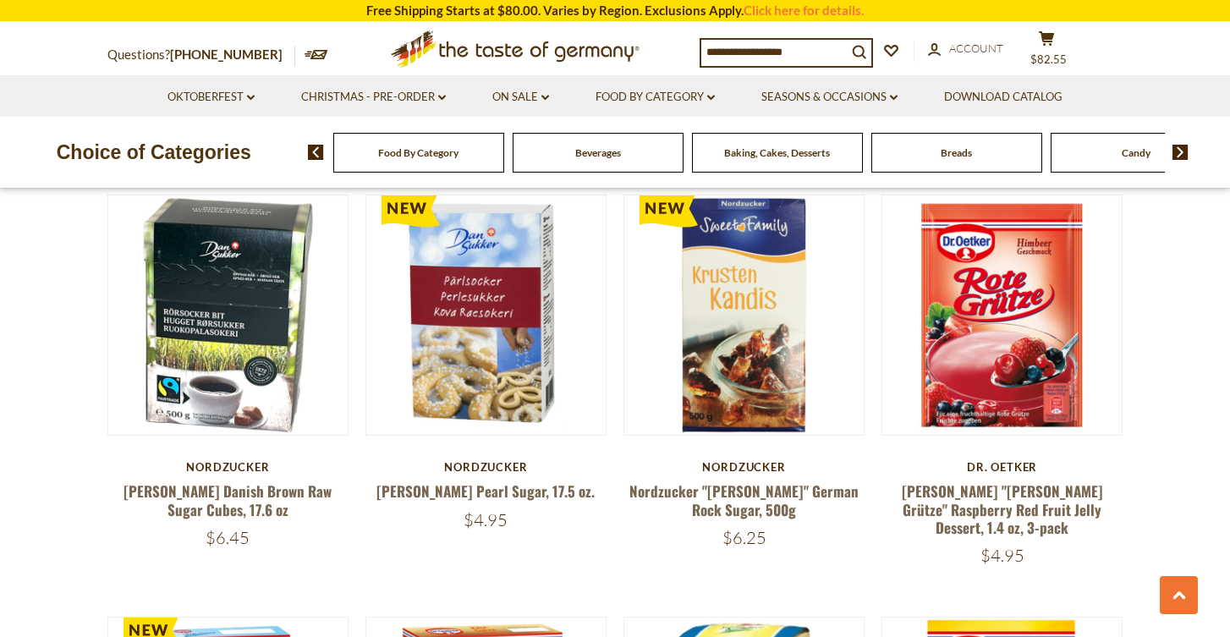
scroll to position [1721, 0]
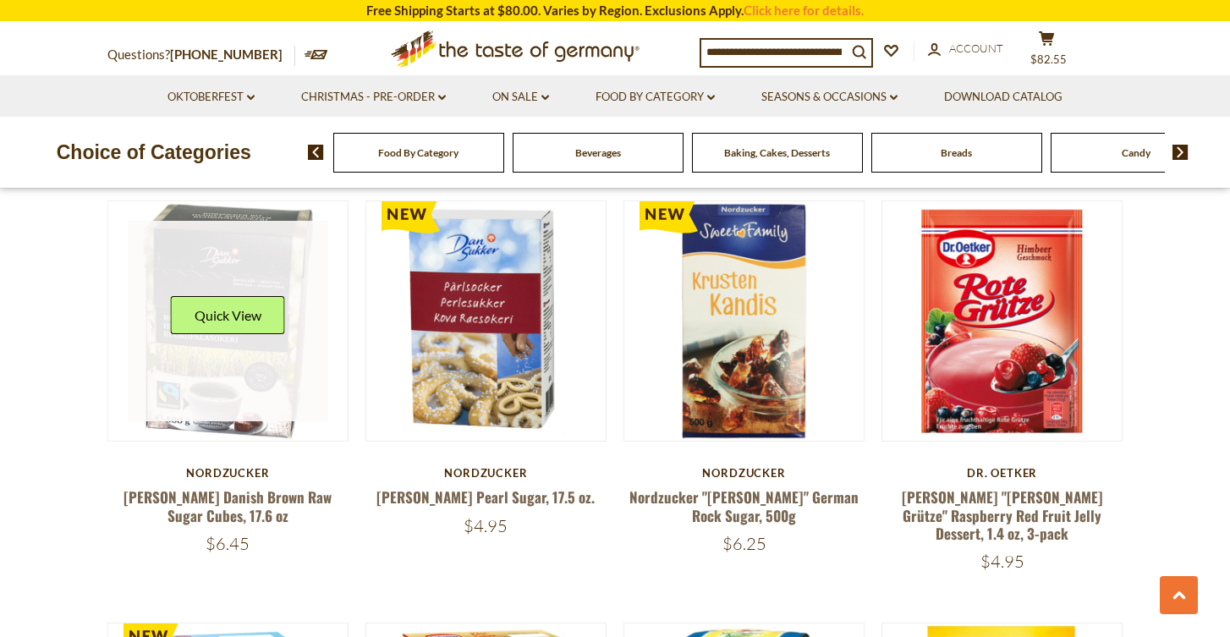
click at [209, 333] on link at bounding box center [228, 321] width 201 height 201
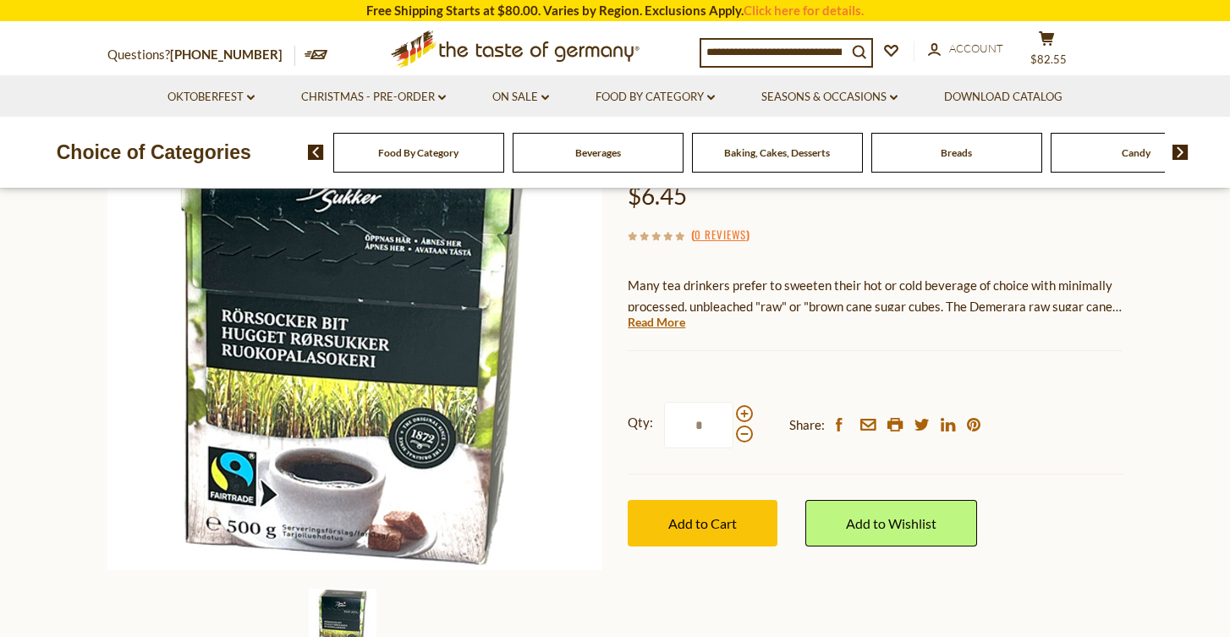
scroll to position [218, 0]
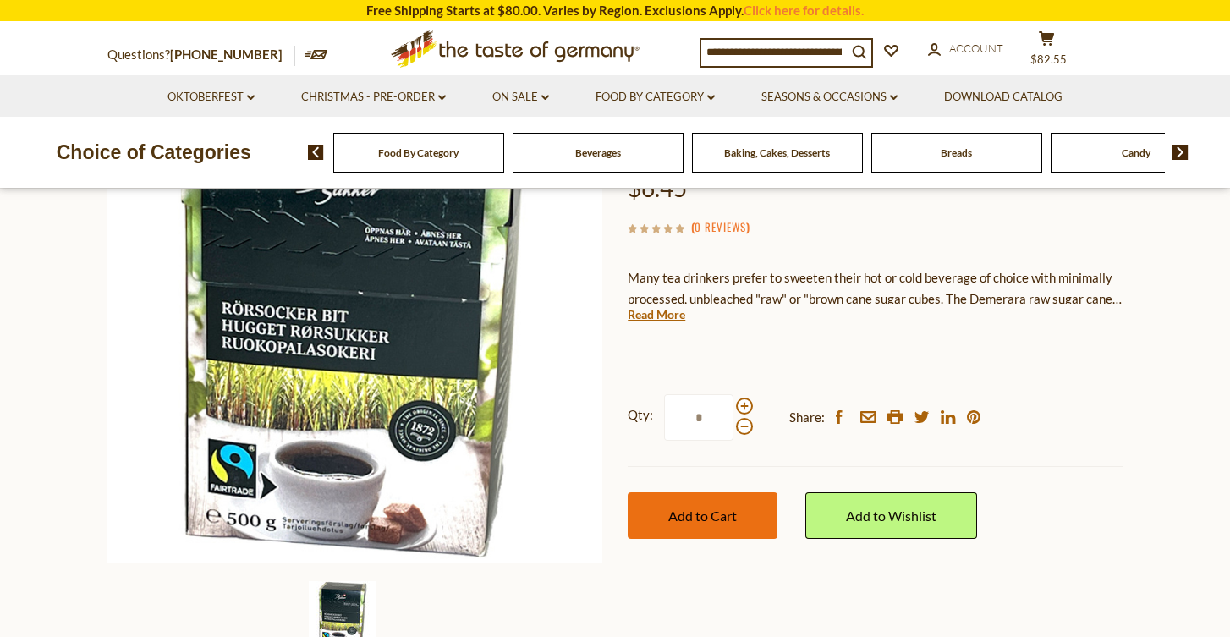
click at [673, 512] on span "Add to Cart" at bounding box center [702, 515] width 68 height 16
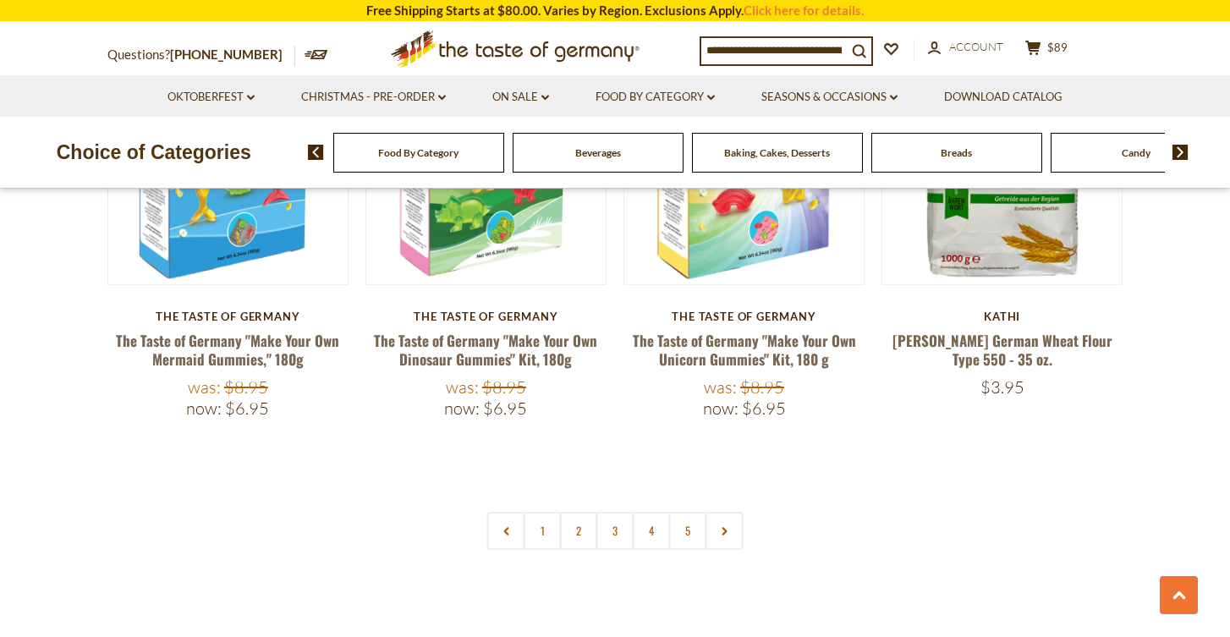
scroll to position [3934, 0]
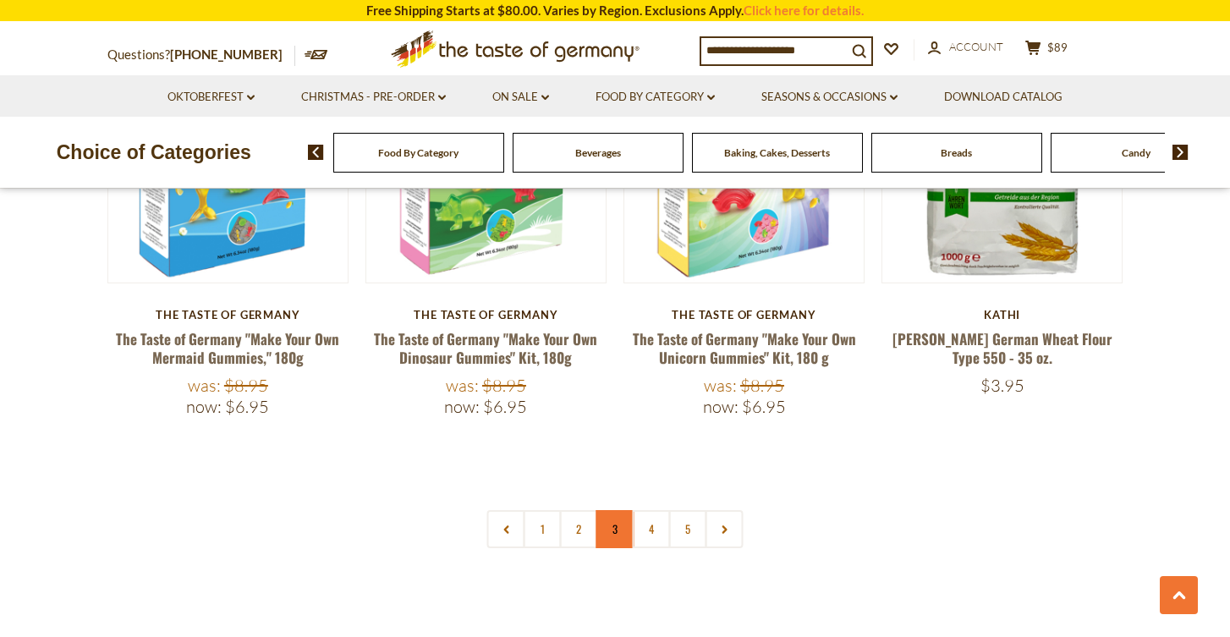
click at [611, 510] on link "3" at bounding box center [615, 529] width 38 height 38
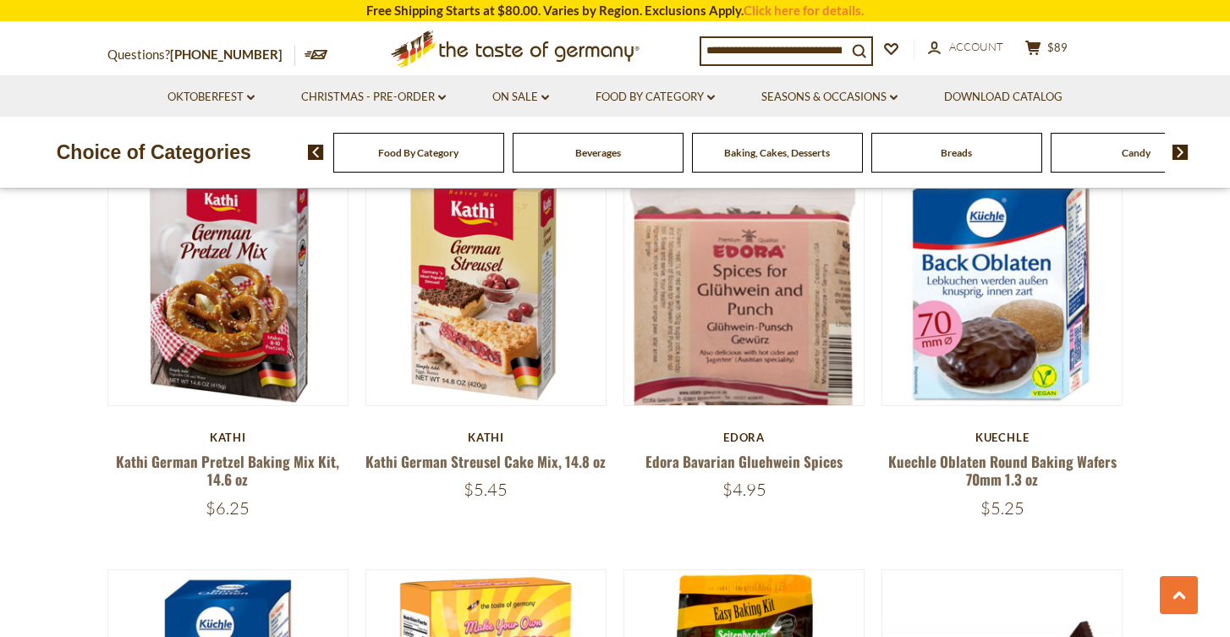
scroll to position [3010, 0]
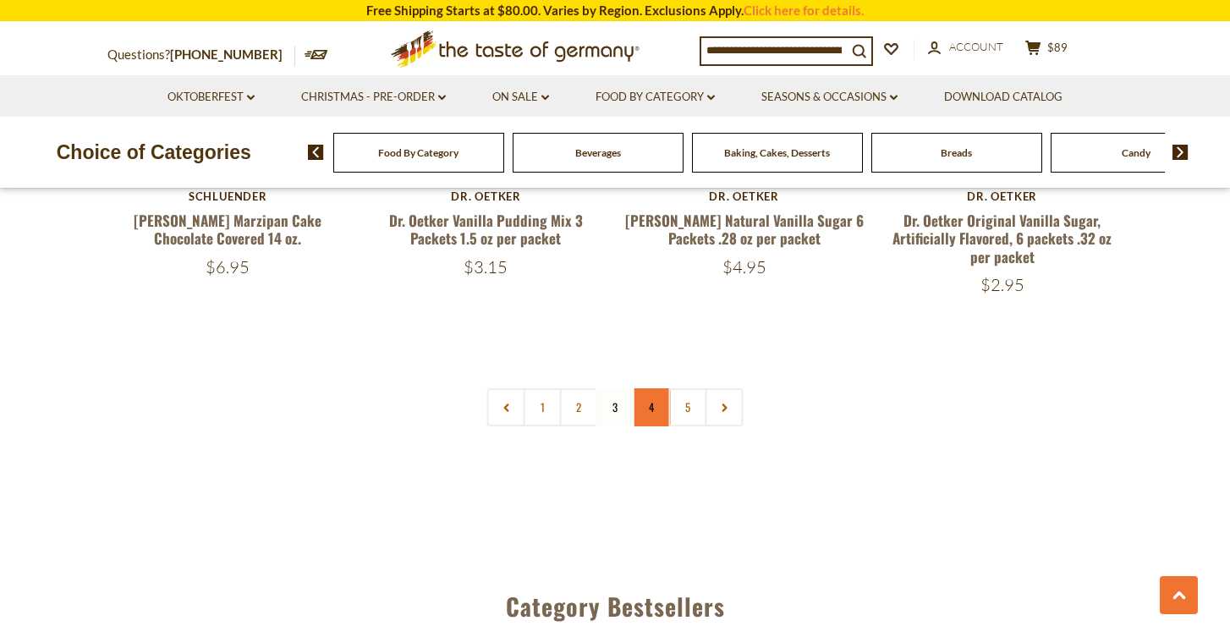
click at [651, 388] on link "4" at bounding box center [652, 407] width 38 height 38
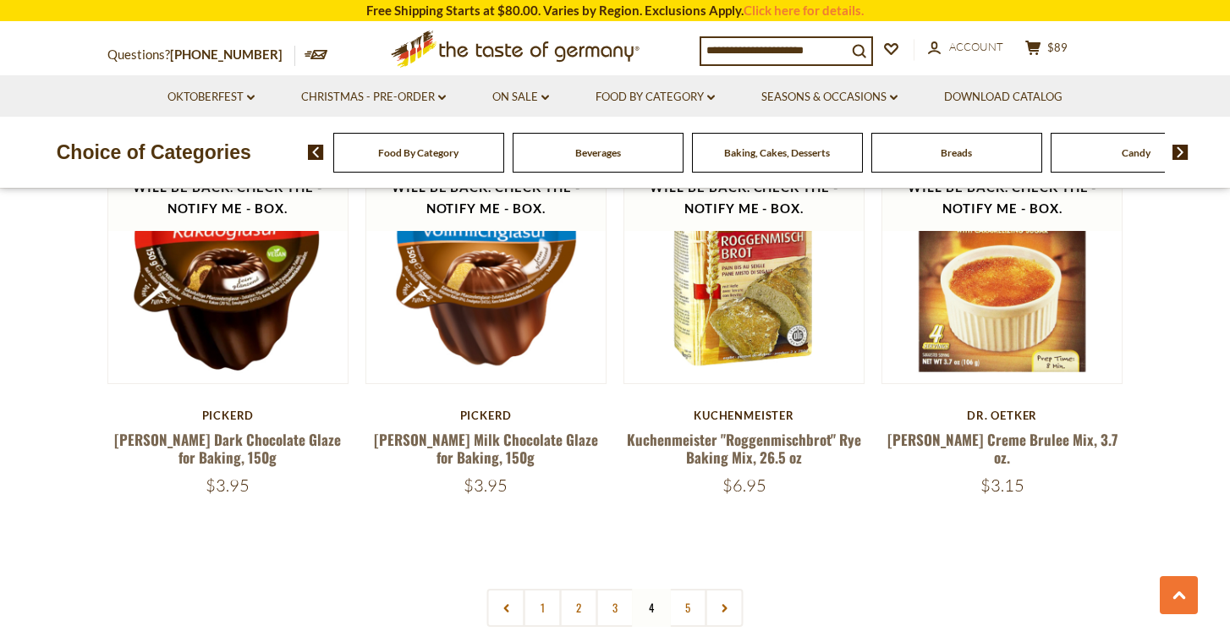
scroll to position [3817, 0]
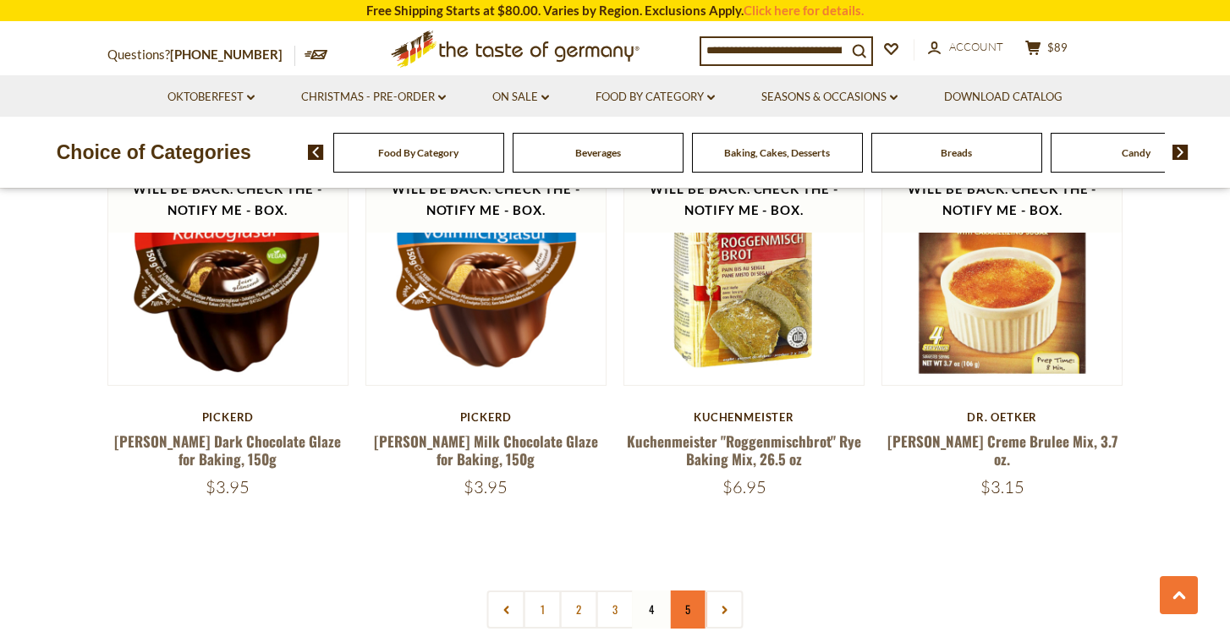
click at [686, 603] on link "5" at bounding box center [688, 609] width 38 height 38
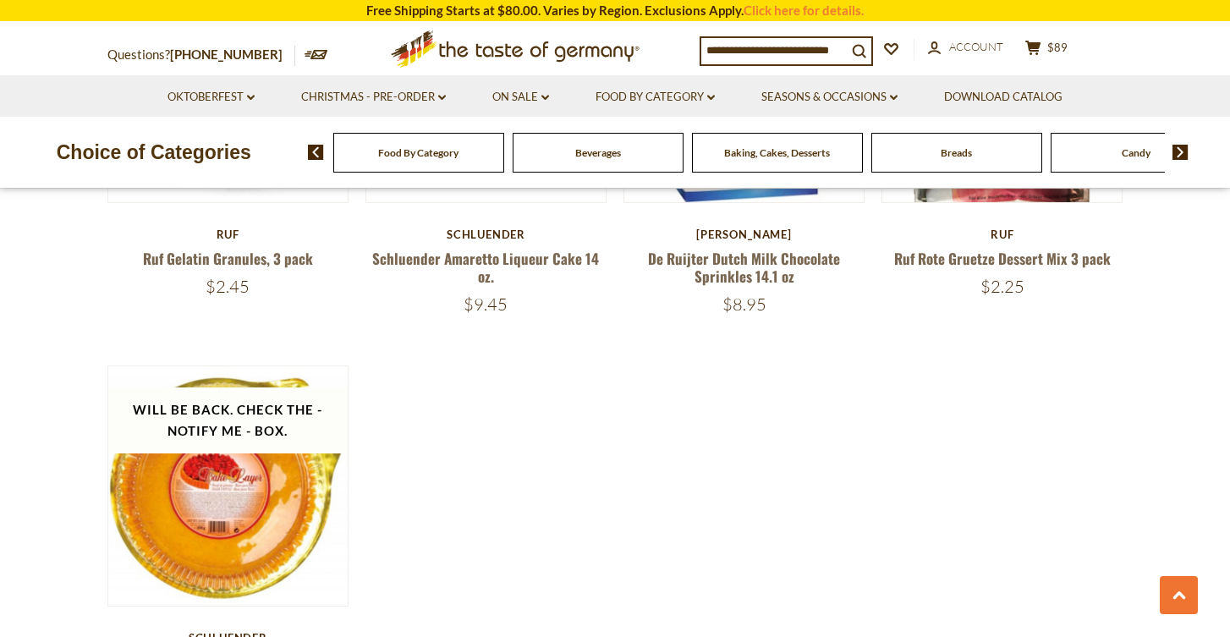
scroll to position [2797, 0]
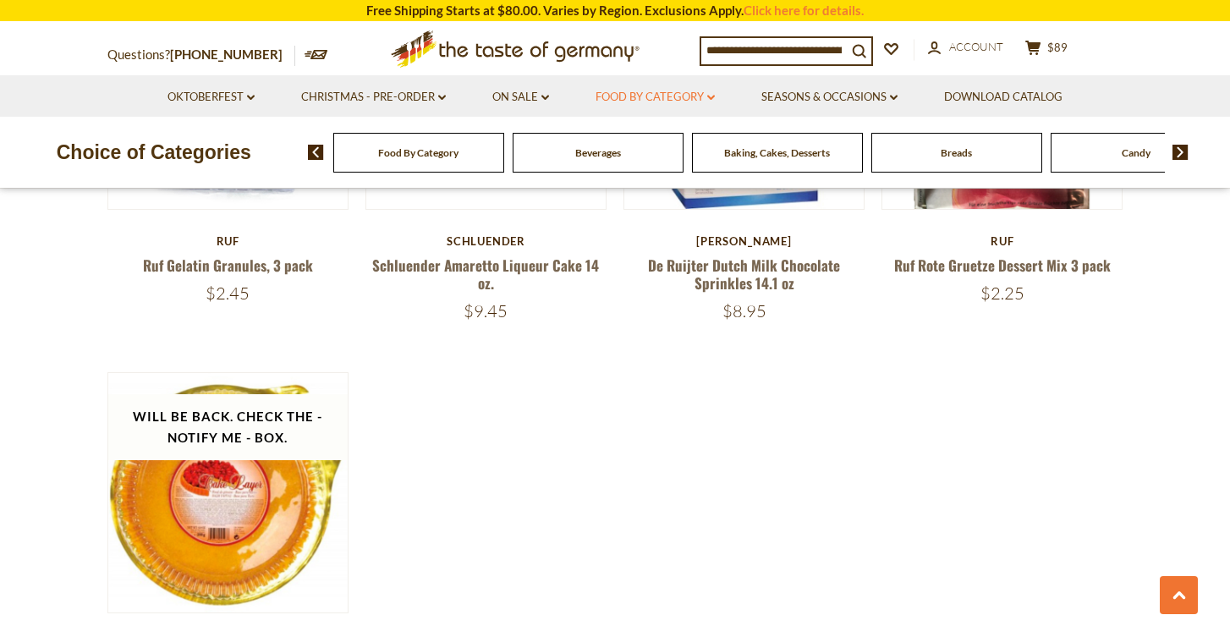
click at [649, 93] on link "Food By Category dropdown_arrow" at bounding box center [654, 97] width 119 height 19
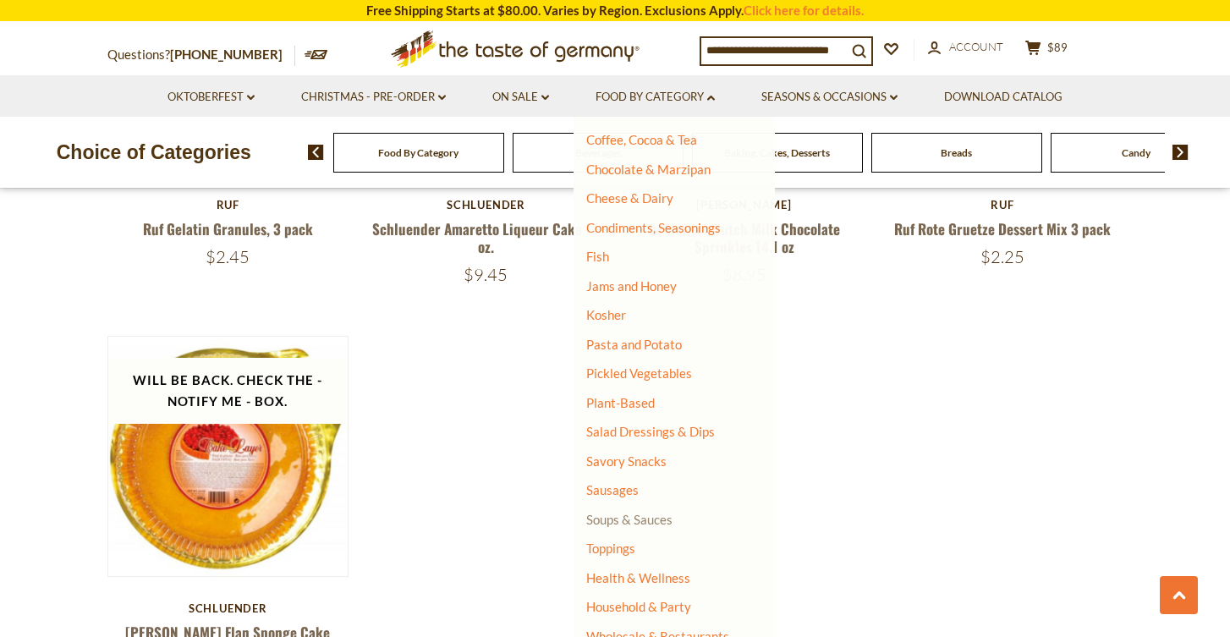
scroll to position [2836, 0]
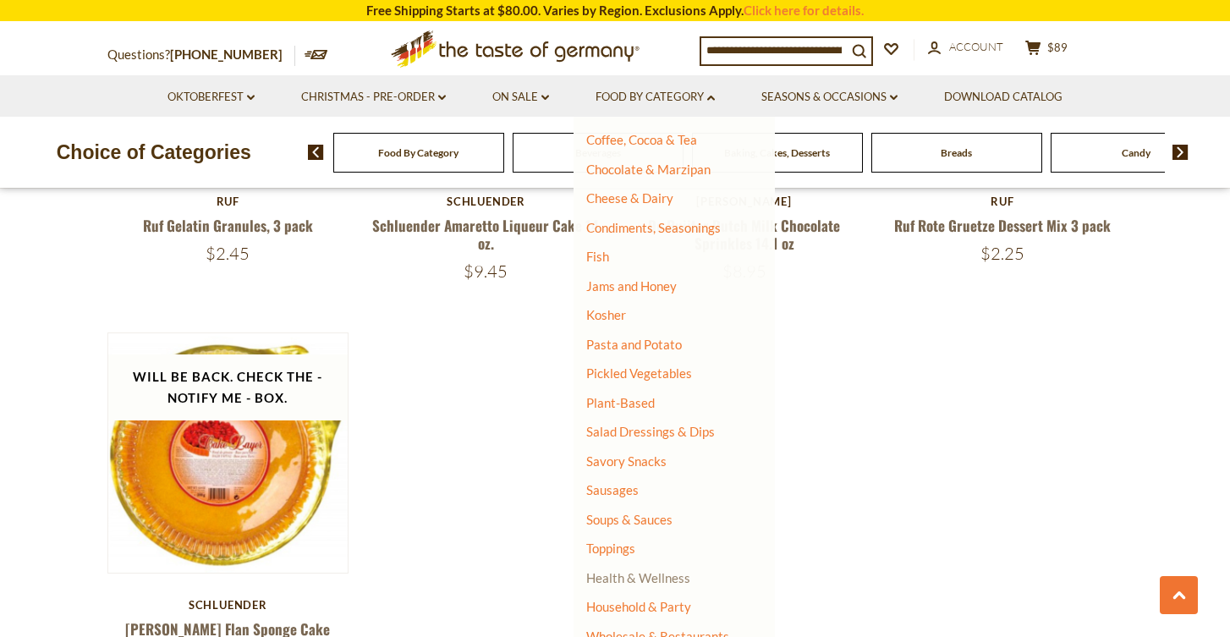
click at [618, 566] on link "Health & Wellness" at bounding box center [638, 578] width 104 height 24
click at [619, 594] on link "All Health & Wellness" at bounding box center [655, 601] width 122 height 15
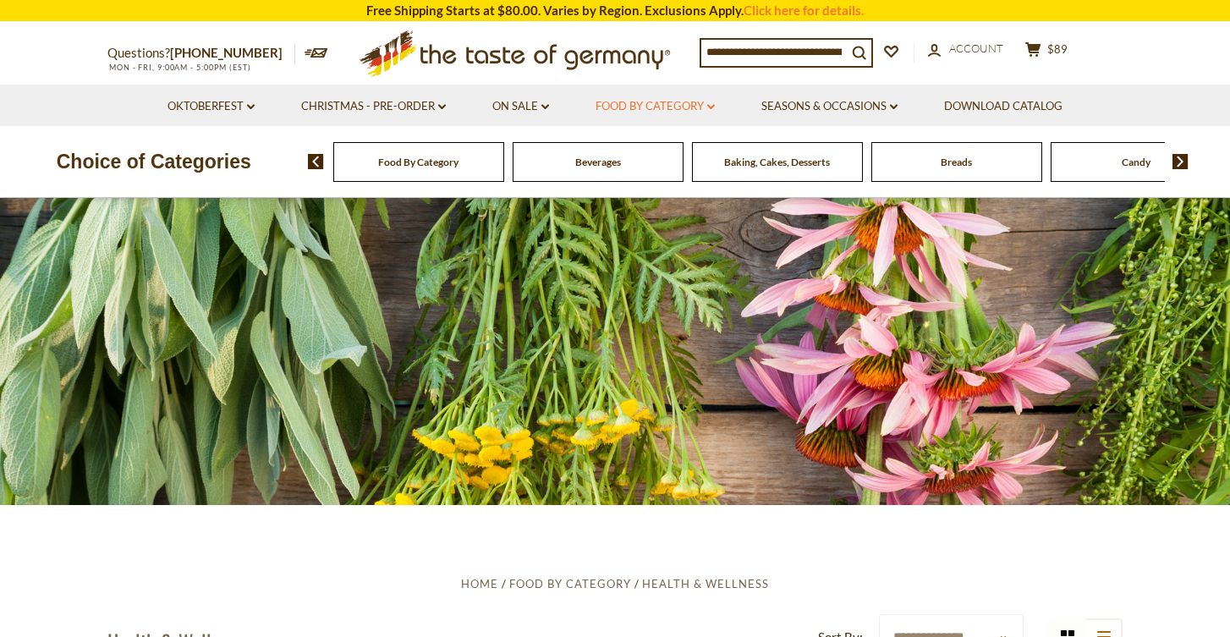
click at [656, 111] on link "Food By Category dropdown_arrow" at bounding box center [654, 106] width 119 height 19
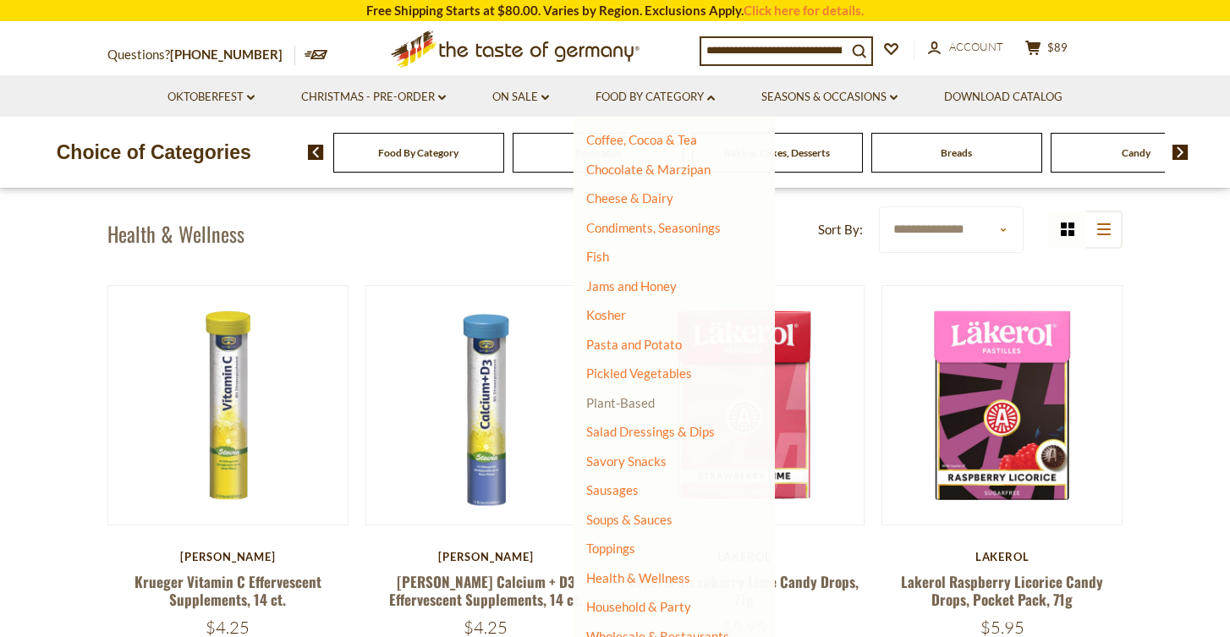
scroll to position [417, 0]
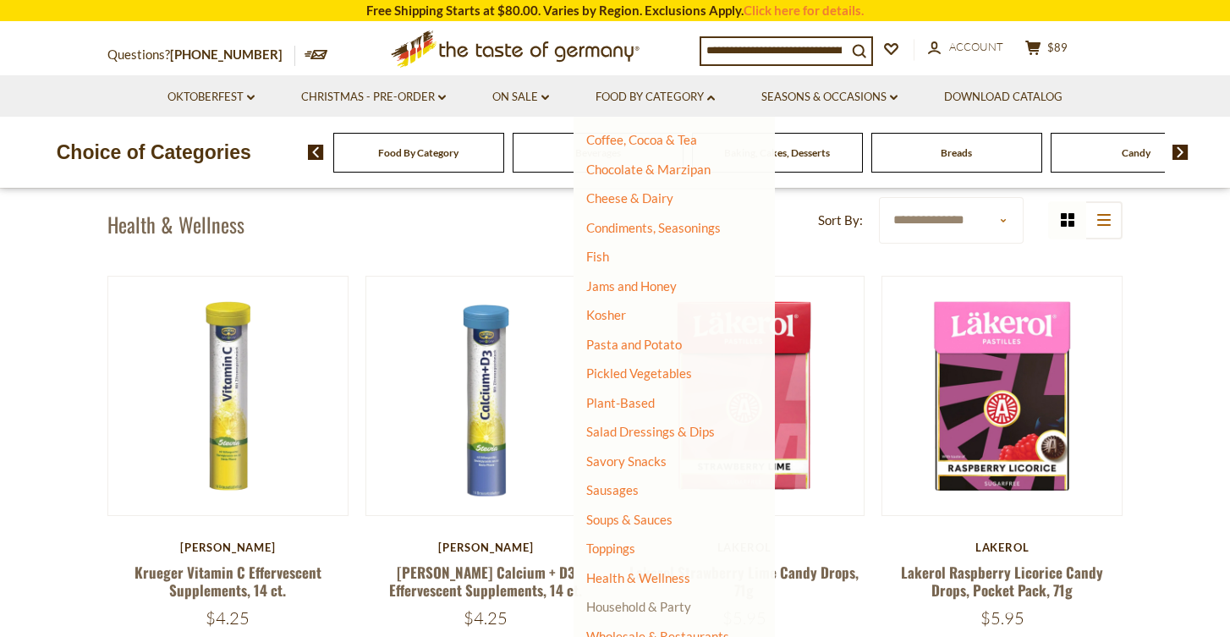
click at [624, 595] on link "Household & Party" at bounding box center [638, 606] width 105 height 24
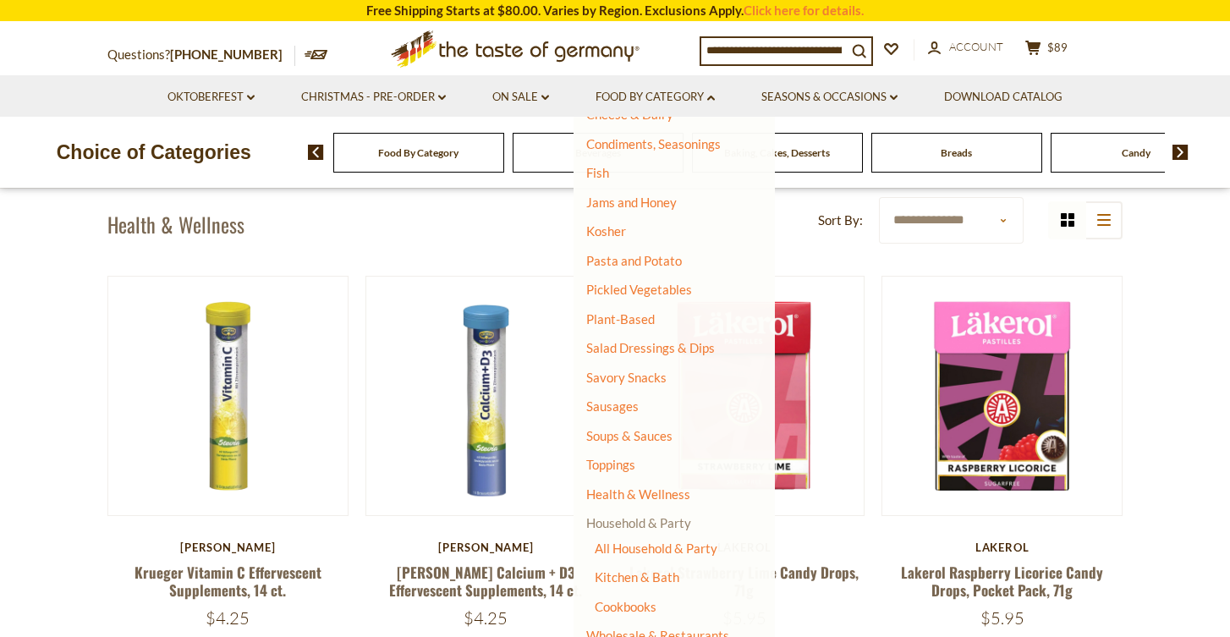
scroll to position [346, 0]
click at [634, 542] on link "All Household & Party" at bounding box center [655, 549] width 123 height 15
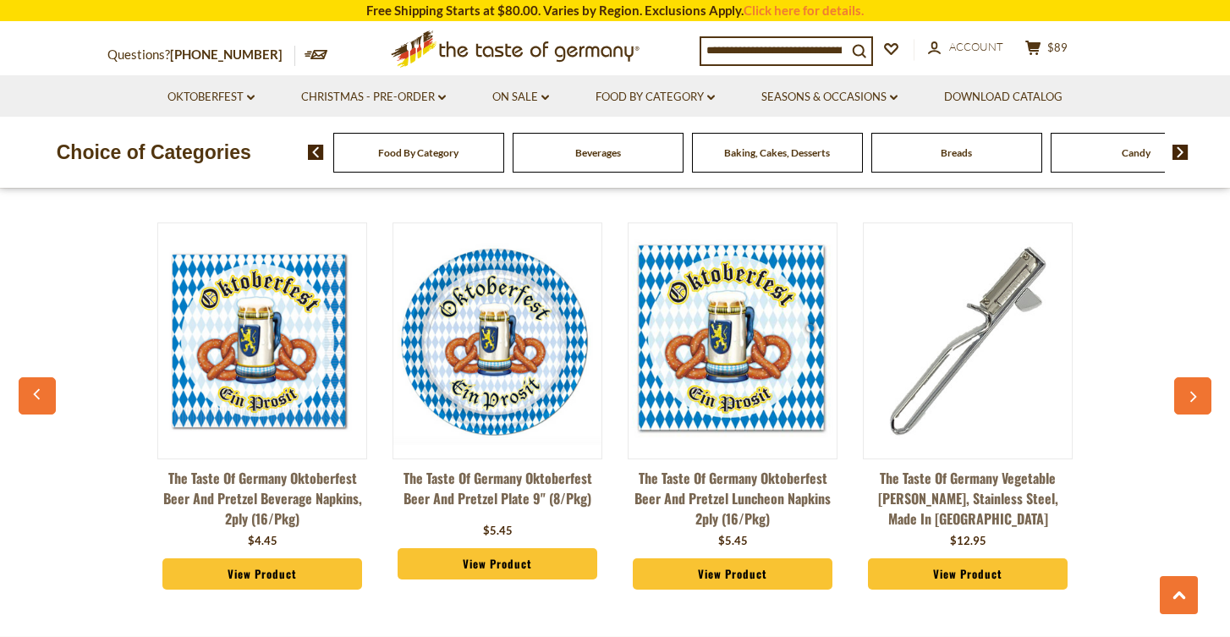
scroll to position [2802, 0]
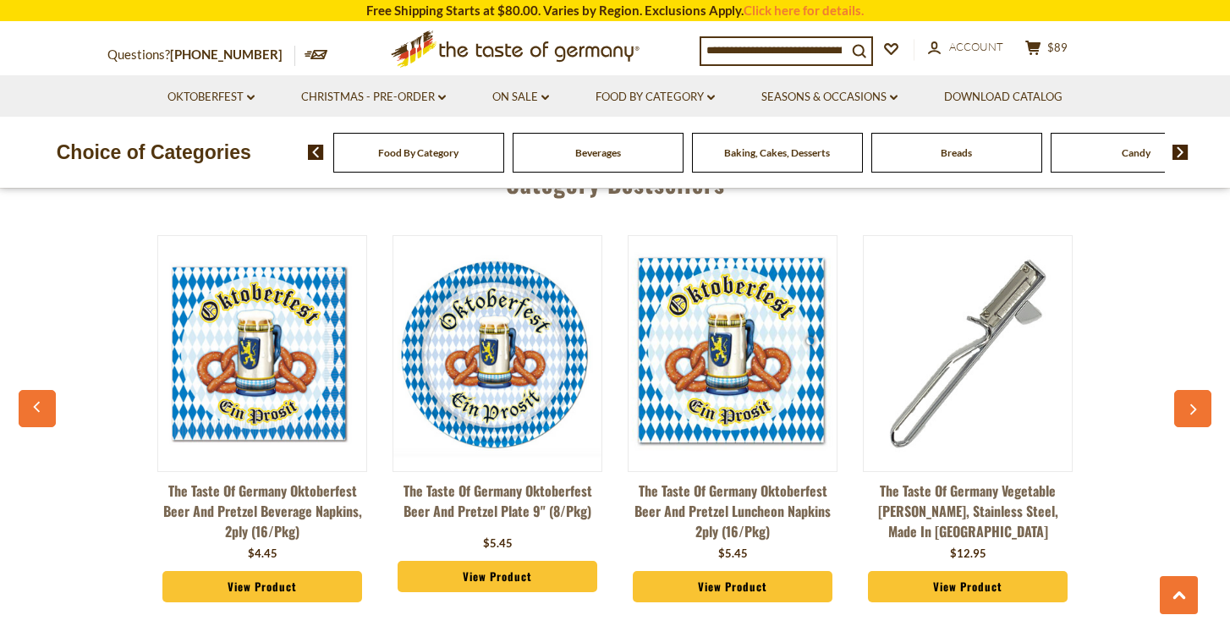
click at [1186, 407] on button "button" at bounding box center [1192, 408] width 37 height 37
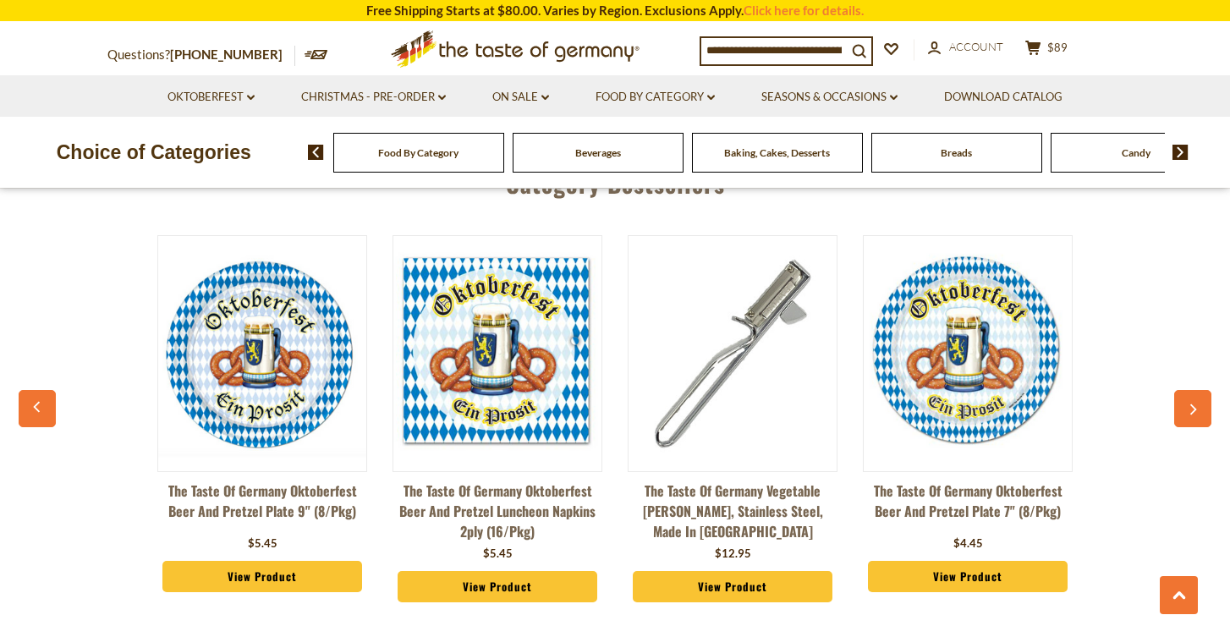
click at [1186, 407] on button "button" at bounding box center [1192, 408] width 37 height 37
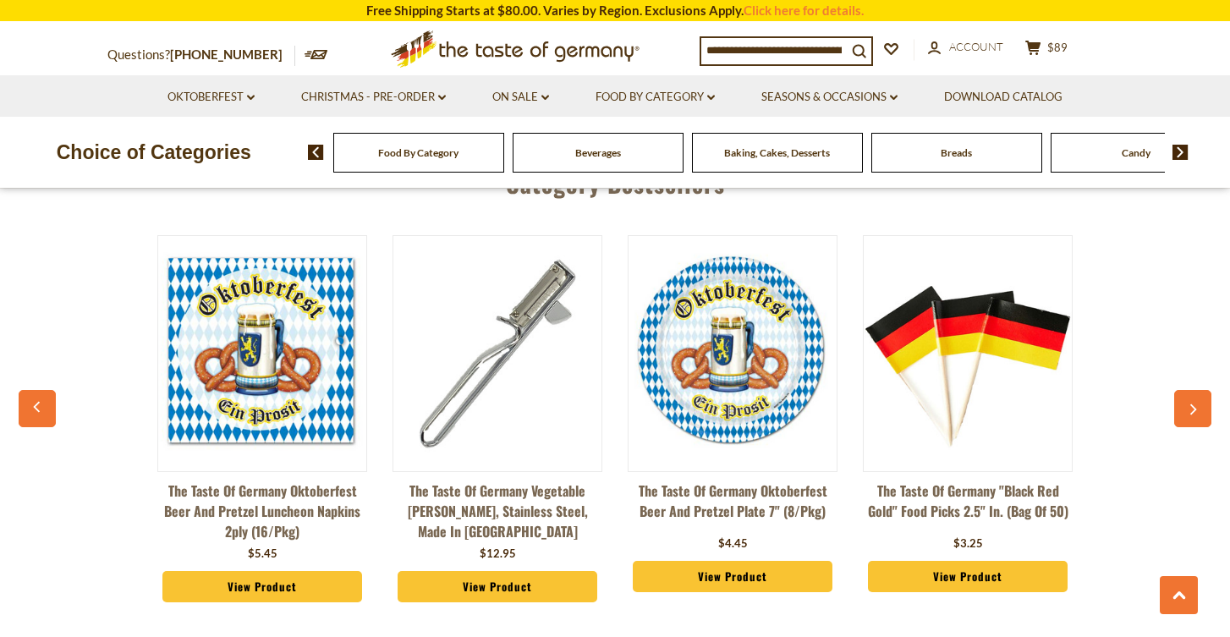
click at [1186, 407] on button "button" at bounding box center [1192, 408] width 37 height 37
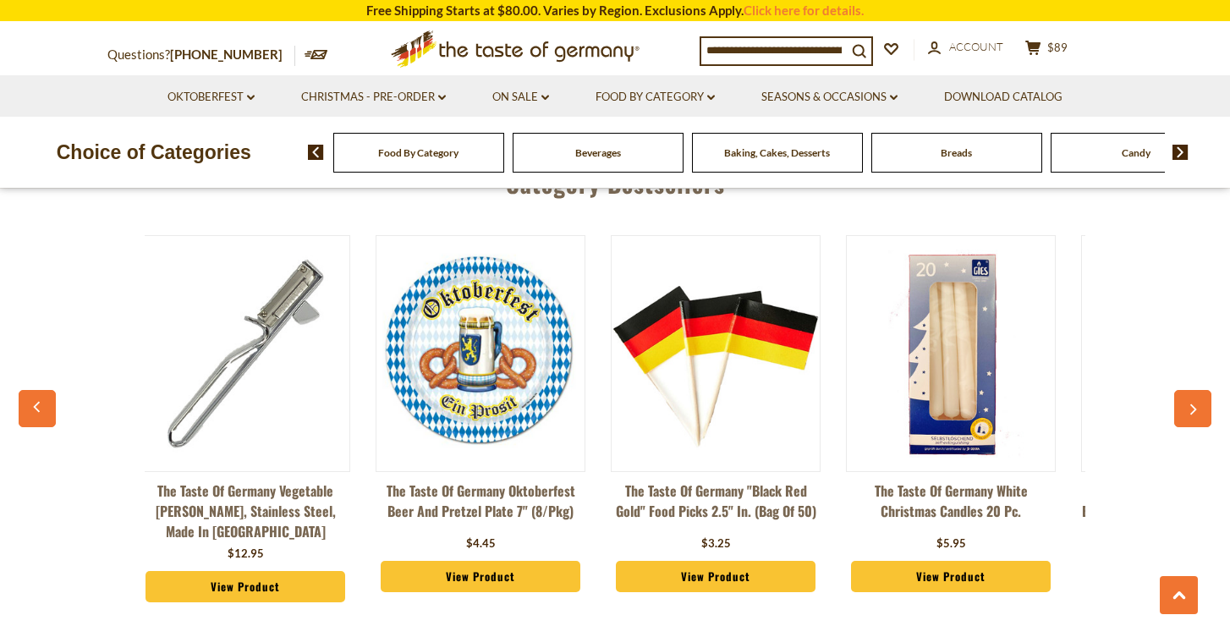
click at [1186, 407] on button "button" at bounding box center [1192, 408] width 37 height 37
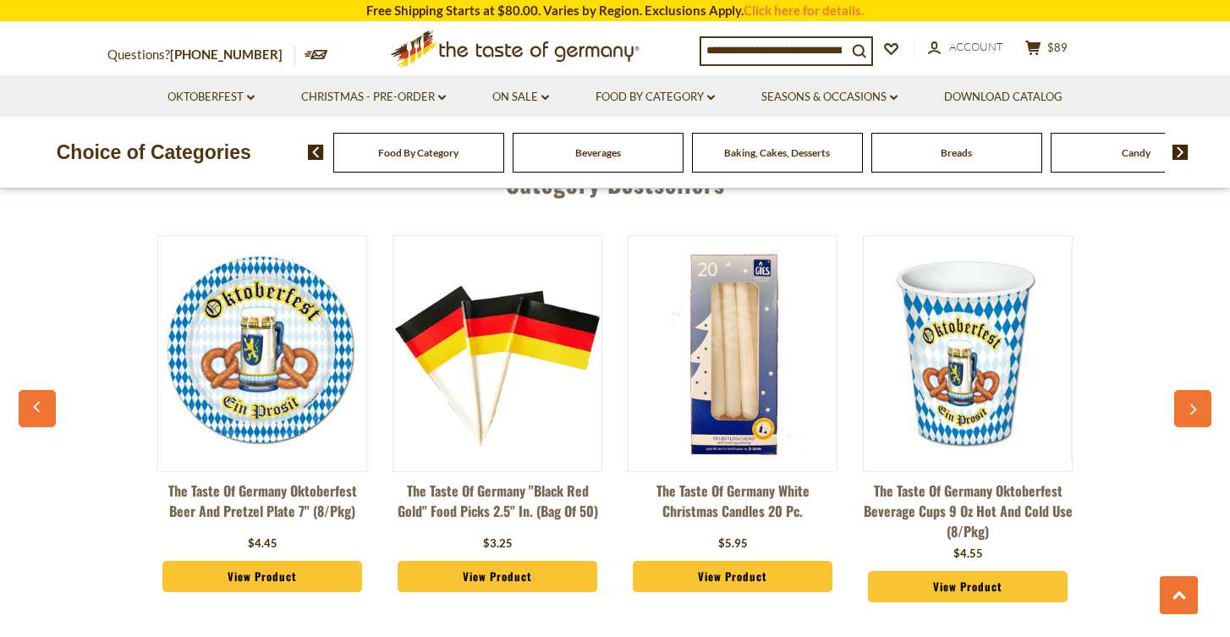
click at [1186, 407] on button "button" at bounding box center [1192, 408] width 37 height 37
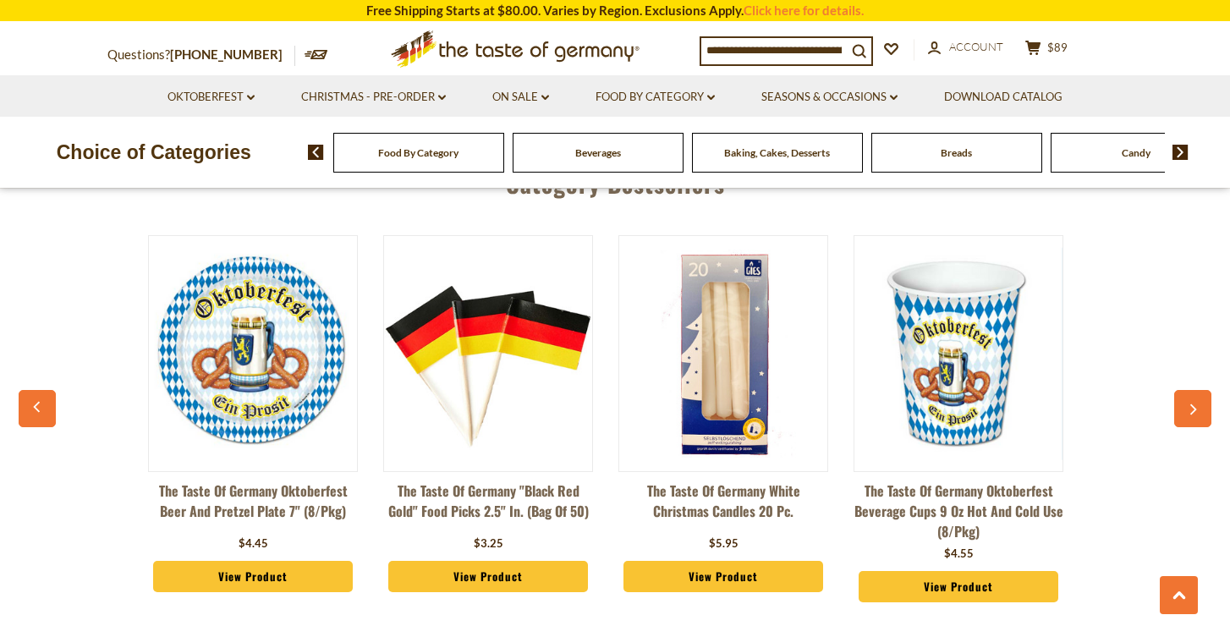
scroll to position [0, 1174]
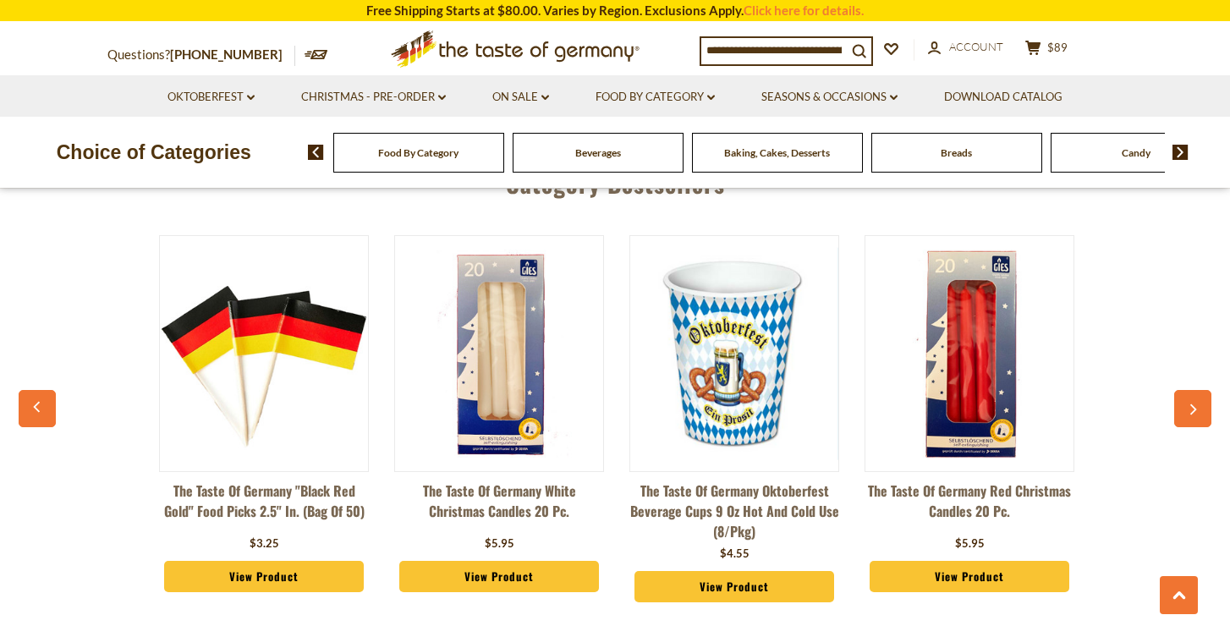
click at [1186, 407] on button "button" at bounding box center [1192, 408] width 37 height 37
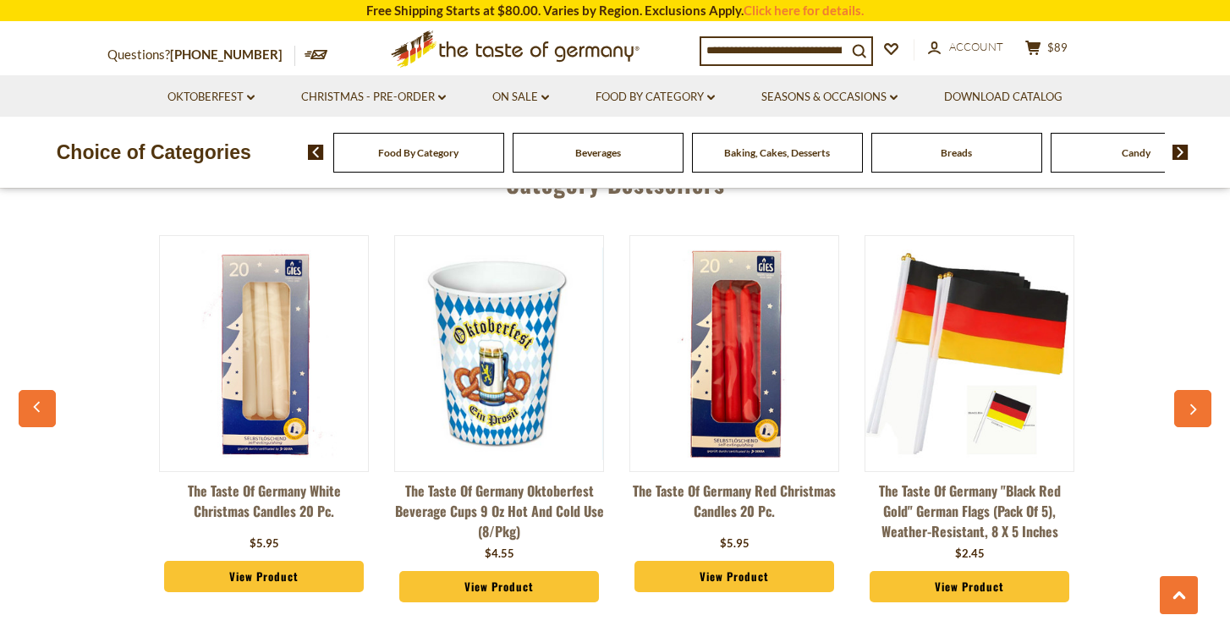
click at [1186, 407] on button "button" at bounding box center [1192, 408] width 37 height 37
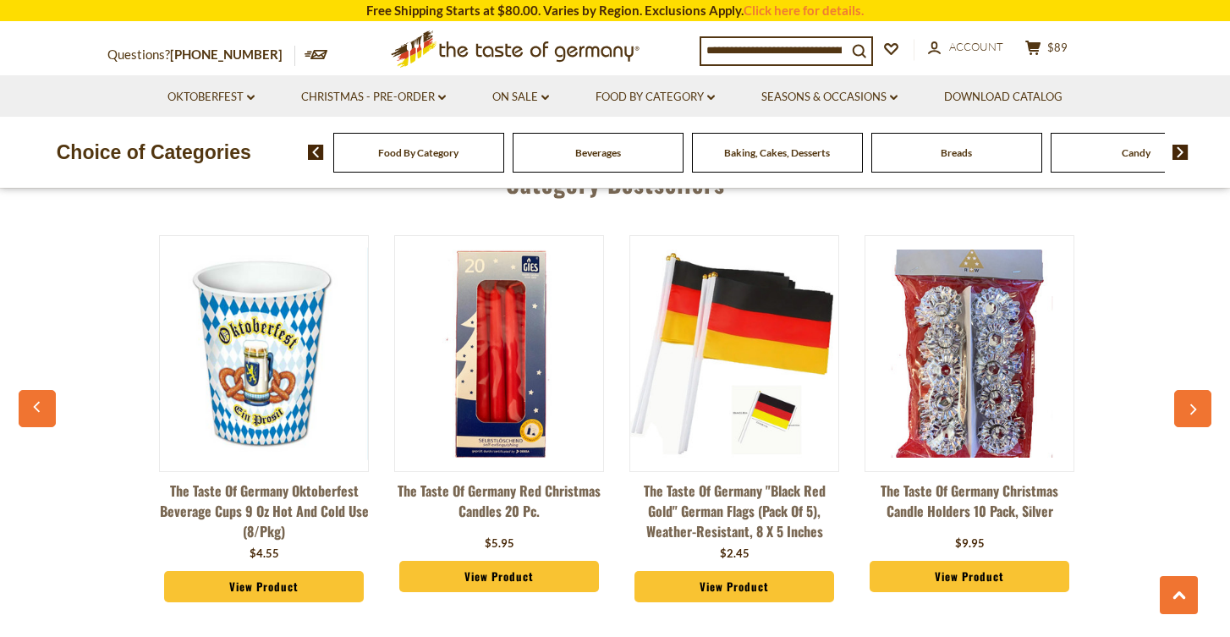
click at [1186, 407] on button "button" at bounding box center [1192, 408] width 37 height 37
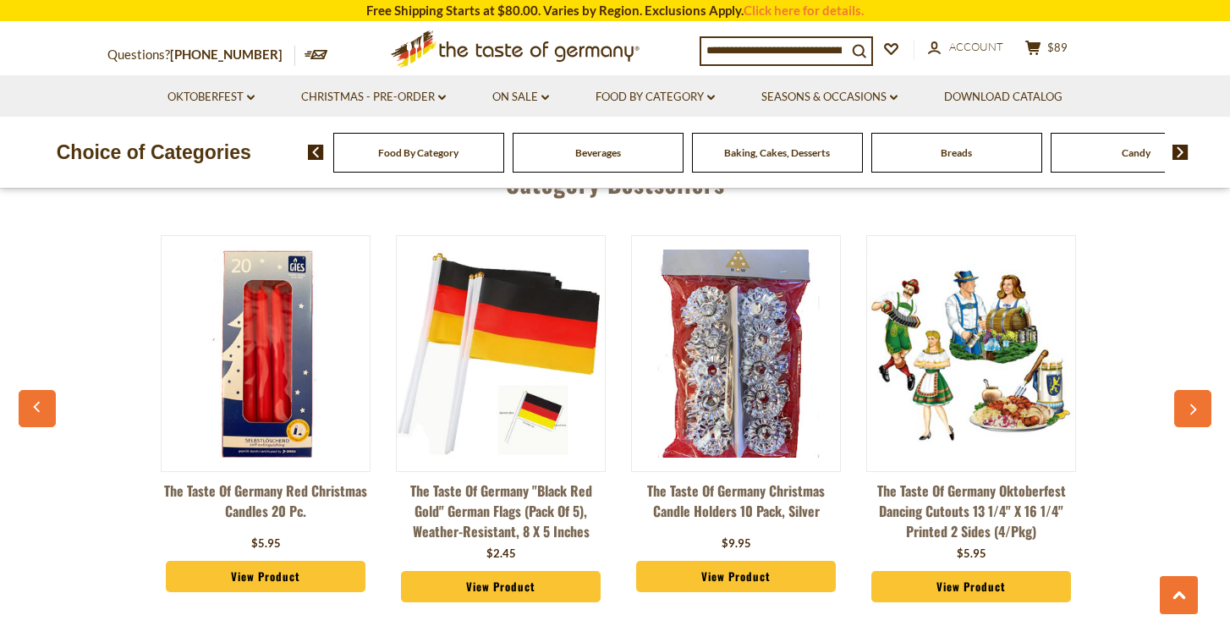
click at [1186, 407] on button "button" at bounding box center [1192, 408] width 37 height 37
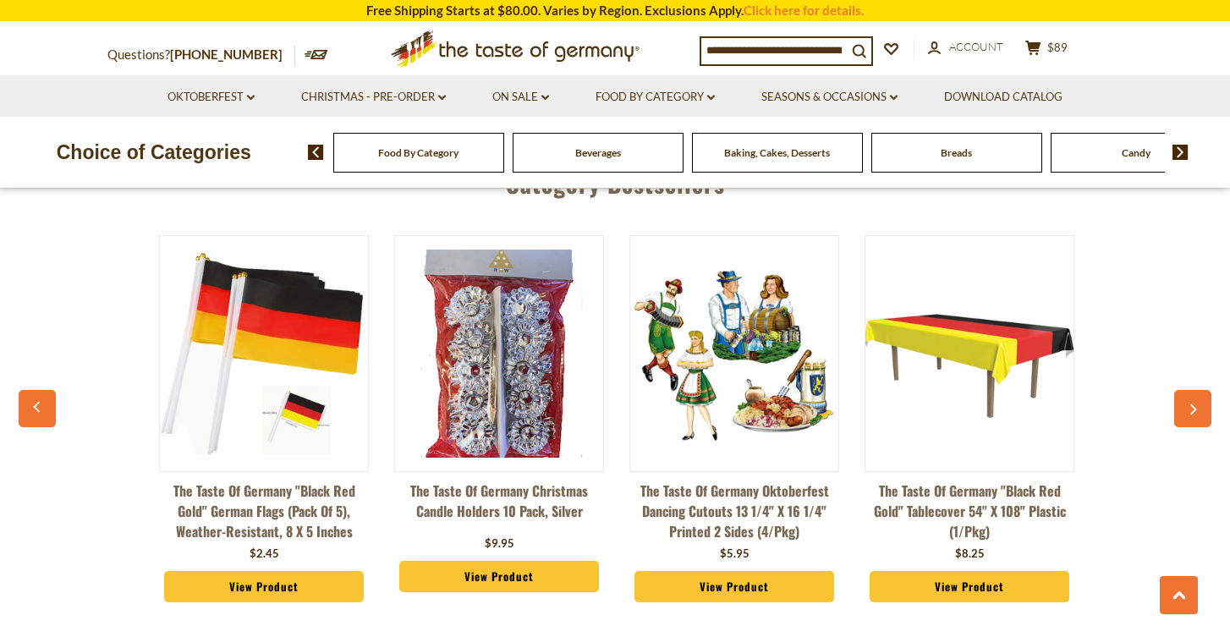
click at [1186, 407] on button "button" at bounding box center [1192, 408] width 37 height 37
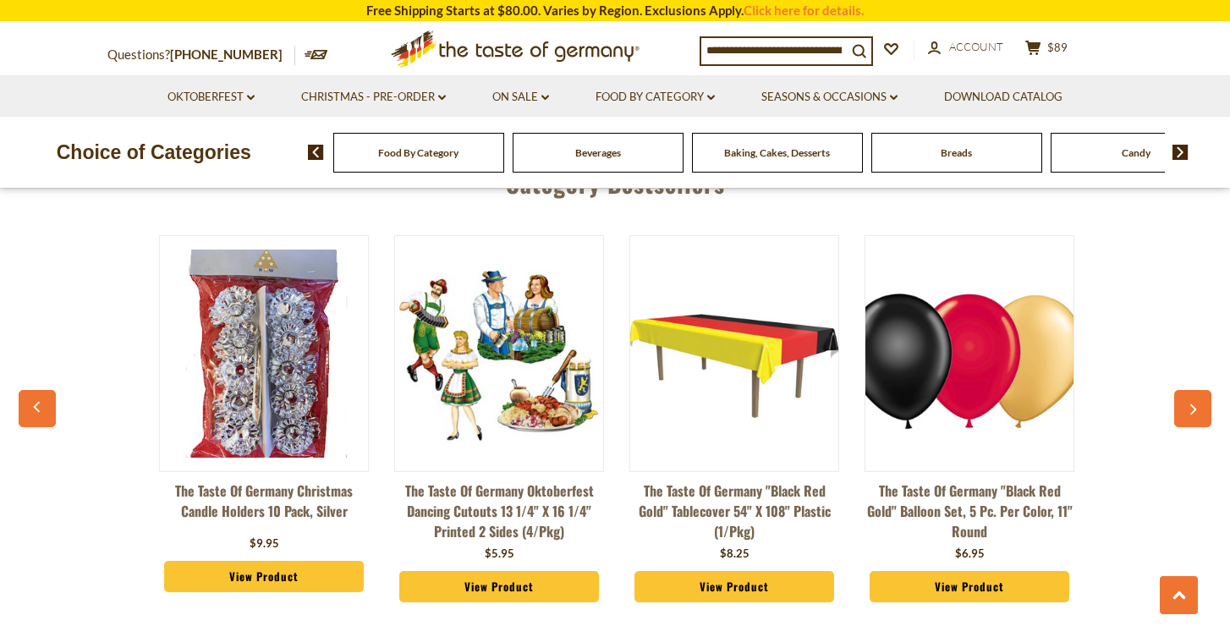
click at [1185, 413] on button "button" at bounding box center [1192, 408] width 37 height 37
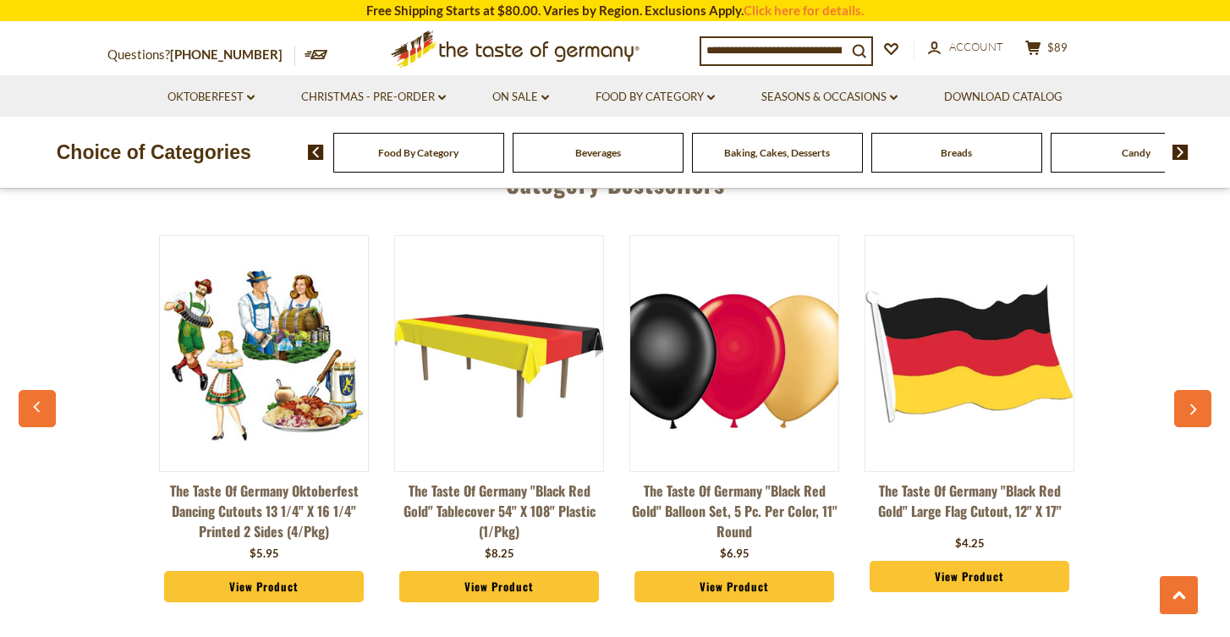
click at [1185, 413] on button "button" at bounding box center [1192, 408] width 37 height 37
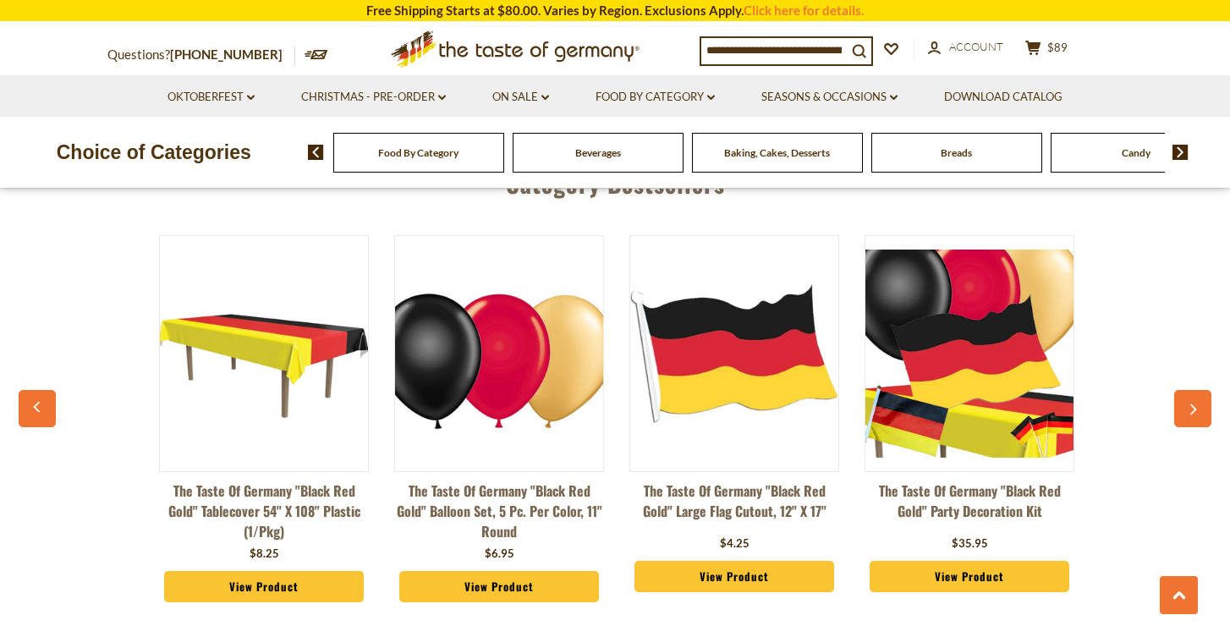
click at [1185, 413] on button "button" at bounding box center [1192, 408] width 37 height 37
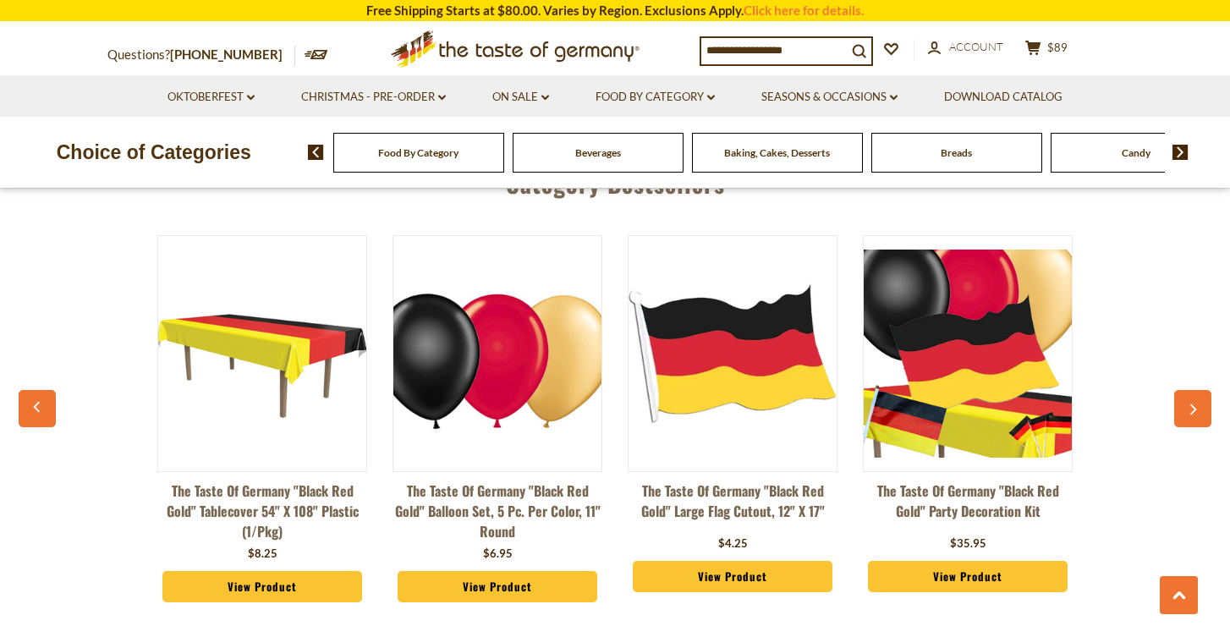
click at [1185, 413] on button "button" at bounding box center [1192, 408] width 37 height 37
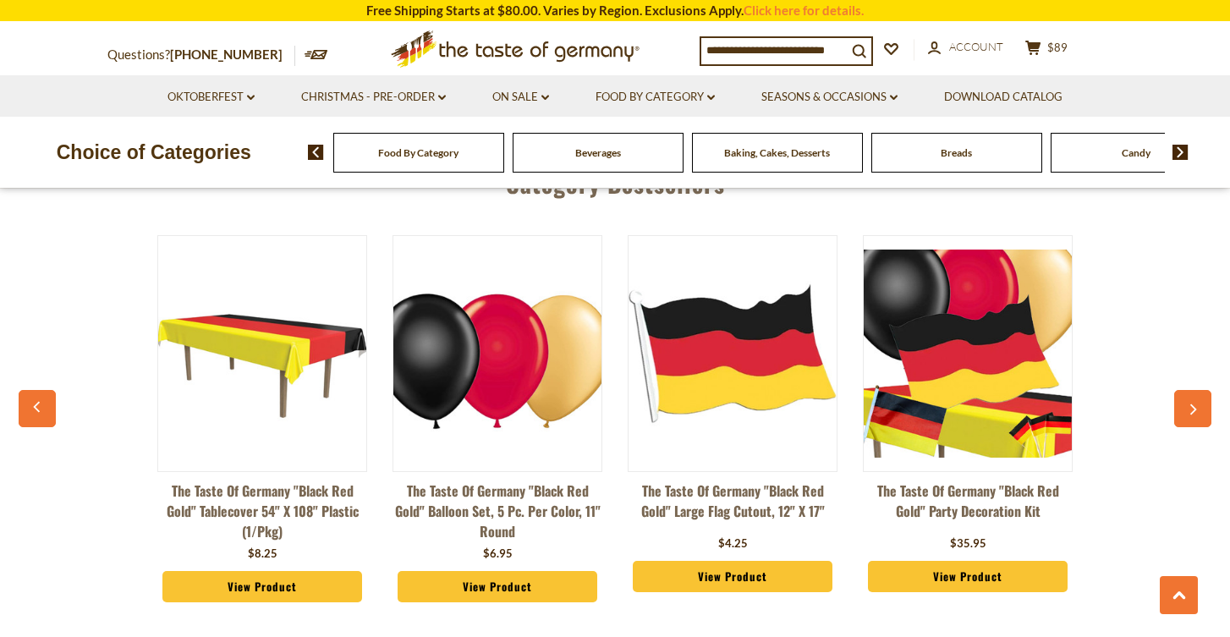
click at [1185, 413] on button "button" at bounding box center [1192, 408] width 37 height 37
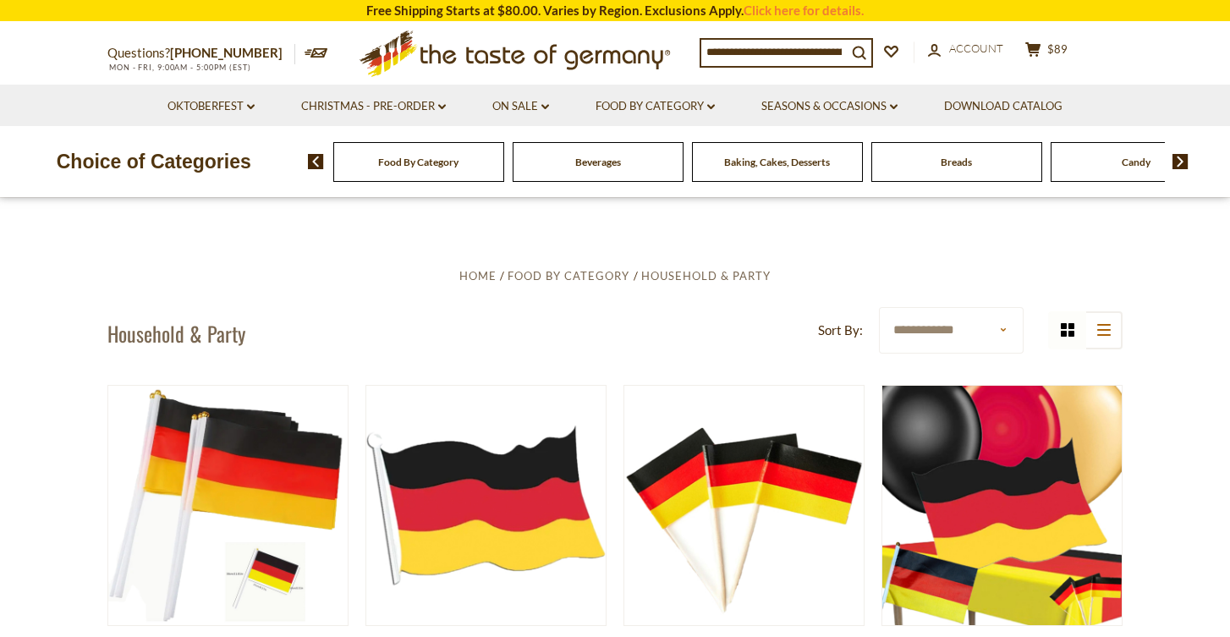
scroll to position [0, 0]
click at [629, 109] on link "Food By Category dropdown_arrow" at bounding box center [654, 106] width 119 height 19
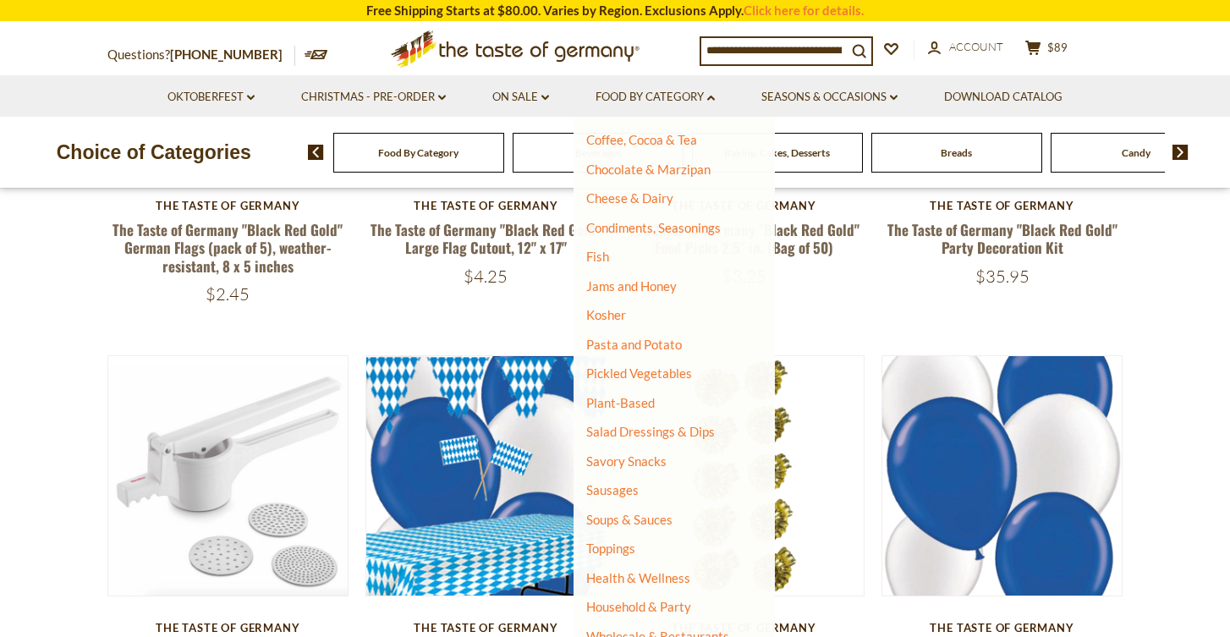
scroll to position [452, 0]
click at [630, 624] on link "Wholesale & Restaurants" at bounding box center [657, 636] width 143 height 24
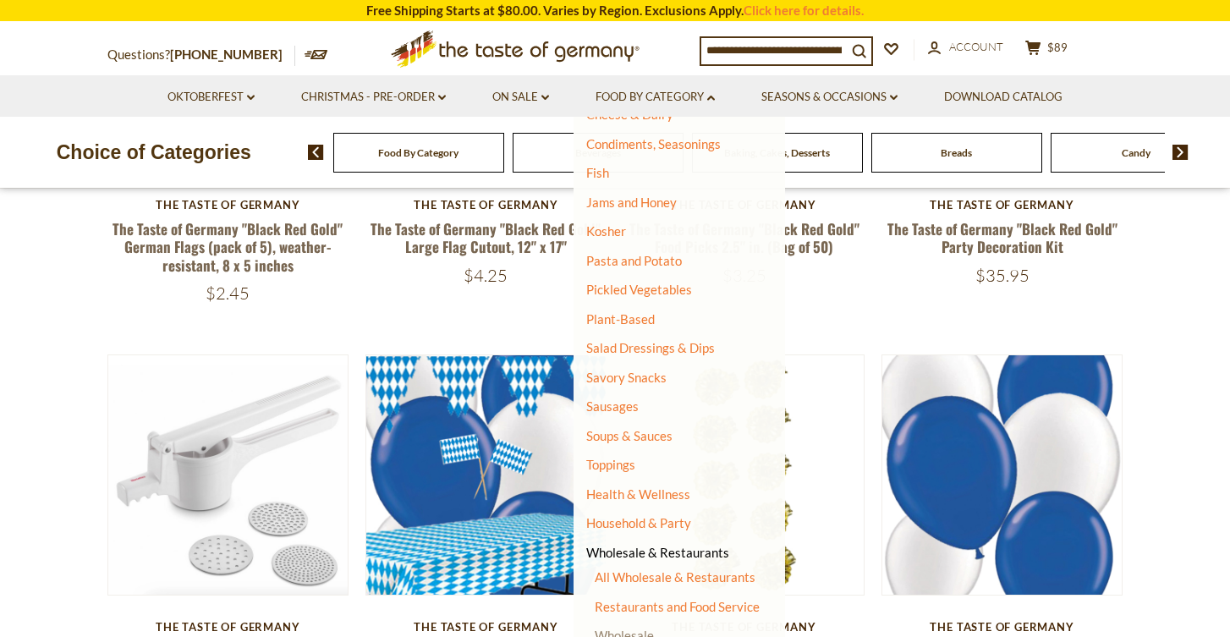
scroll to position [346, 0]
click at [654, 572] on link "All Wholesale & Restaurants" at bounding box center [674, 578] width 161 height 15
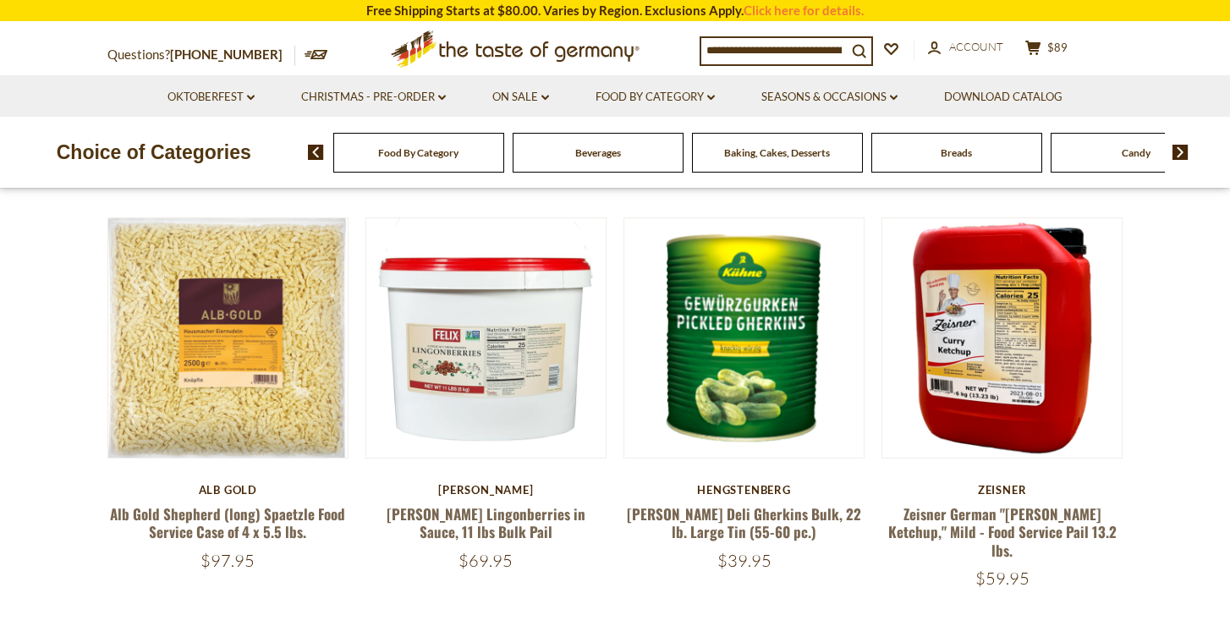
scroll to position [141, 0]
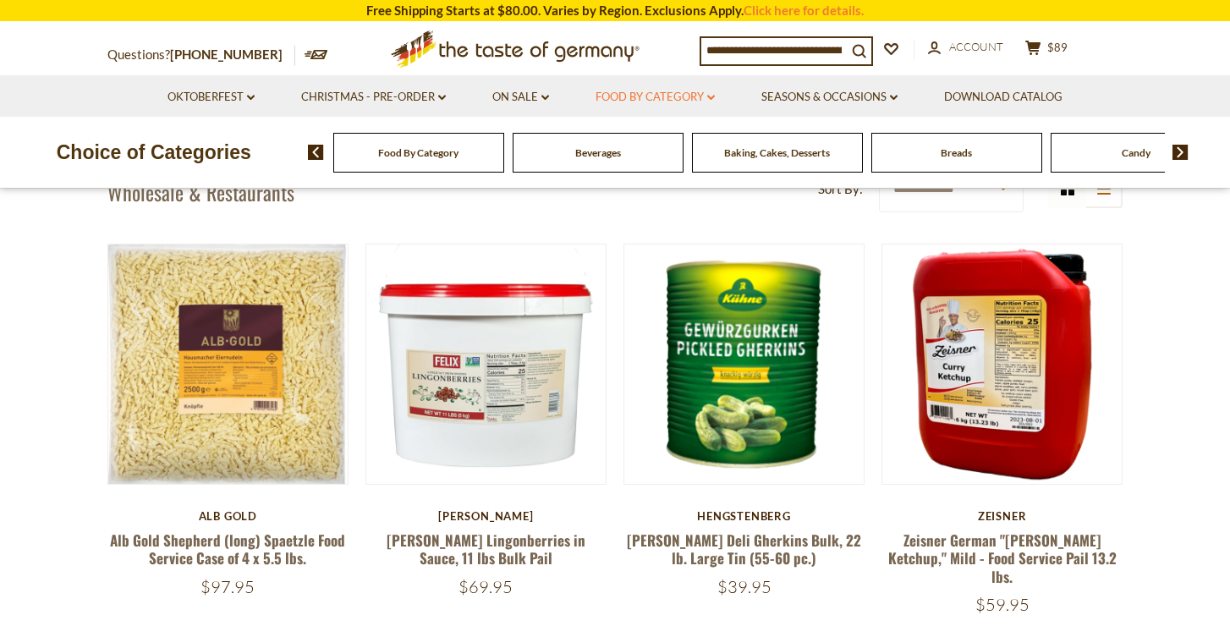
click at [664, 92] on link "Food By Category dropdown_arrow" at bounding box center [654, 97] width 119 height 19
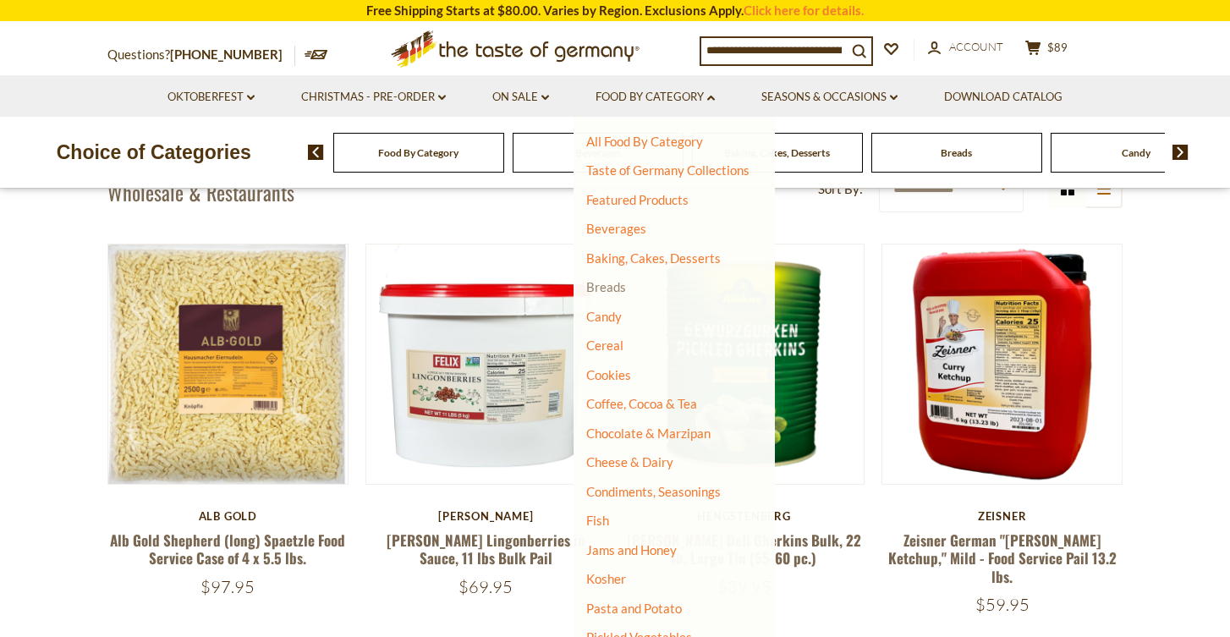
click at [607, 288] on link "Breads" at bounding box center [606, 286] width 40 height 15
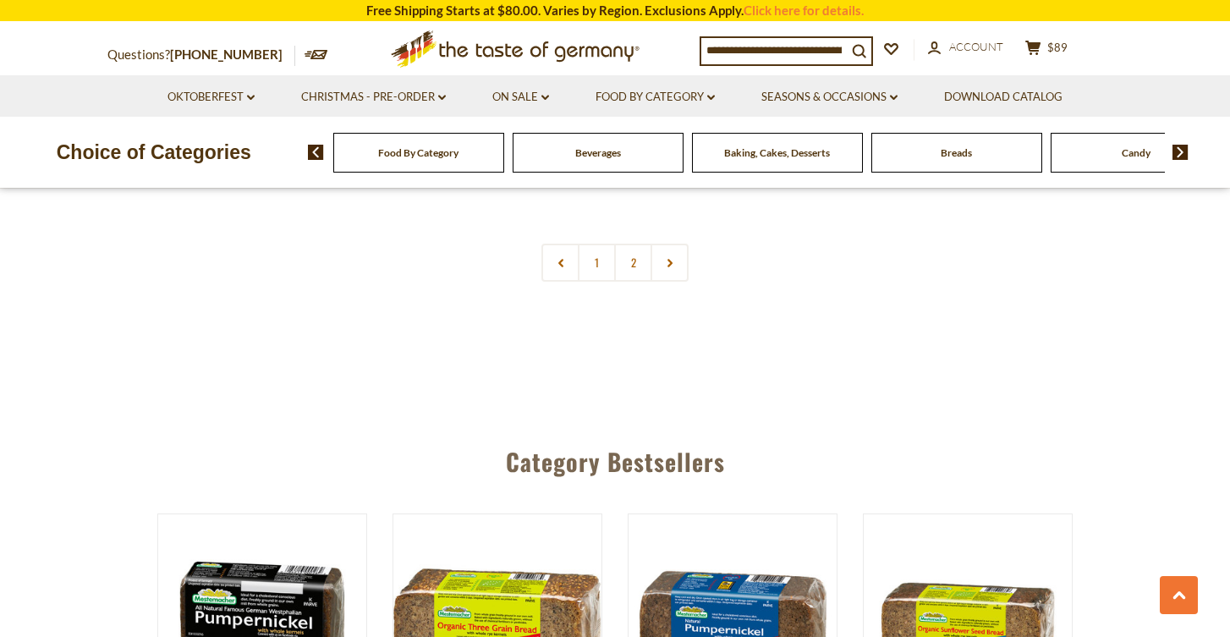
scroll to position [4148, 0]
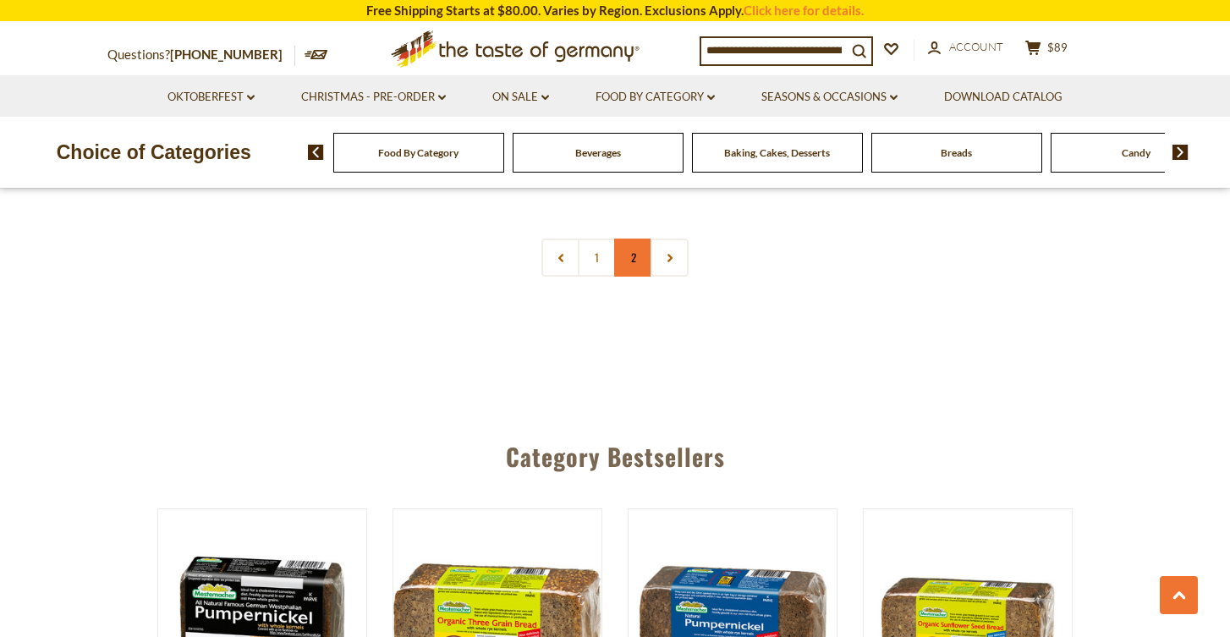
click at [633, 252] on link "2" at bounding box center [633, 257] width 38 height 38
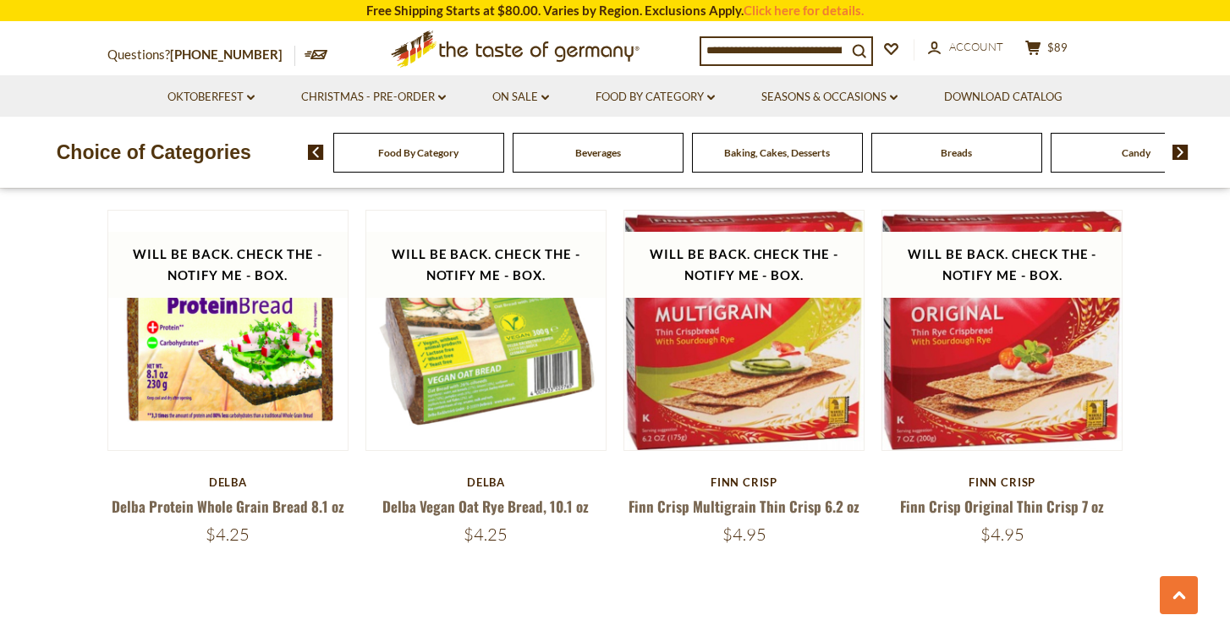
scroll to position [2117, 0]
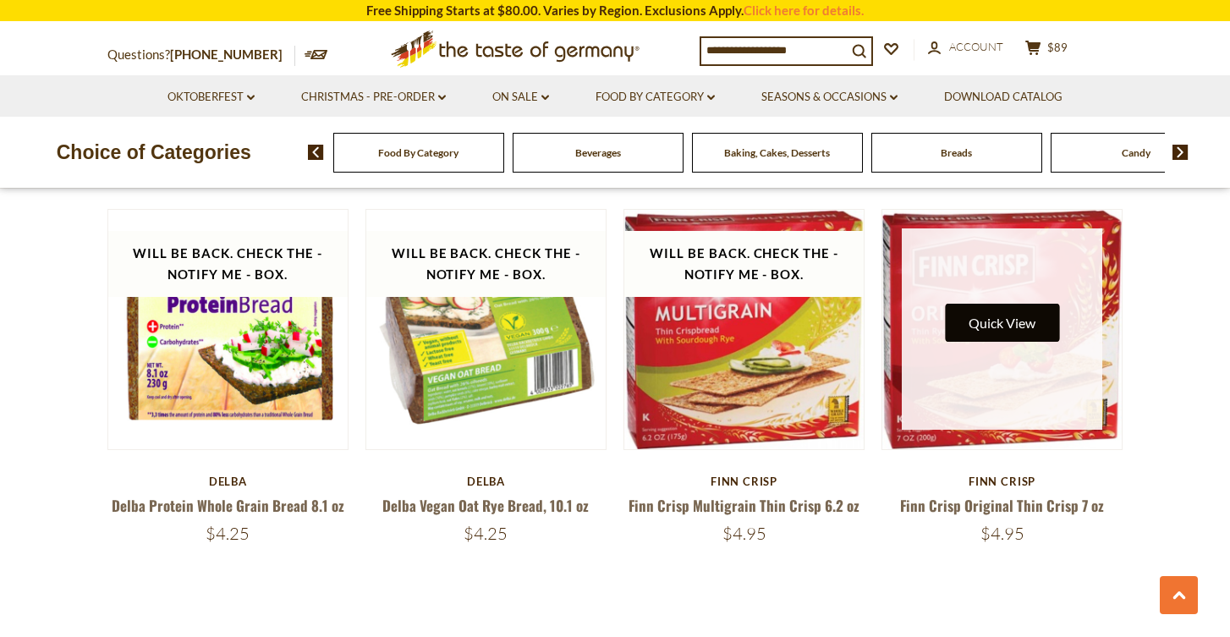
click at [984, 304] on button "Quick View" at bounding box center [1002, 323] width 114 height 38
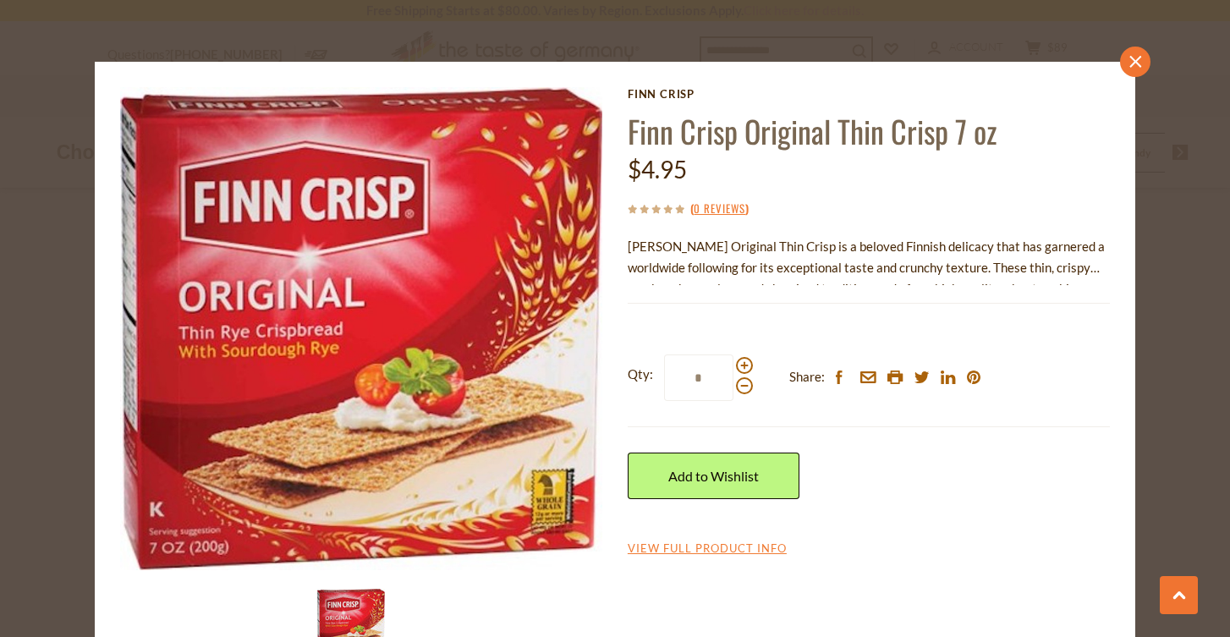
click at [1131, 58] on icon at bounding box center [1135, 61] width 12 height 12
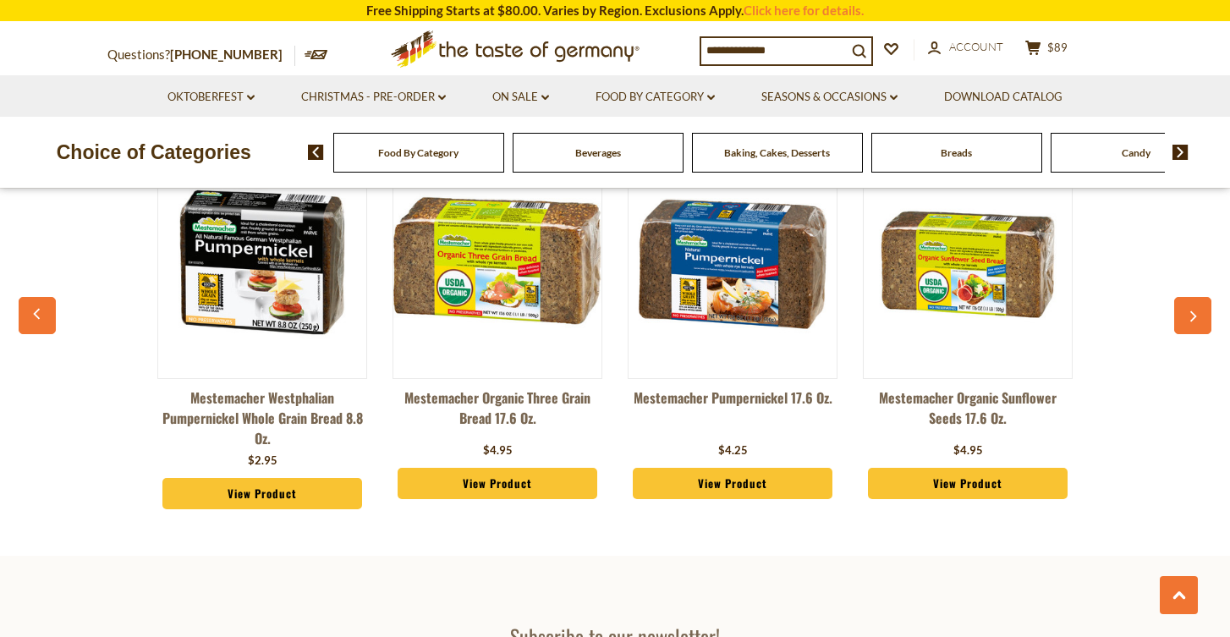
scroll to position [2885, 0]
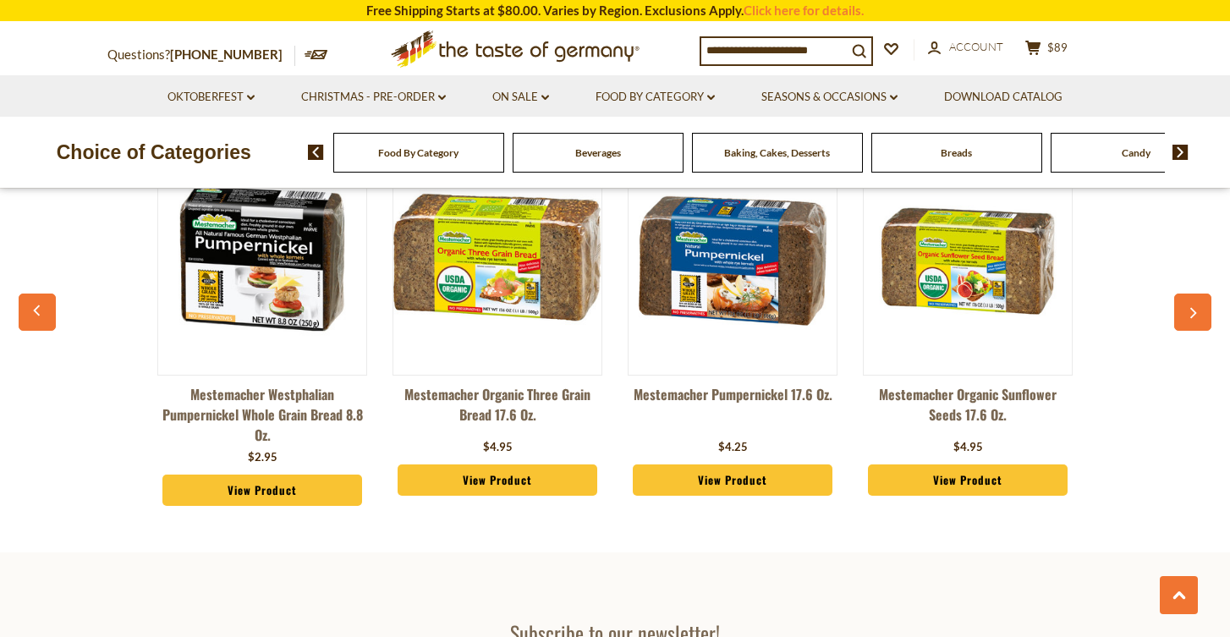
click at [1193, 307] on icon "button" at bounding box center [1192, 313] width 11 height 12
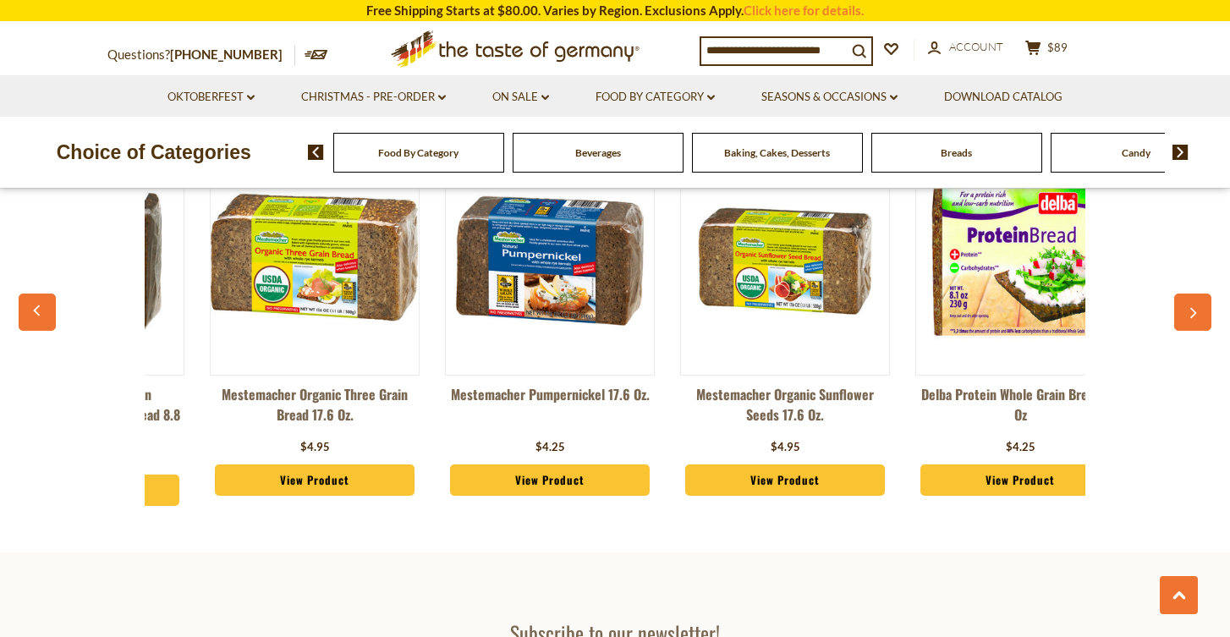
scroll to position [0, 235]
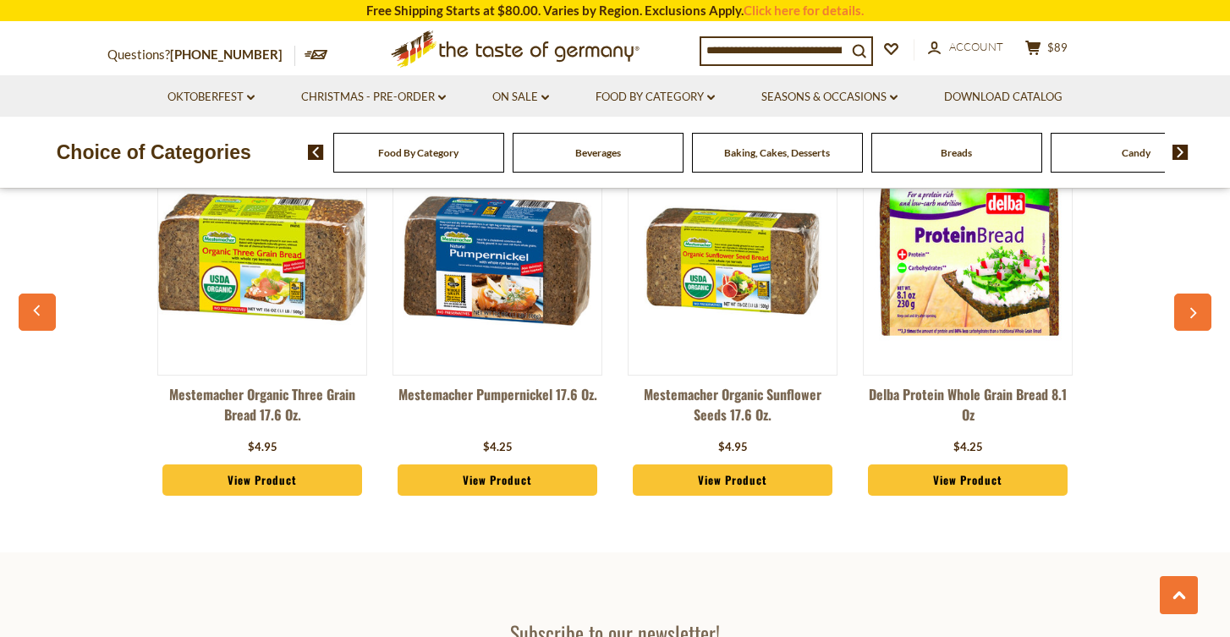
click at [1194, 308] on icon "button" at bounding box center [1193, 313] width 7 height 11
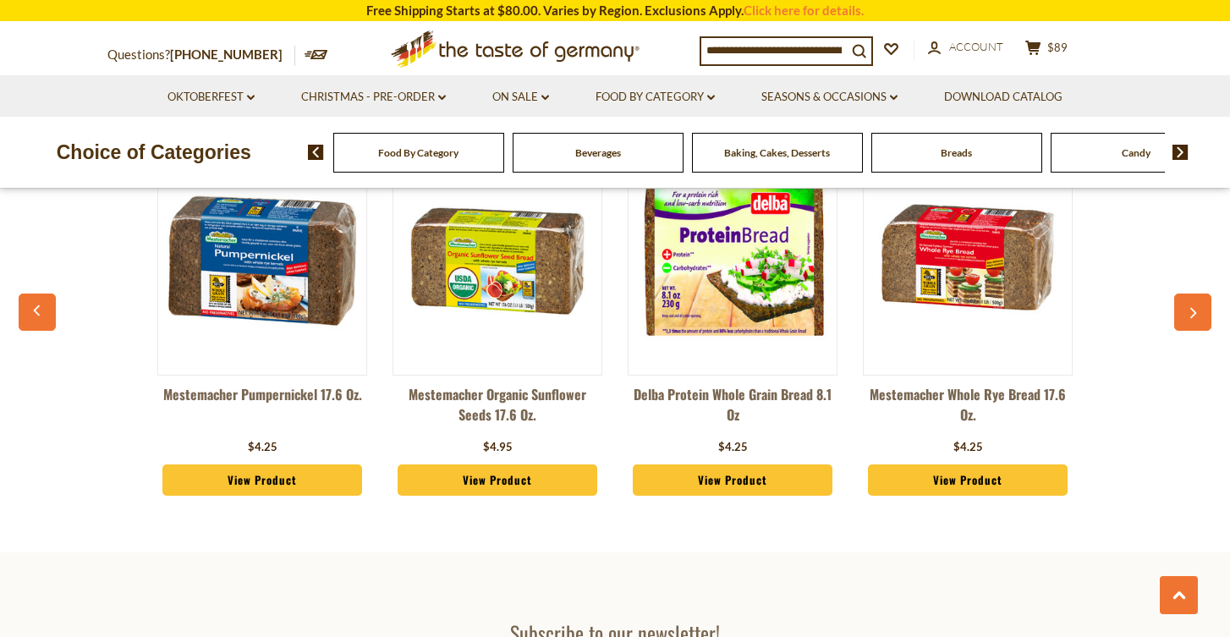
click at [1192, 307] on icon "button" at bounding box center [1192, 313] width 11 height 12
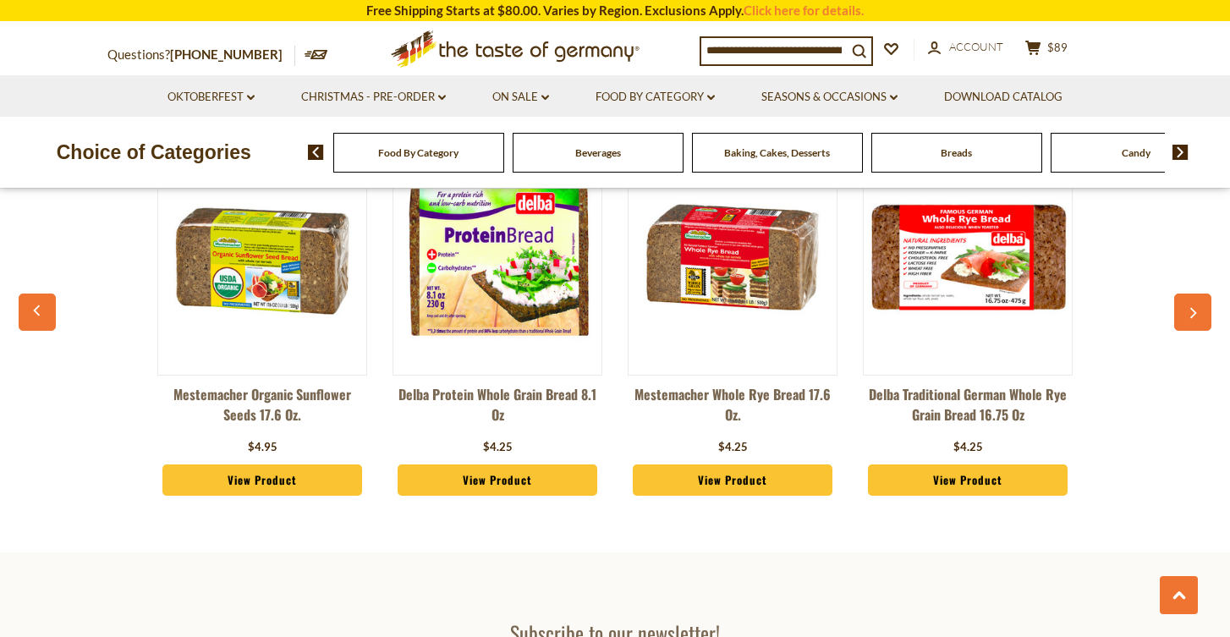
click at [1192, 307] on icon "button" at bounding box center [1192, 313] width 11 height 12
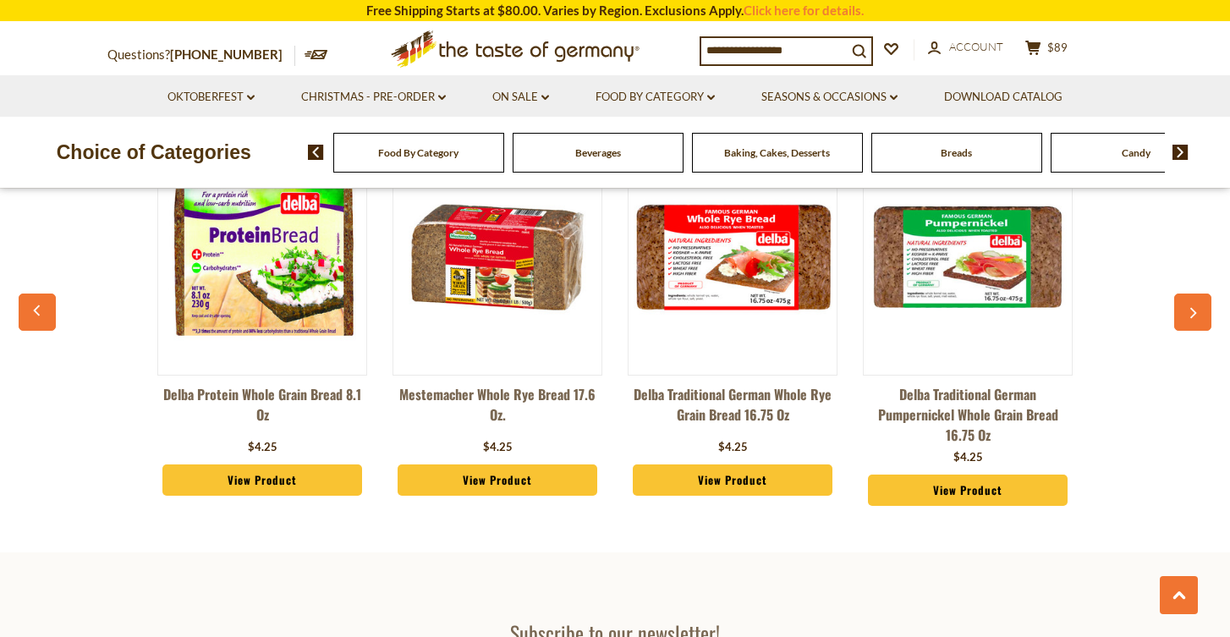
click at [1192, 307] on icon "button" at bounding box center [1192, 313] width 11 height 12
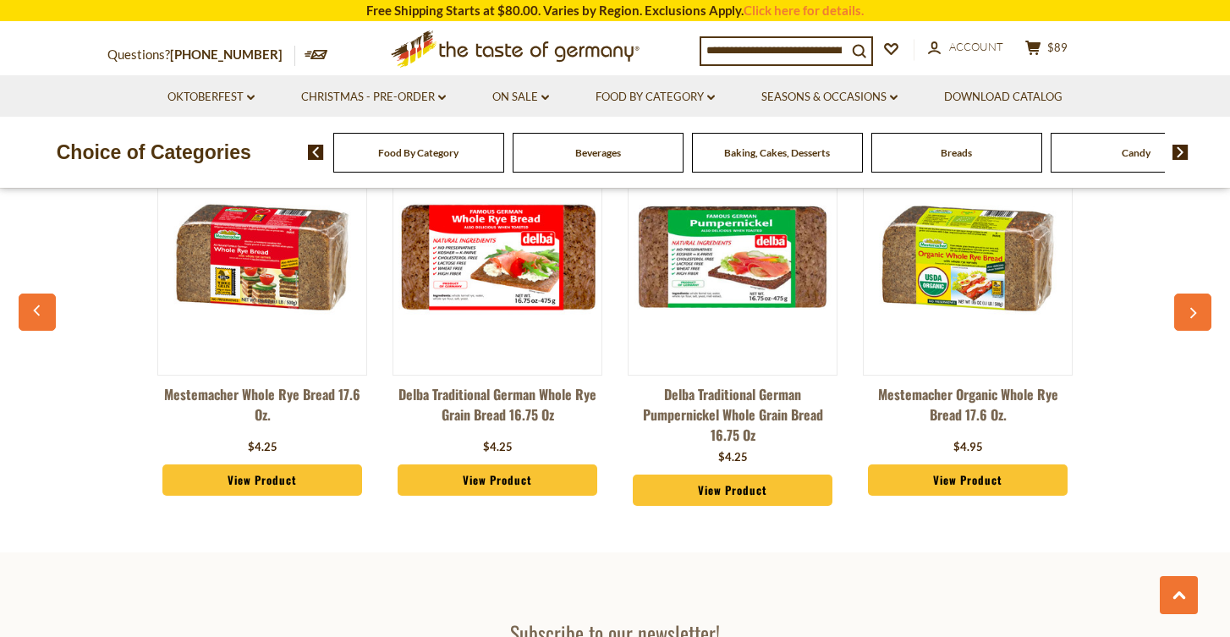
click at [1192, 307] on icon "button" at bounding box center [1192, 313] width 11 height 12
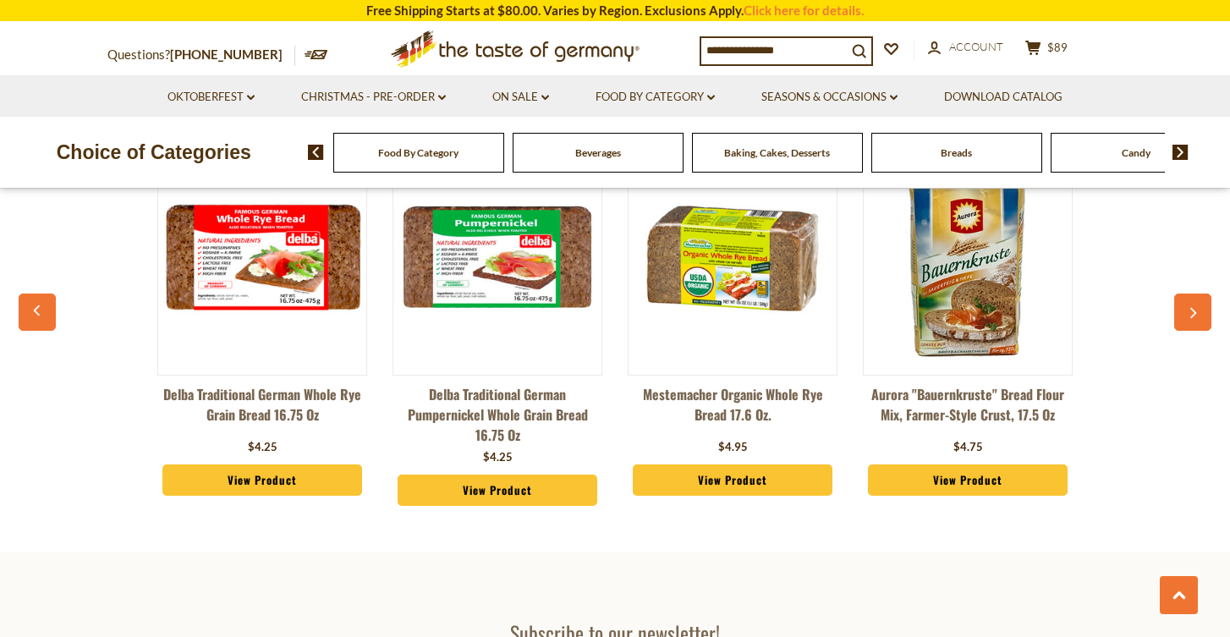
click at [1192, 307] on icon "button" at bounding box center [1192, 313] width 11 height 12
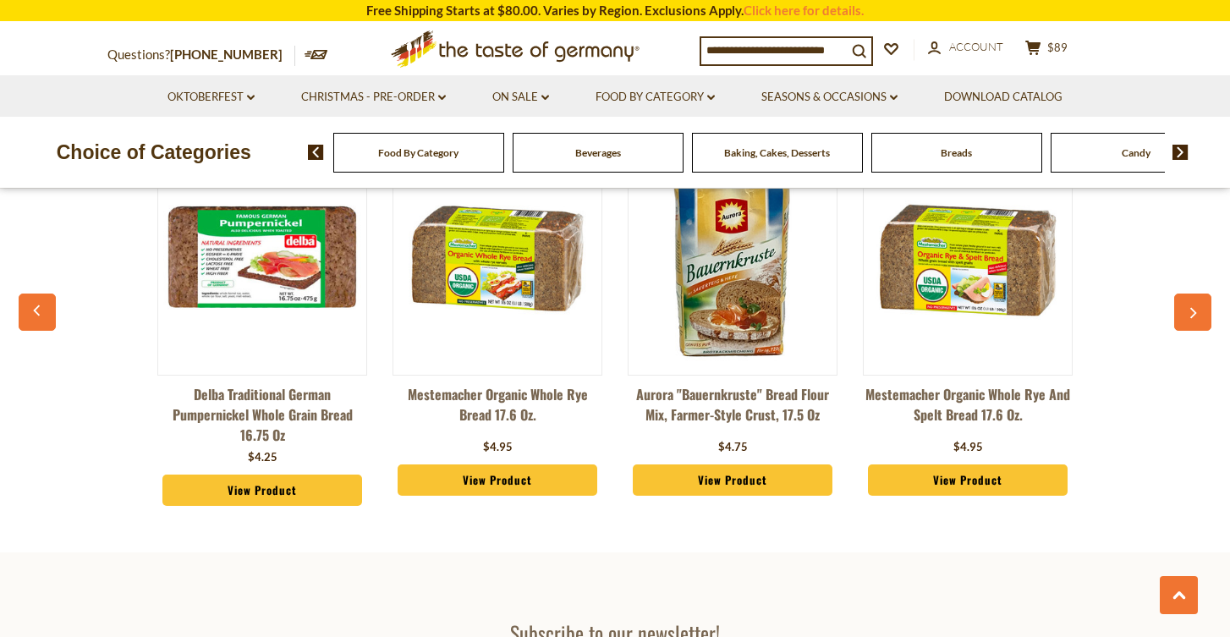
click at [1192, 307] on icon "button" at bounding box center [1192, 313] width 11 height 12
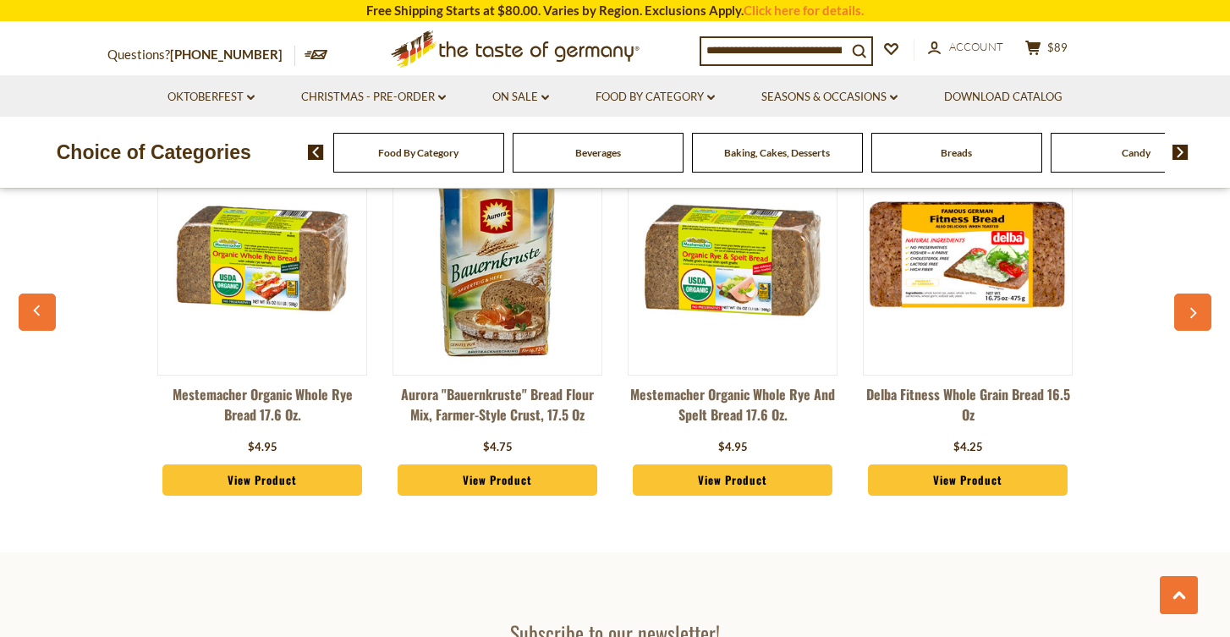
click at [1192, 307] on icon "button" at bounding box center [1192, 313] width 11 height 12
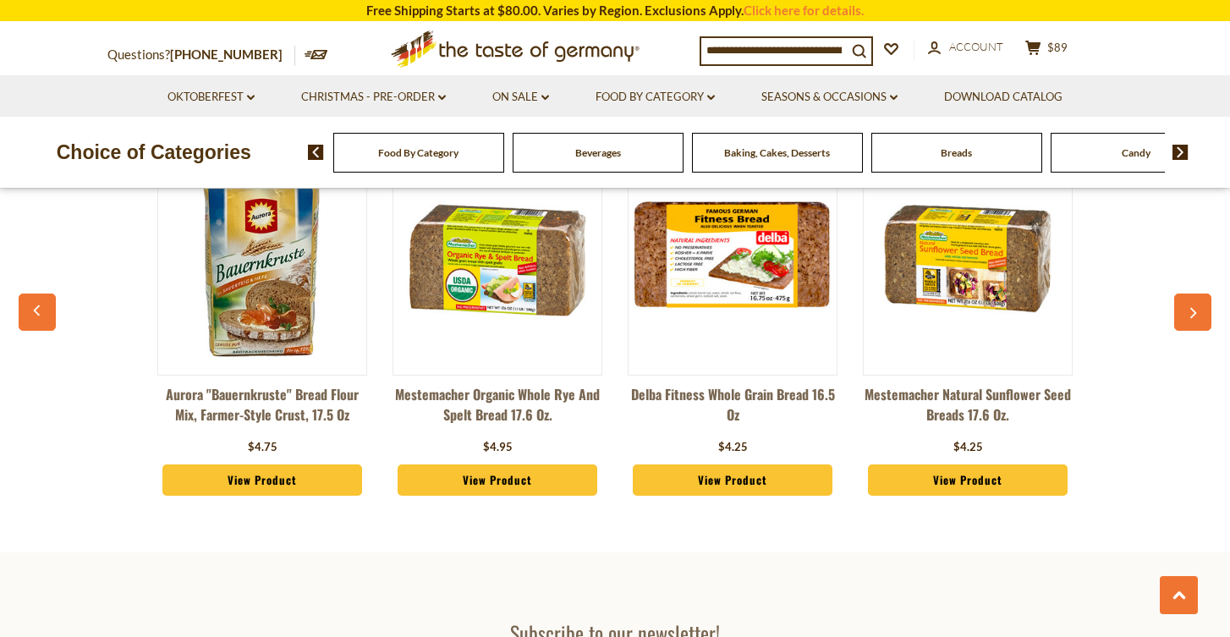
click at [1192, 307] on icon "button" at bounding box center [1192, 313] width 11 height 12
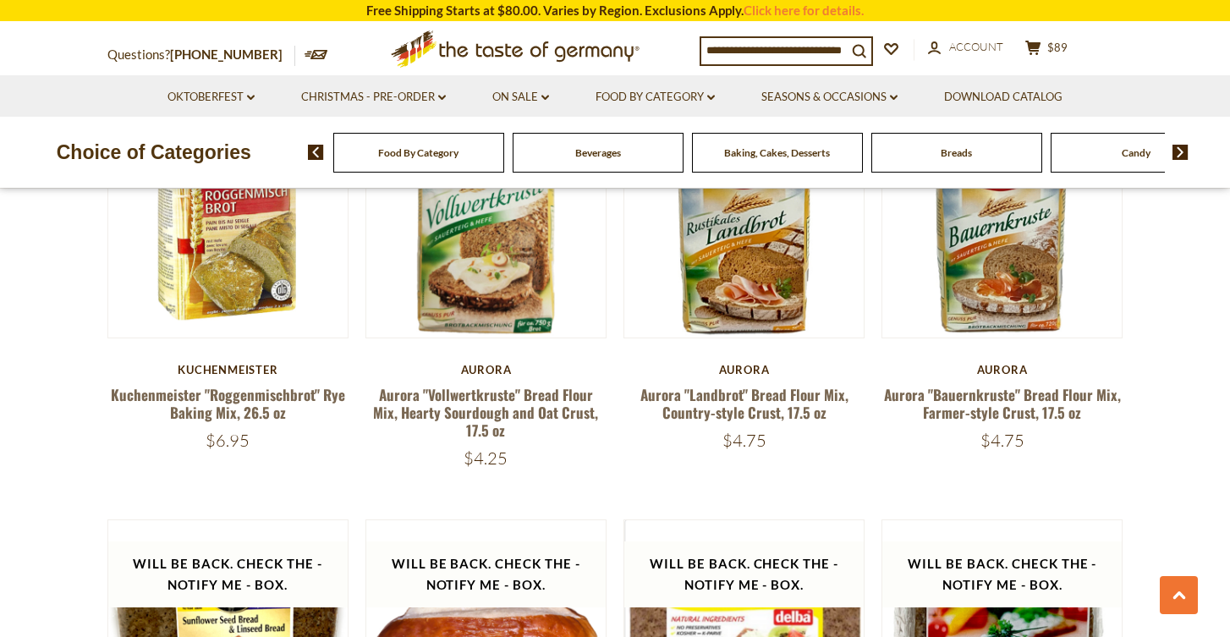
scroll to position [1292, 0]
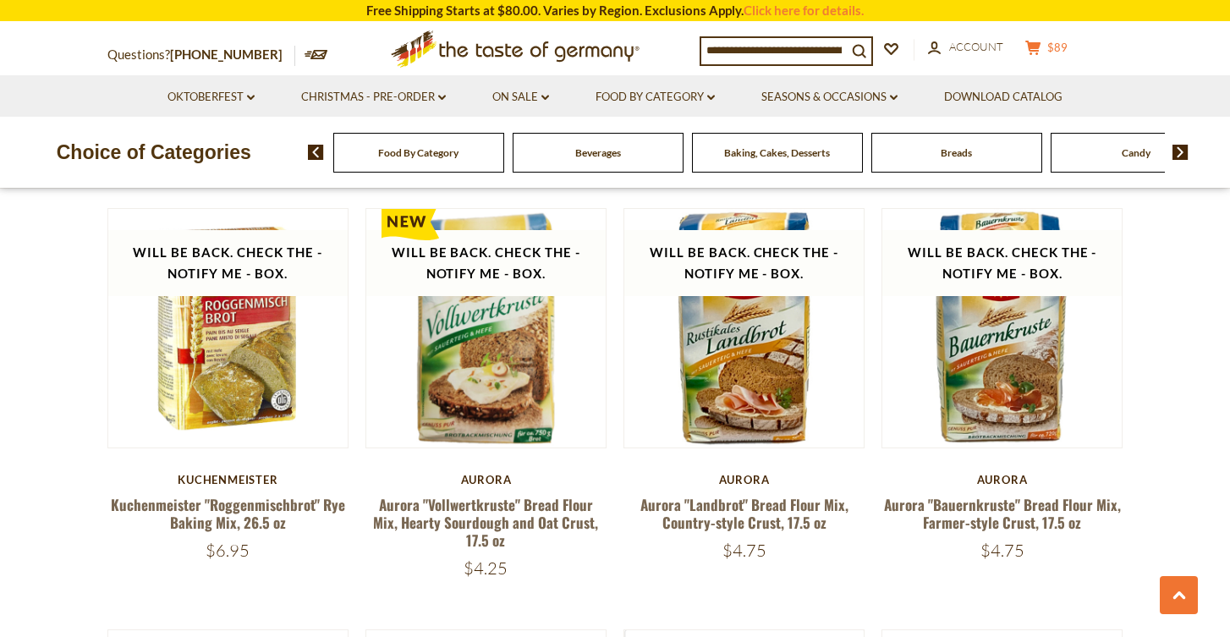
click at [1062, 52] on span "$89" at bounding box center [1057, 48] width 20 height 14
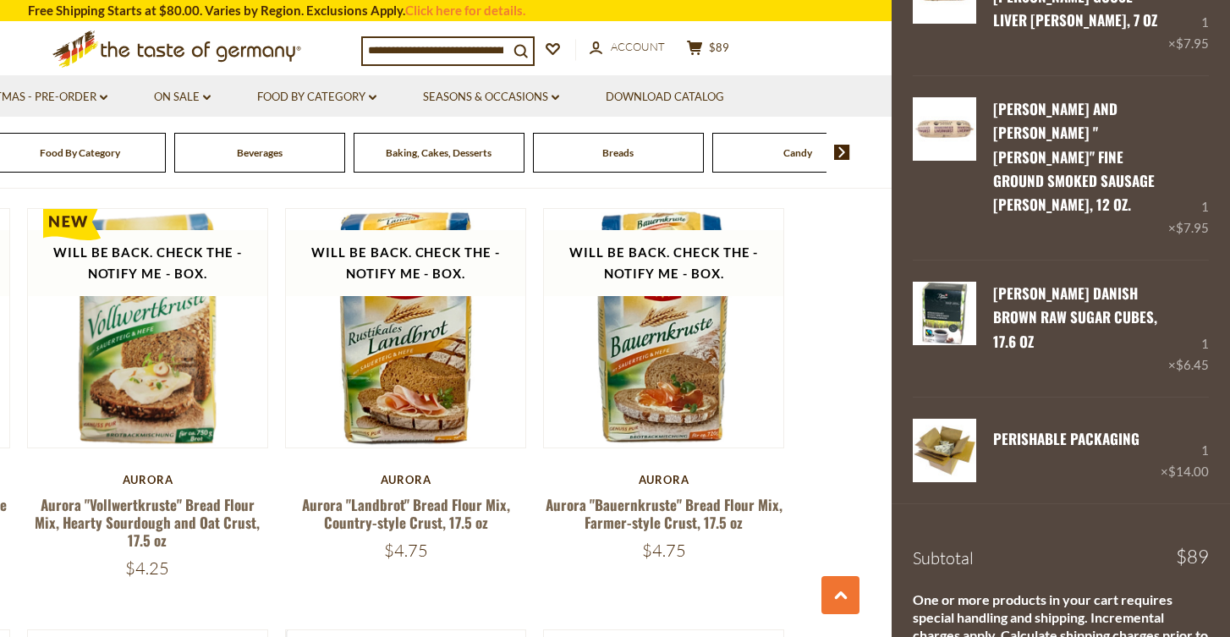
scroll to position [1079, 0]
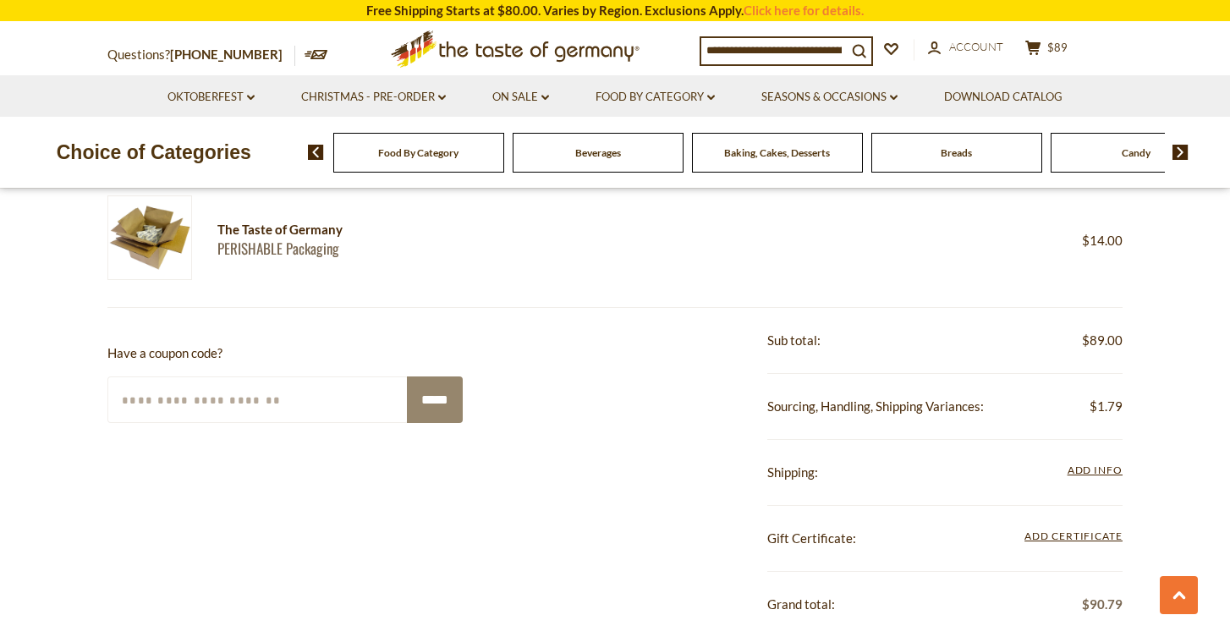
scroll to position [1581, 0]
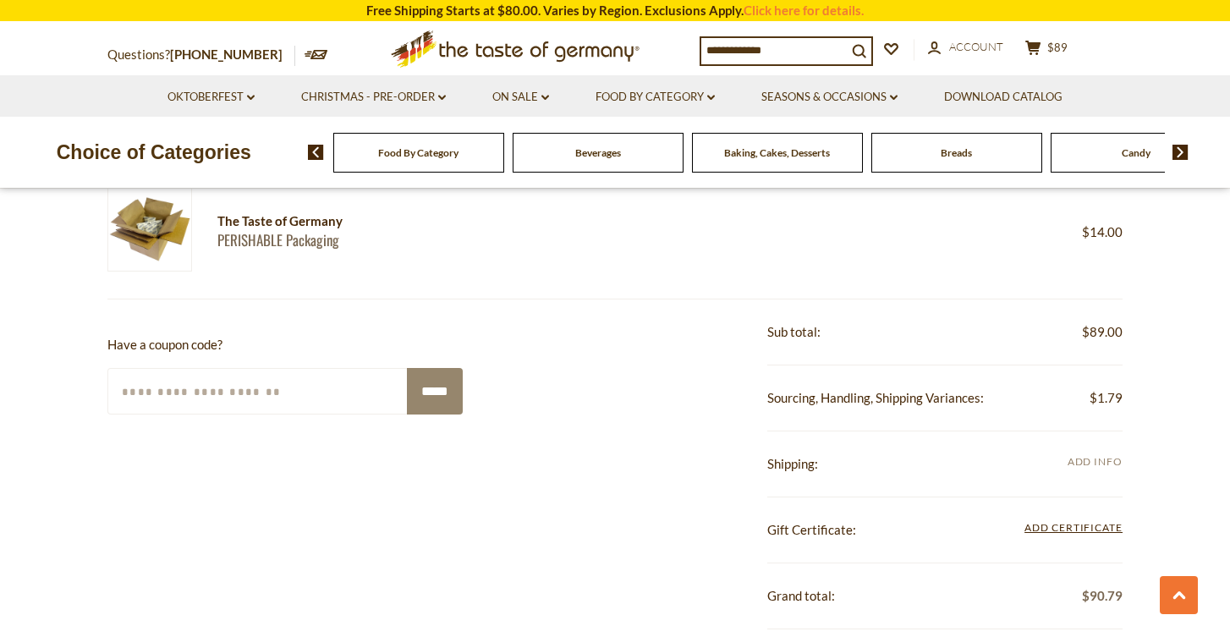
click at [1085, 455] on span "Add Info" at bounding box center [1094, 461] width 55 height 13
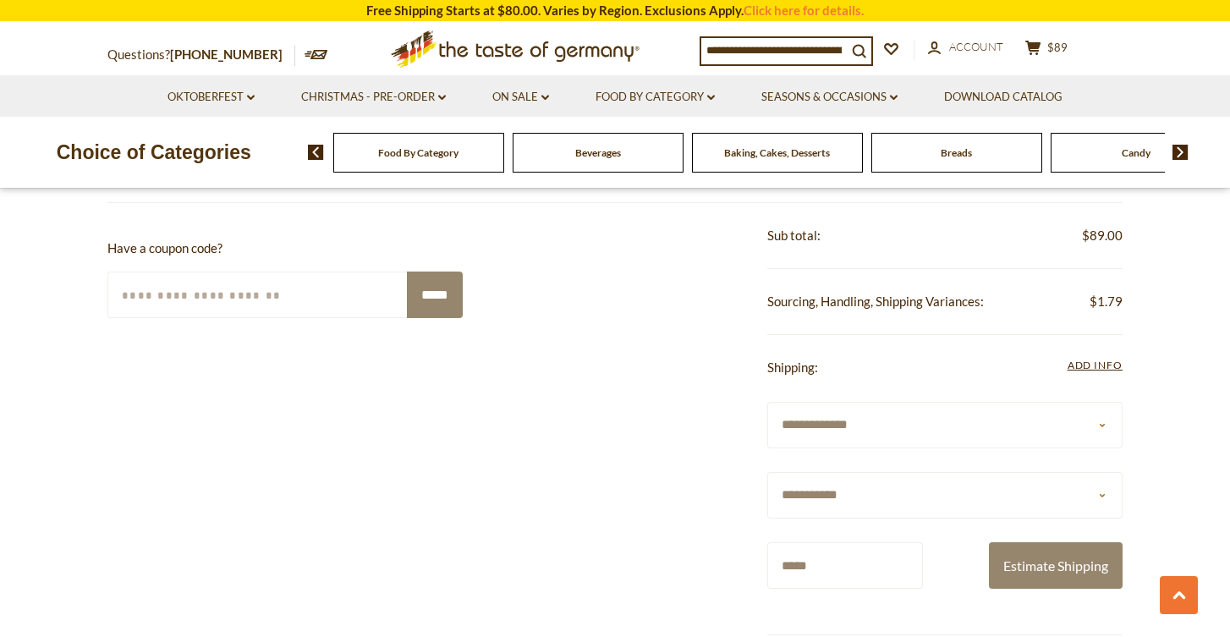
scroll to position [1728, 0]
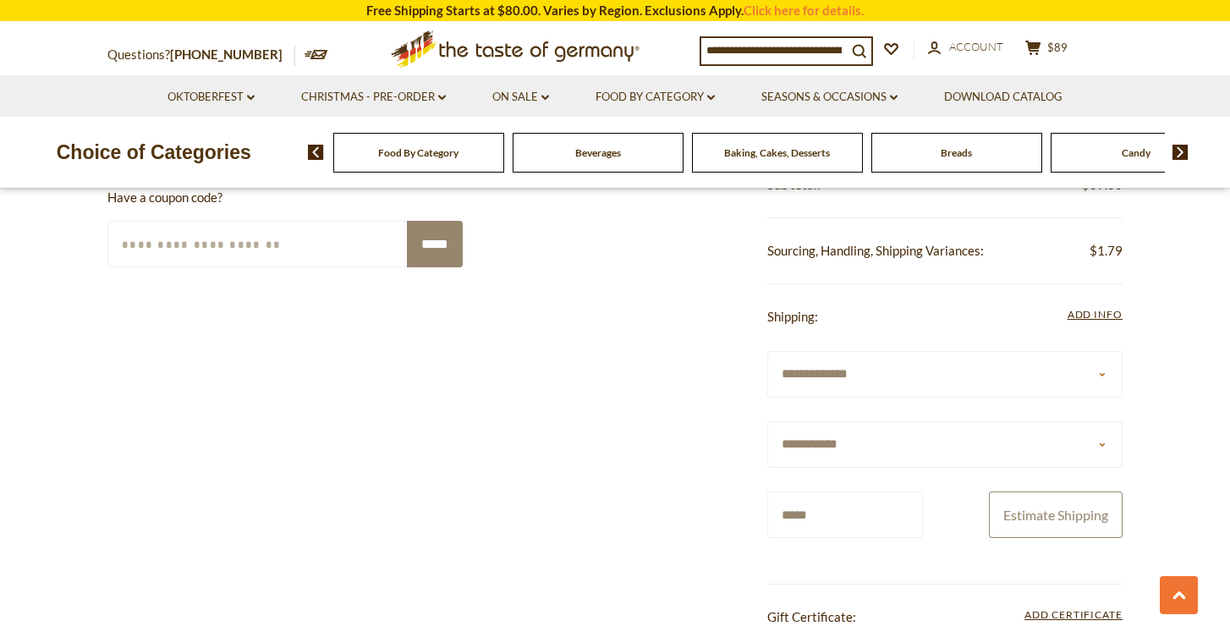
click at [1051, 512] on button "Estimate Shipping" at bounding box center [1056, 514] width 134 height 47
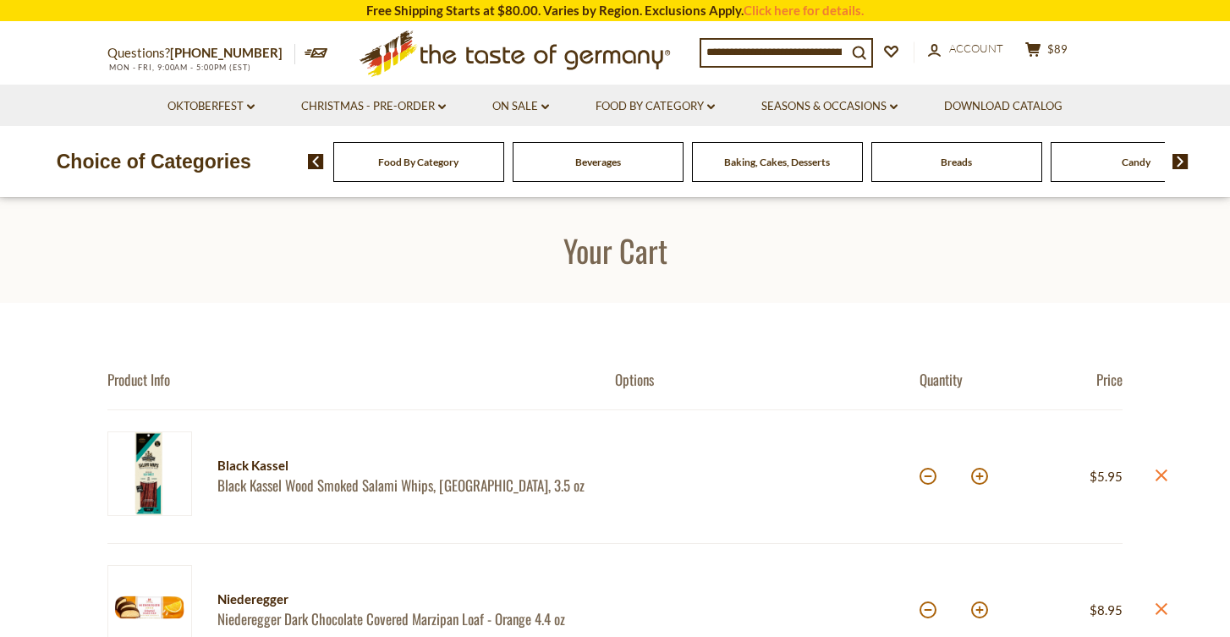
scroll to position [0, 0]
click at [1051, 512] on div "Price: $5.95 close" at bounding box center [1071, 476] width 101 height 90
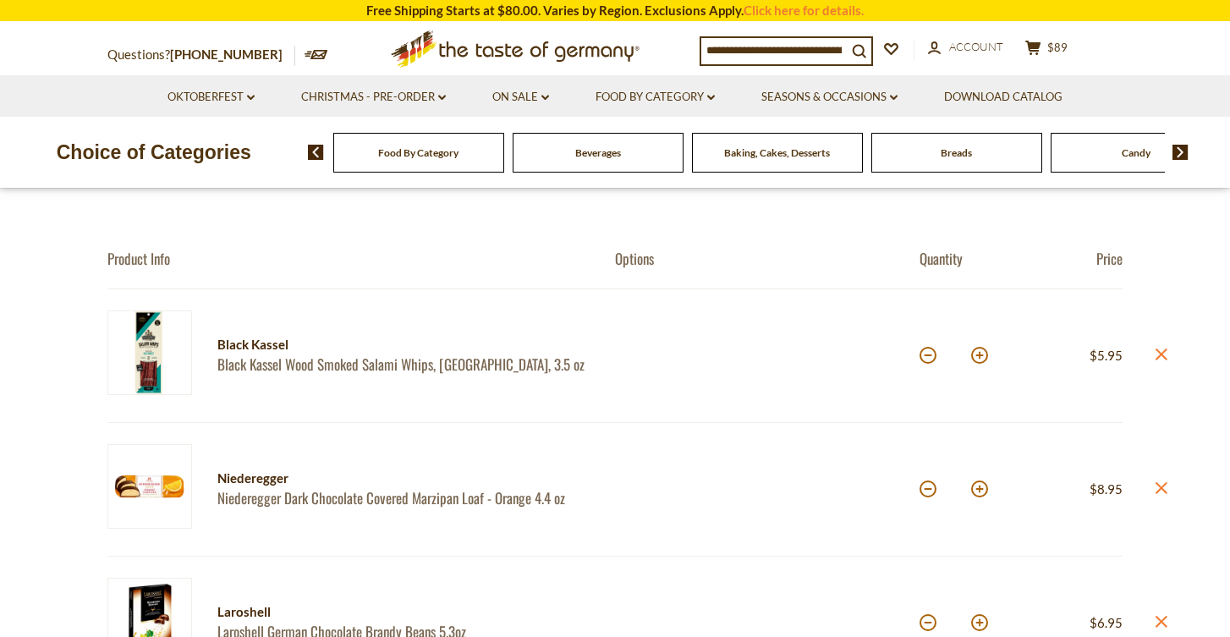
scroll to position [122, 0]
click at [393, 354] on link "Black Kassel Wood Smoked Salami Whips, [GEOGRAPHIC_DATA], 3.5 oz" at bounding box center [401, 363] width 368 height 18
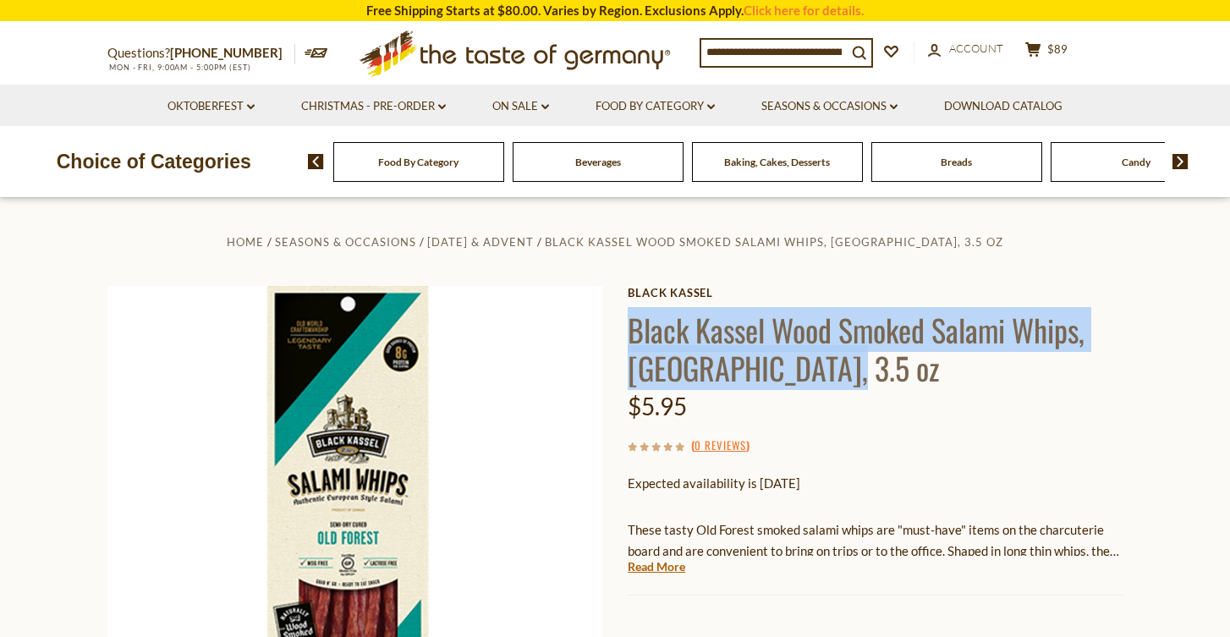
drag, startPoint x: 823, startPoint y: 374, endPoint x: 620, endPoint y: 330, distance: 207.7
click at [620, 330] on div "Home Seasons & Occasions [DATE] & Advent Black Kassel Wood Smoked Salami Whips,…" at bounding box center [615, 555] width 1040 height 649
copy h1 "Black Kassel Wood Smoked Salami Whips, [GEOGRAPHIC_DATA], 3.5 oz"
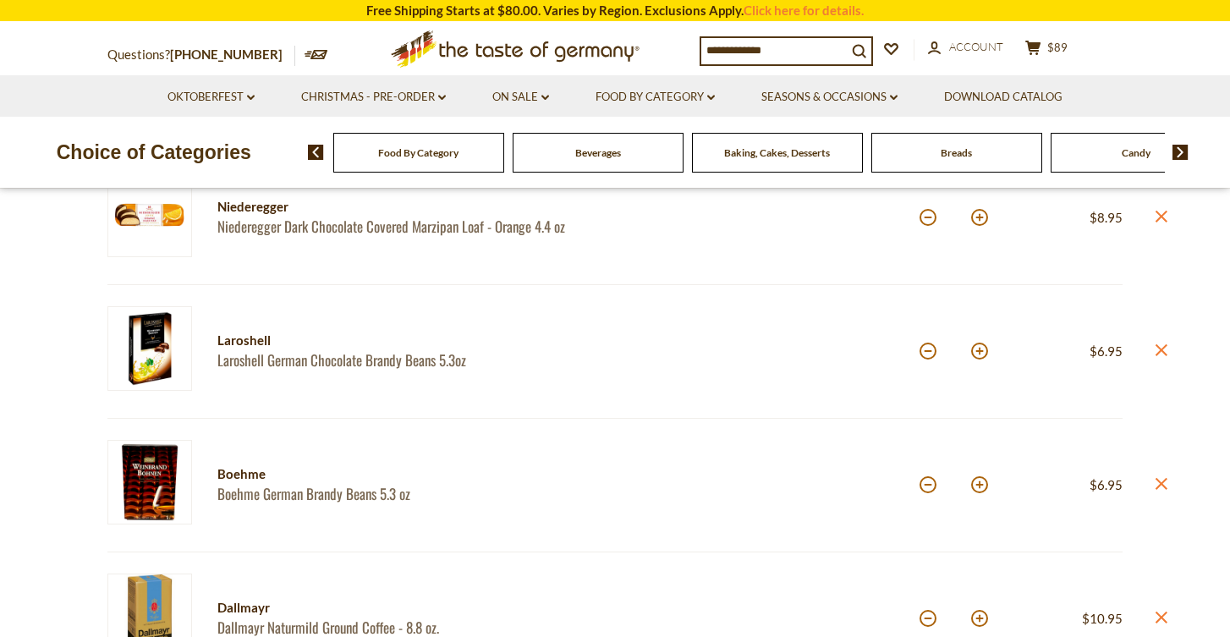
scroll to position [393, 0]
click at [298, 485] on link "Boehme German Brandy Beans 5.3 oz" at bounding box center [401, 493] width 368 height 18
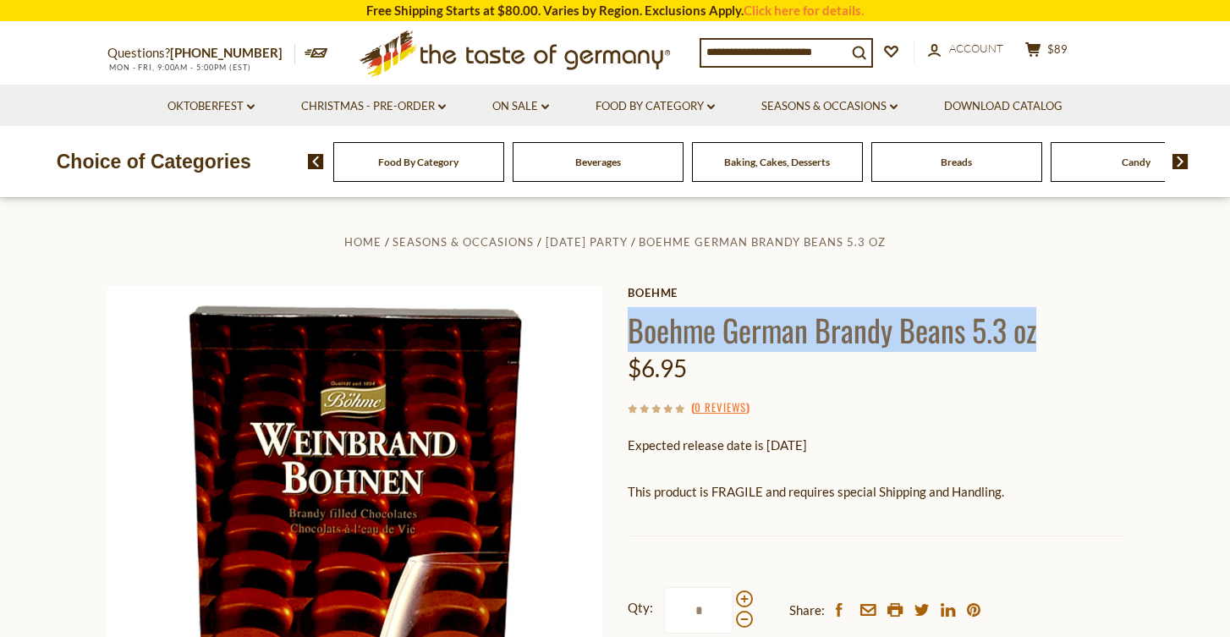
drag, startPoint x: 1051, startPoint y: 331, endPoint x: 625, endPoint y: 338, distance: 426.3
click at [625, 338] on div "Home Seasons & Occasions New Year's Eve Party Boehme German Brandy Beans 5.3 oz…" at bounding box center [615, 555] width 1040 height 649
copy h1 "Boehme German Brandy Beans 5.3 oz"
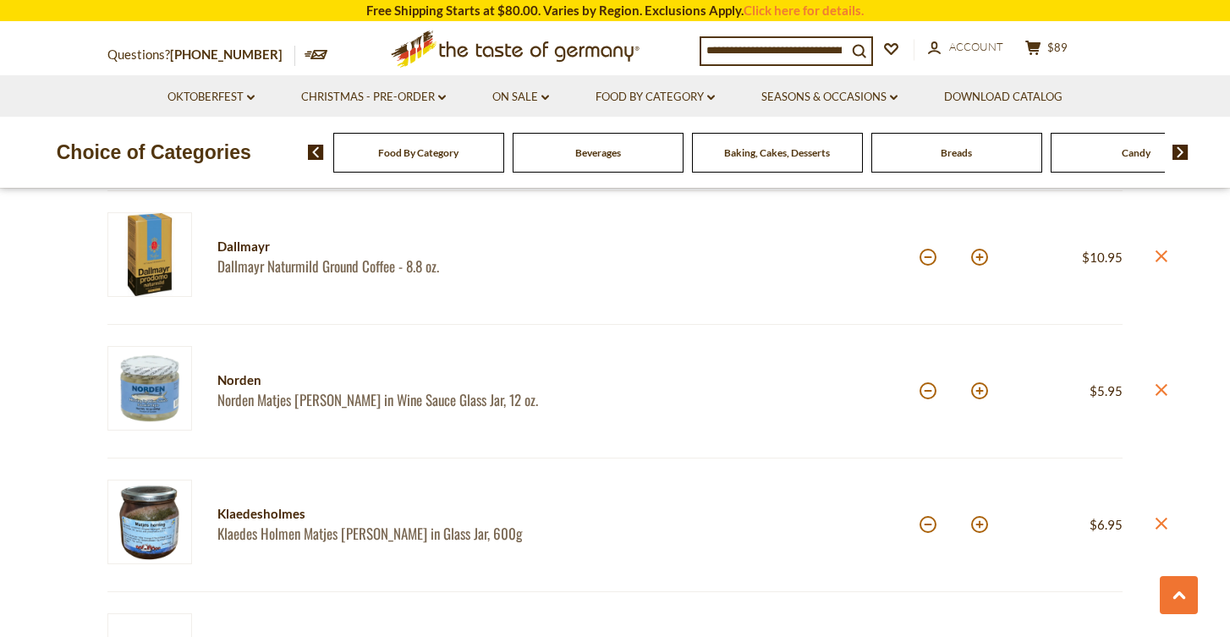
scroll to position [751, 0]
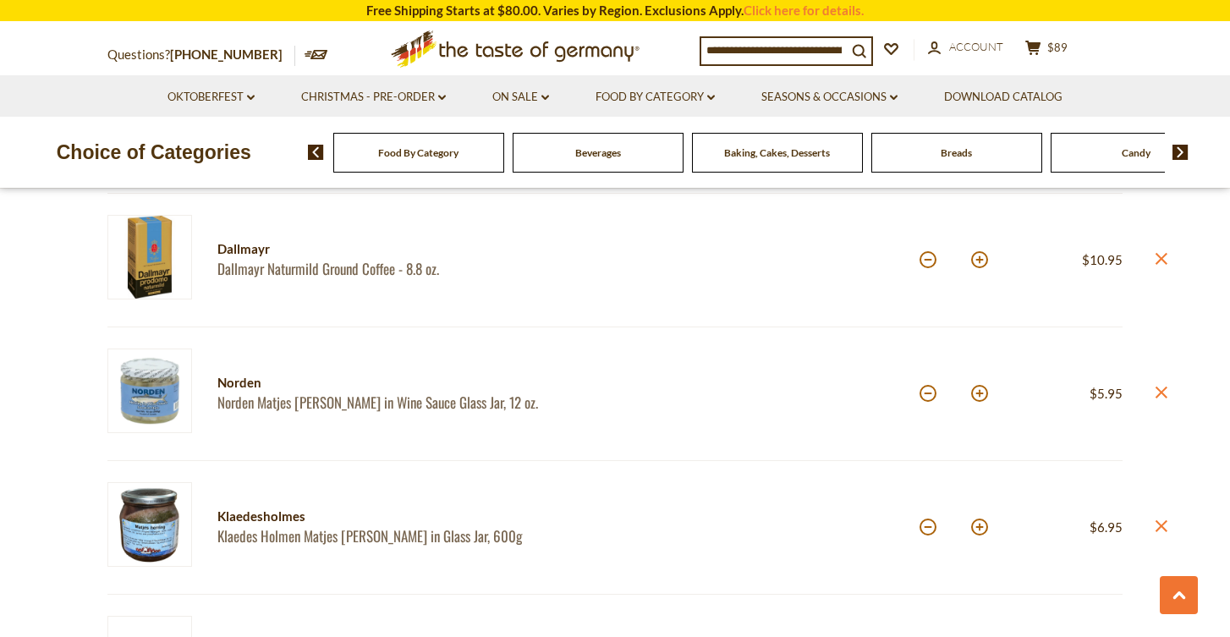
click at [316, 266] on link "Dallmayr Naturmild Ground Coffee - 8.8 oz." at bounding box center [401, 269] width 368 height 18
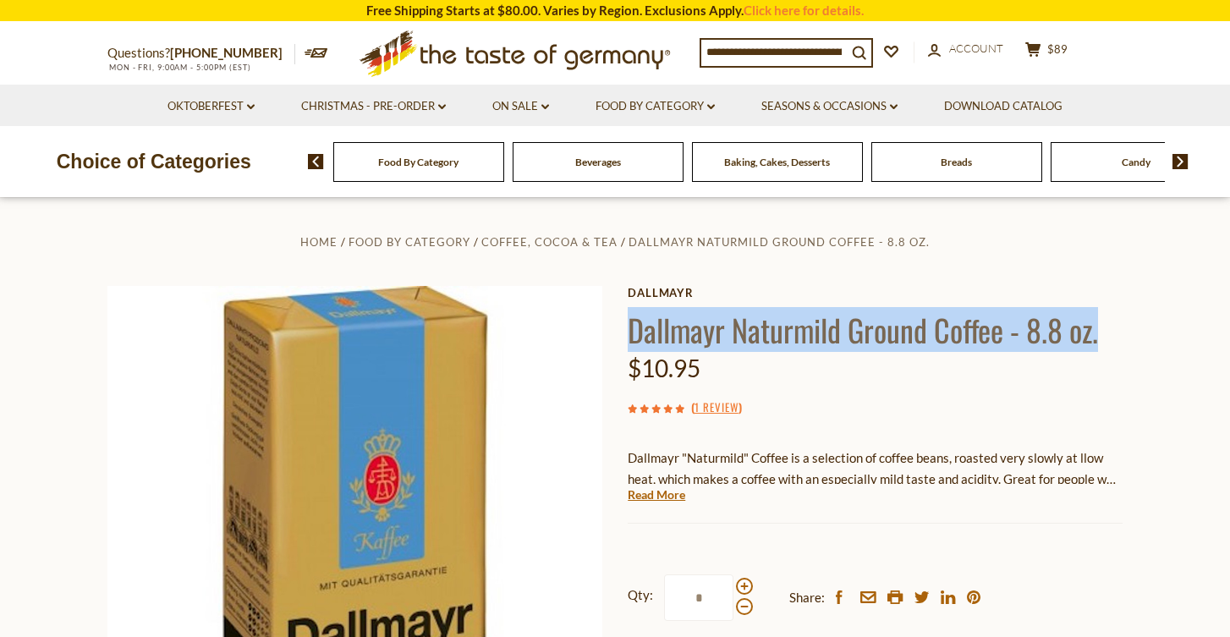
drag, startPoint x: 1099, startPoint y: 331, endPoint x: 633, endPoint y: 319, distance: 466.1
click at [633, 319] on h1 "Dallmayr Naturmild Ground Coffee - 8.8 oz." at bounding box center [874, 329] width 495 height 38
copy h1 "Dallmayr Naturmild Ground Coffee - 8.8 oz."
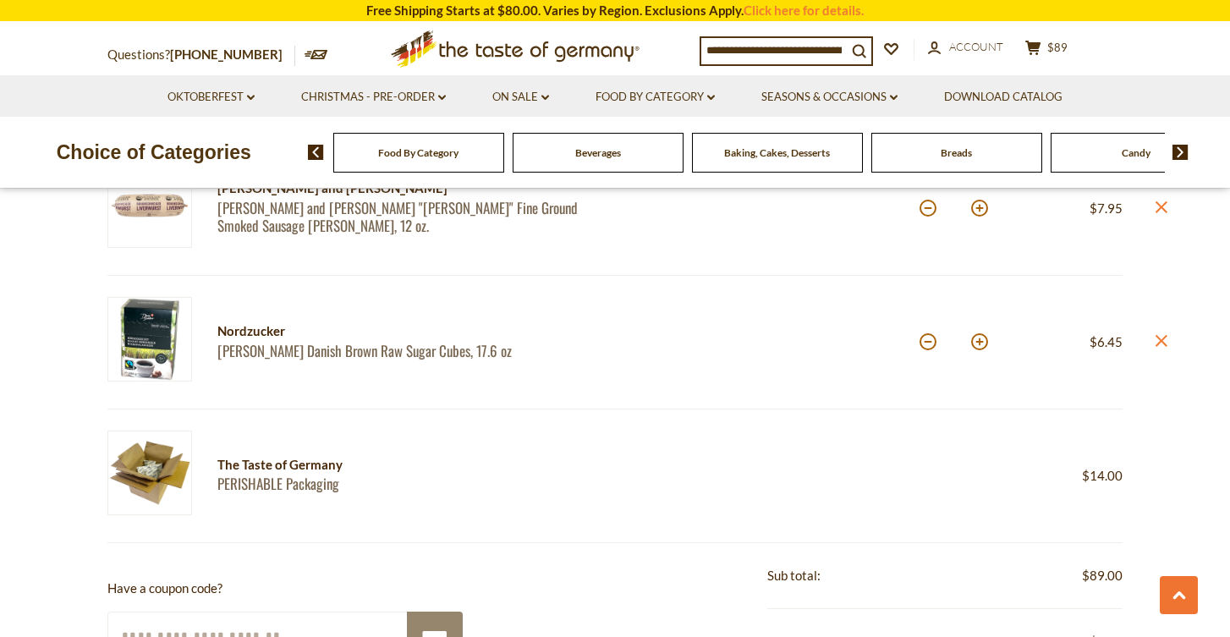
scroll to position [1357, 0]
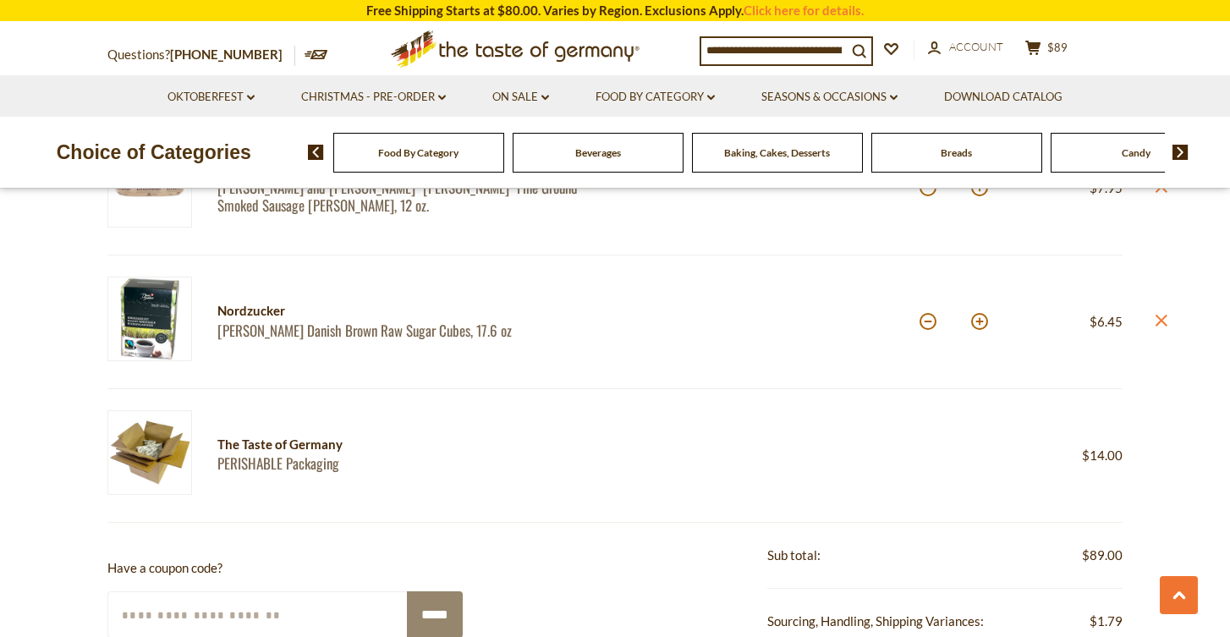
click at [376, 309] on div "Nordzucker" at bounding box center [401, 310] width 368 height 21
click at [375, 327] on link "[PERSON_NAME] Danish Brown Raw Sugar Cubes, 17.6 oz" at bounding box center [401, 330] width 368 height 18
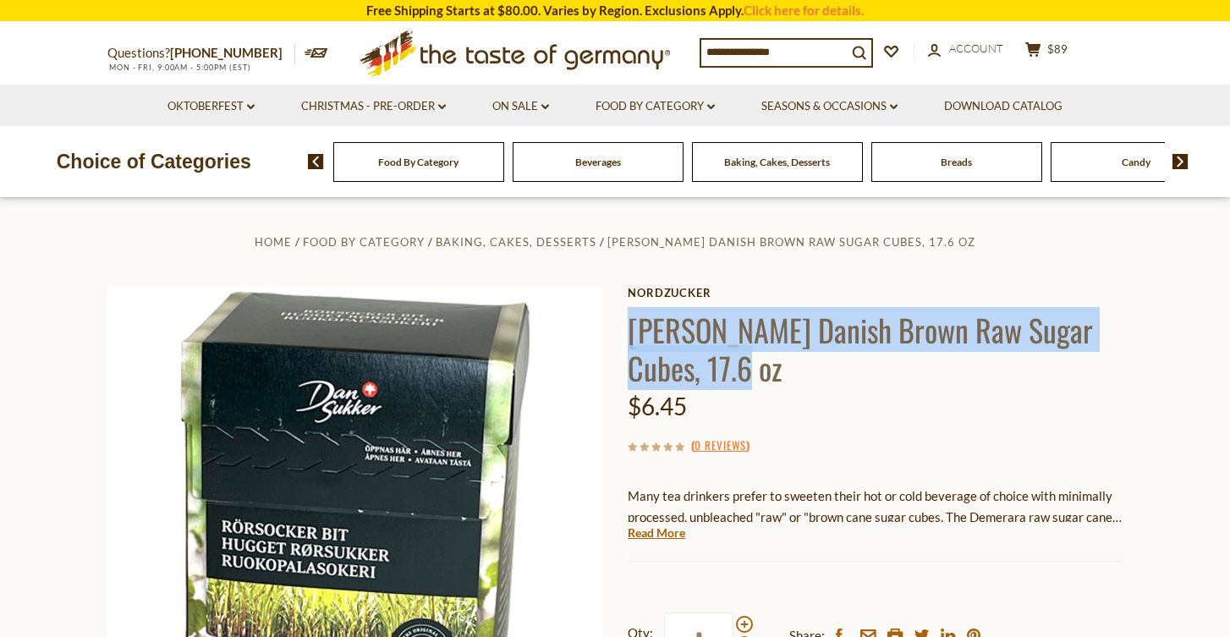
drag, startPoint x: 702, startPoint y: 370, endPoint x: 632, endPoint y: 328, distance: 81.5
click at [632, 328] on h1 "[PERSON_NAME] Danish Brown Raw Sugar Cubes, 17.6 oz" at bounding box center [874, 348] width 495 height 76
copy h1 "[PERSON_NAME] Danish Brown Raw Sugar Cubes, 17.6 oz"
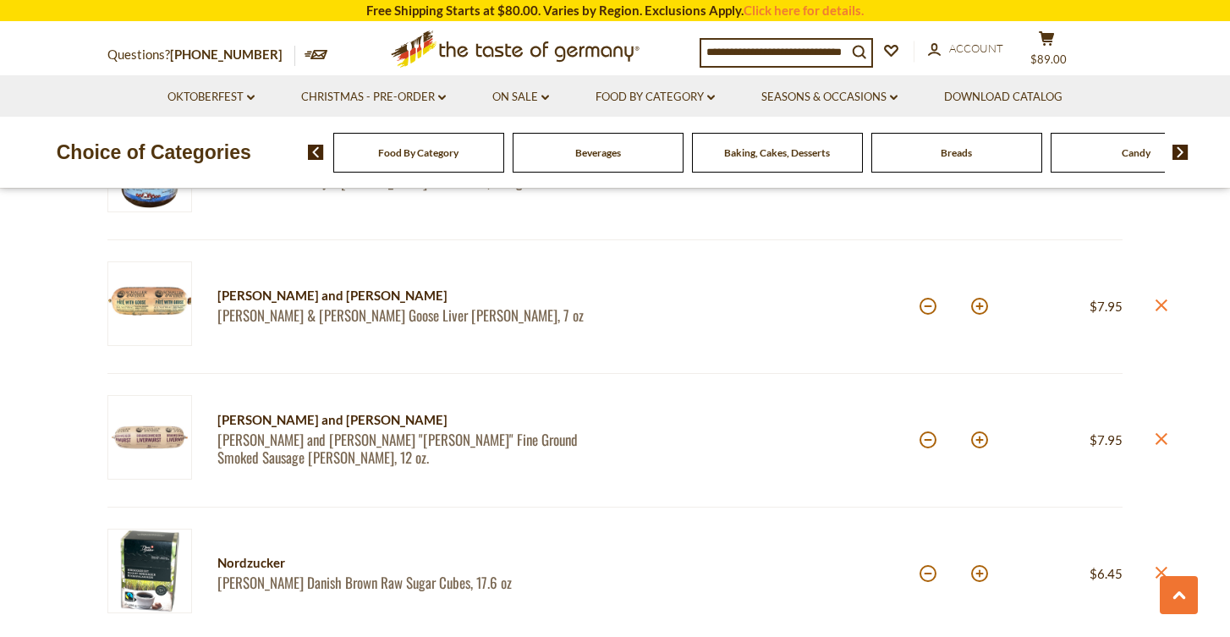
scroll to position [1081, 0]
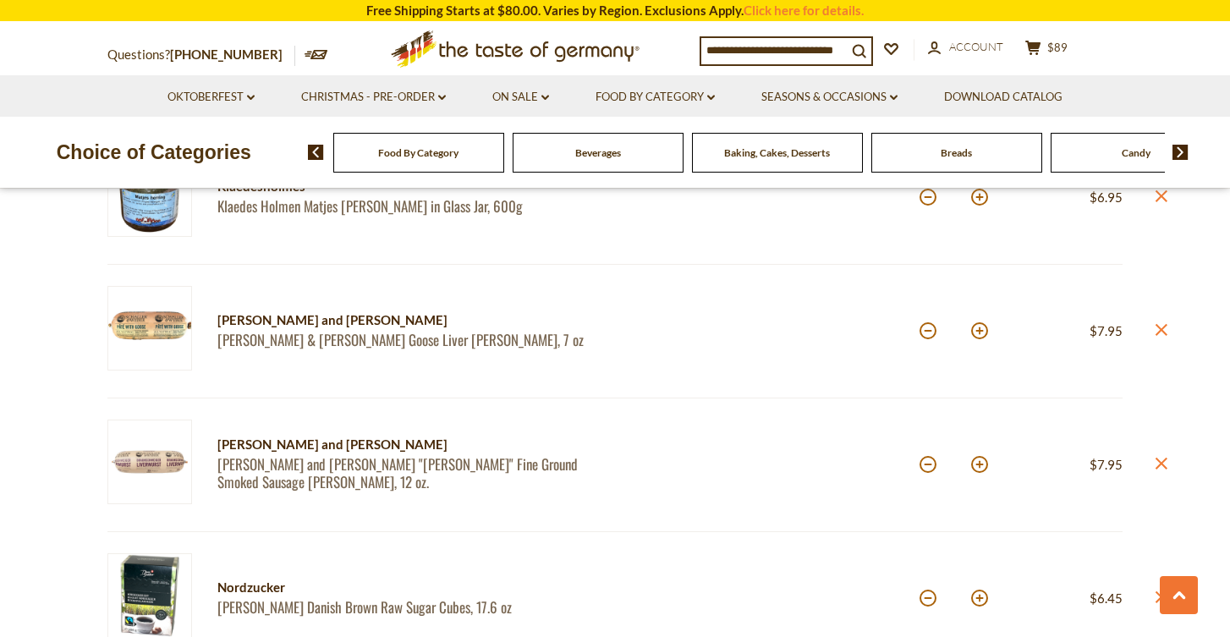
click at [342, 455] on link "[PERSON_NAME] and [PERSON_NAME] "[PERSON_NAME]" Fine Ground Smoked Sausage [PER…" at bounding box center [401, 473] width 368 height 36
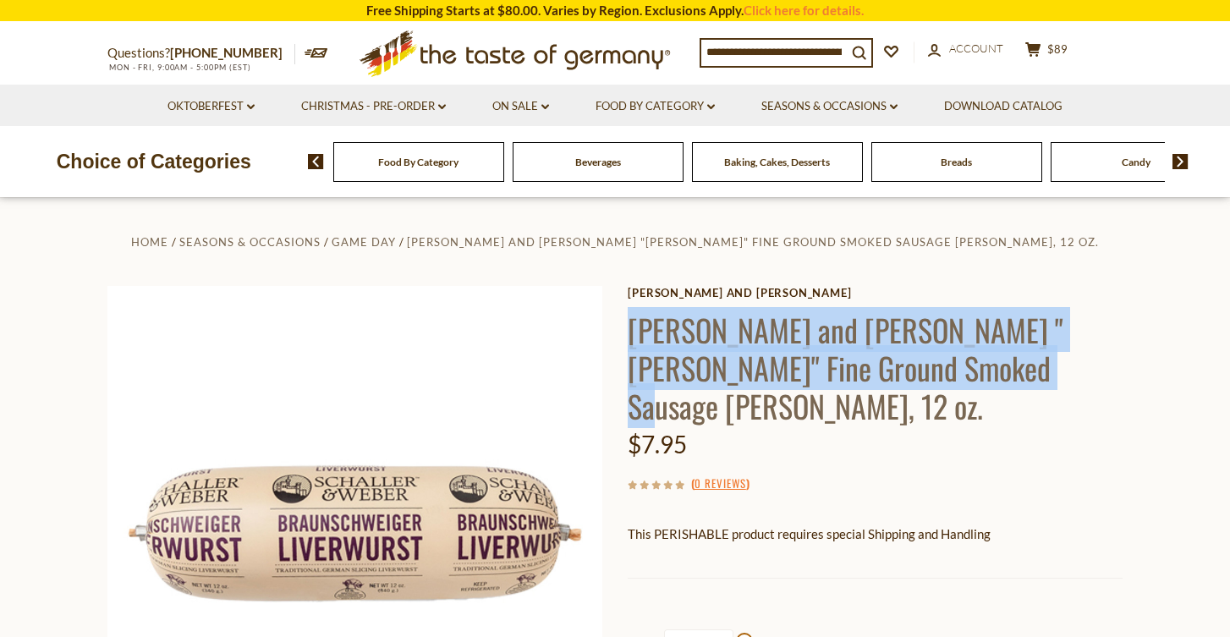
drag, startPoint x: 963, startPoint y: 374, endPoint x: 622, endPoint y: 337, distance: 343.6
click at [622, 337] on div "Home Seasons & Occasions Game Day Schaller and Weber "Braunschweiger" Fine Grou…" at bounding box center [615, 555] width 1040 height 649
copy h1 "Schaller and Weber "Braunschweiger" Fine Ground Smoked Sausage Pate,"
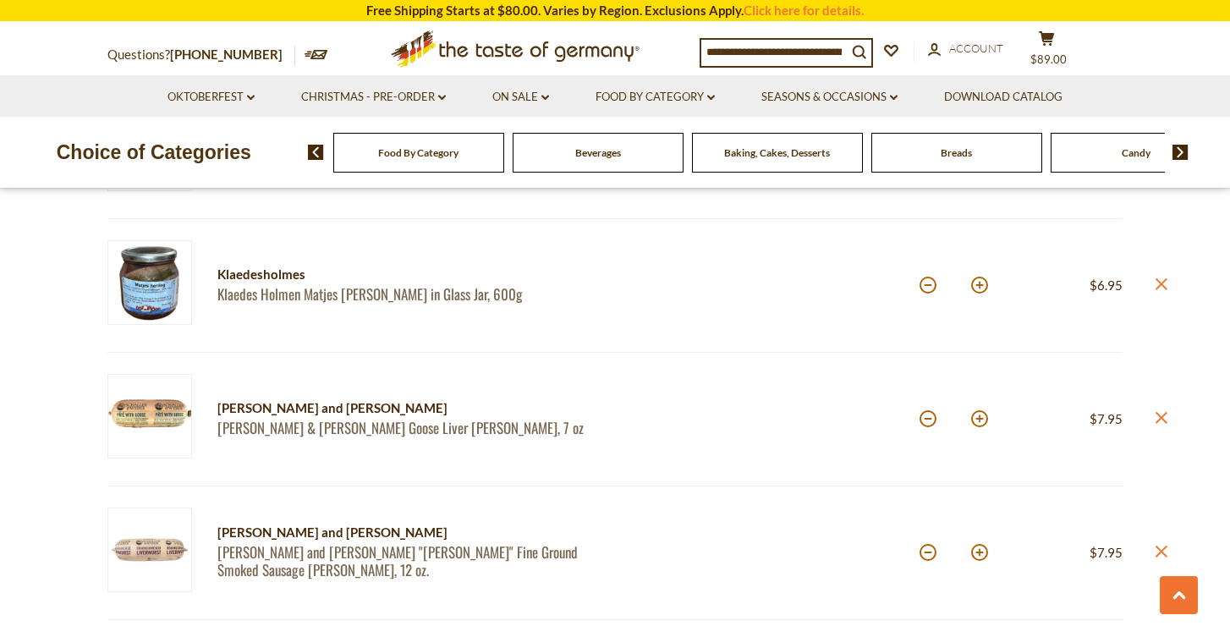
scroll to position [763, 0]
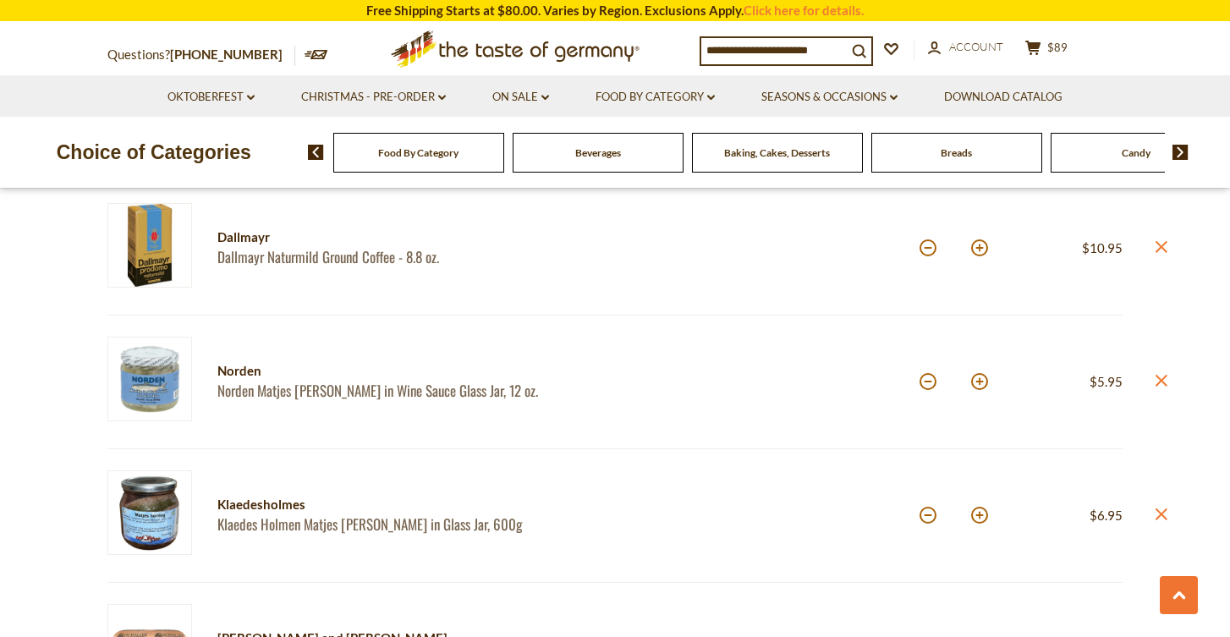
click at [425, 383] on link "Norden Matjes [PERSON_NAME] in Wine Sauce Glass Jar, 12 oz." at bounding box center [401, 390] width 368 height 18
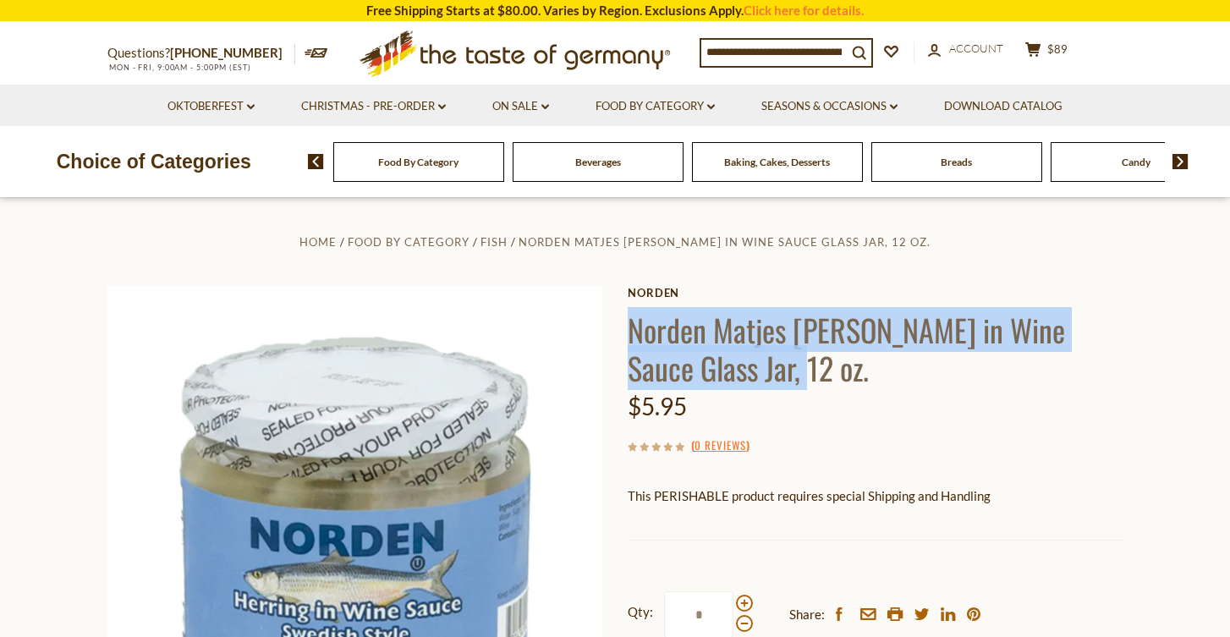
drag, startPoint x: 734, startPoint y: 376, endPoint x: 632, endPoint y: 328, distance: 113.1
click at [632, 328] on h1 "Norden Matjes [PERSON_NAME] in Wine Sauce Glass Jar, 12 oz." at bounding box center [874, 348] width 495 height 76
copy h1 "Norden Matjes [PERSON_NAME] in Wine Sauce Glass Jar, 12 oz."
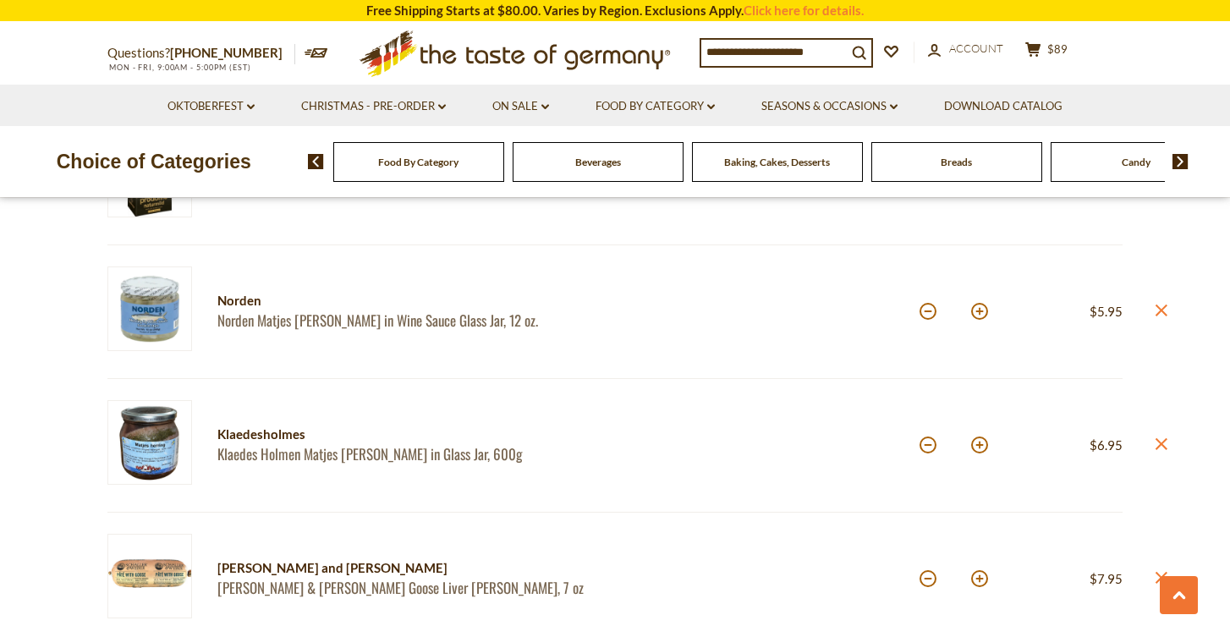
scroll to position [836, 0]
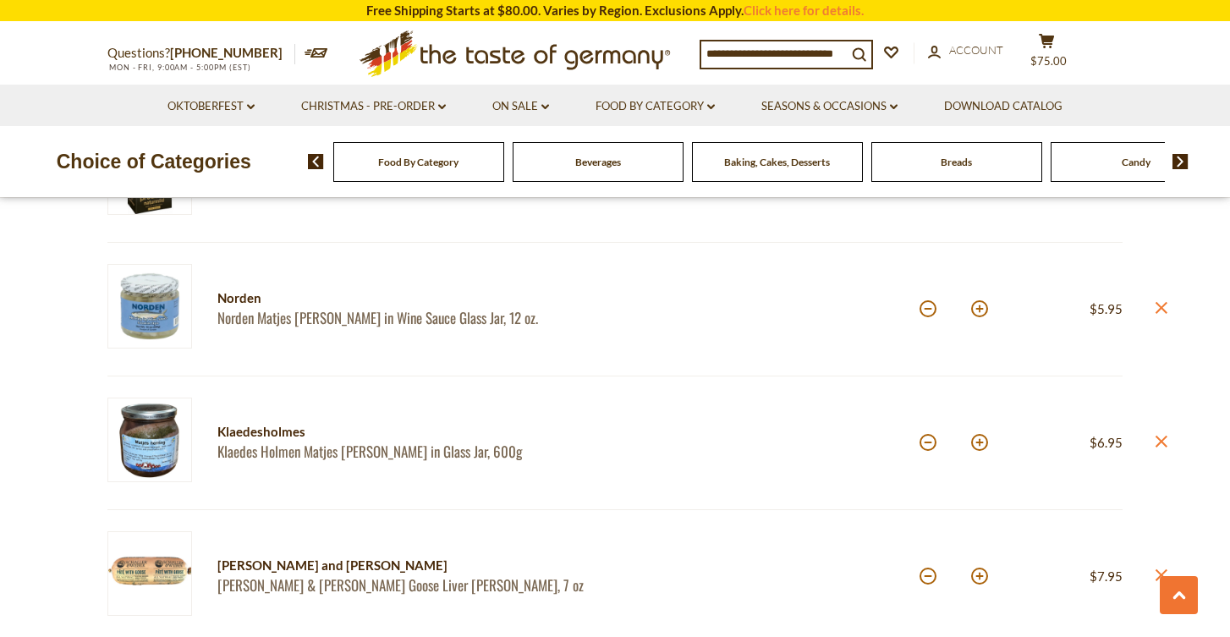
click at [310, 431] on div "Klaedesholmes" at bounding box center [401, 431] width 368 height 21
click at [309, 447] on link "Klaedes Holmen Matjes [PERSON_NAME] in Glass Jar, 600g" at bounding box center [401, 451] width 368 height 18
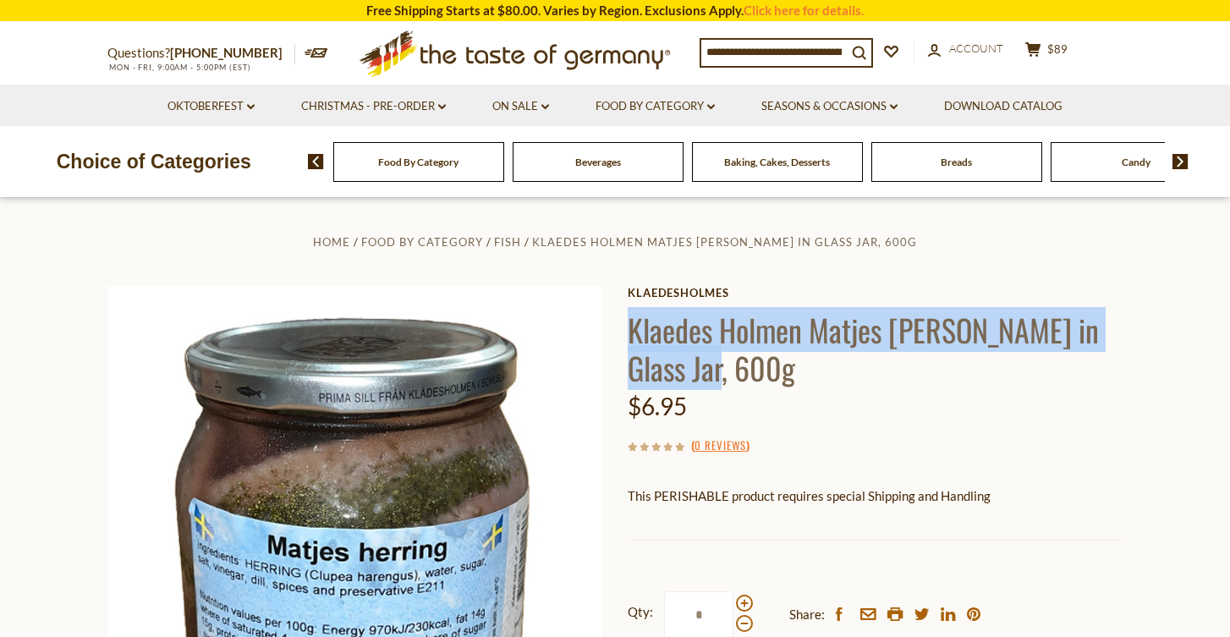
drag, startPoint x: 696, startPoint y: 375, endPoint x: 616, endPoint y: 328, distance: 92.1
click at [616, 328] on div "Home Food By Category Fish Klaedes Holmen Matjes Herring in Glass Jar, 600g Kla…" at bounding box center [615, 555] width 1040 height 649
copy h1 "Klaedes Holmen Matjes [PERSON_NAME] in Glass Jar, 600g"
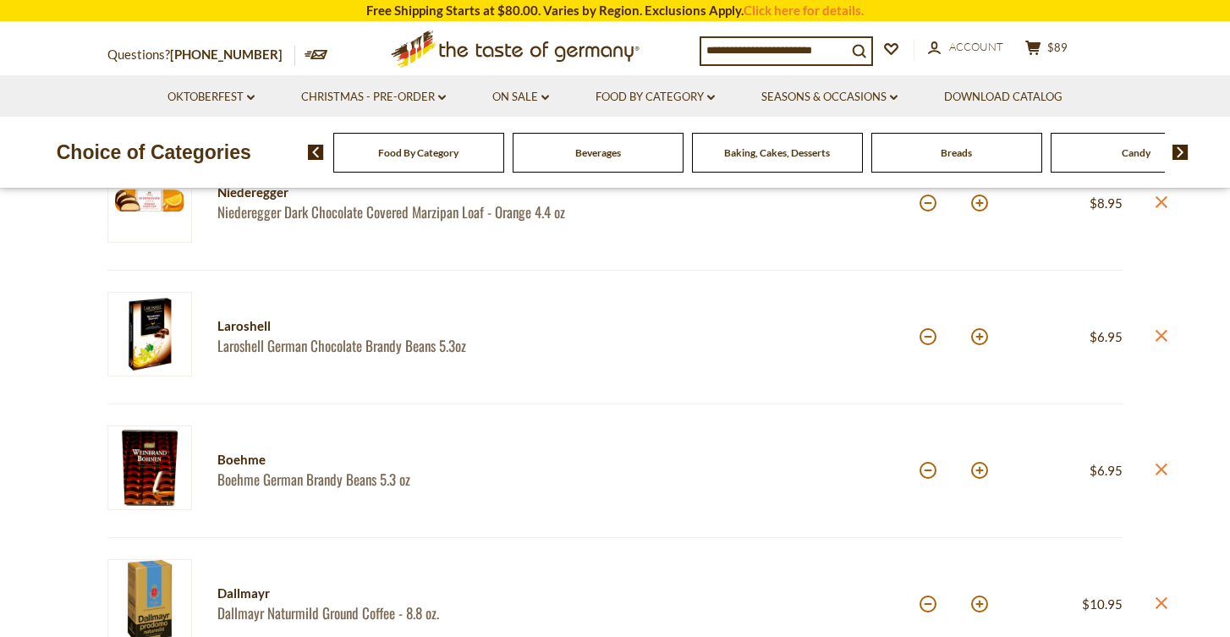
scroll to position [408, 0]
click at [333, 475] on link "Boehme German Brandy Beans 5.3 oz" at bounding box center [401, 478] width 368 height 18
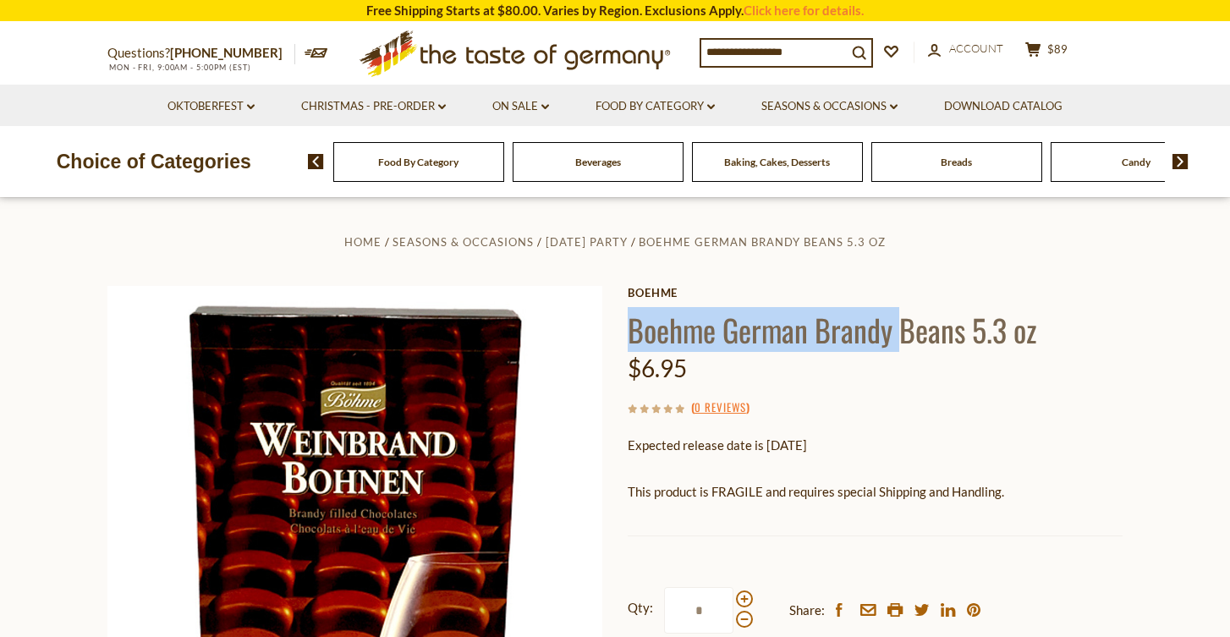
drag, startPoint x: 904, startPoint y: 331, endPoint x: 629, endPoint y: 321, distance: 275.0
click at [629, 321] on h1 "Boehme German Brandy Beans 5.3 oz" at bounding box center [874, 329] width 495 height 38
copy h1 "Boehme German Brandy"
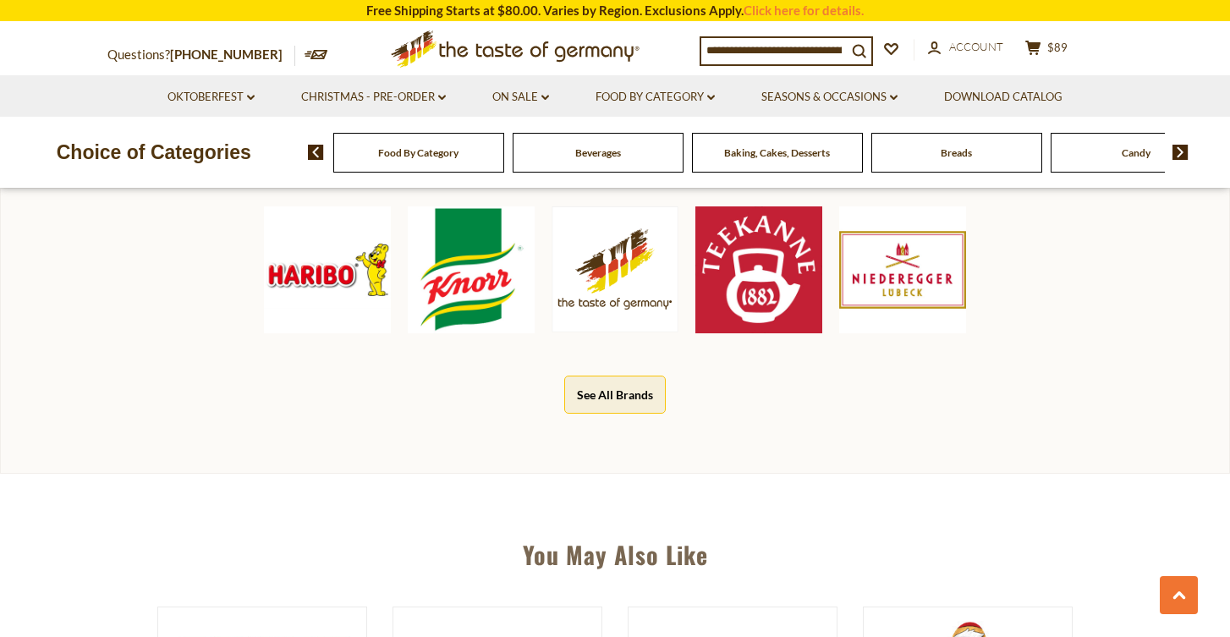
scroll to position [855, 0]
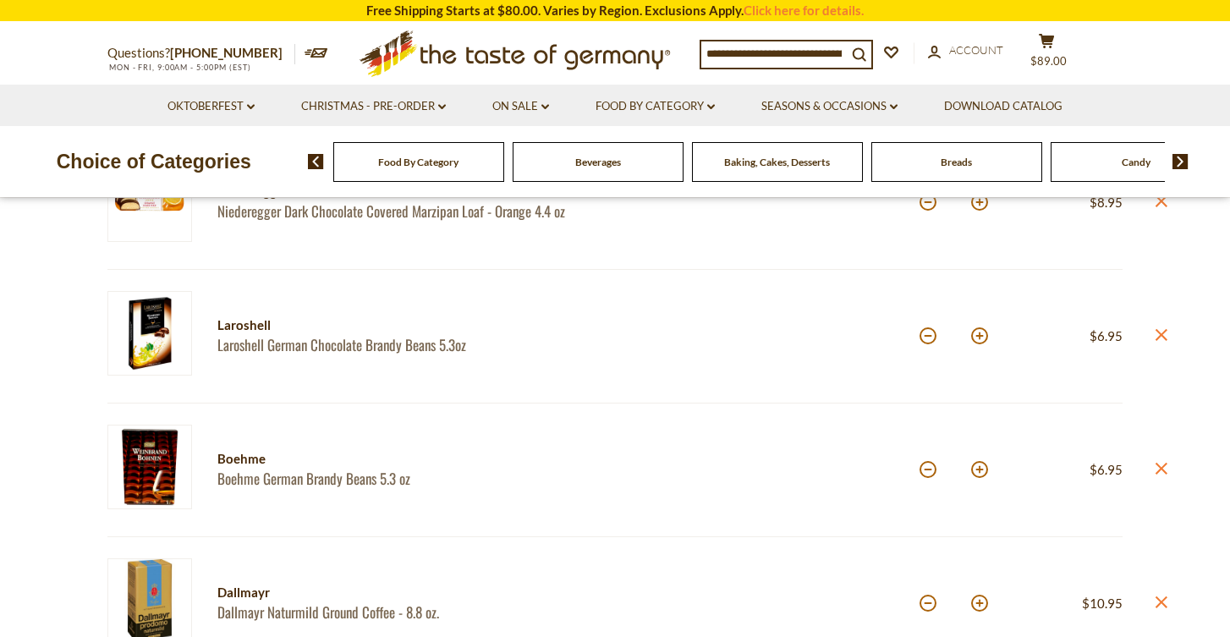
click at [332, 343] on link "Laroshell German Chocolate Brandy Beans 5.3oz" at bounding box center [401, 345] width 368 height 18
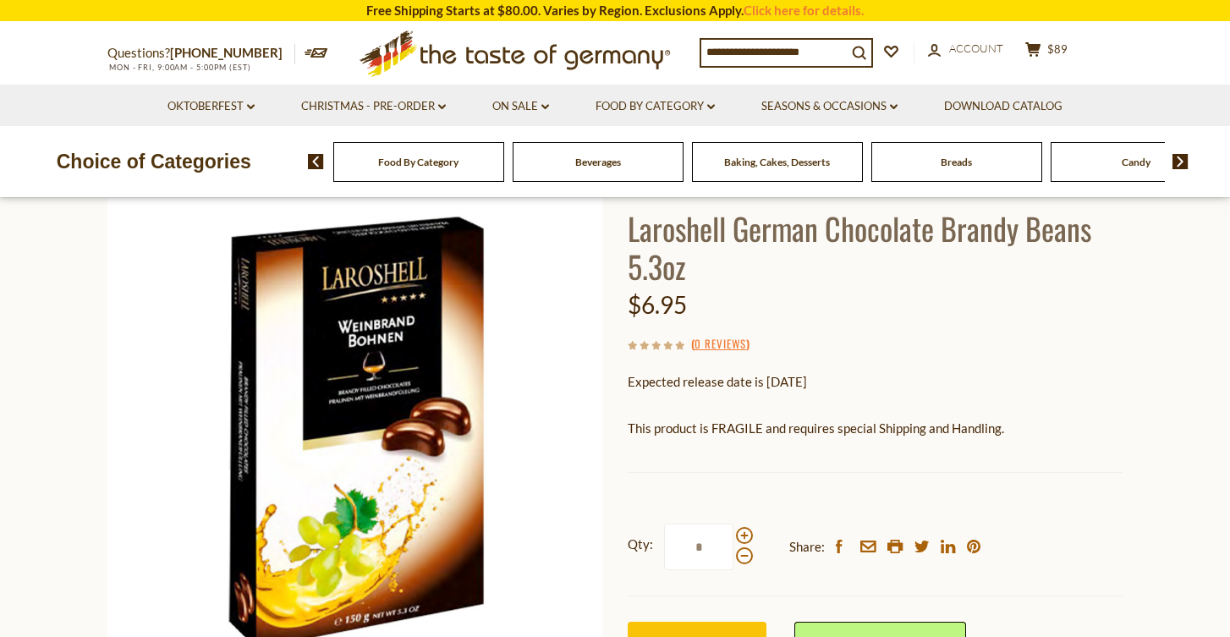
scroll to position [107, 0]
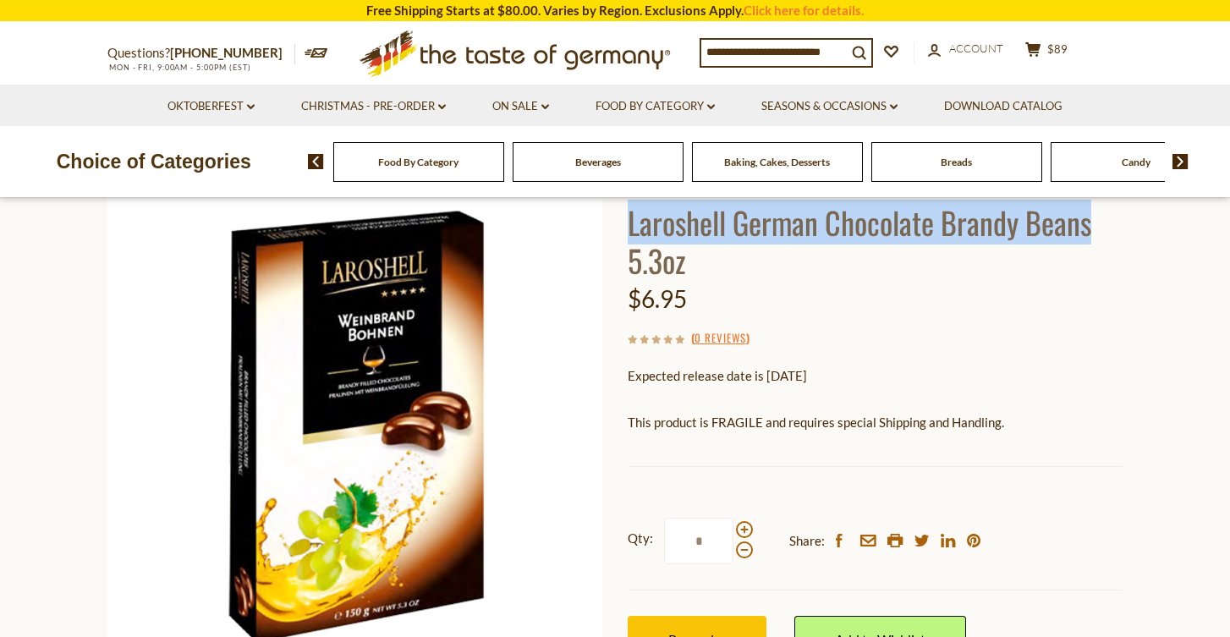
drag, startPoint x: 1094, startPoint y: 223, endPoint x: 631, endPoint y: 224, distance: 463.4
click at [631, 224] on h1 "Laroshell German Chocolate Brandy Beans 5.3oz" at bounding box center [874, 241] width 495 height 76
copy h1 "Laroshell German Chocolate Brandy Beans"
